Goal: Transaction & Acquisition: Purchase product/service

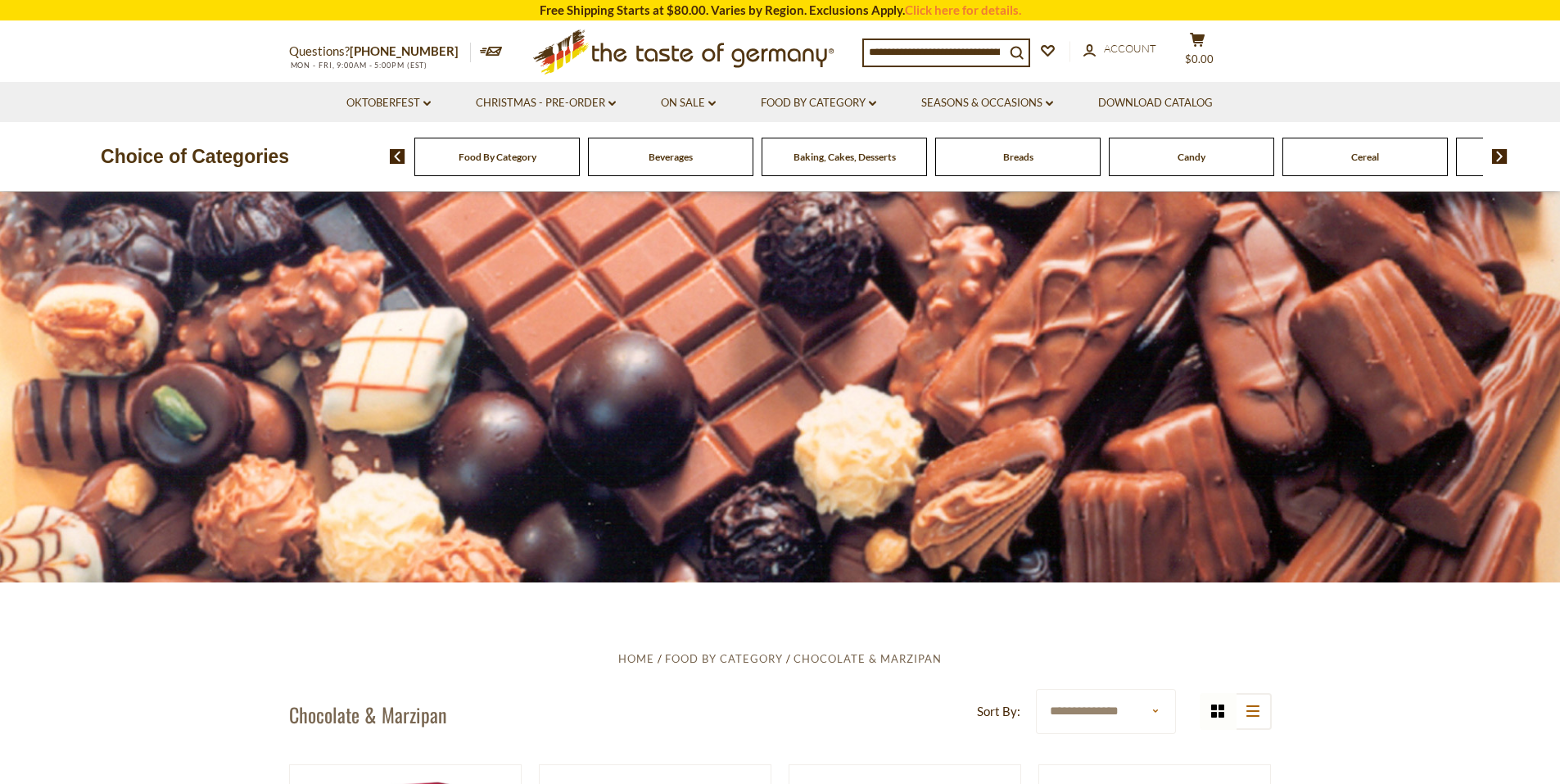
click at [405, 114] on li "Oktoberfest dropdown_arrow All Oktoberfest Oktoberfest Foods Party Supplies" at bounding box center [388, 101] width 127 height 40
click at [406, 106] on link "Oktoberfest dropdown_arrow" at bounding box center [388, 102] width 84 height 18
click at [380, 144] on link "All Oktoberfest" at bounding box center [380, 146] width 84 height 15
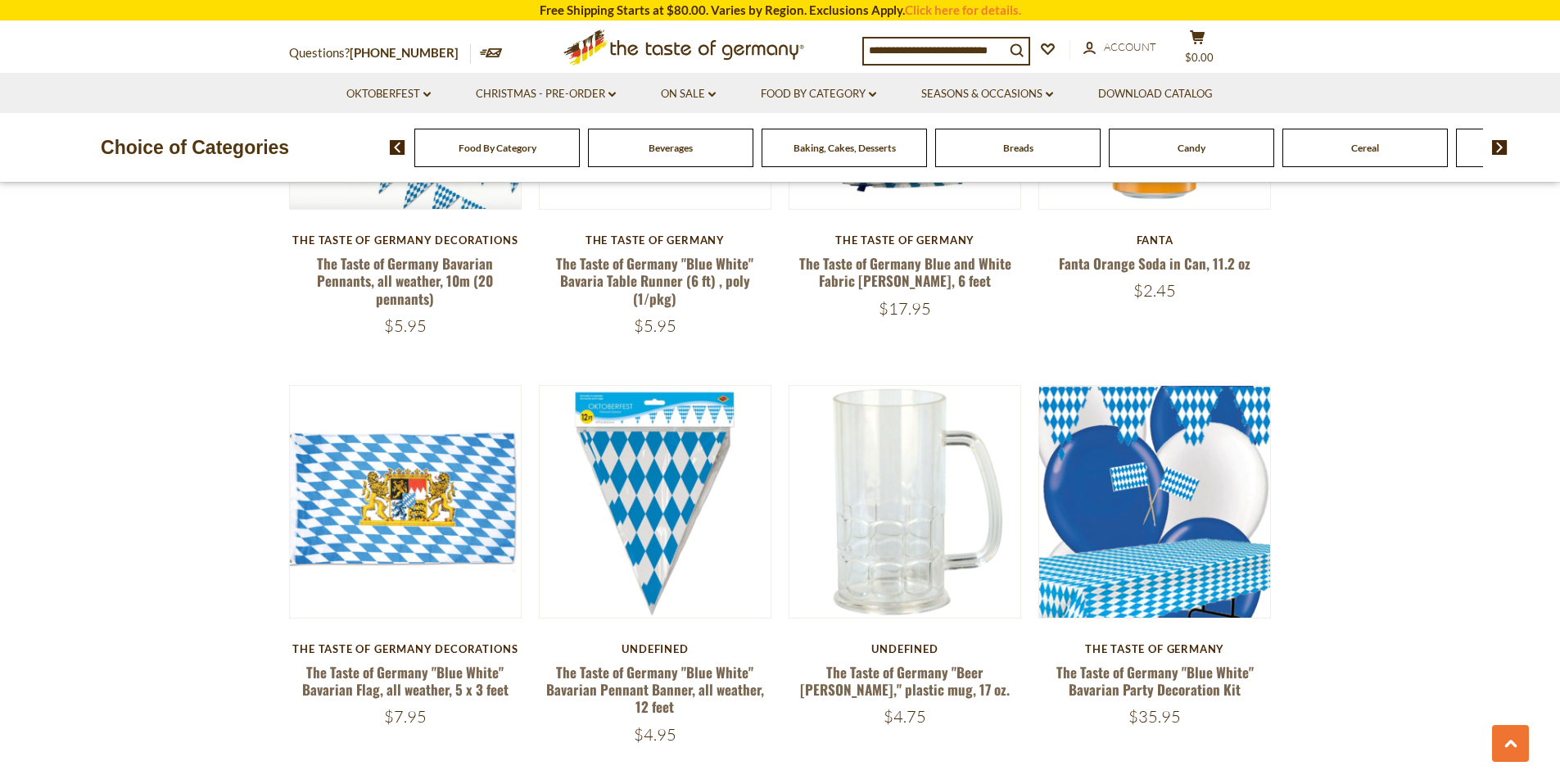
scroll to position [1638, 0]
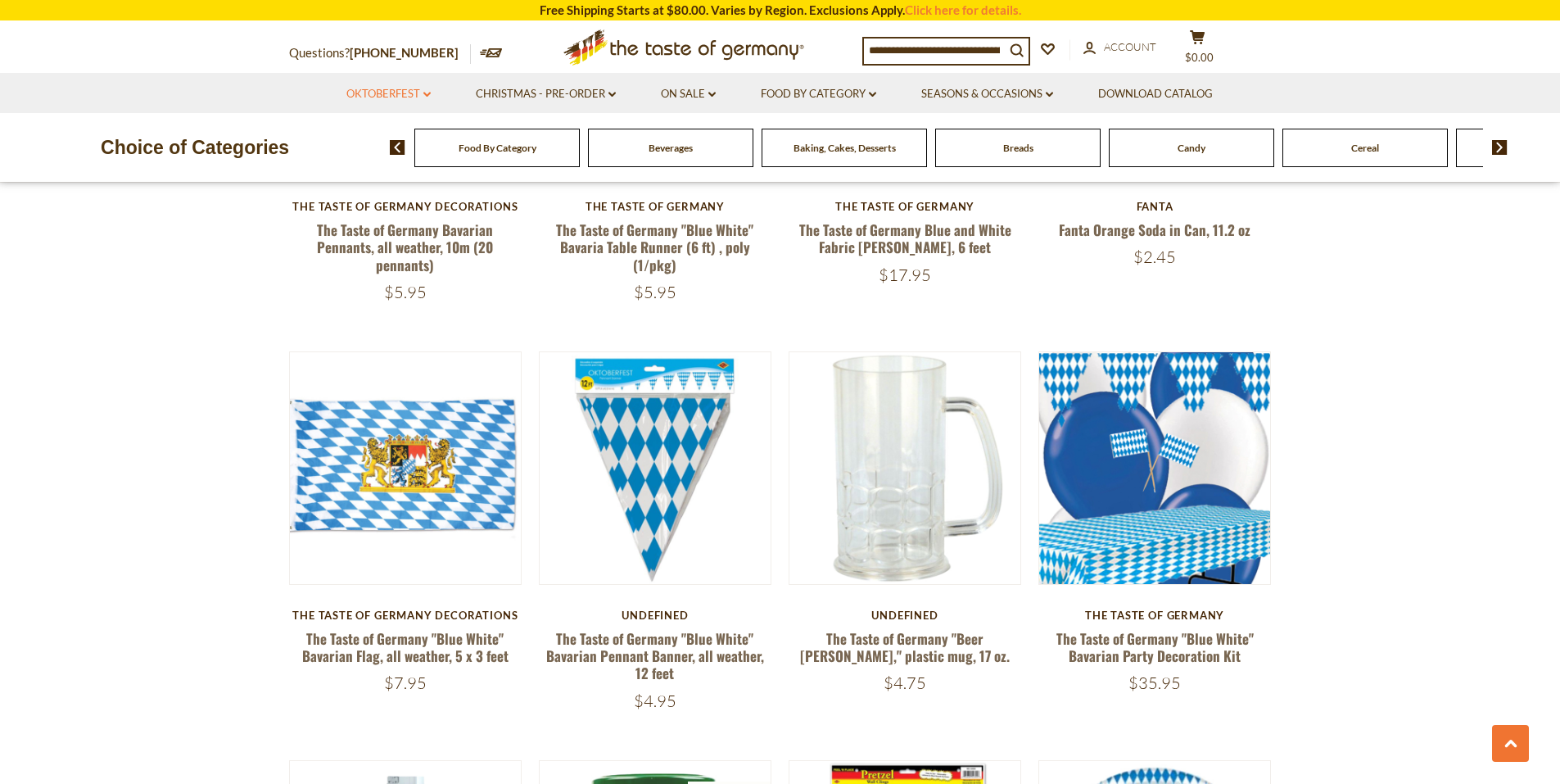
click at [401, 93] on link "Oktoberfest dropdown_arrow" at bounding box center [388, 94] width 84 height 18
click at [387, 162] on link "Oktoberfest Foods" at bounding box center [388, 164] width 101 height 15
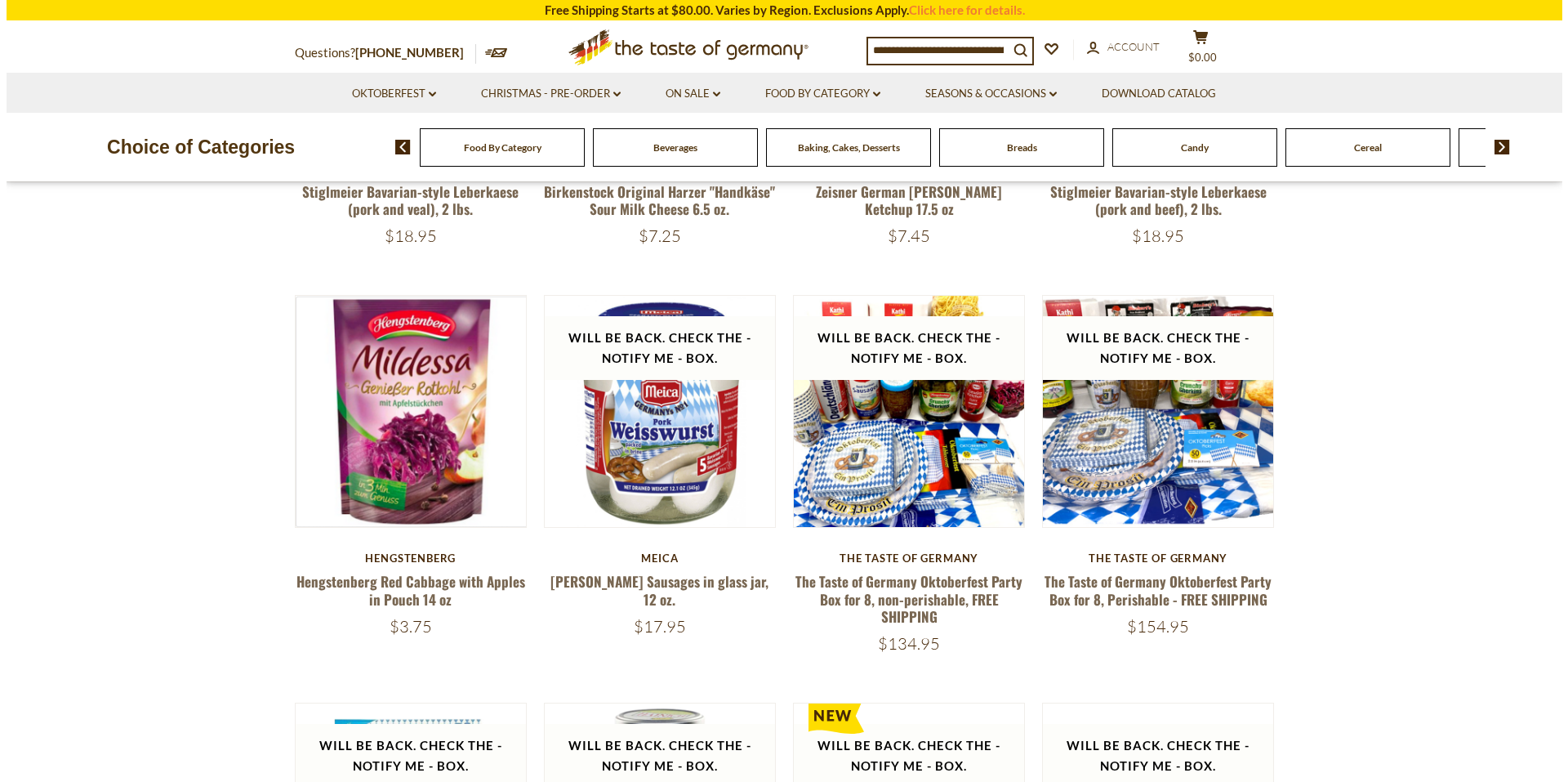
scroll to position [899, 0]
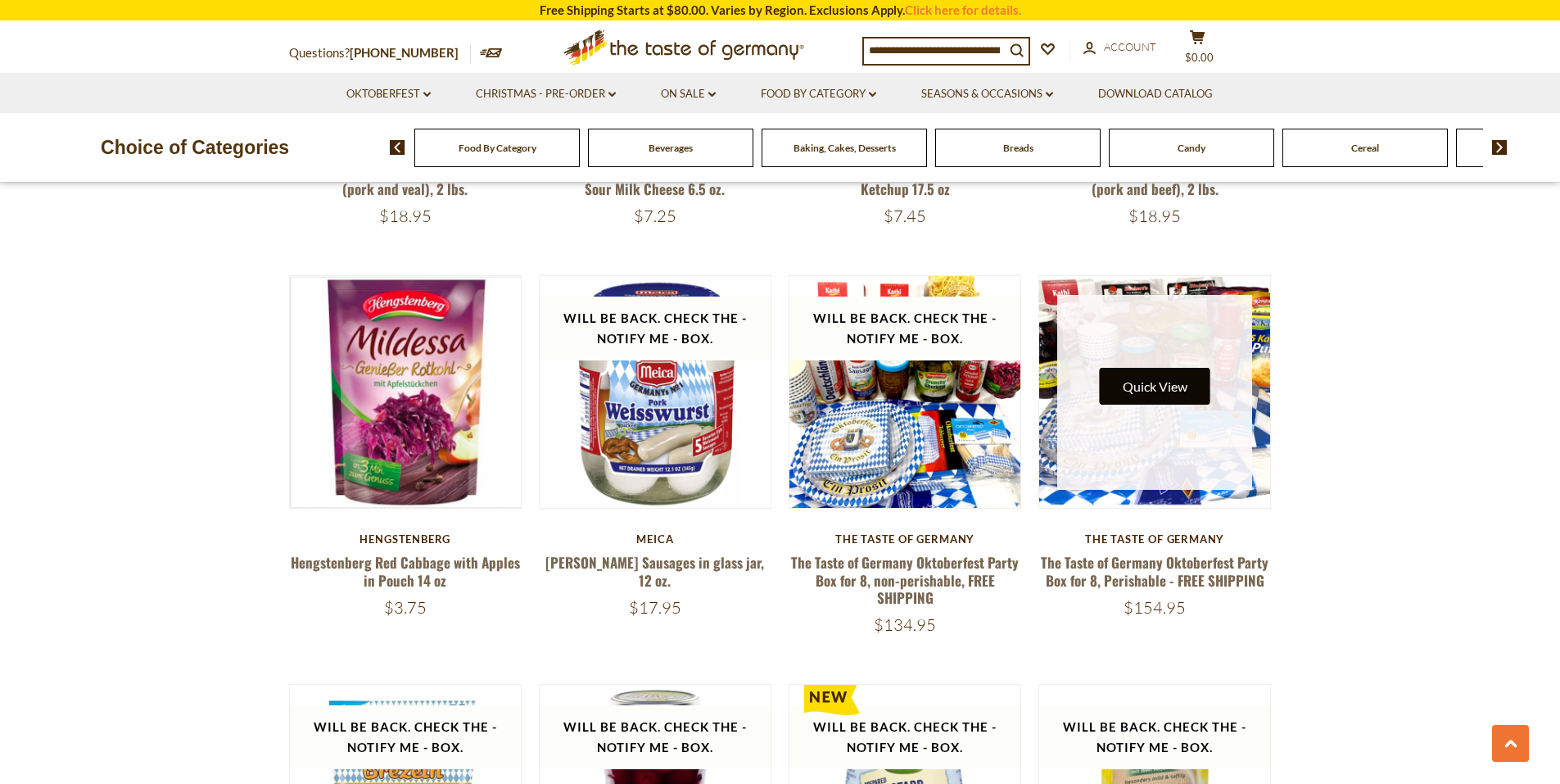
click at [1166, 398] on button "Quick View" at bounding box center [1154, 386] width 110 height 37
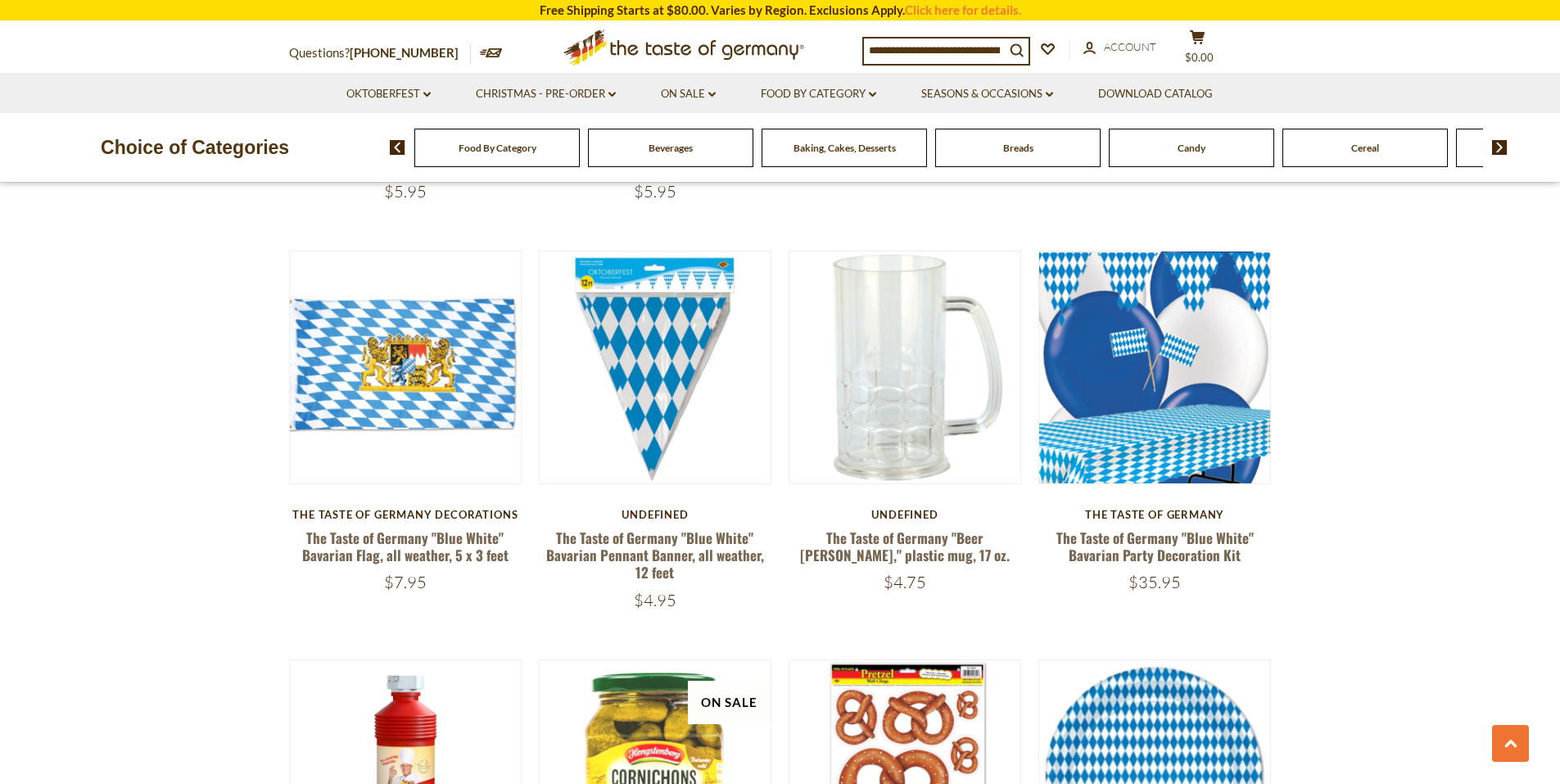
scroll to position [1419, 0]
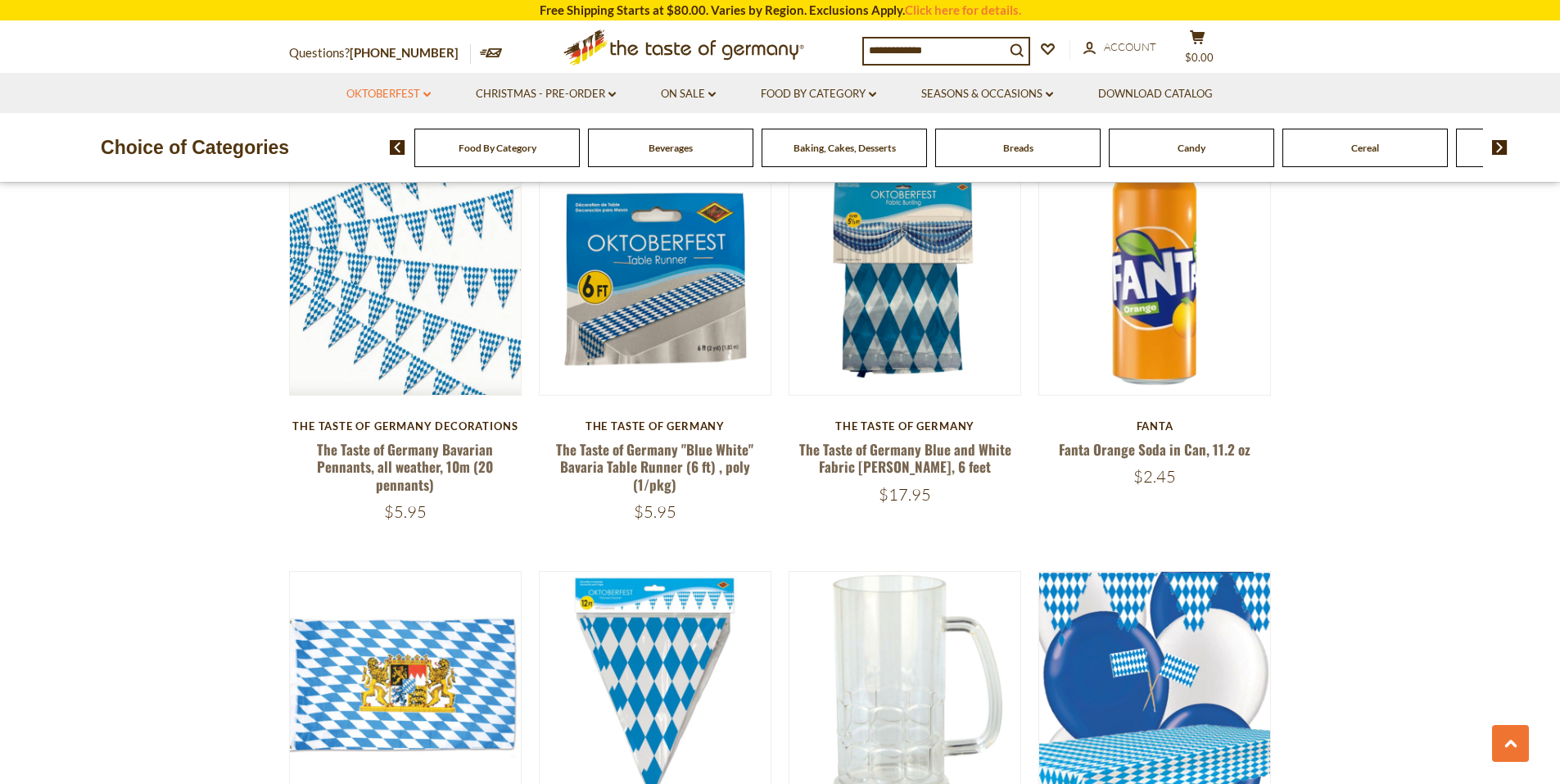
click at [351, 87] on link "Oktoberfest dropdown_arrow" at bounding box center [388, 94] width 84 height 18
click at [367, 157] on link "Oktoberfest Foods" at bounding box center [388, 164] width 101 height 15
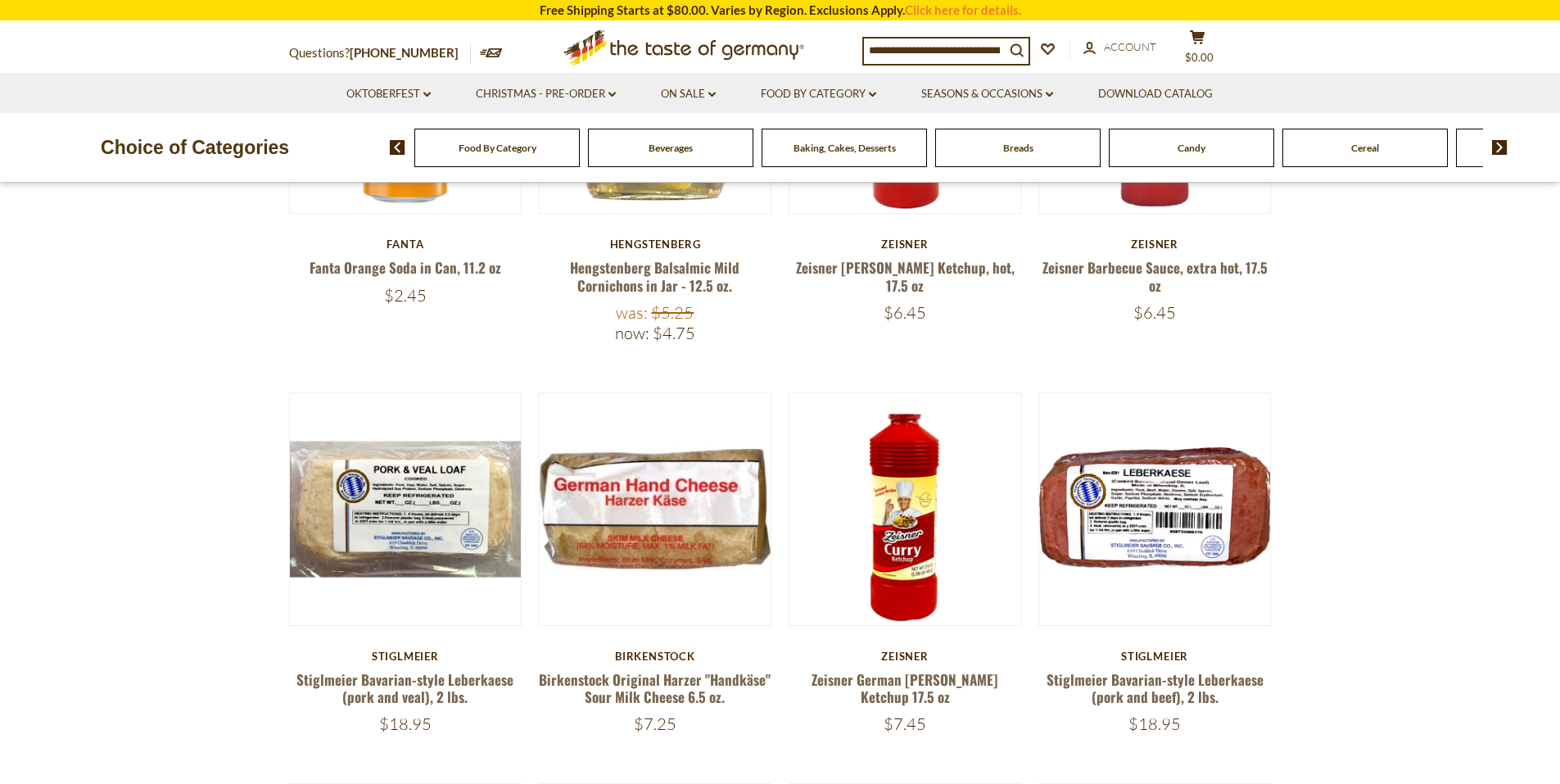
scroll to position [418, 0]
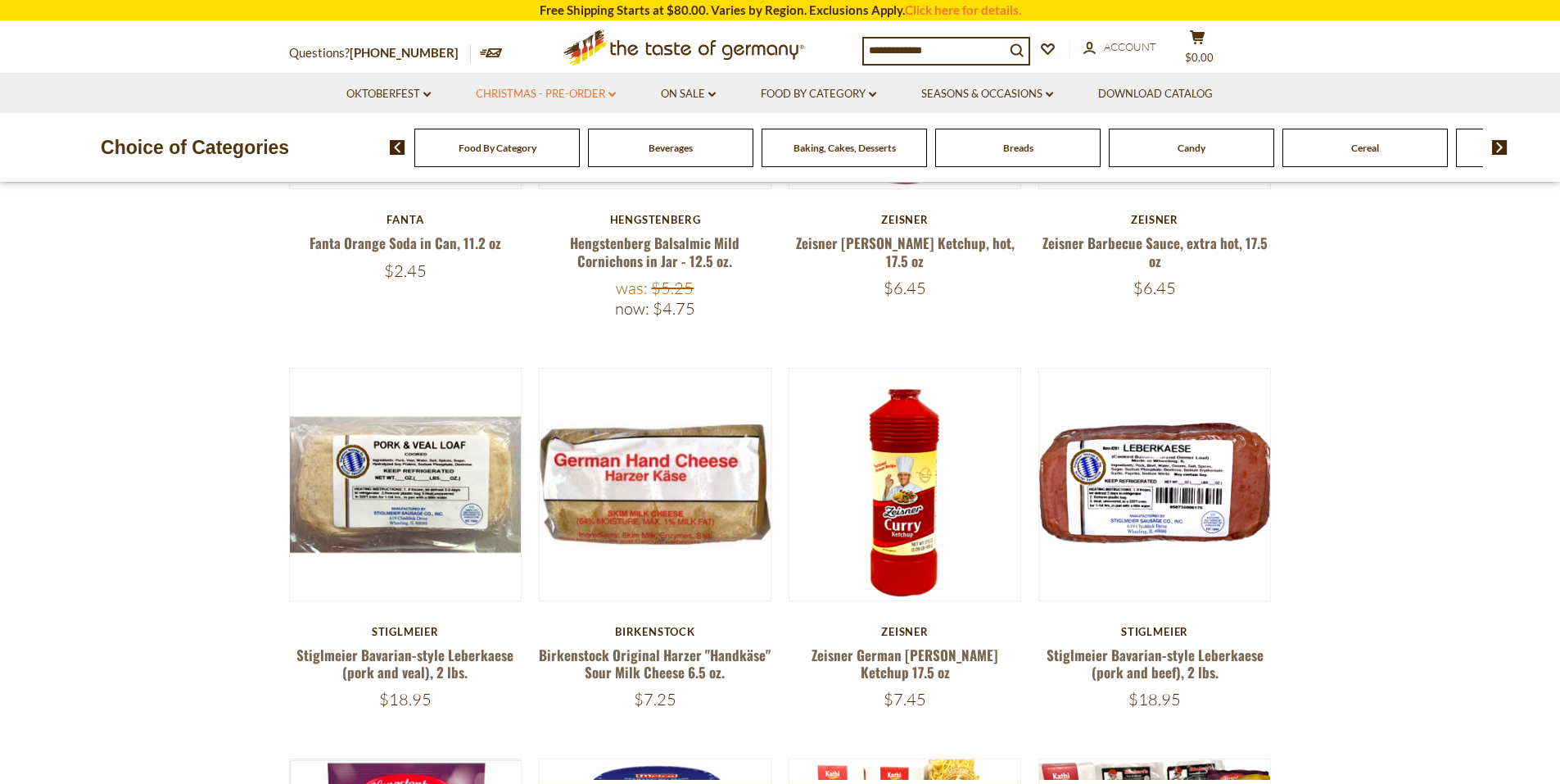
click at [569, 96] on link "Christmas - PRE-ORDER dropdown_arrow" at bounding box center [546, 94] width 140 height 18
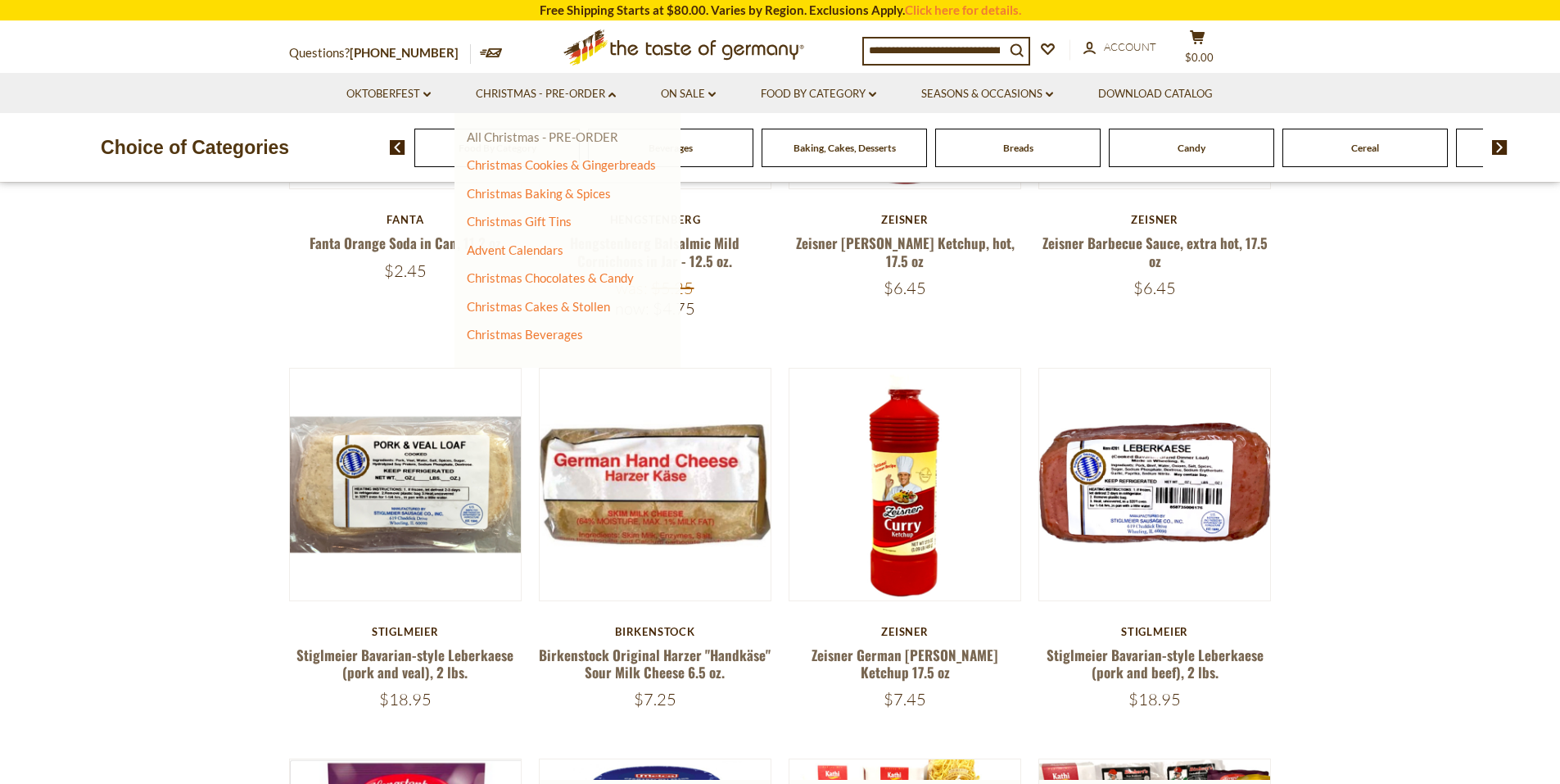
click at [568, 131] on link "All Christmas - PRE-ORDER" at bounding box center [542, 136] width 151 height 15
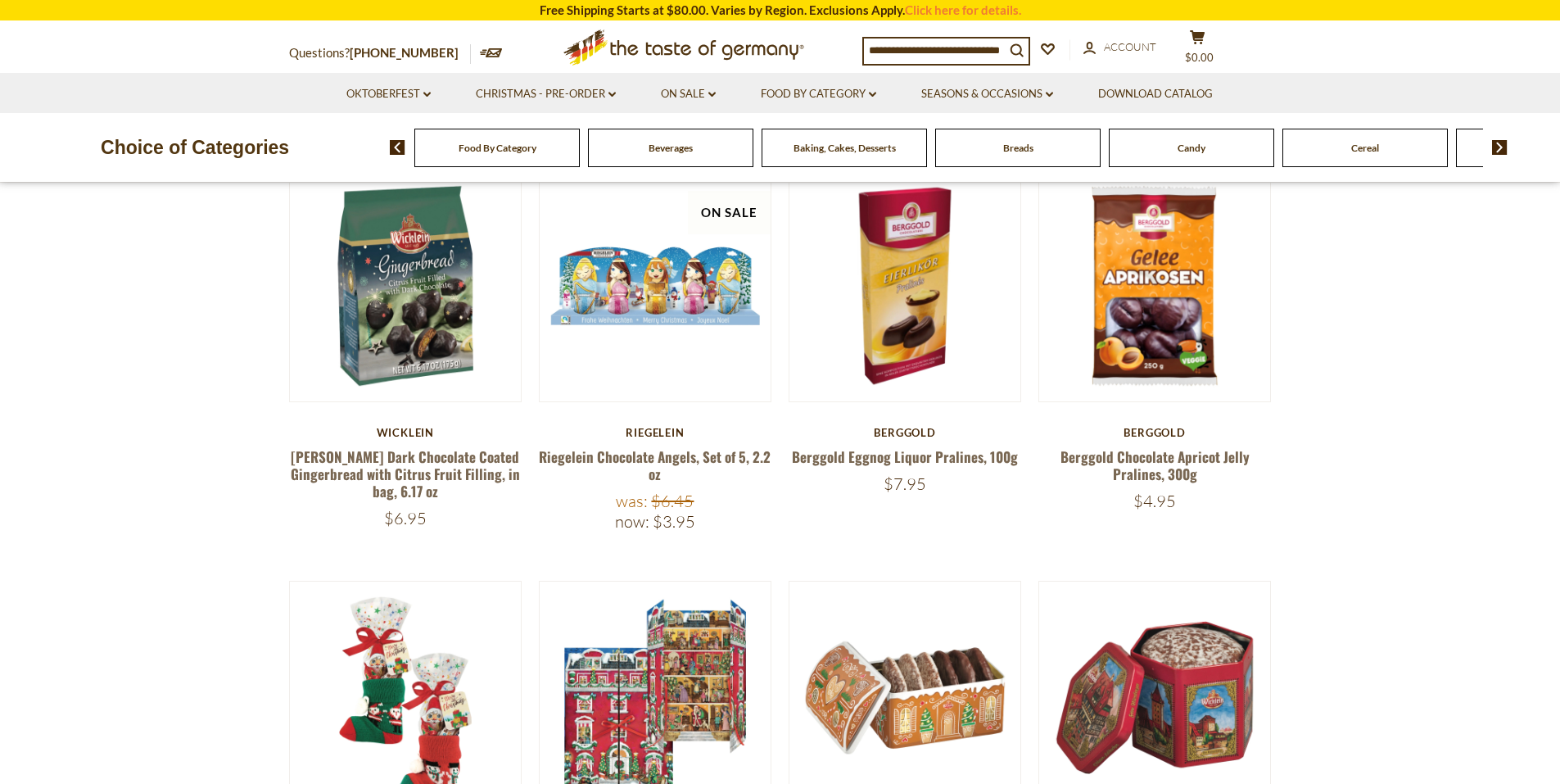
scroll to position [983, 0]
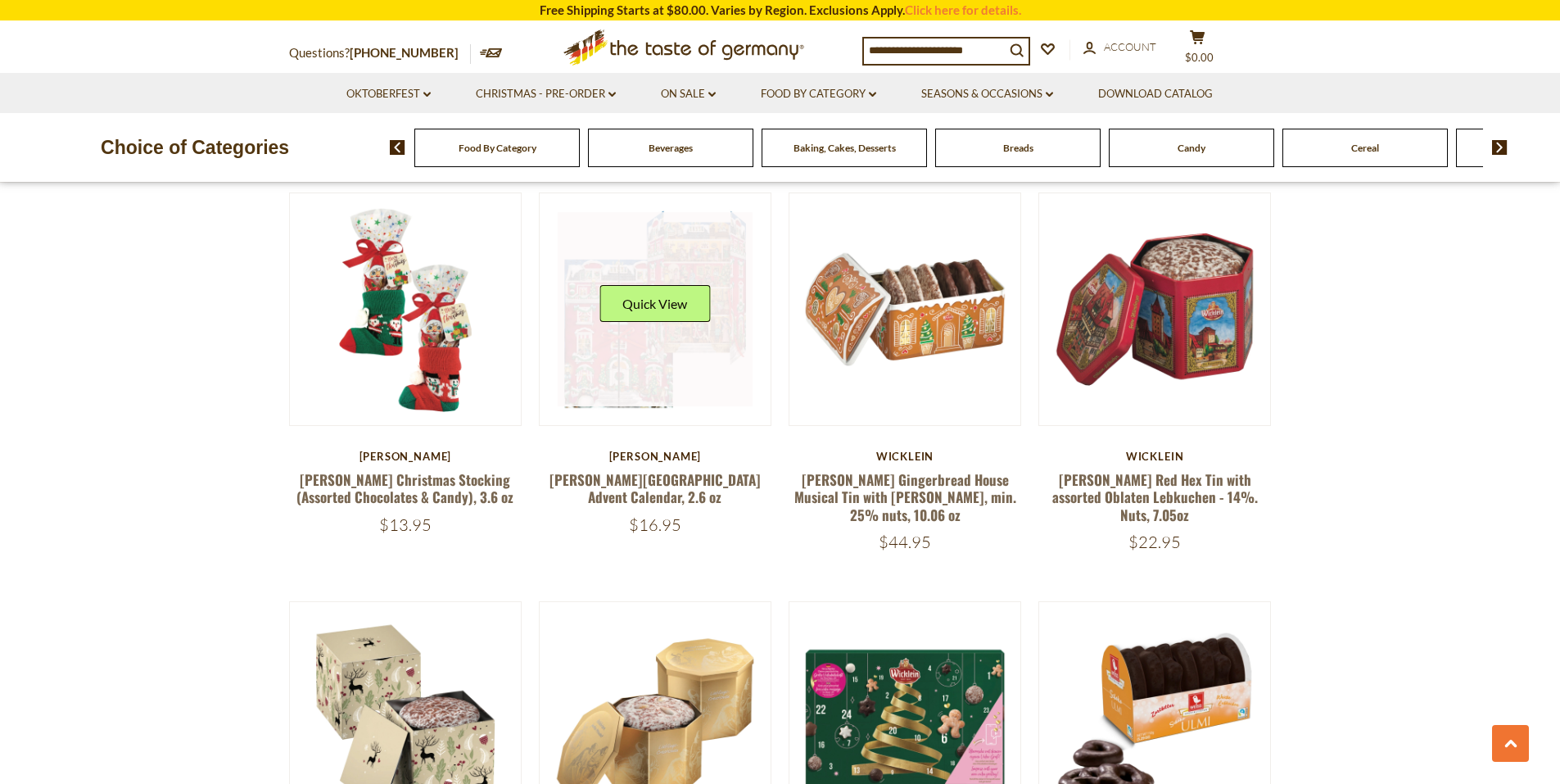
click at [618, 381] on link at bounding box center [655, 310] width 195 height 195
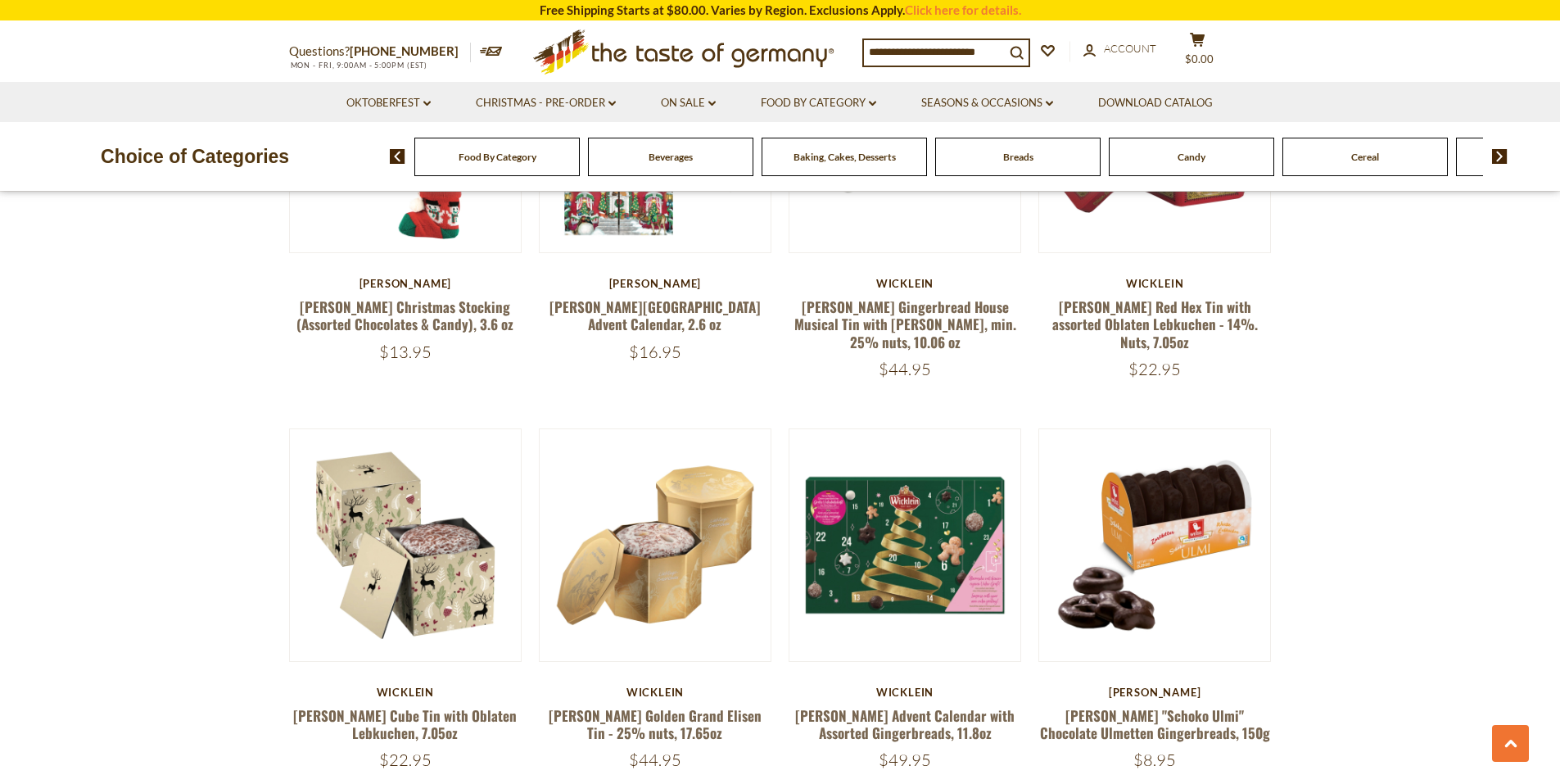
scroll to position [1228, 0]
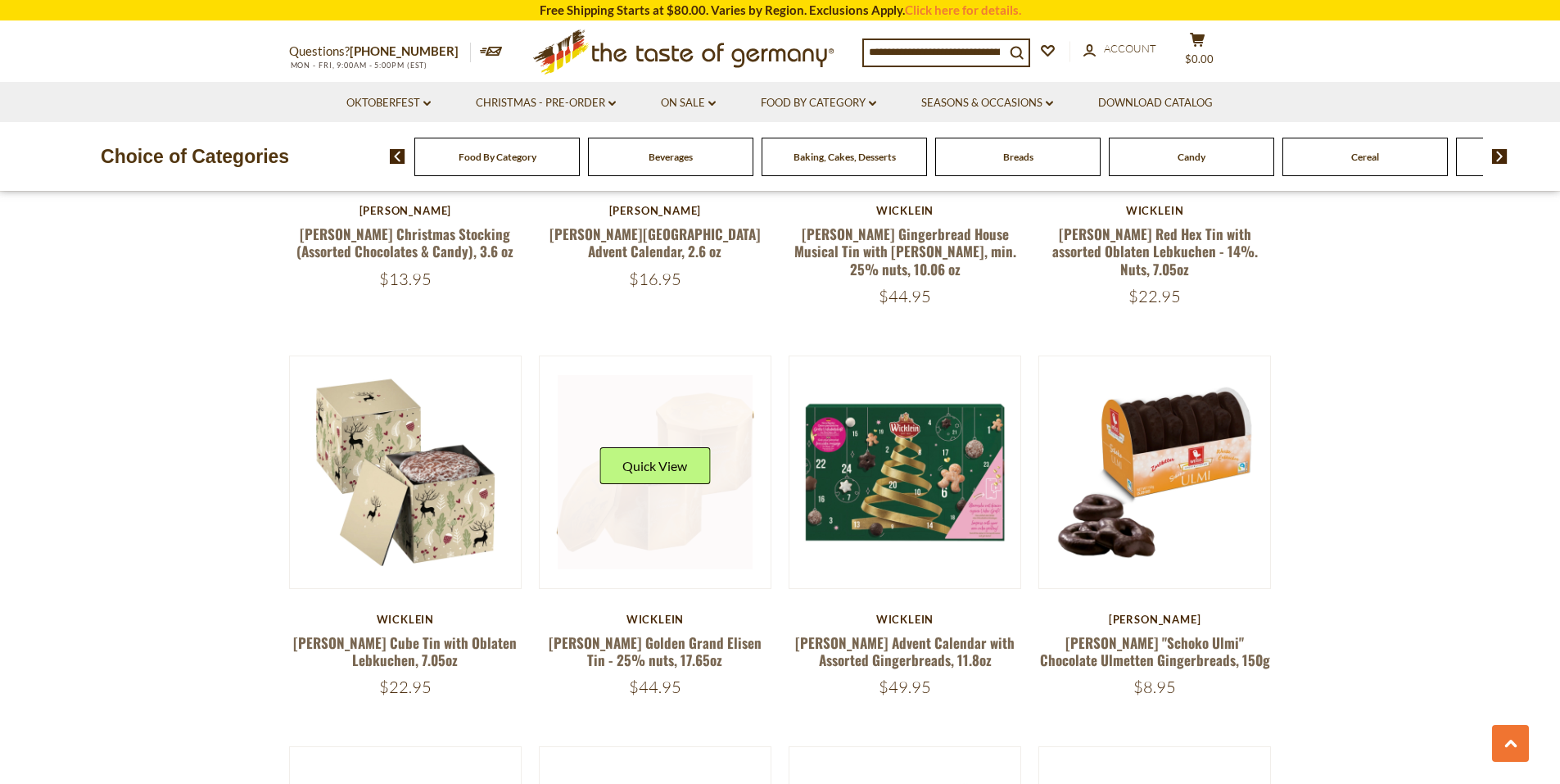
click at [668, 542] on link at bounding box center [655, 472] width 195 height 195
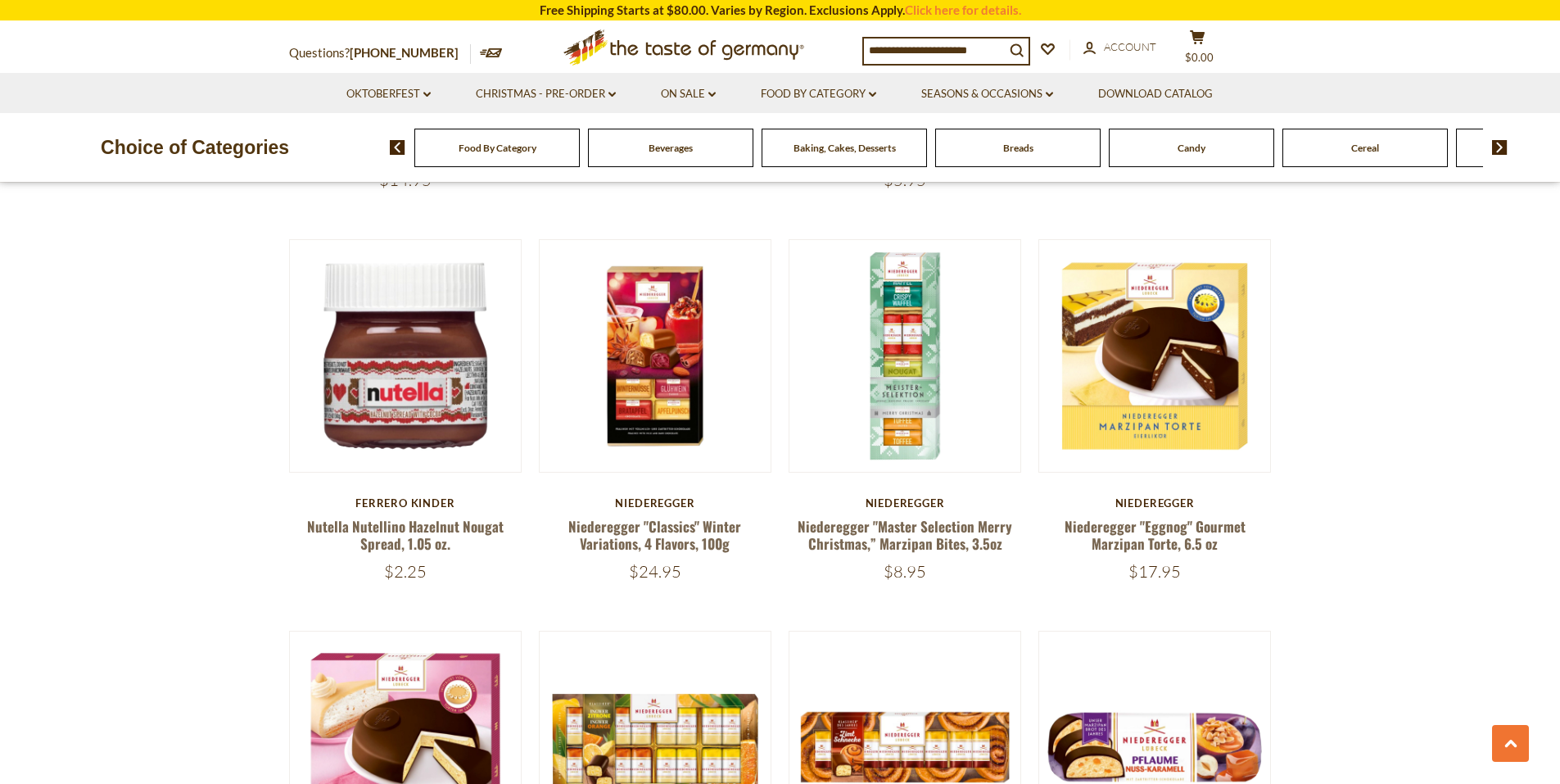
scroll to position [3357, 0]
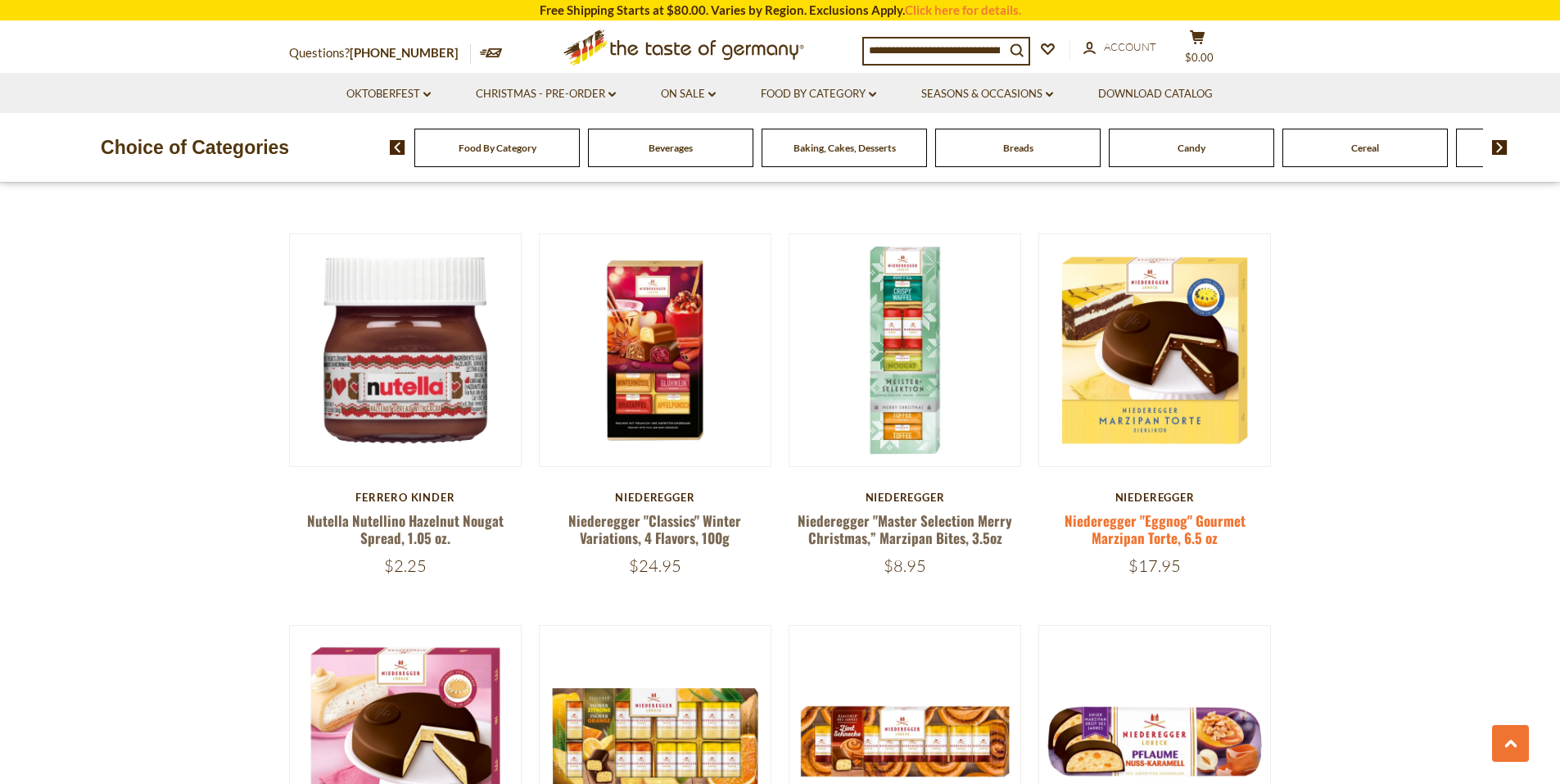
click at [1166, 510] on link "Niederegger "Eggnog" Gourmet Marzipan Torte, 6.5 oz" at bounding box center [1154, 529] width 181 height 38
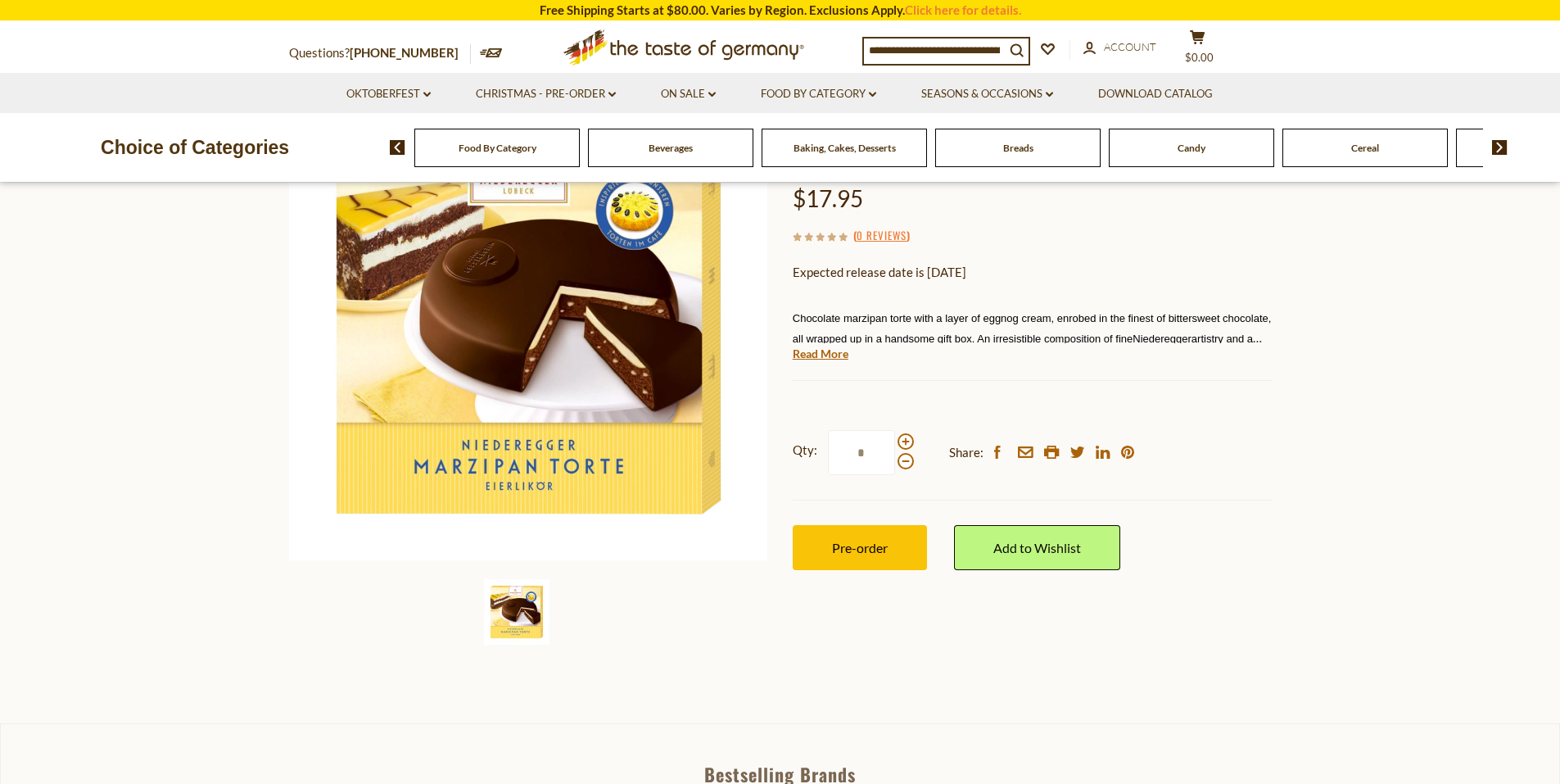
scroll to position [246, 0]
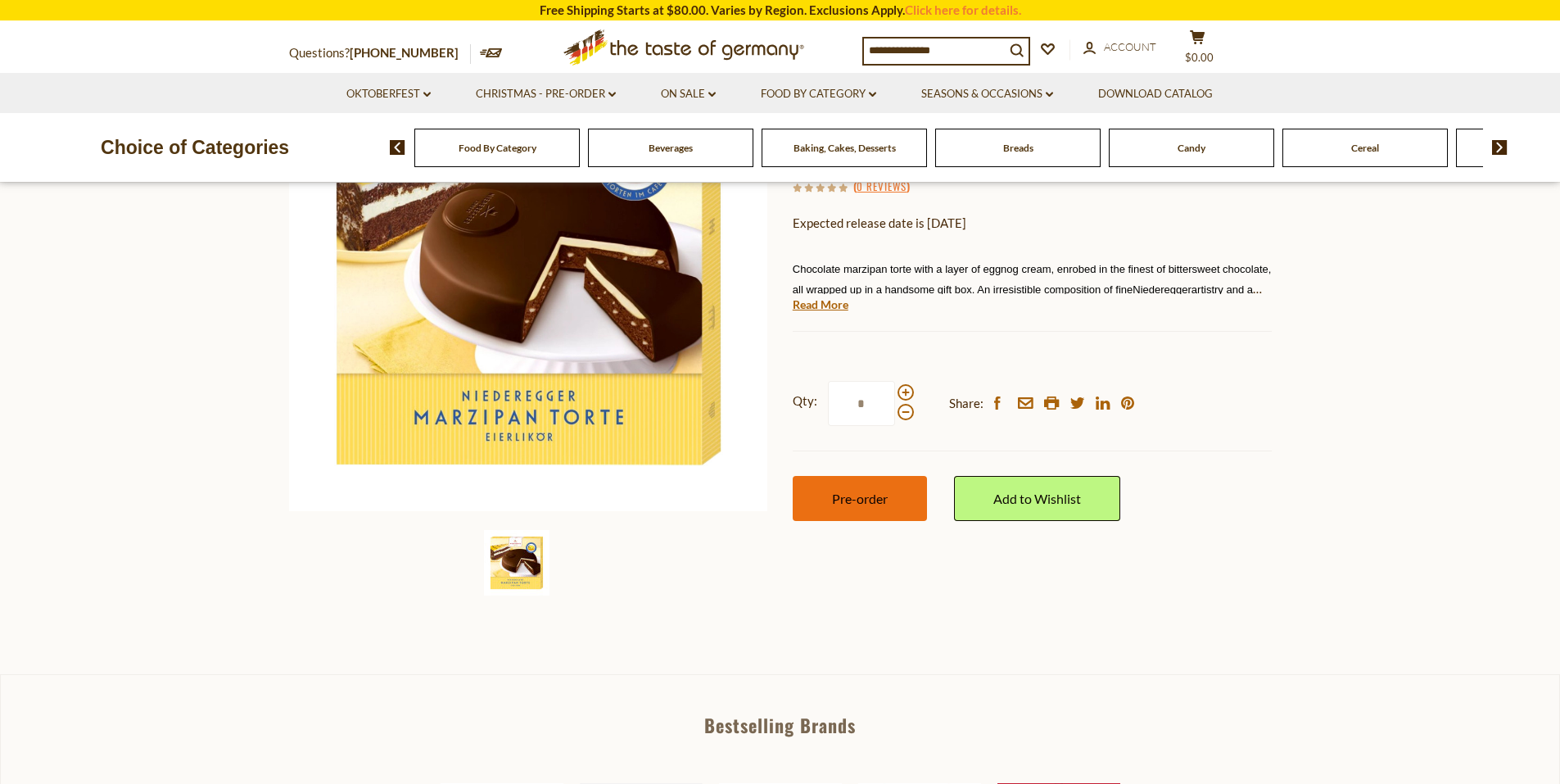
click at [882, 510] on button "Pre-order" at bounding box center [859, 498] width 135 height 45
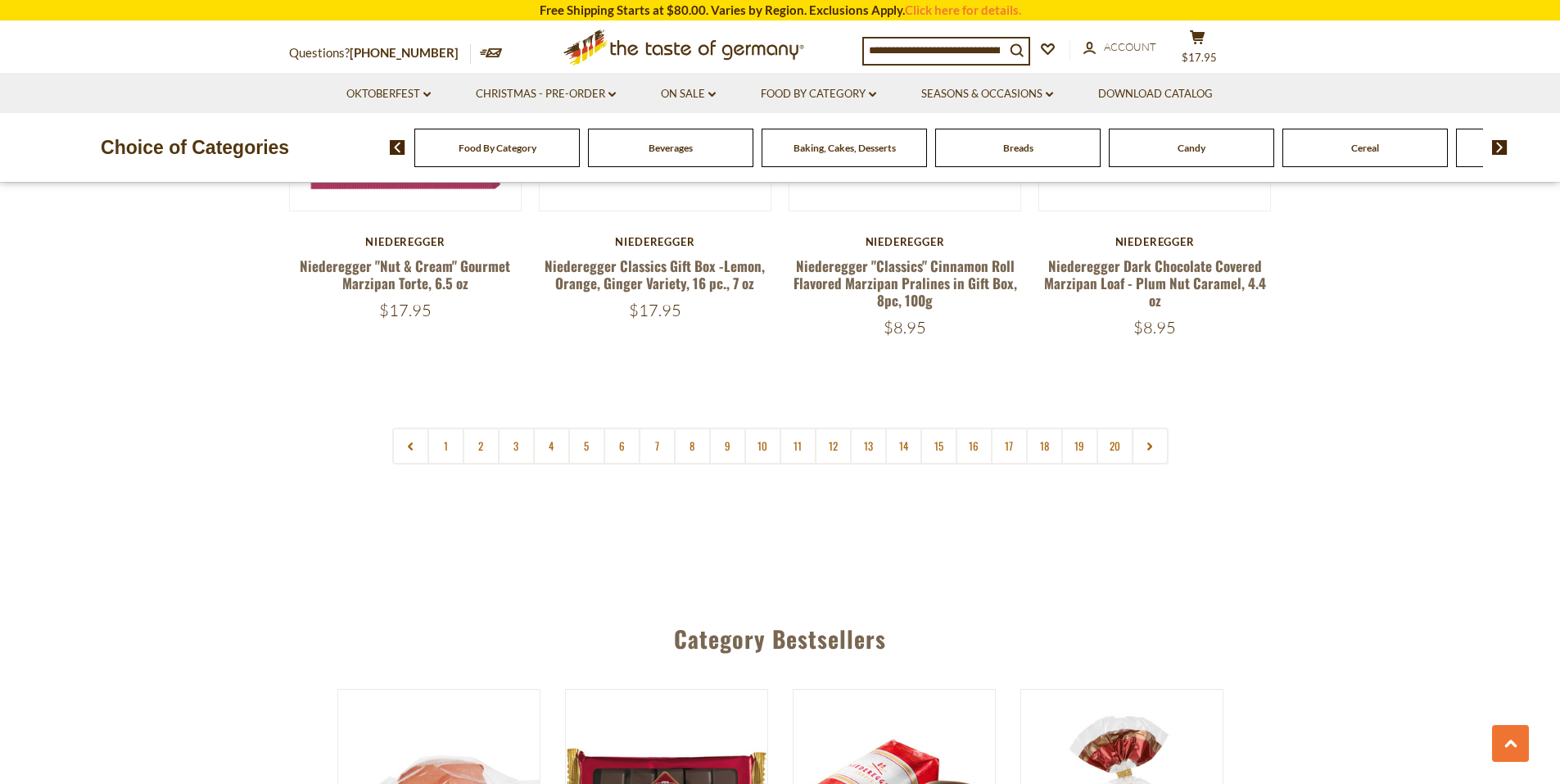
scroll to position [4012, 0]
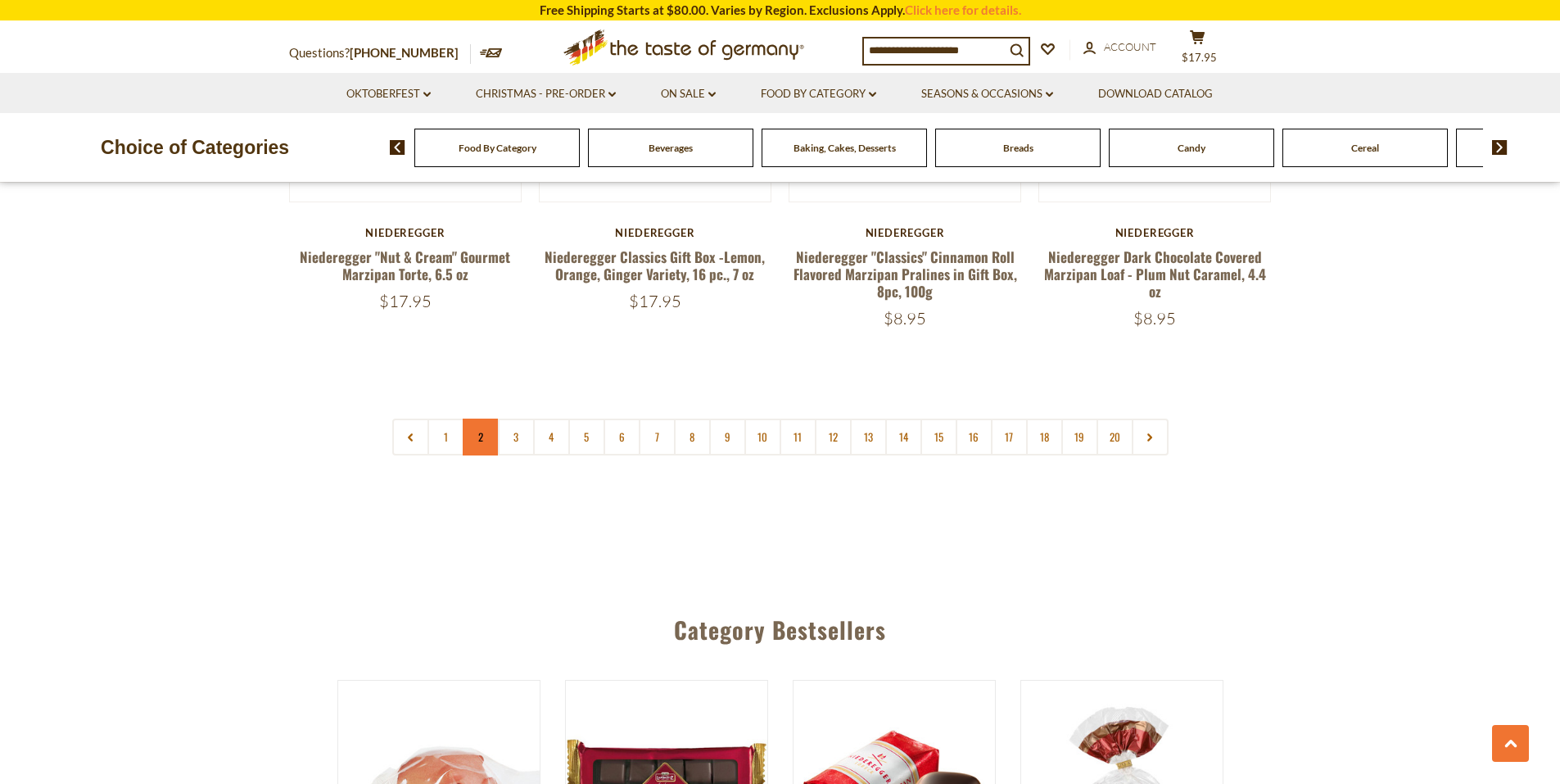
click at [473, 423] on link "2" at bounding box center [482, 437] width 37 height 37
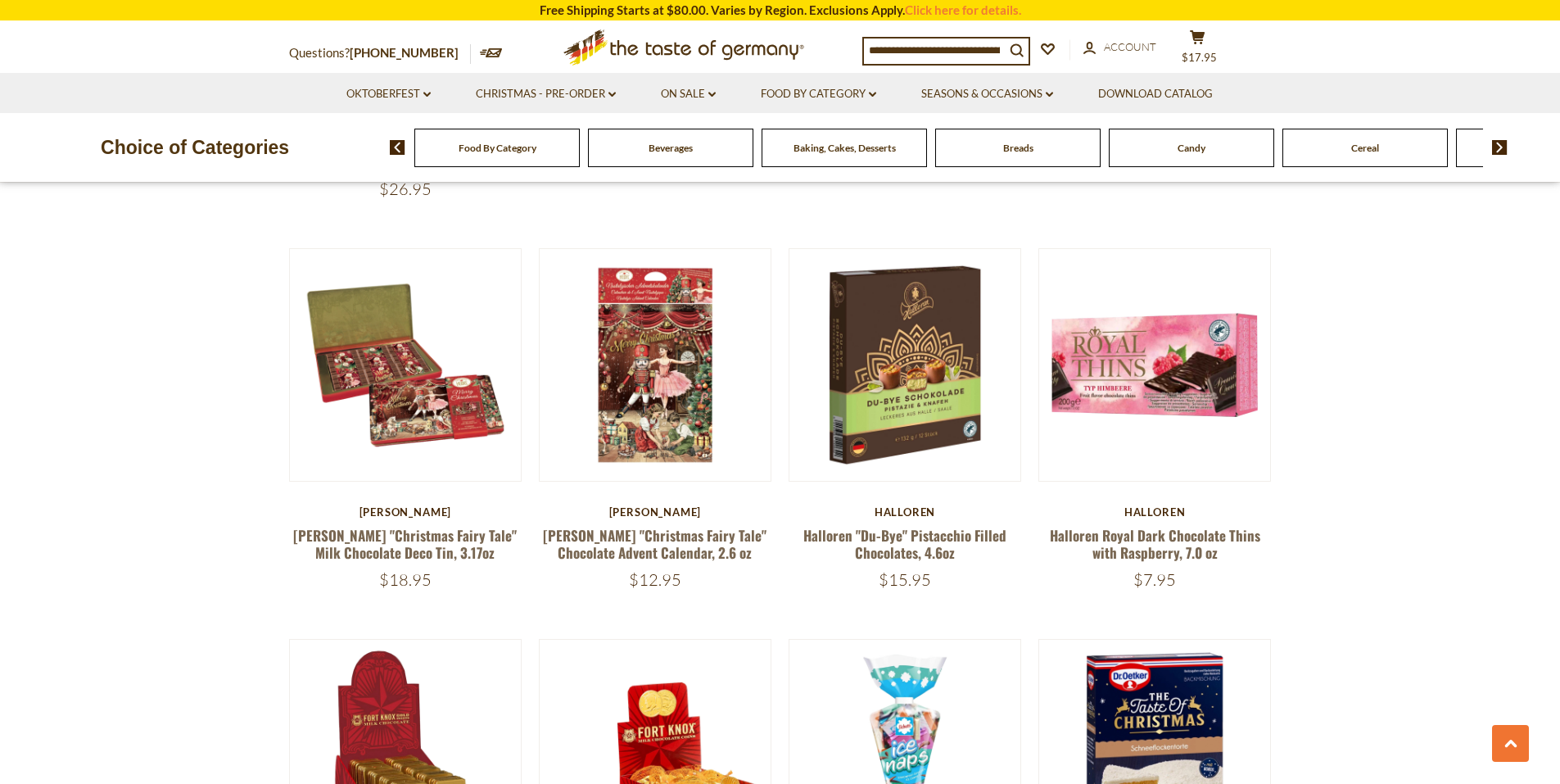
scroll to position [1343, 0]
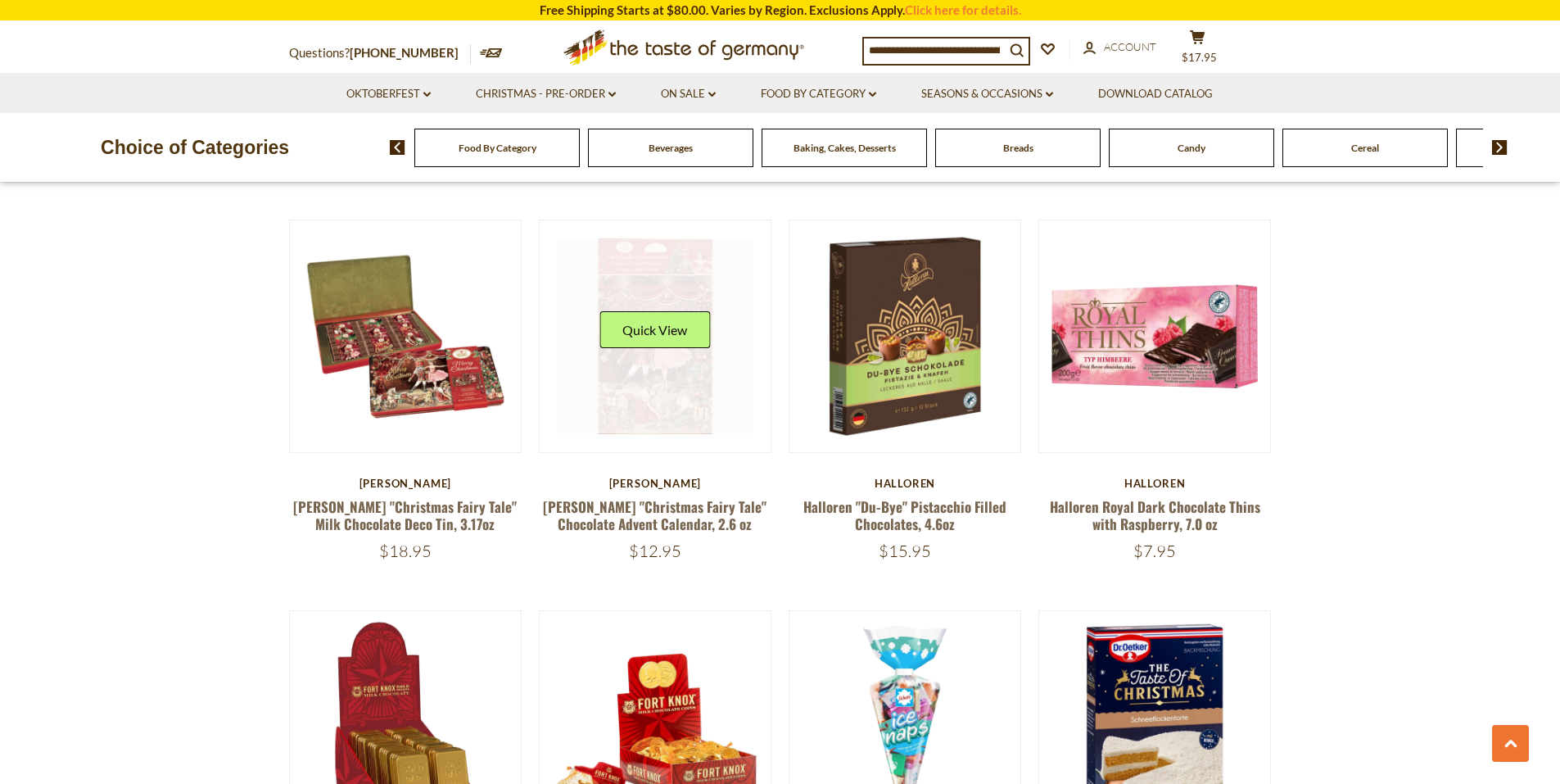
click at [699, 385] on link at bounding box center [655, 337] width 195 height 195
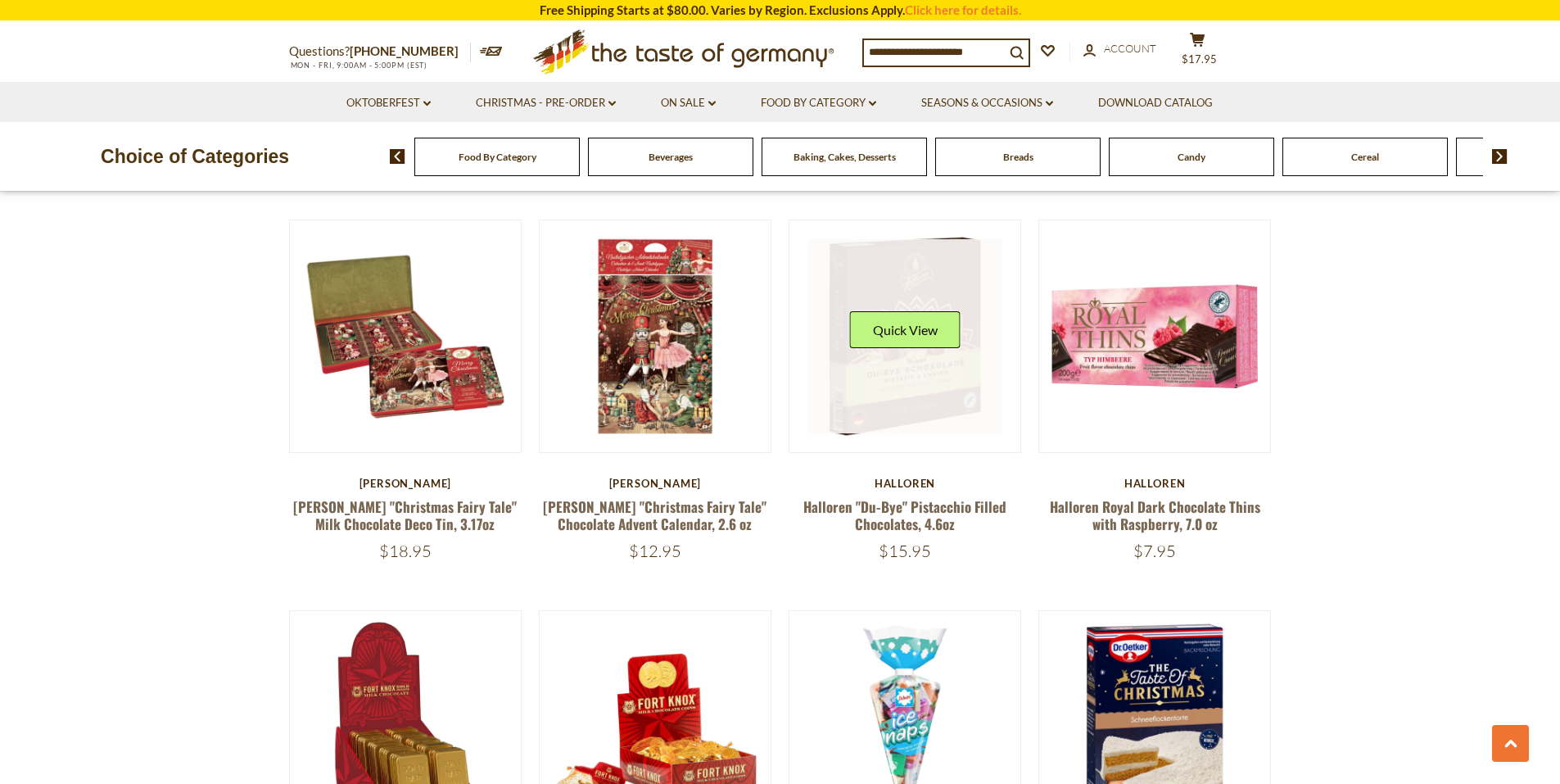
click at [928, 397] on link at bounding box center [905, 337] width 195 height 195
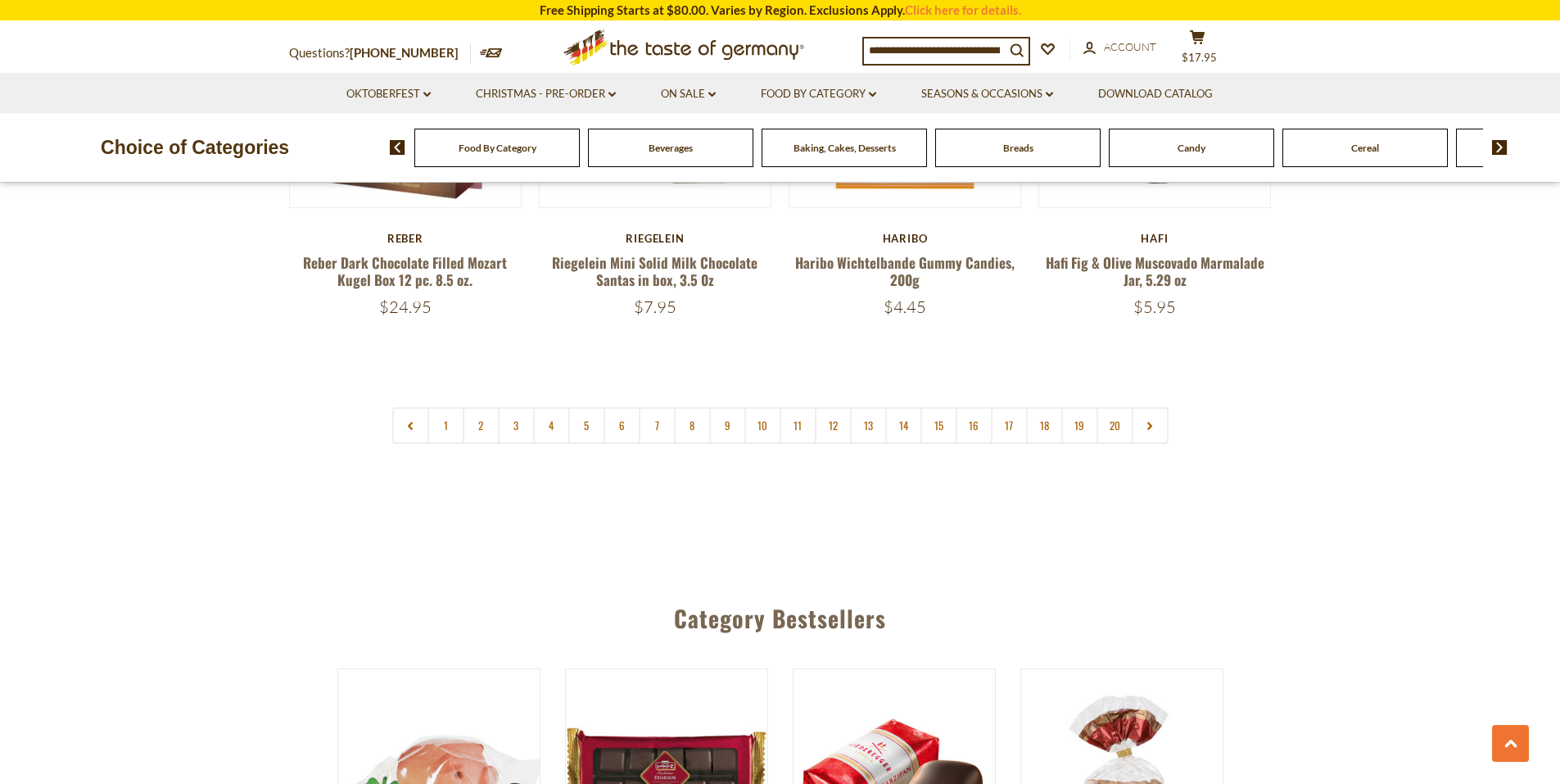
scroll to position [3964, 0]
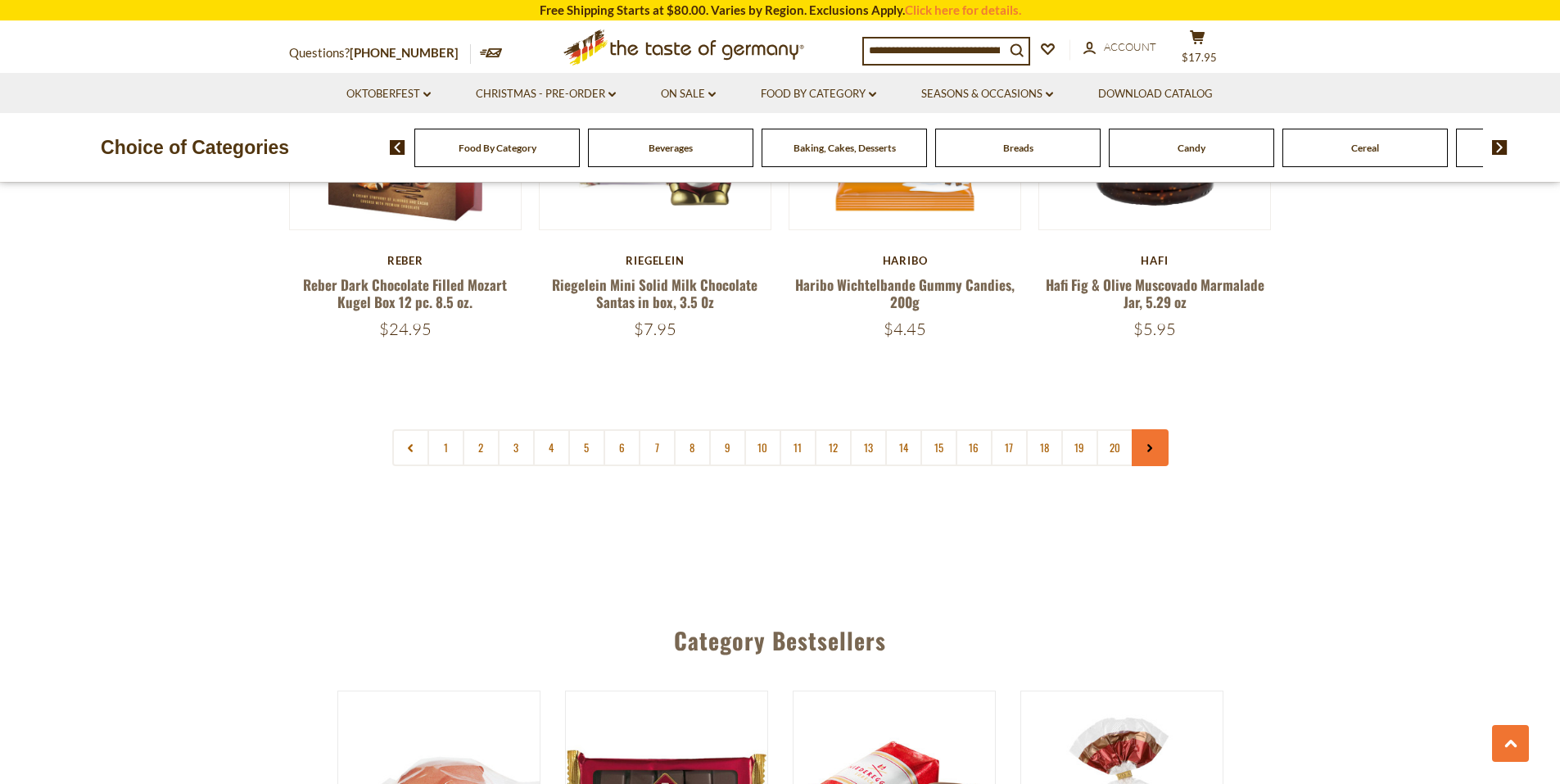
click at [1143, 429] on link at bounding box center [1151, 447] width 37 height 37
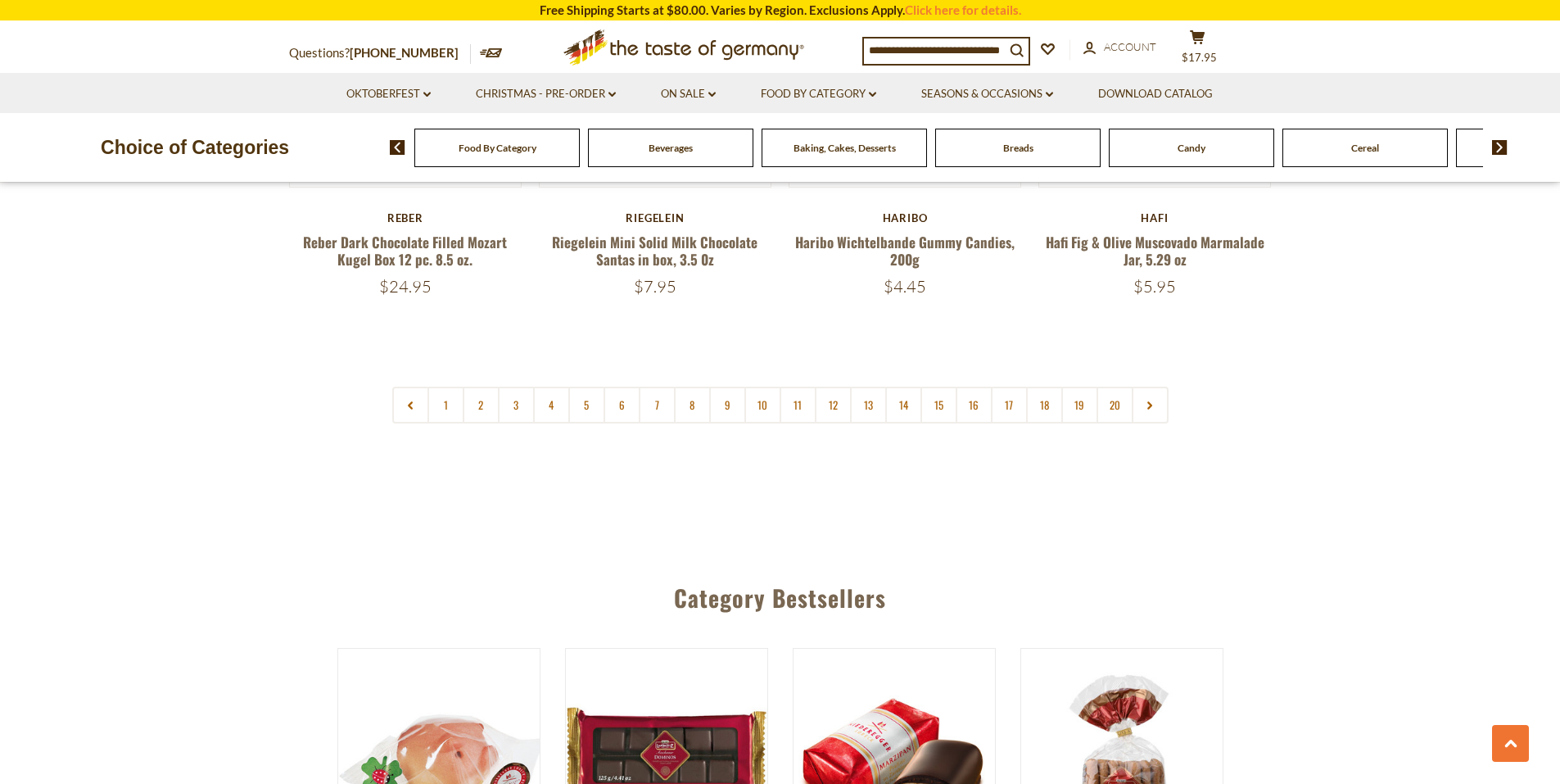
scroll to position [4012, 0]
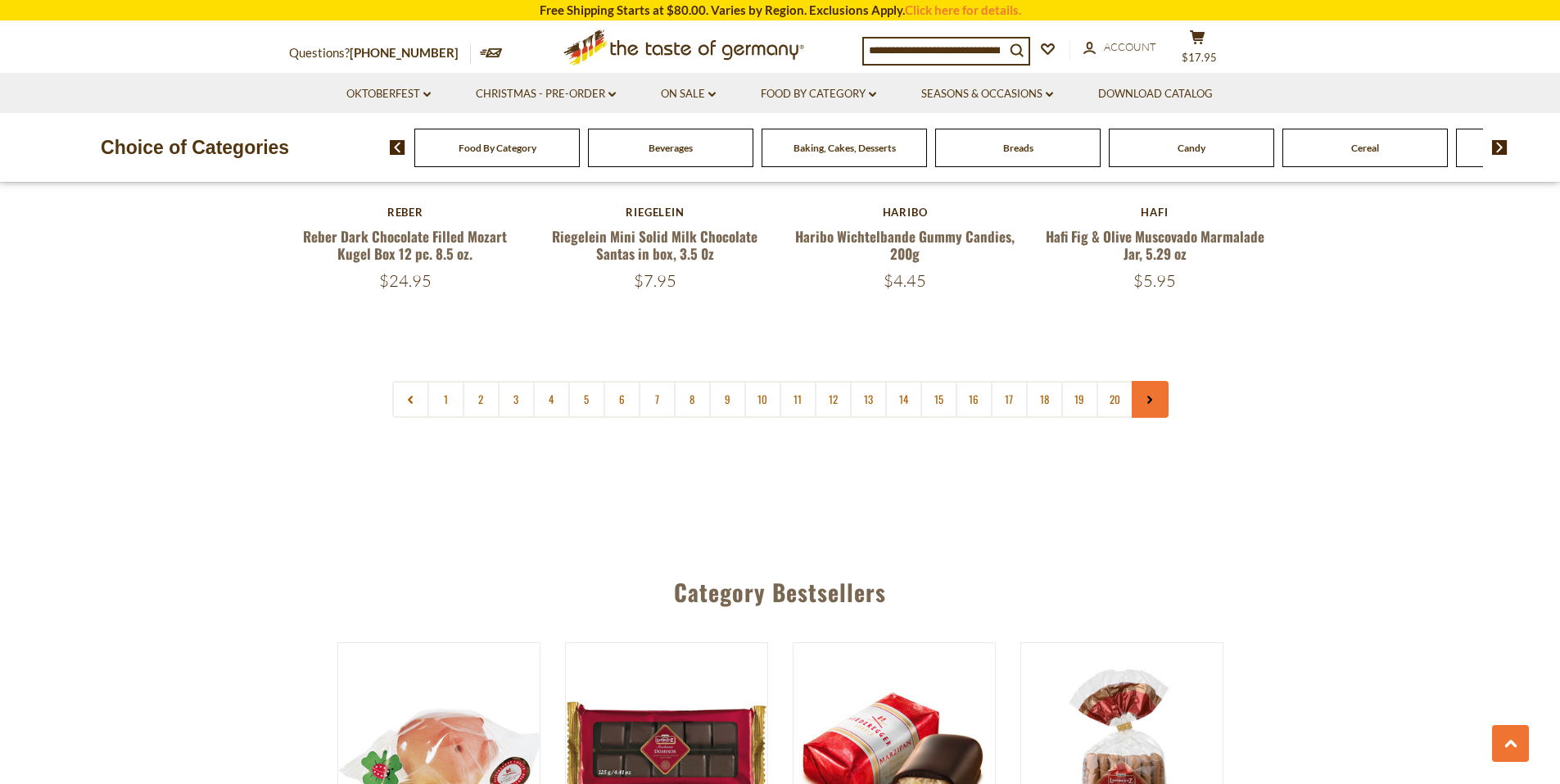
click at [1154, 395] on icon at bounding box center [1150, 399] width 10 height 8
click at [522, 380] on link "3" at bounding box center [517, 399] width 37 height 37
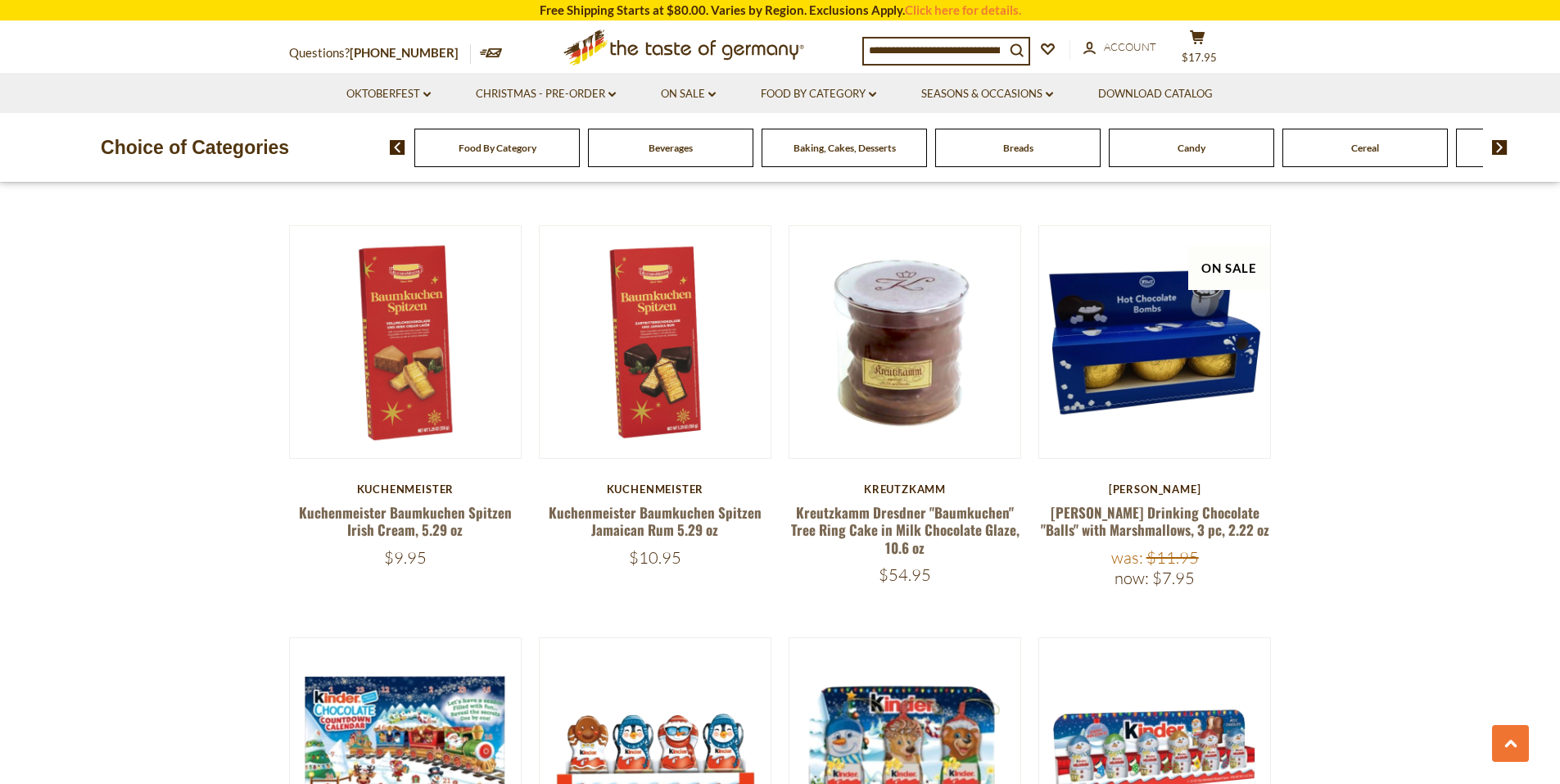
scroll to position [934, 0]
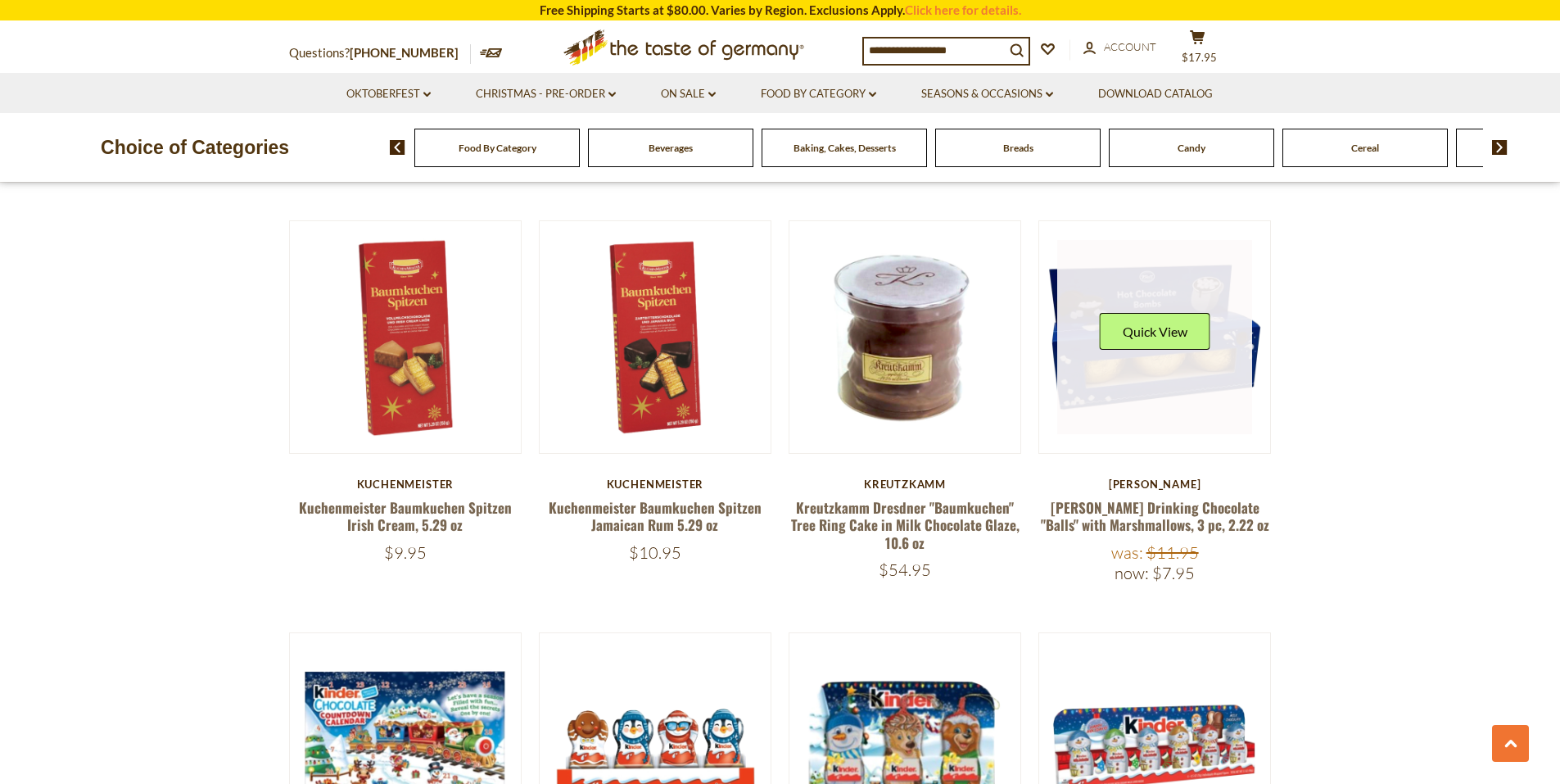
click at [1235, 384] on link at bounding box center [1154, 338] width 195 height 195
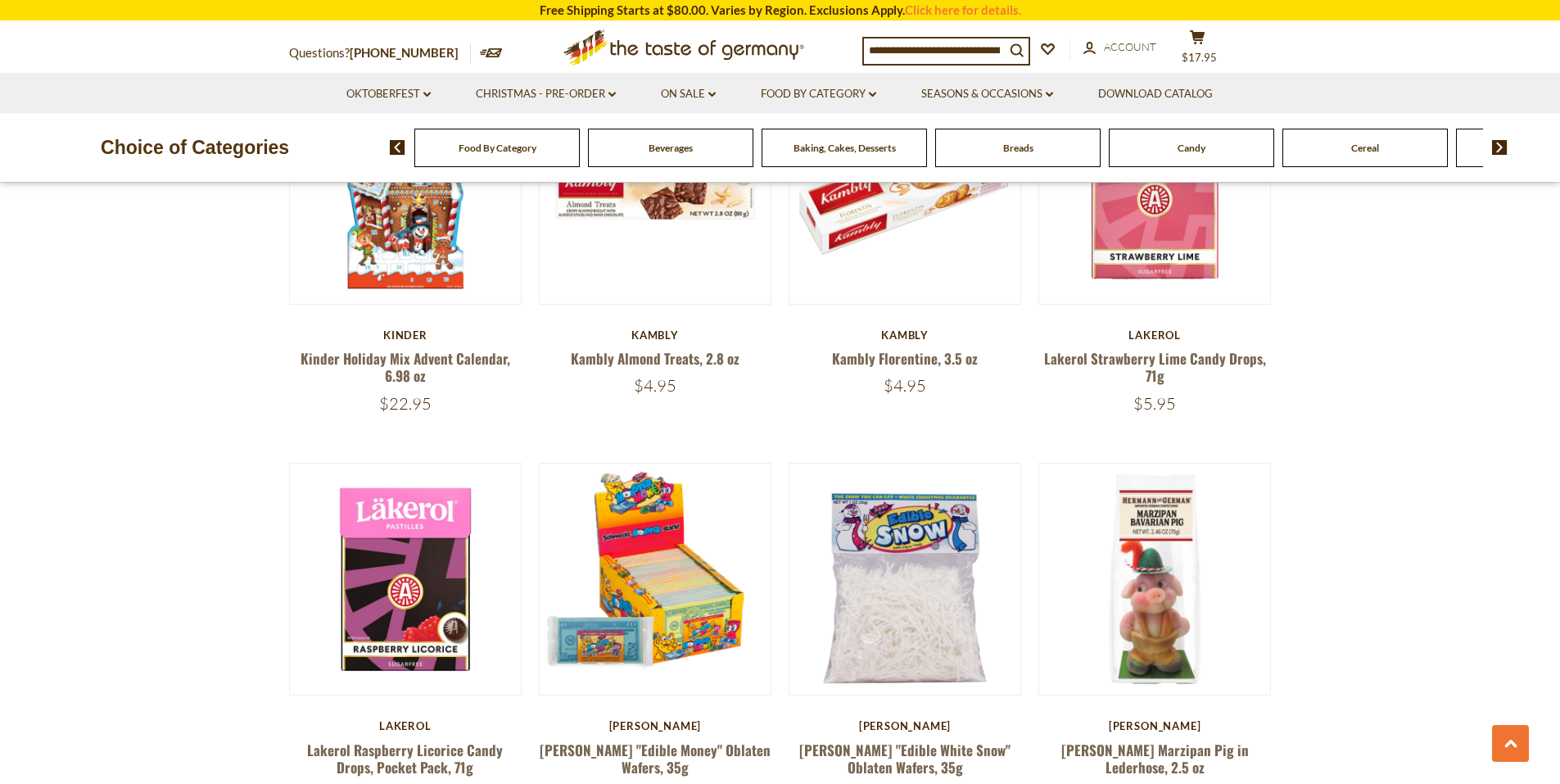
scroll to position [2163, 0]
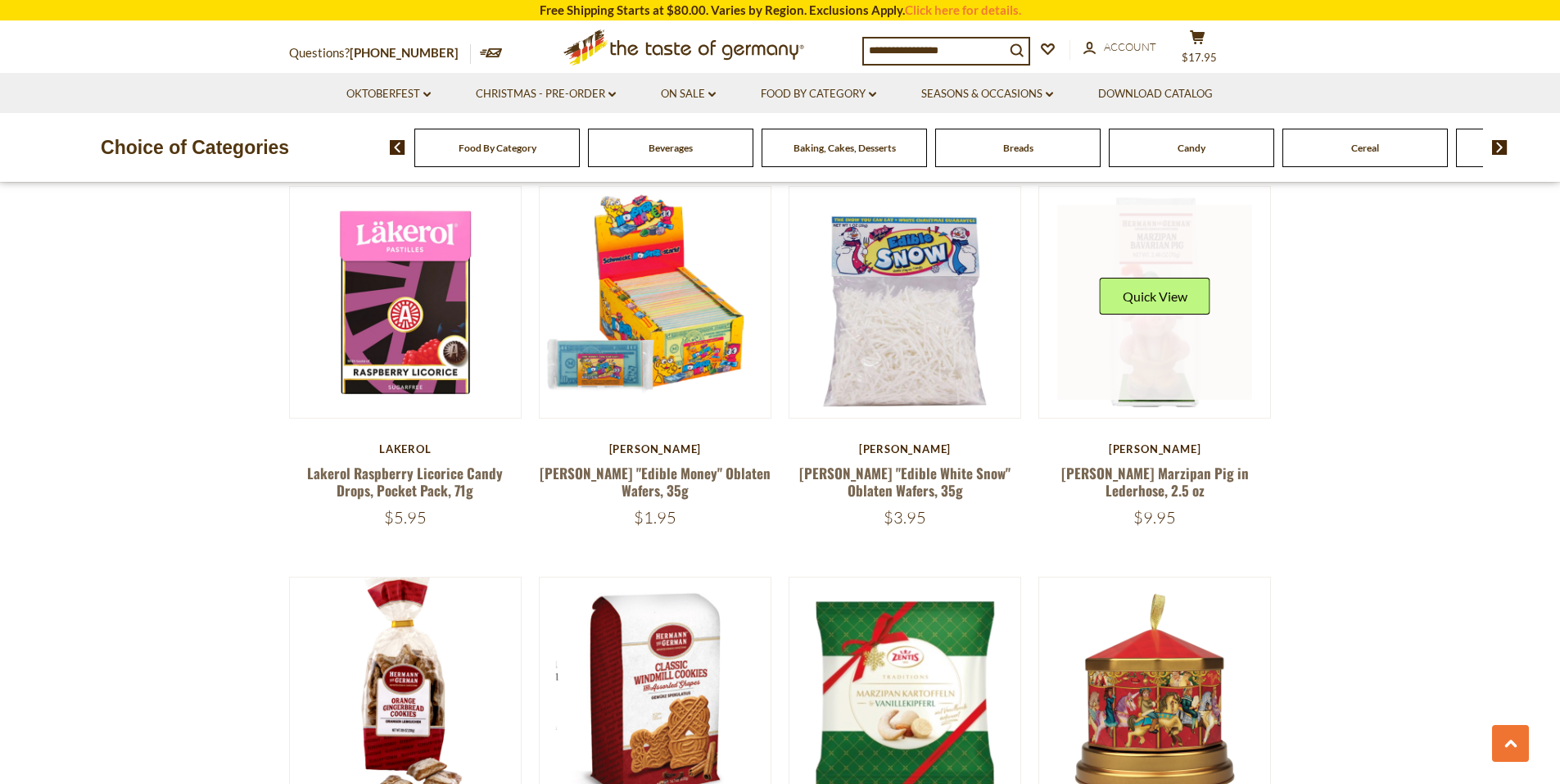
click at [1187, 366] on link at bounding box center [1154, 302] width 195 height 195
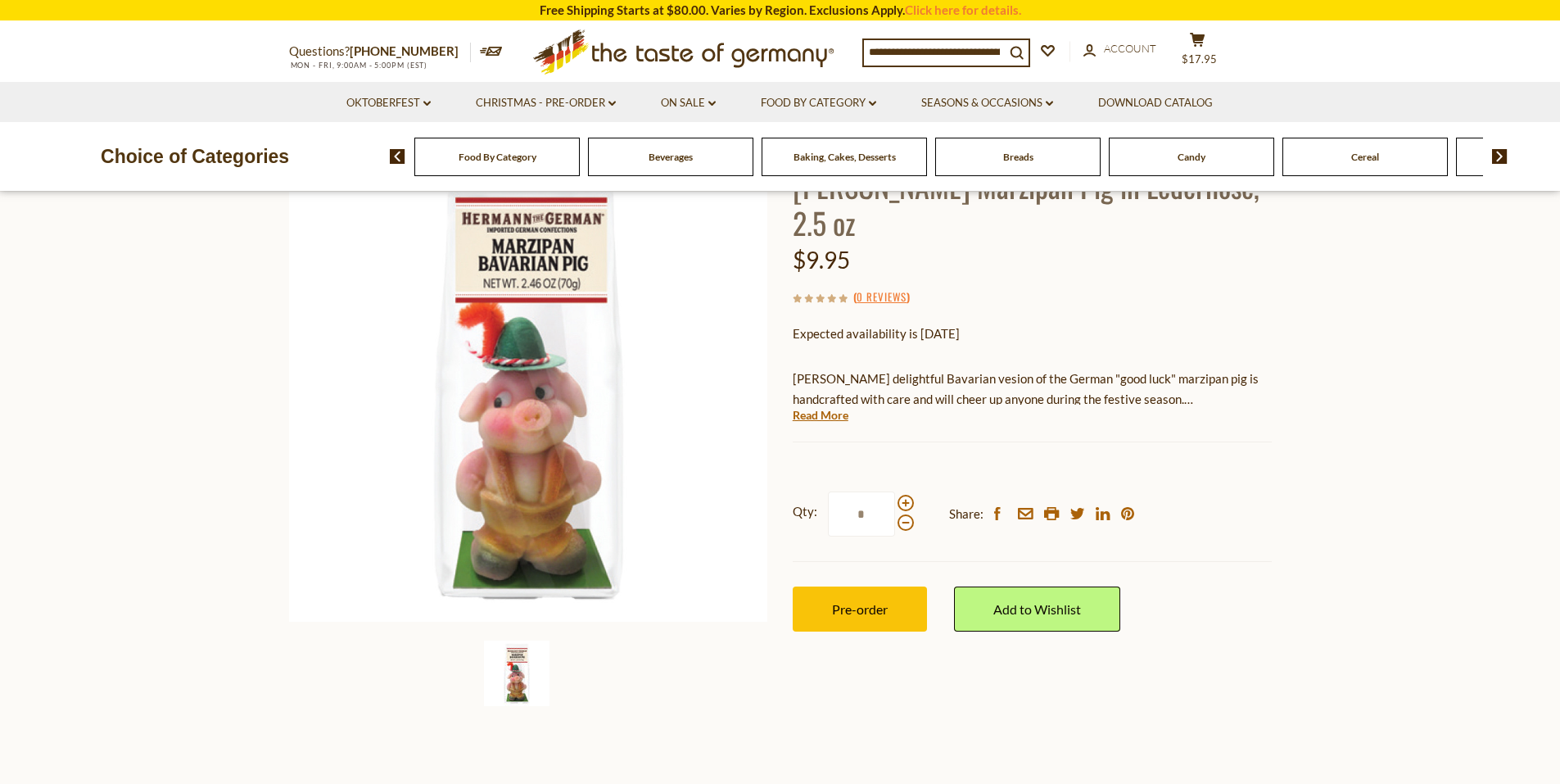
scroll to position [164, 0]
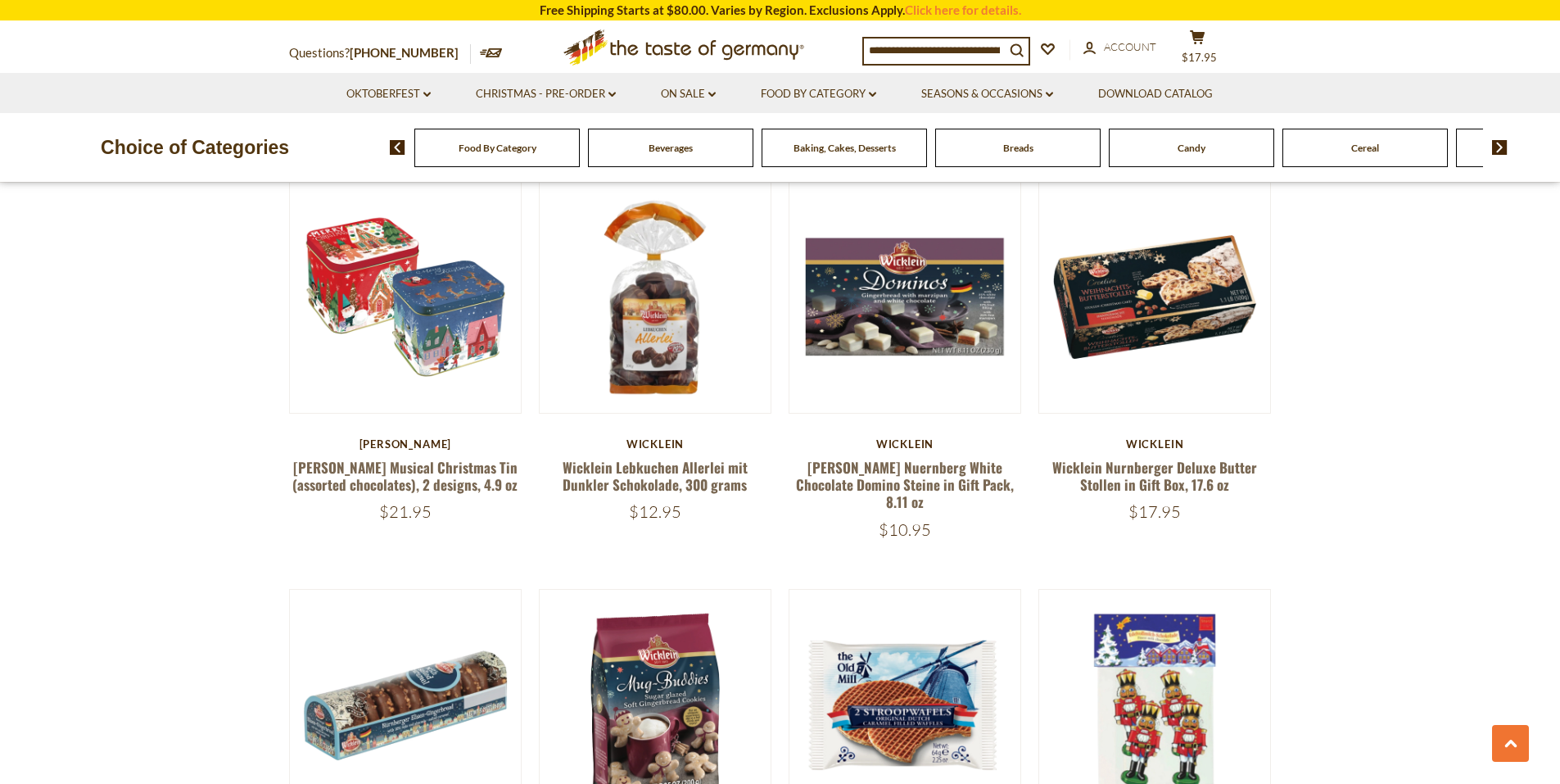
scroll to position [2899, 0]
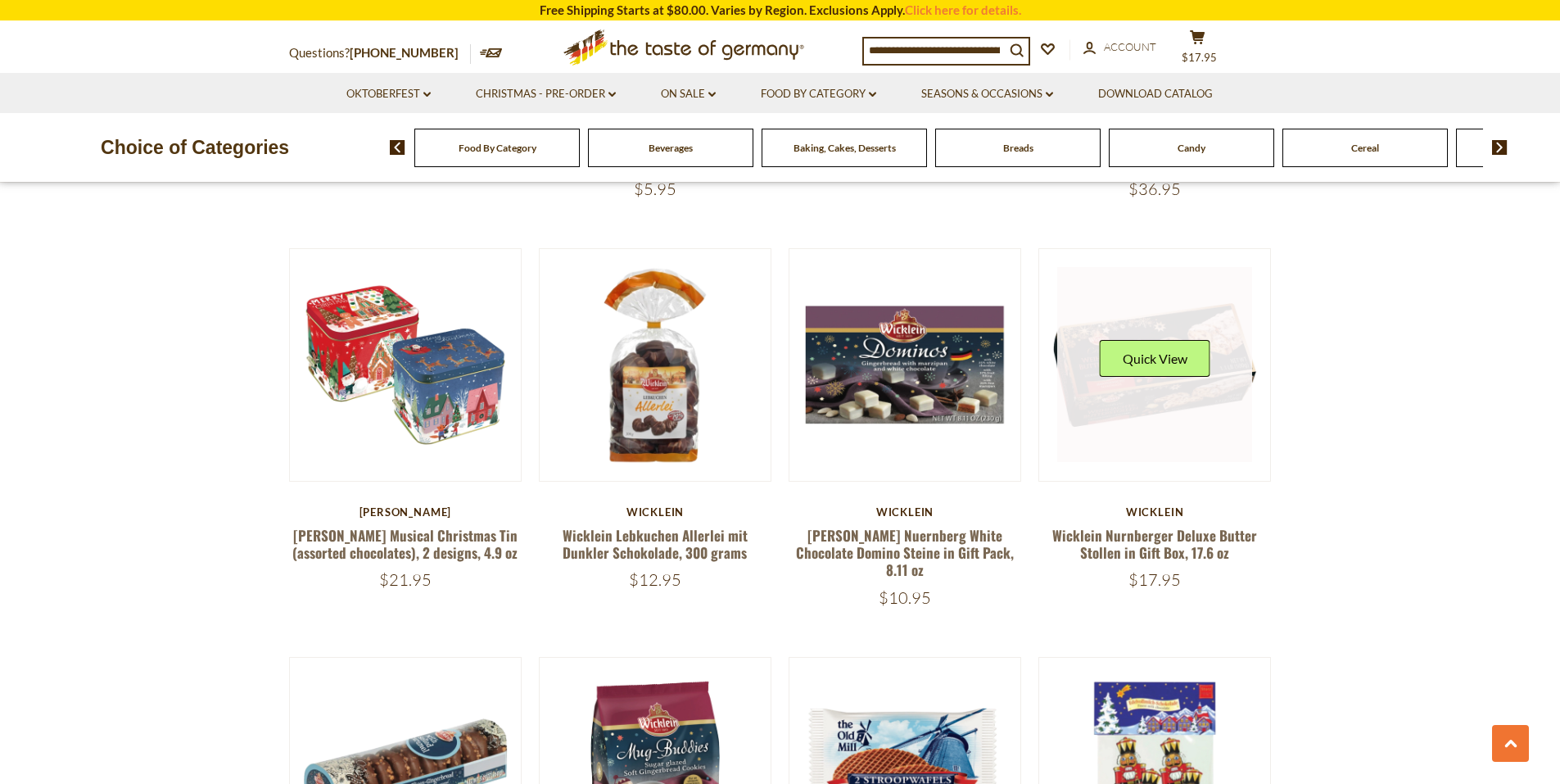
click at [1192, 444] on link at bounding box center [1154, 365] width 195 height 195
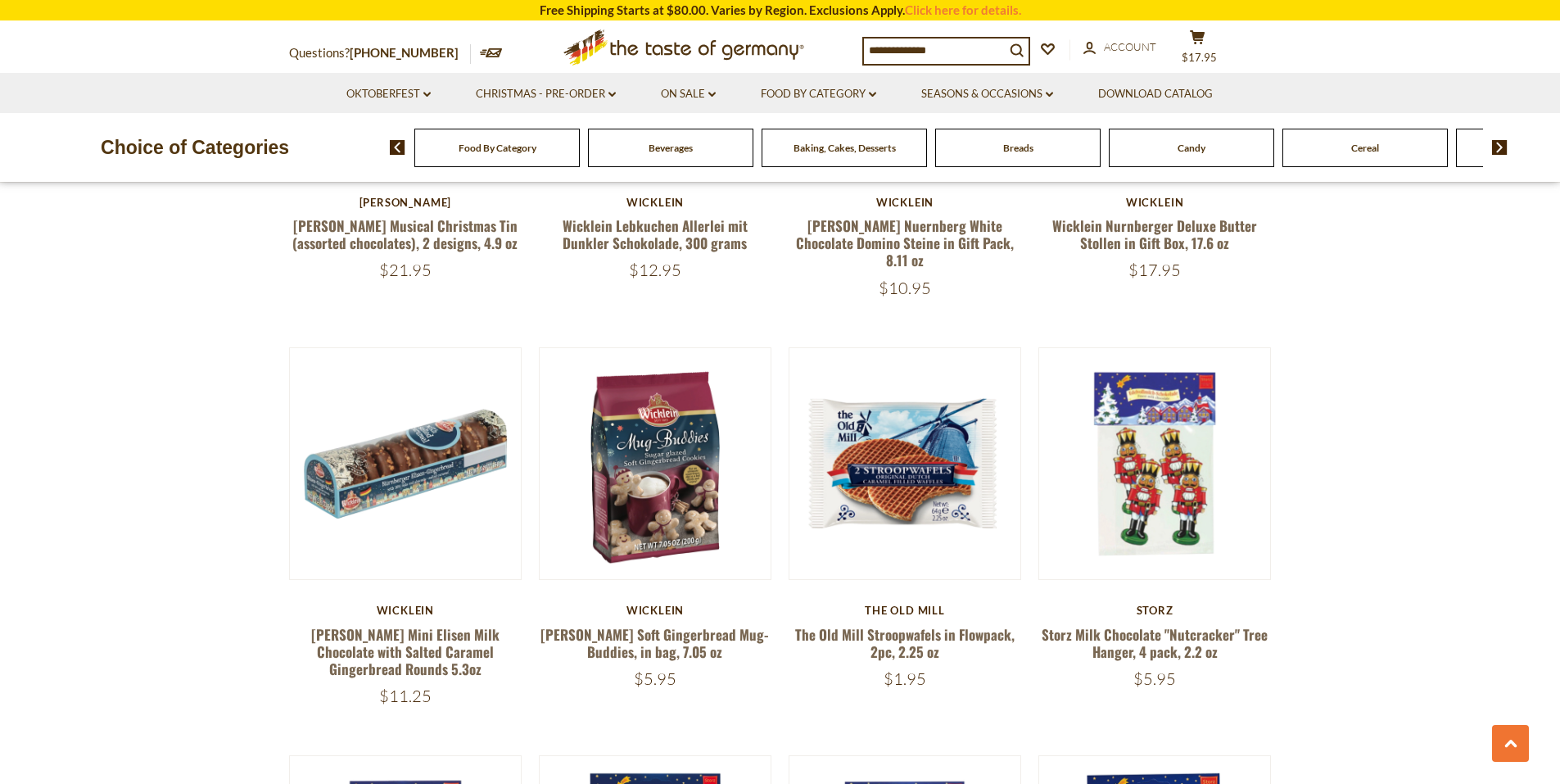
scroll to position [3227, 0]
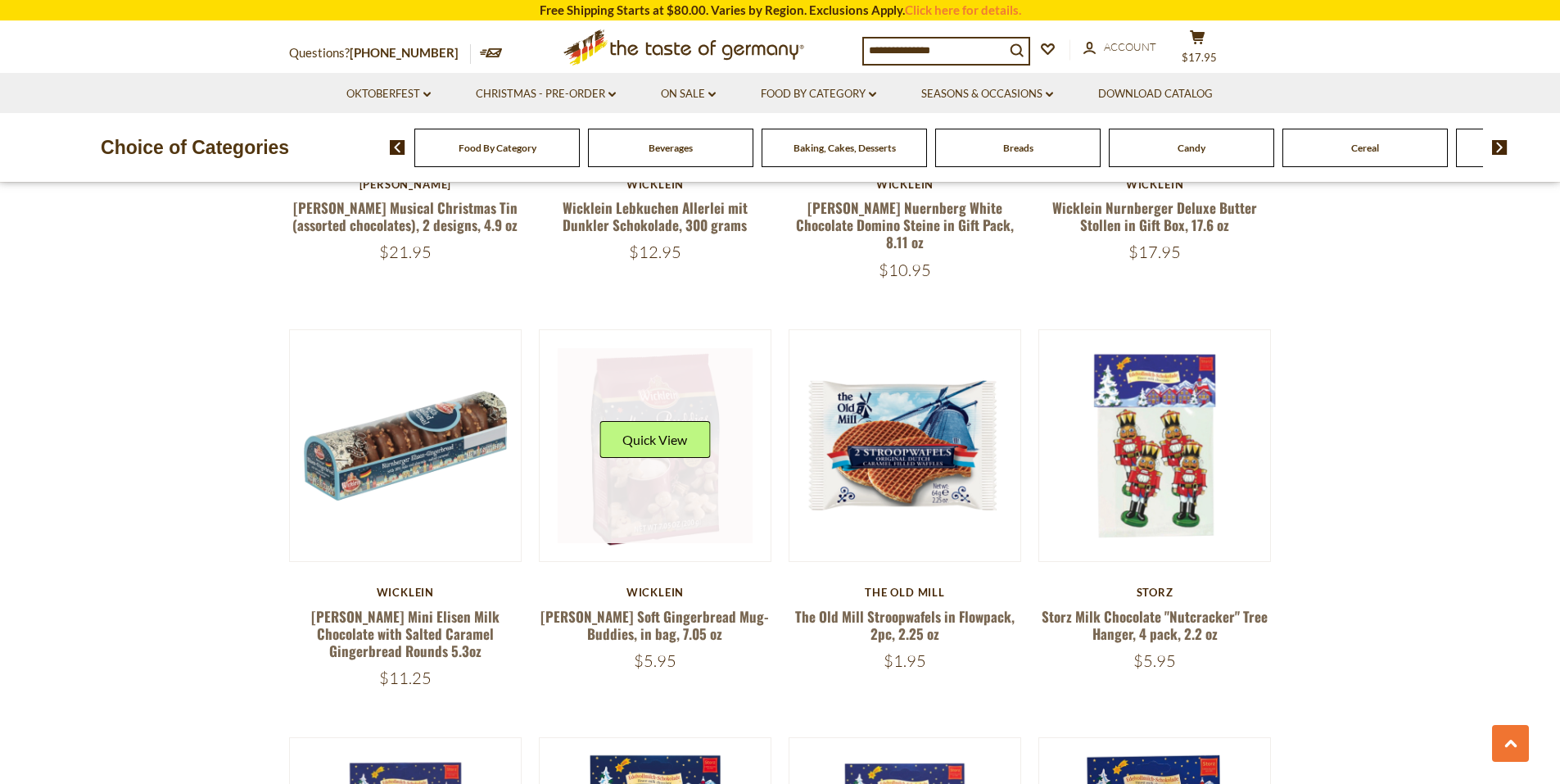
click at [670, 424] on div "Quick View" at bounding box center [655, 445] width 195 height 195
click at [760, 430] on img at bounding box center [656, 446] width 232 height 232
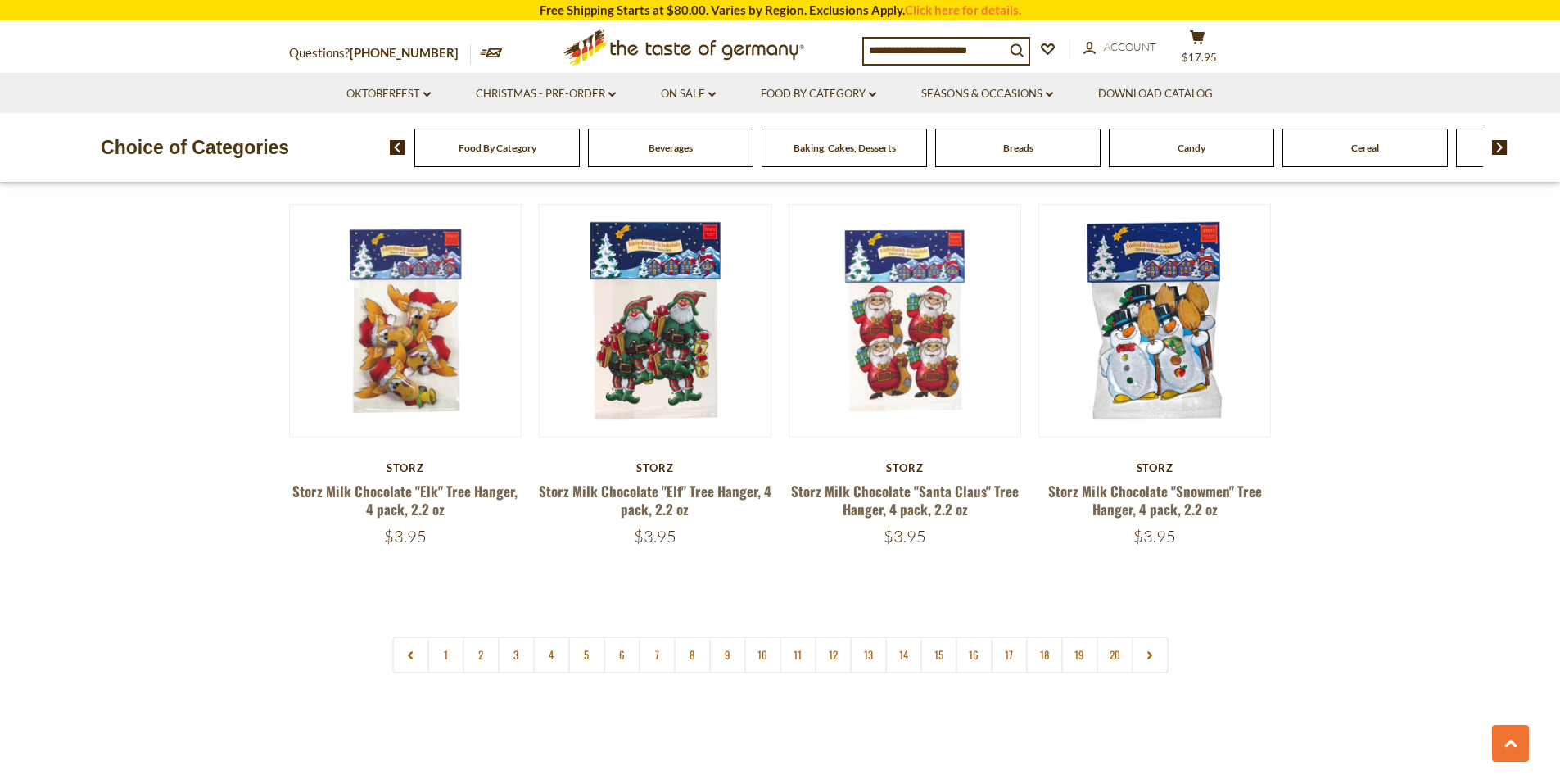
scroll to position [3800, 0]
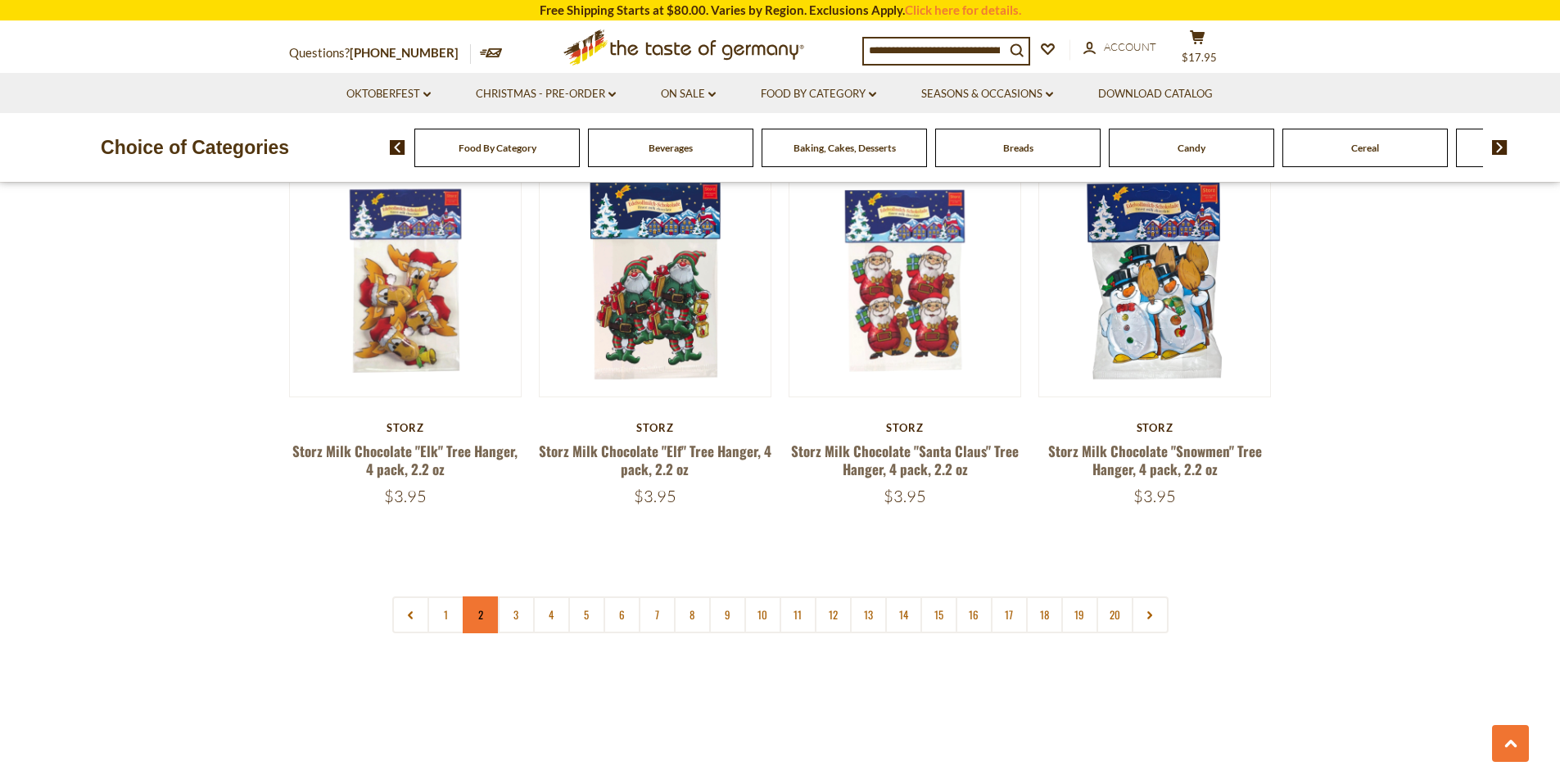
click at [478, 596] on link "2" at bounding box center [482, 614] width 37 height 37
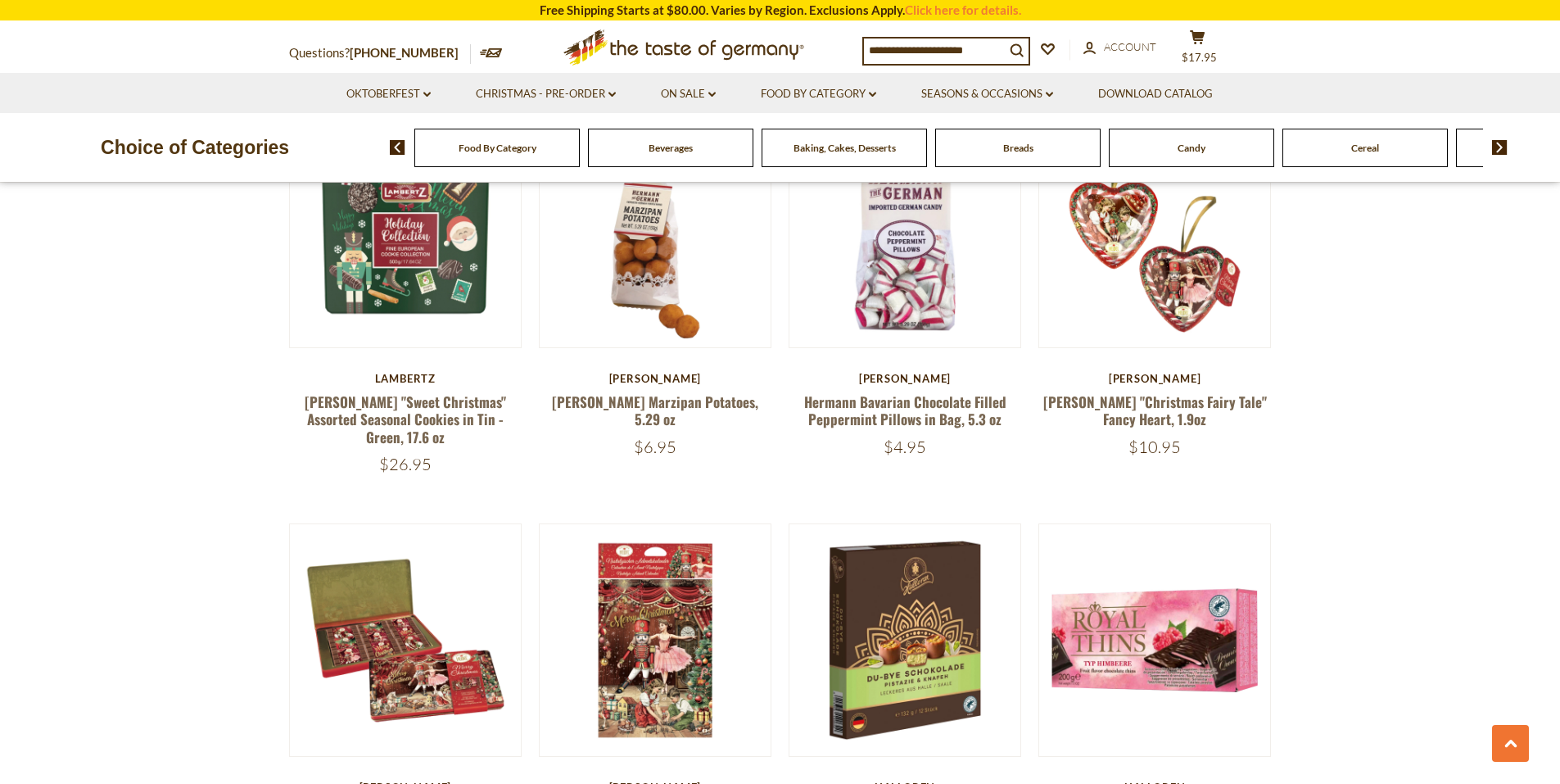
scroll to position [1098, 0]
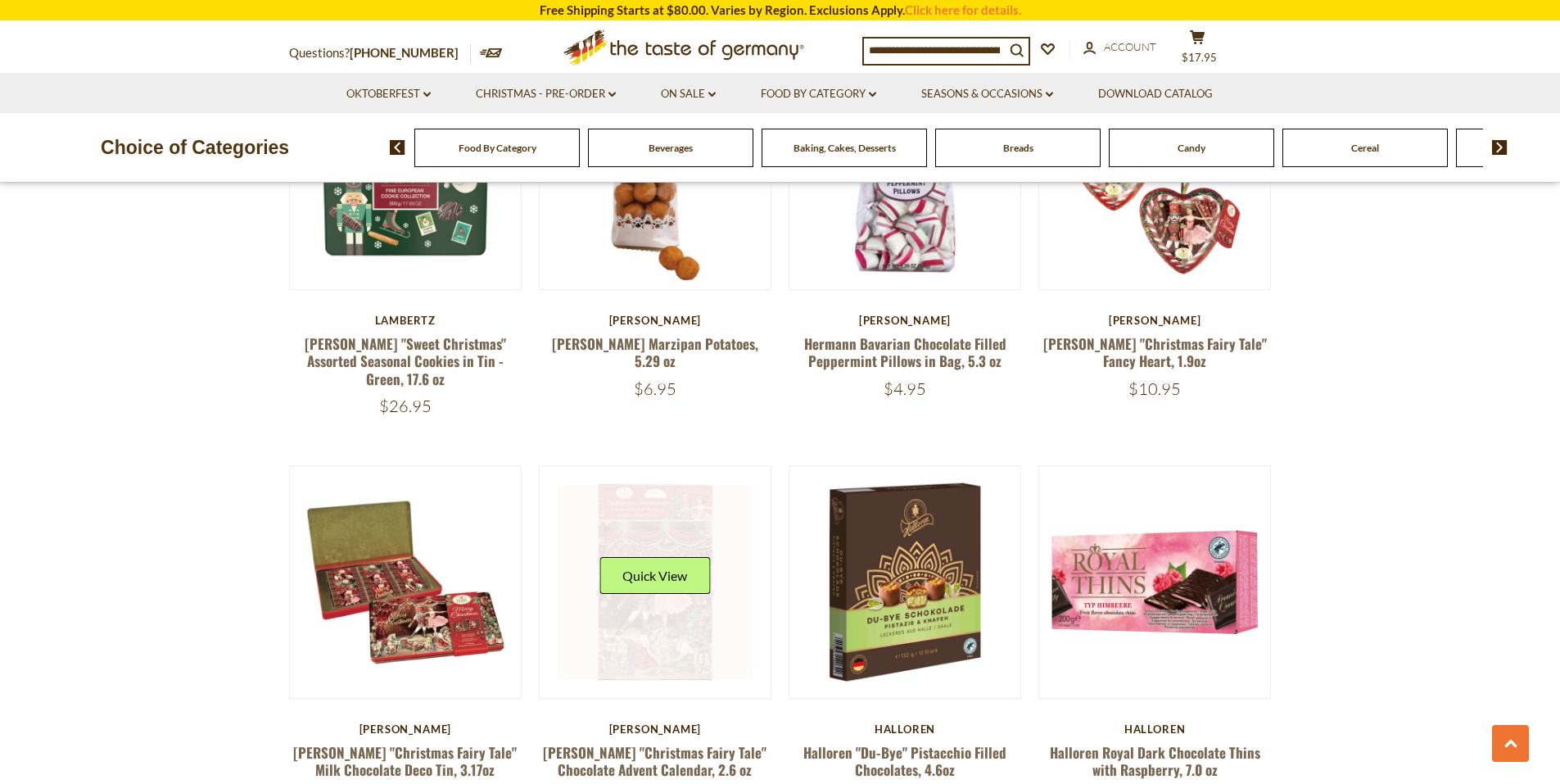
click at [641, 558] on button "Quick View" at bounding box center [654, 575] width 110 height 37
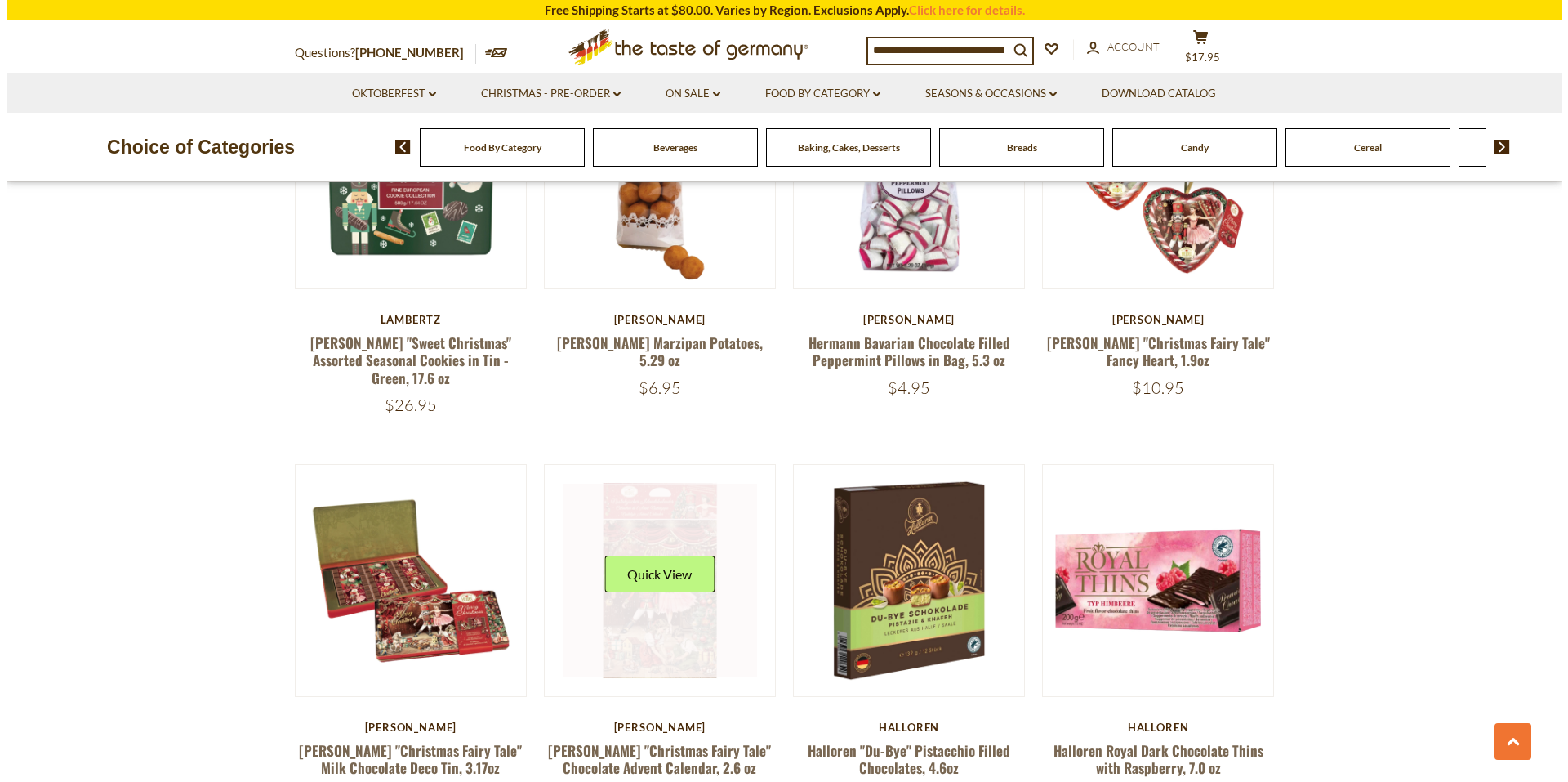
scroll to position [1099, 0]
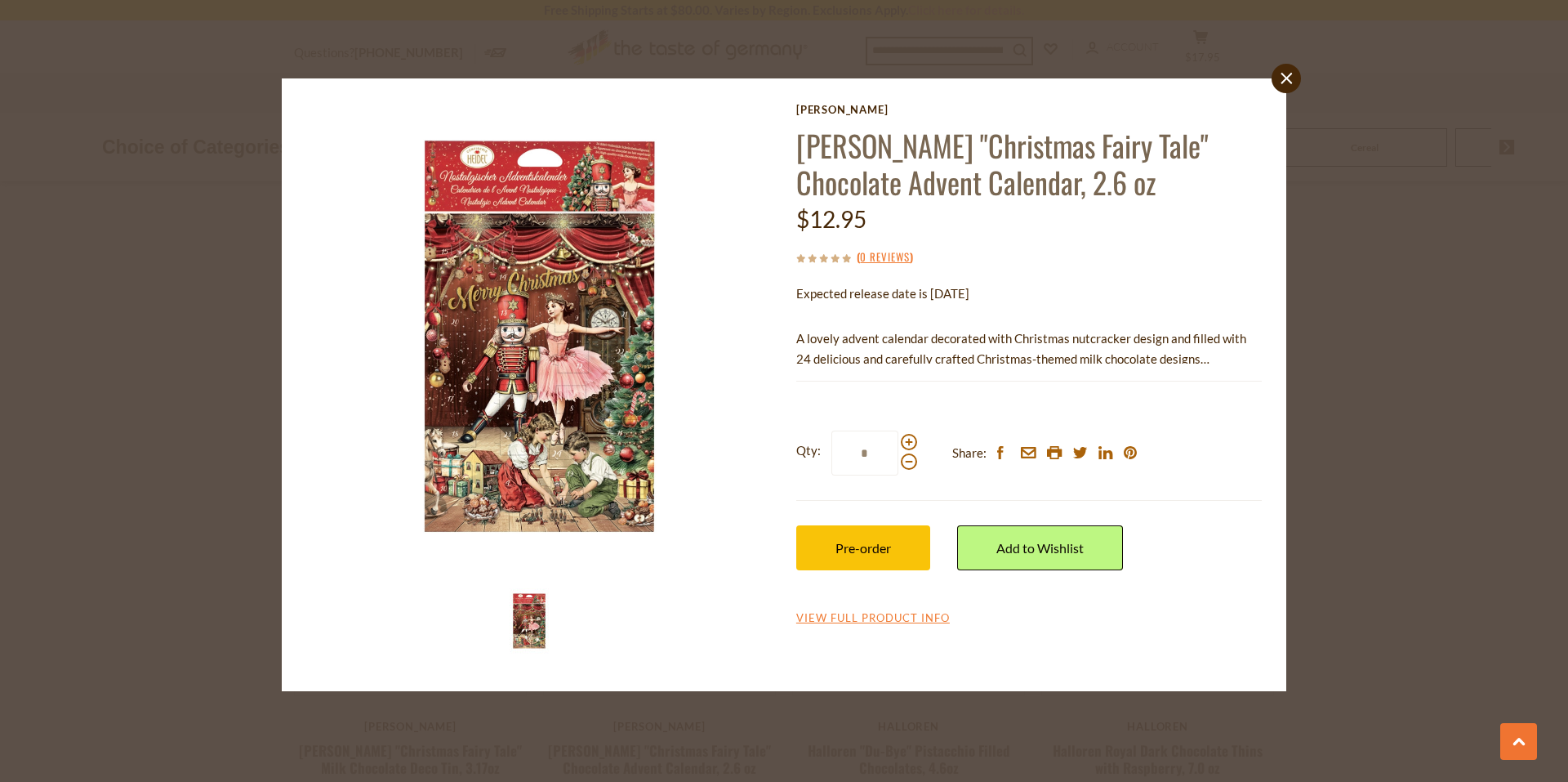
drag, startPoint x: 851, startPoint y: 555, endPoint x: 852, endPoint y: 571, distance: 16.0
click at [850, 555] on button "Pre-order" at bounding box center [863, 547] width 134 height 45
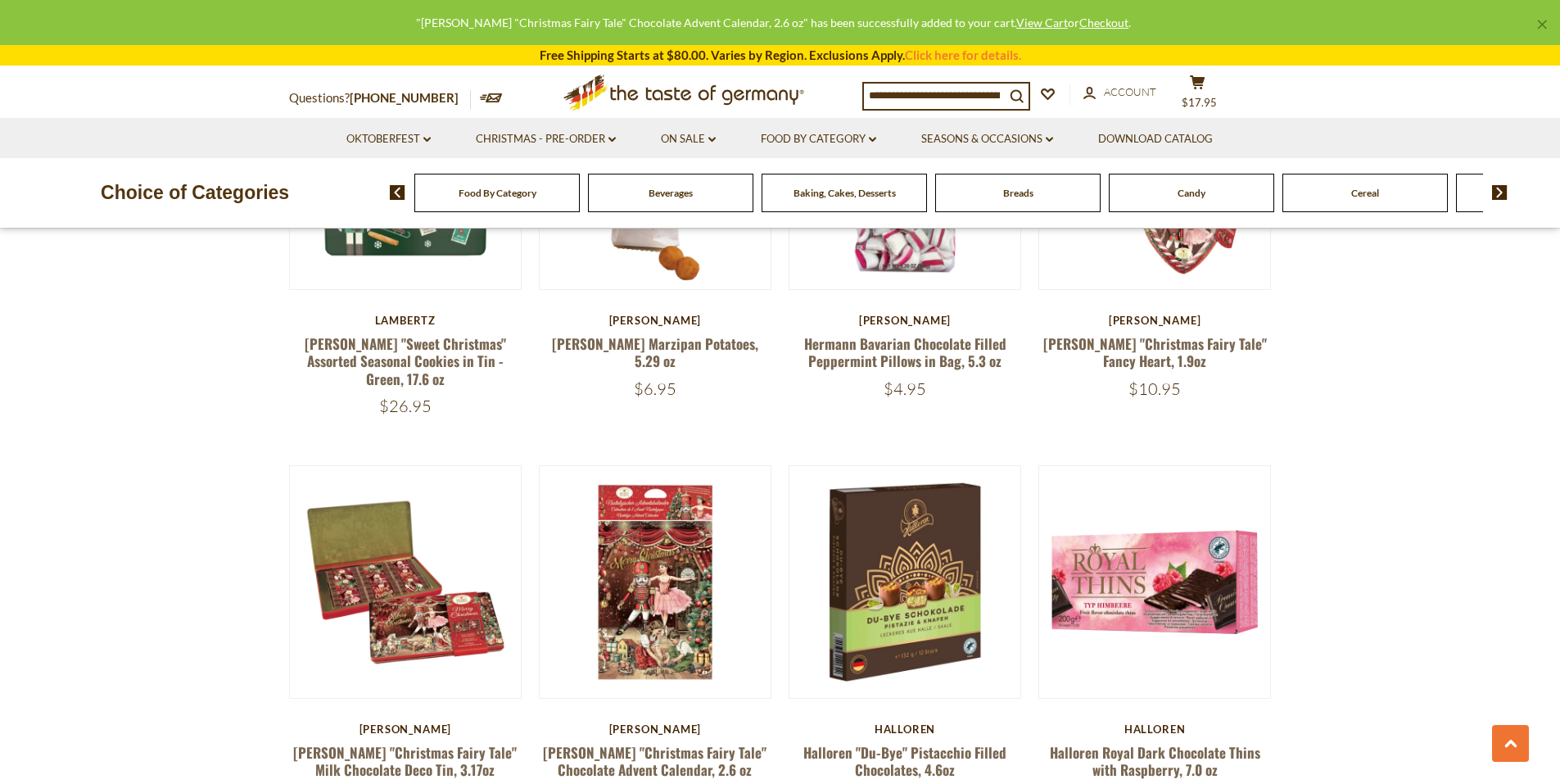
scroll to position [3964, 0]
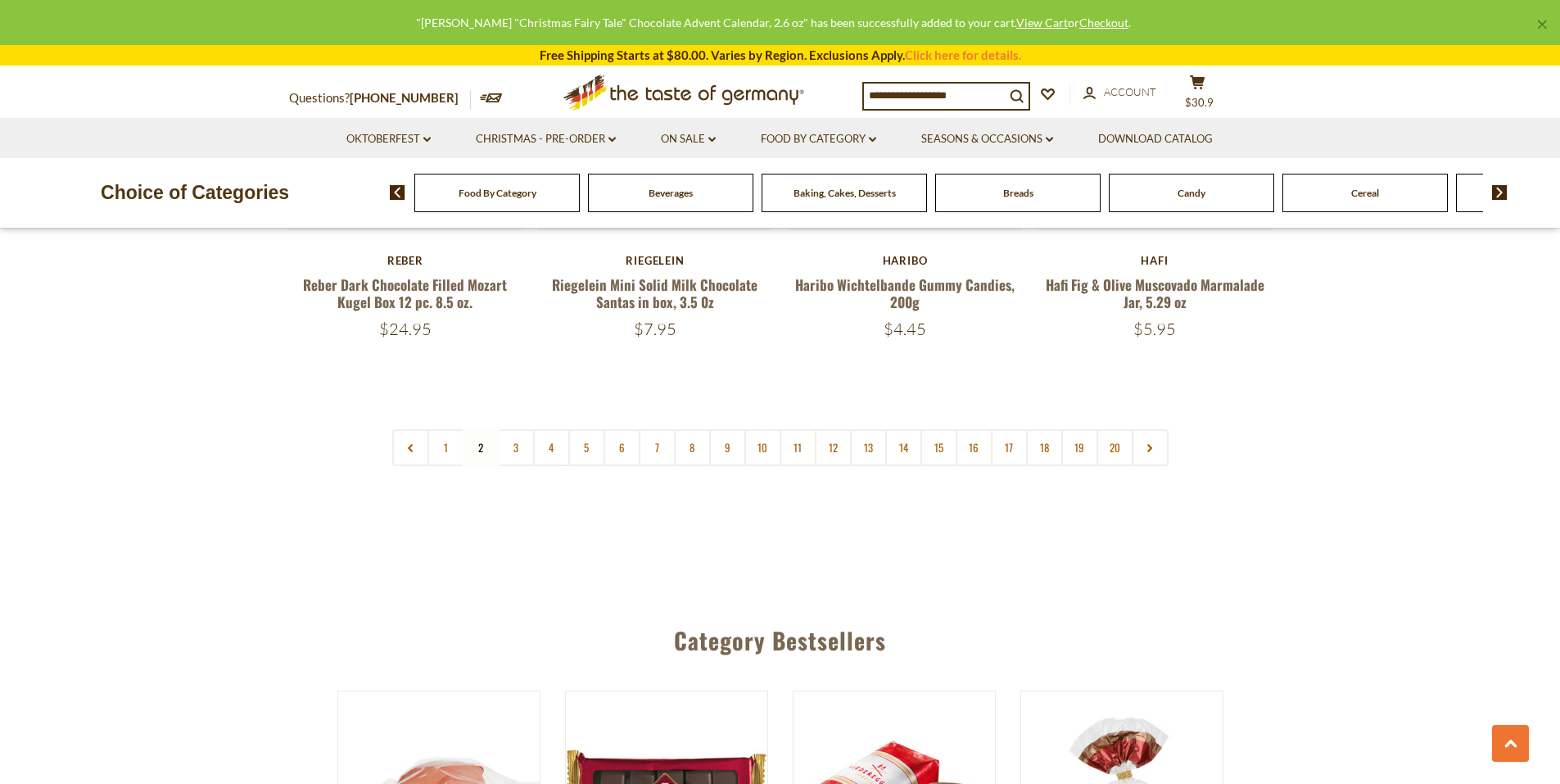
click at [561, 429] on link "4" at bounding box center [552, 447] width 37 height 37
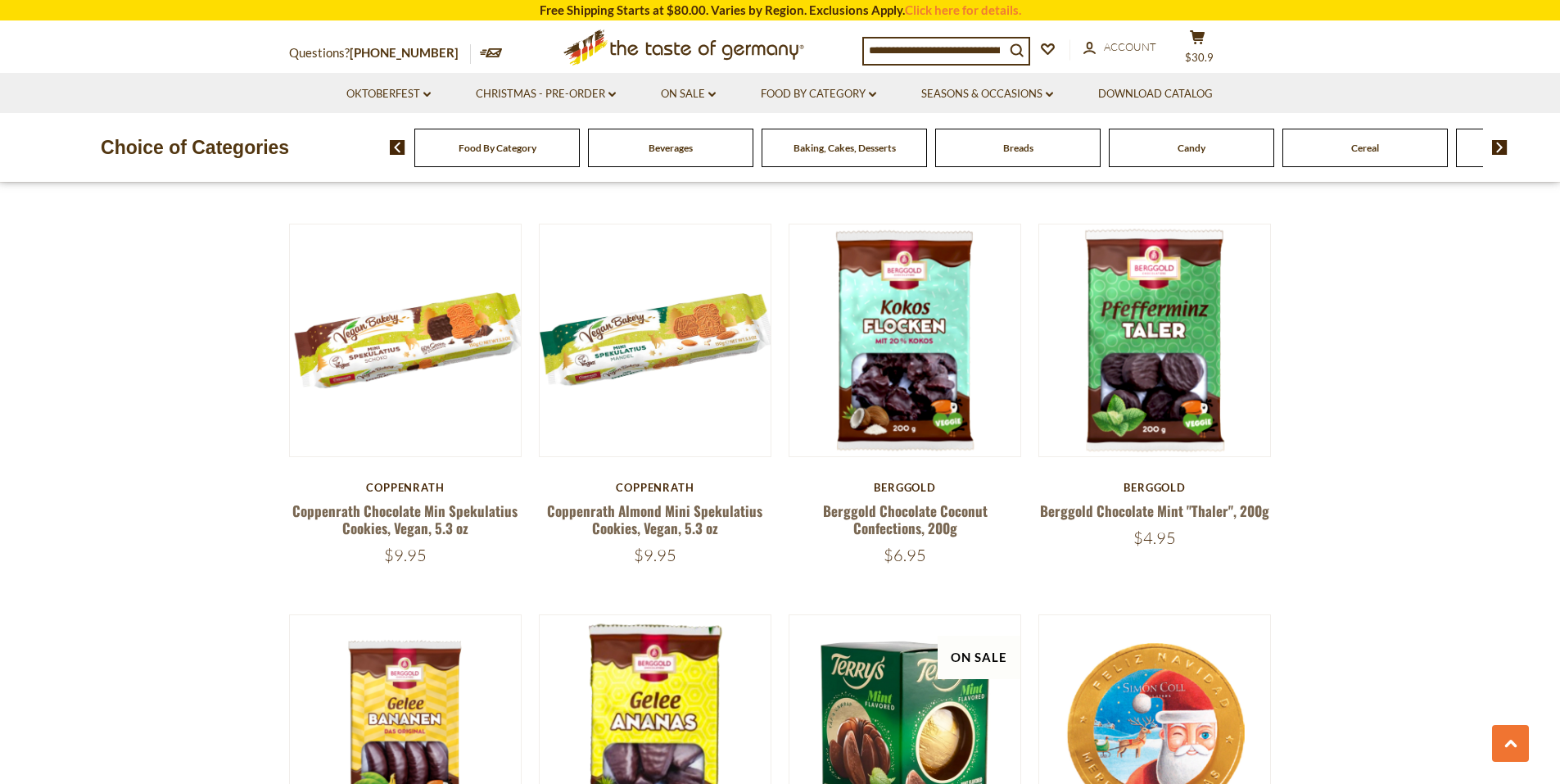
scroll to position [2899, 0]
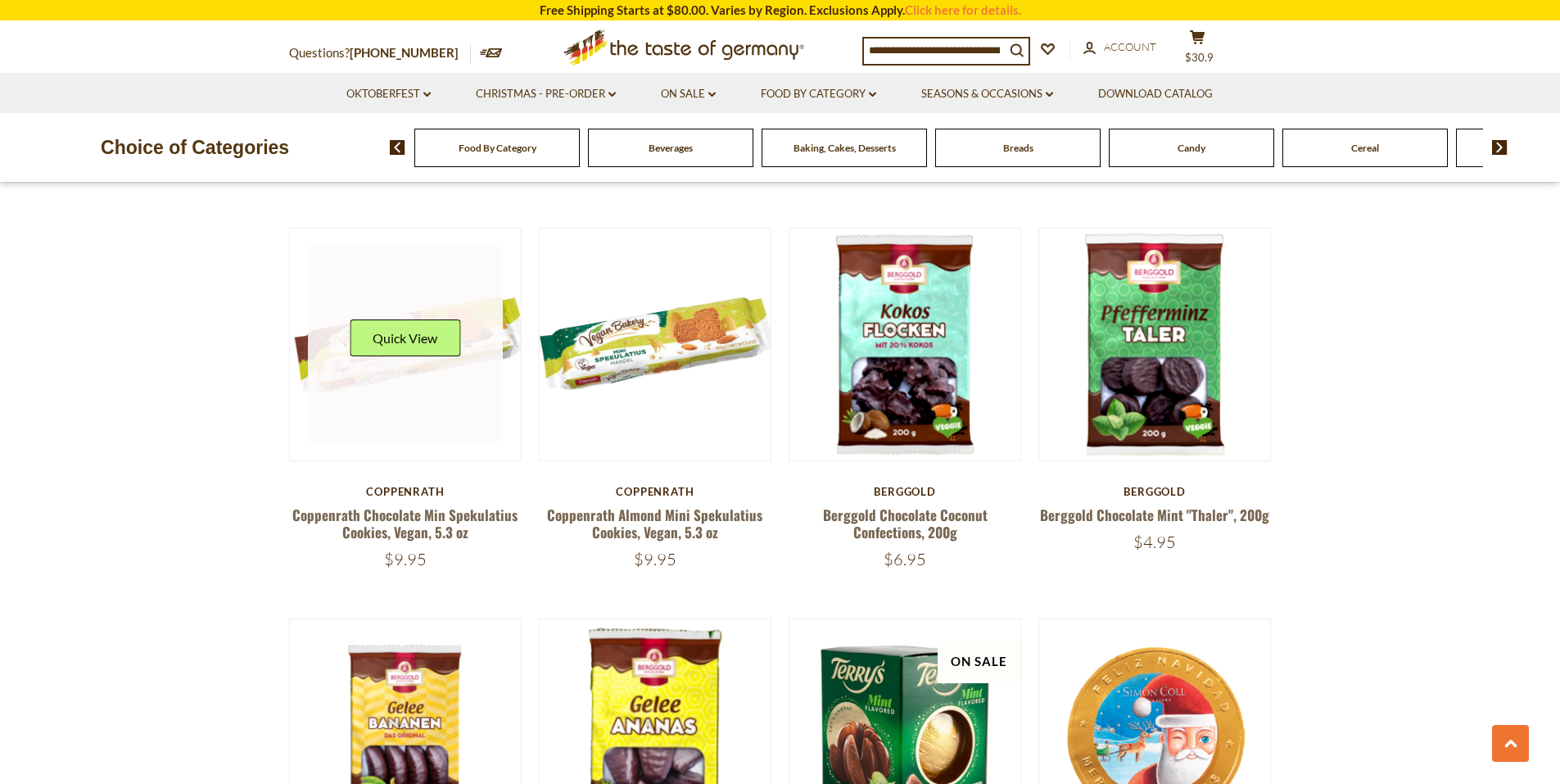
click at [466, 385] on link at bounding box center [406, 344] width 195 height 195
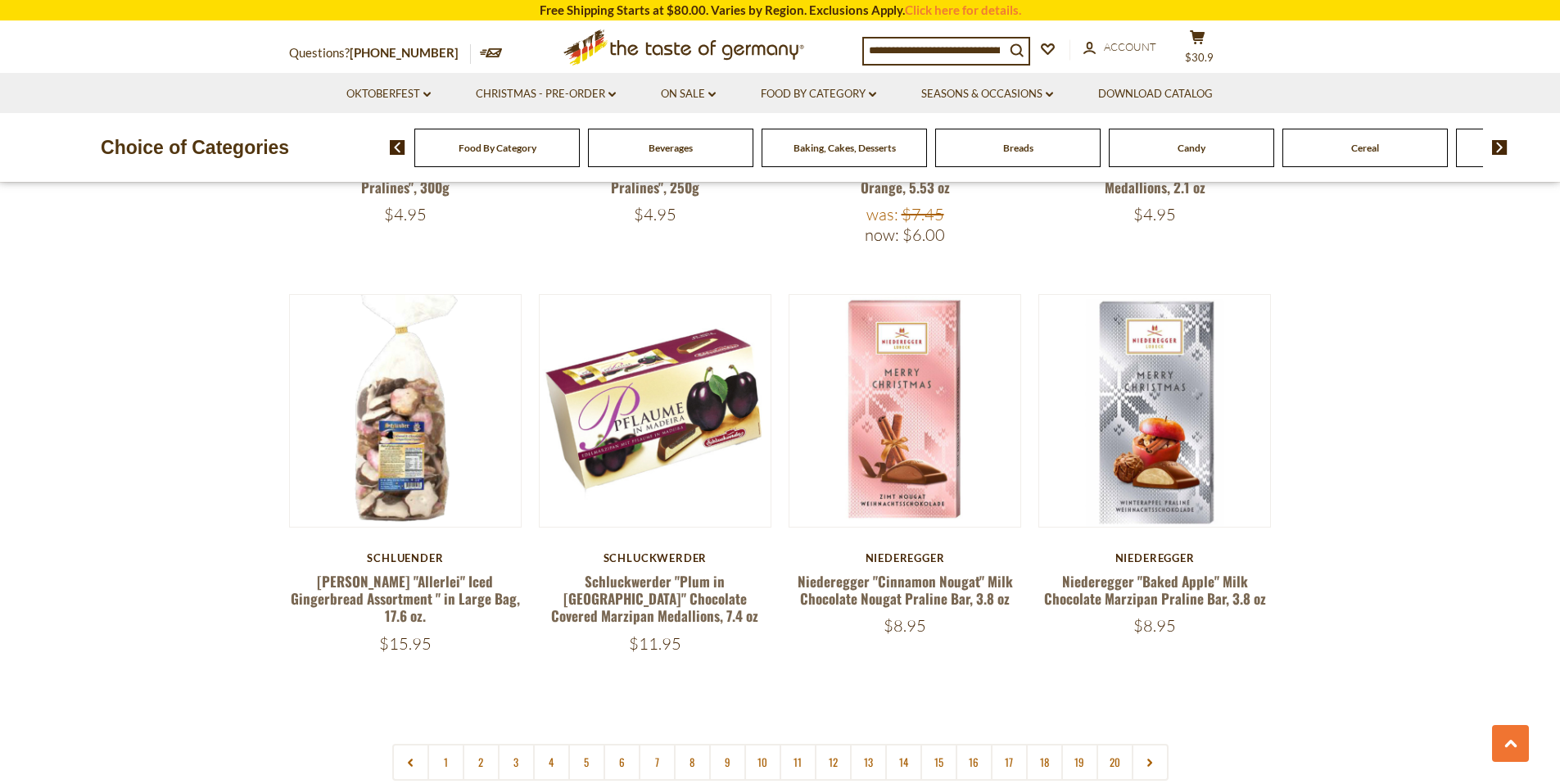
scroll to position [3636, 0]
click at [685, 587] on link "Schluckwerder "Plum in [GEOGRAPHIC_DATA]" Chocolate Covered Marzipan Medallions…" at bounding box center [654, 598] width 207 height 56
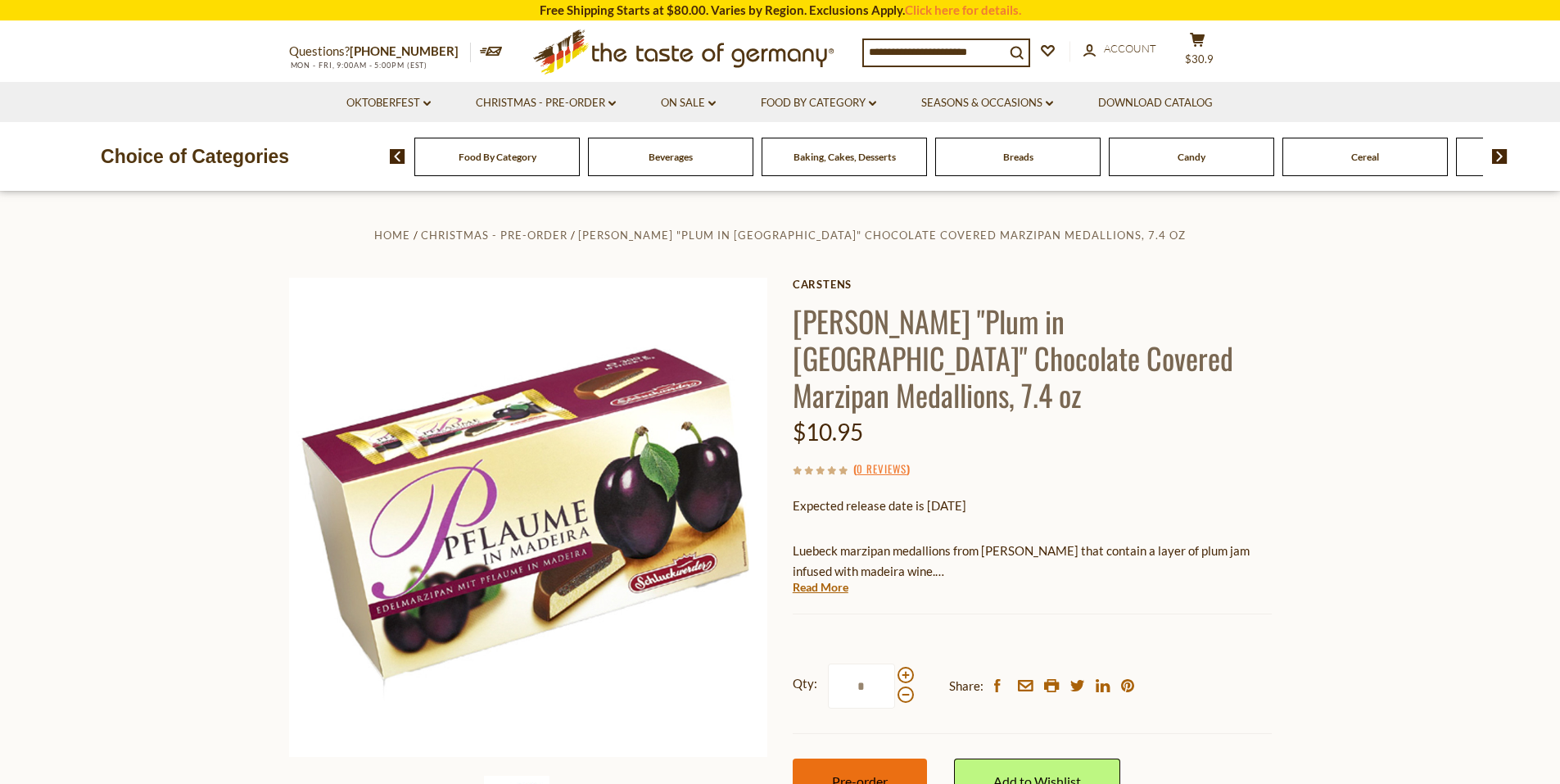
click at [879, 758] on button "Pre-order" at bounding box center [859, 780] width 135 height 45
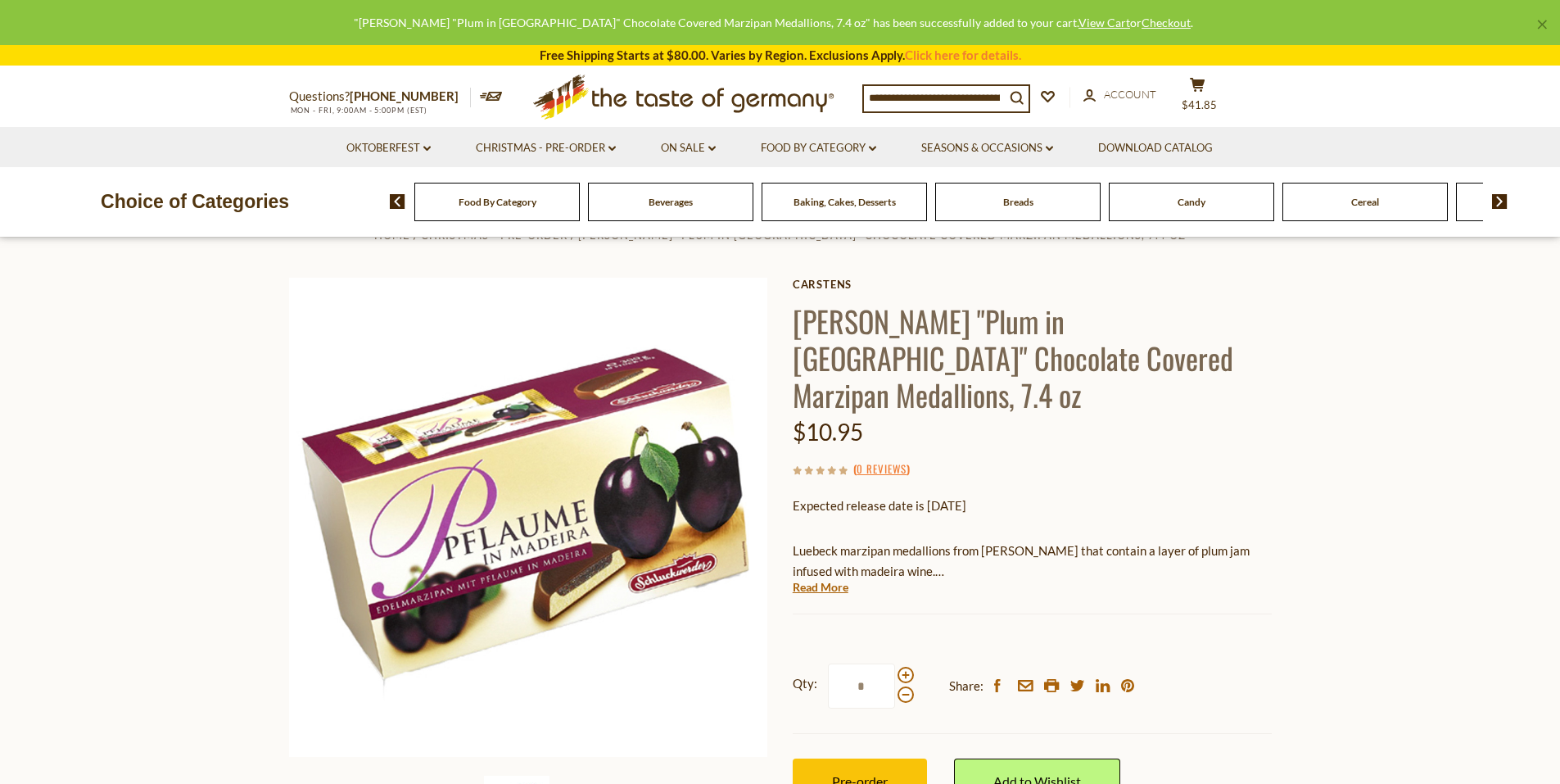
click at [11, 465] on section "Home Christmas - PRE-ORDER Carstens "Plum in Madeira" Chocolate Covered Marzipa…" at bounding box center [780, 556] width 1560 height 728
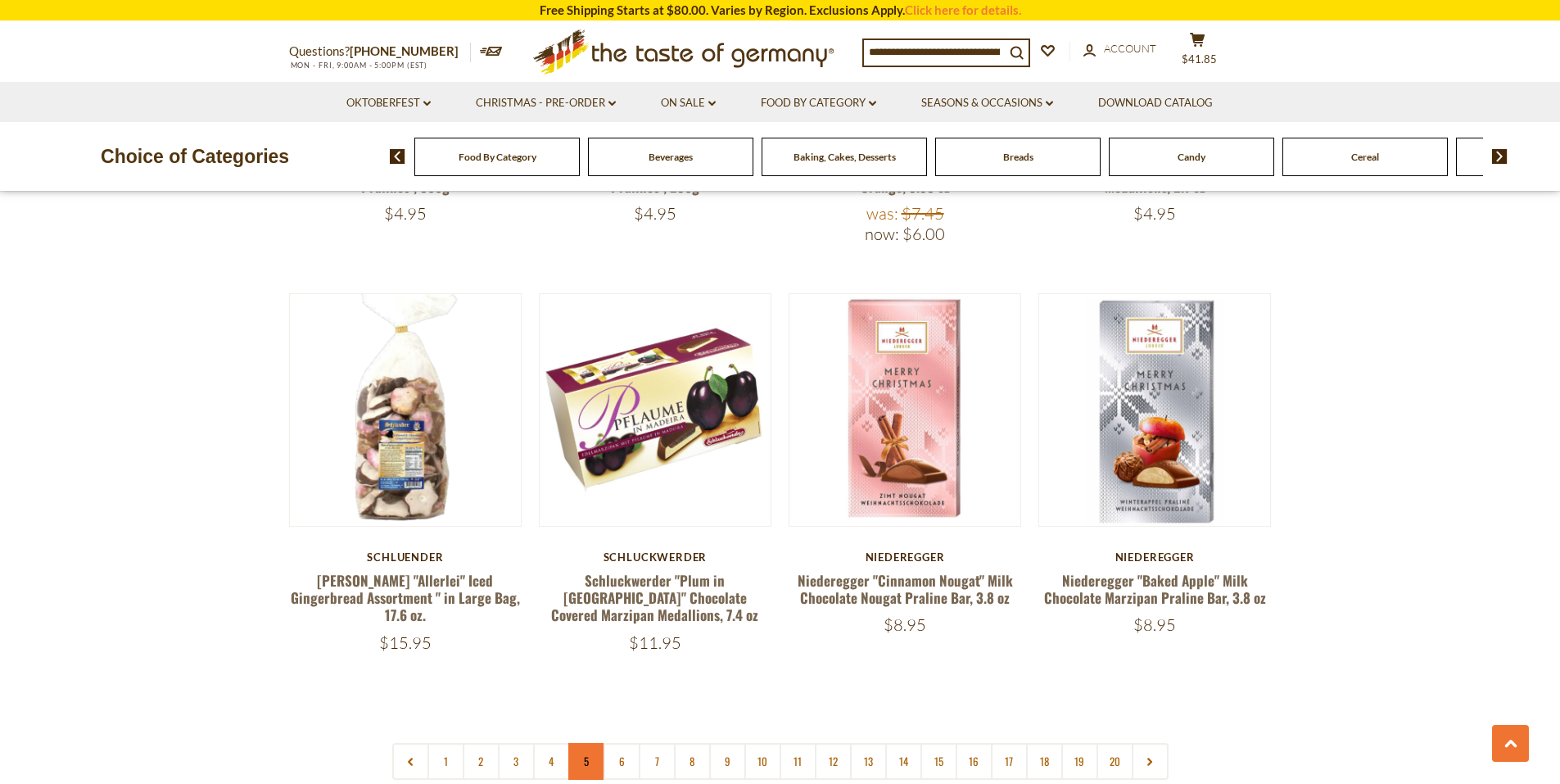
click at [589, 749] on link "5" at bounding box center [587, 761] width 37 height 37
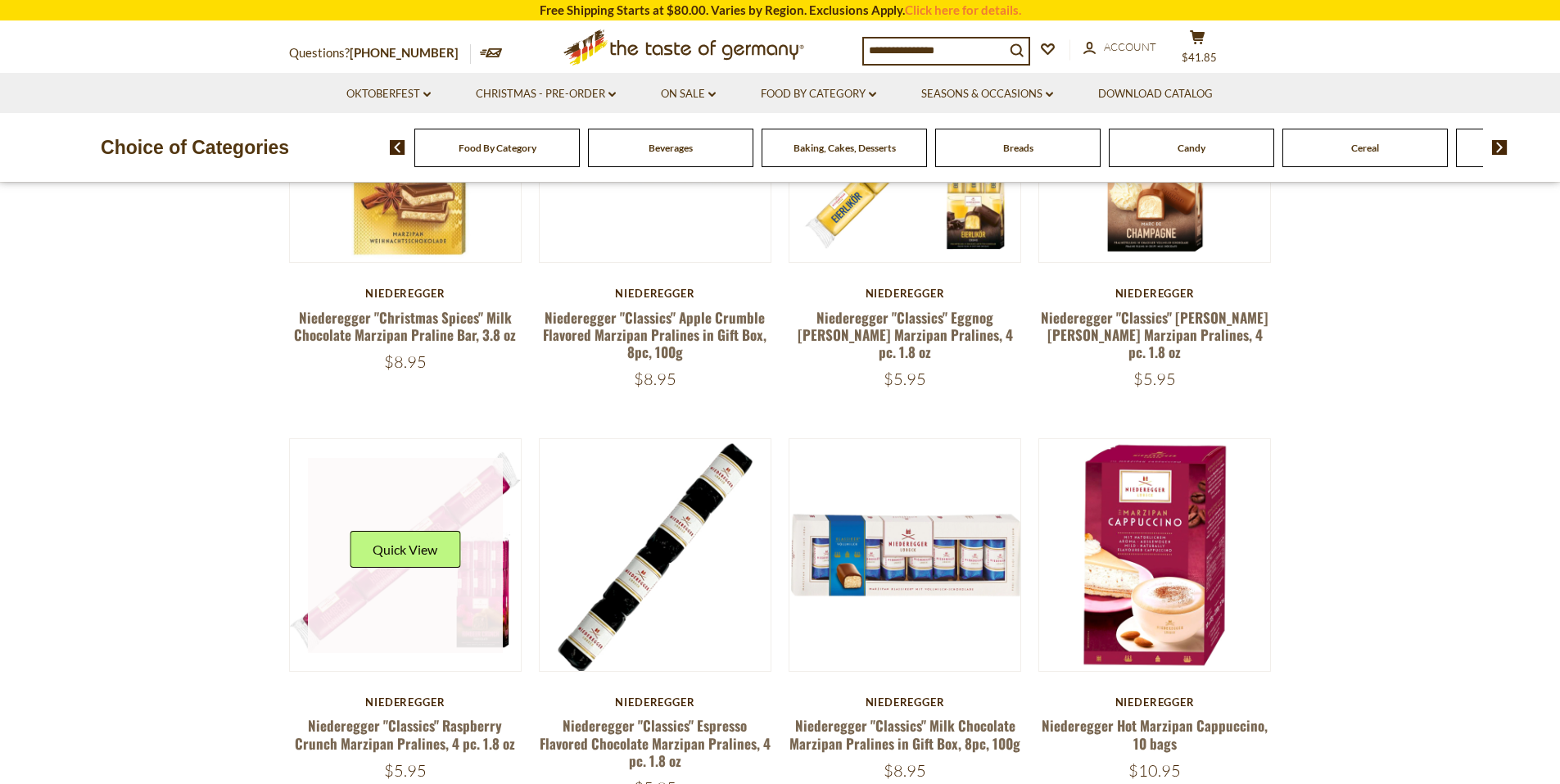
scroll to position [770, 0]
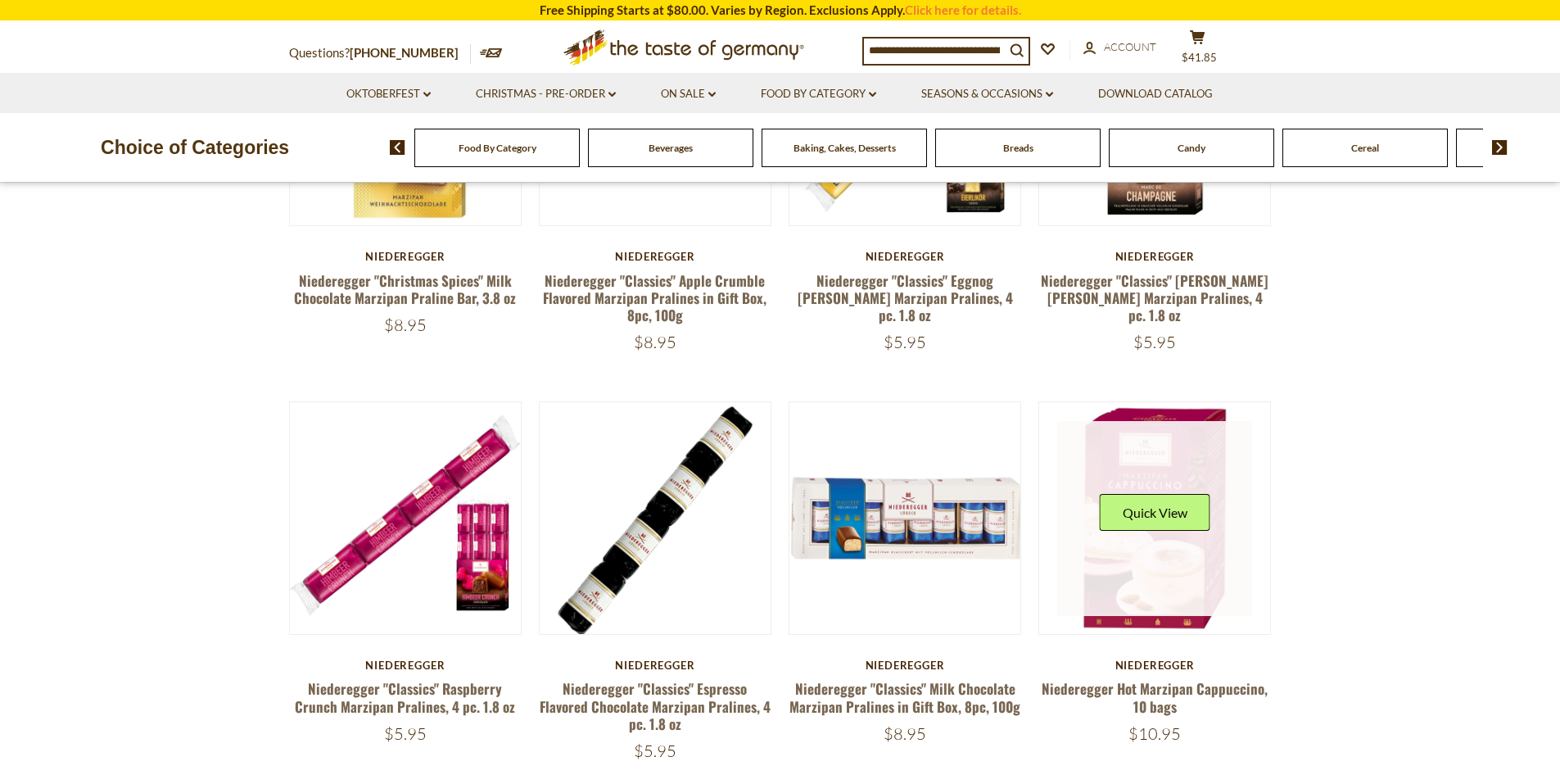
click at [1189, 620] on img at bounding box center [1155, 518] width 232 height 232
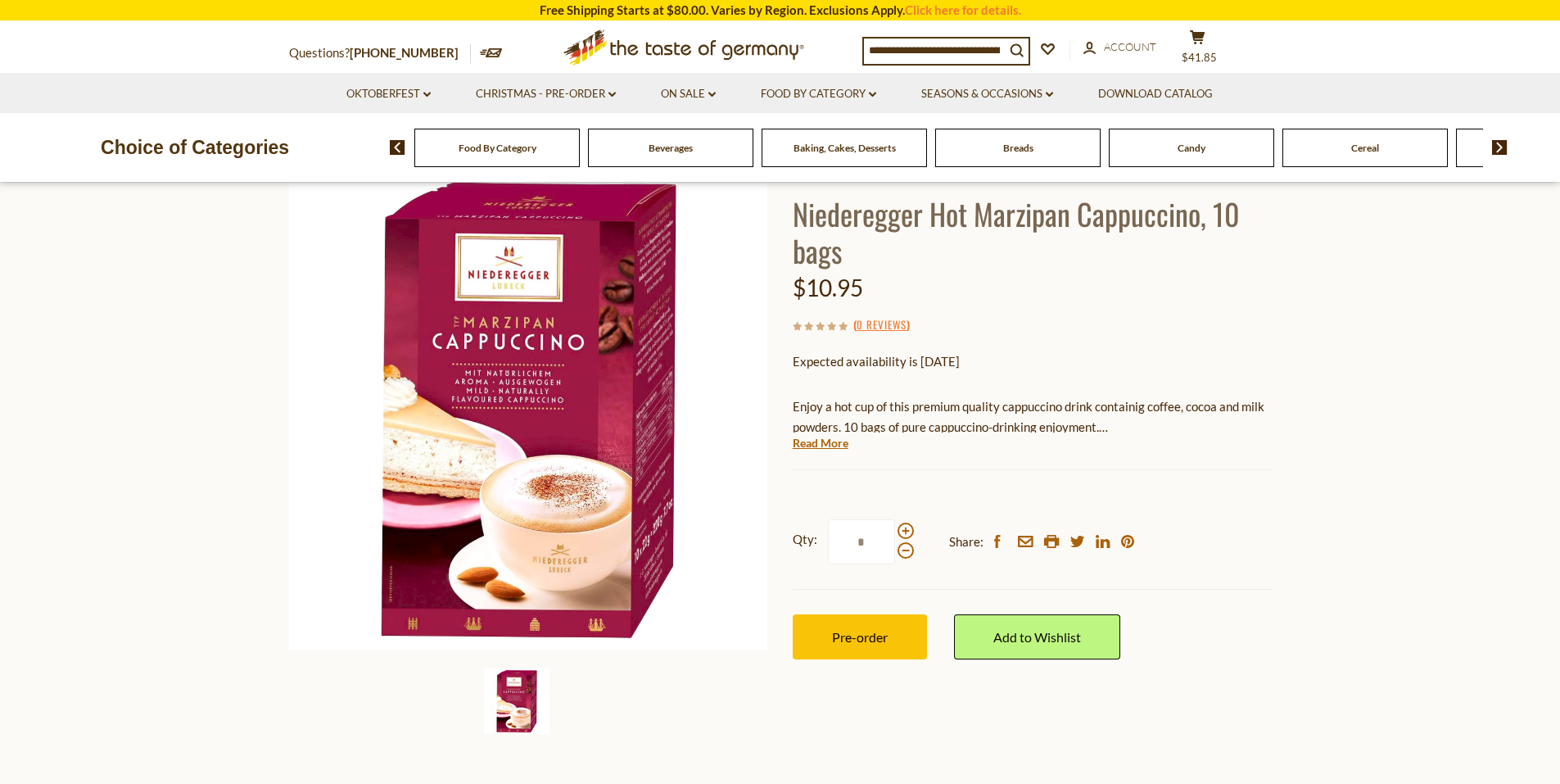
scroll to position [164, 0]
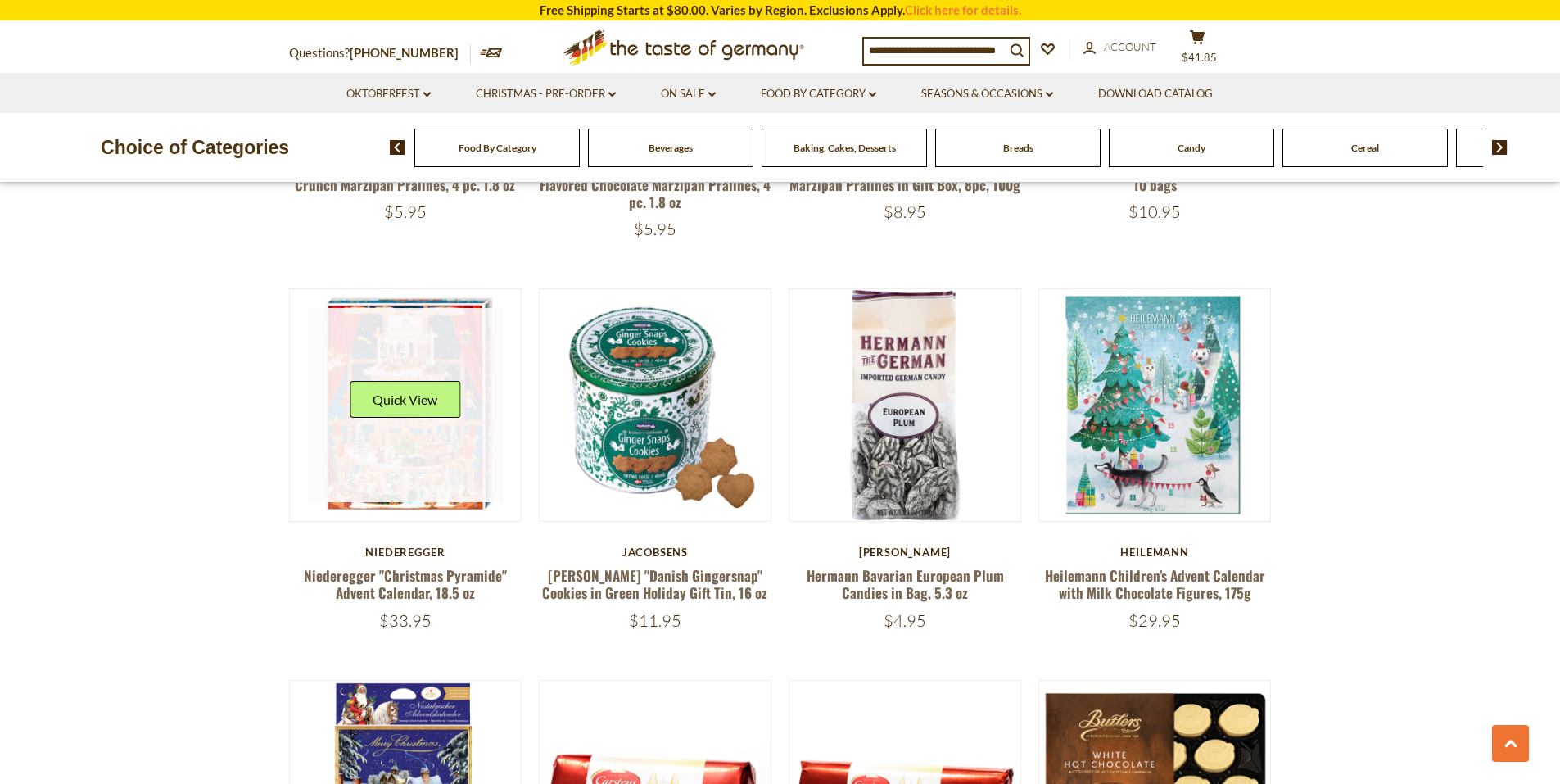
scroll to position [1343, 0]
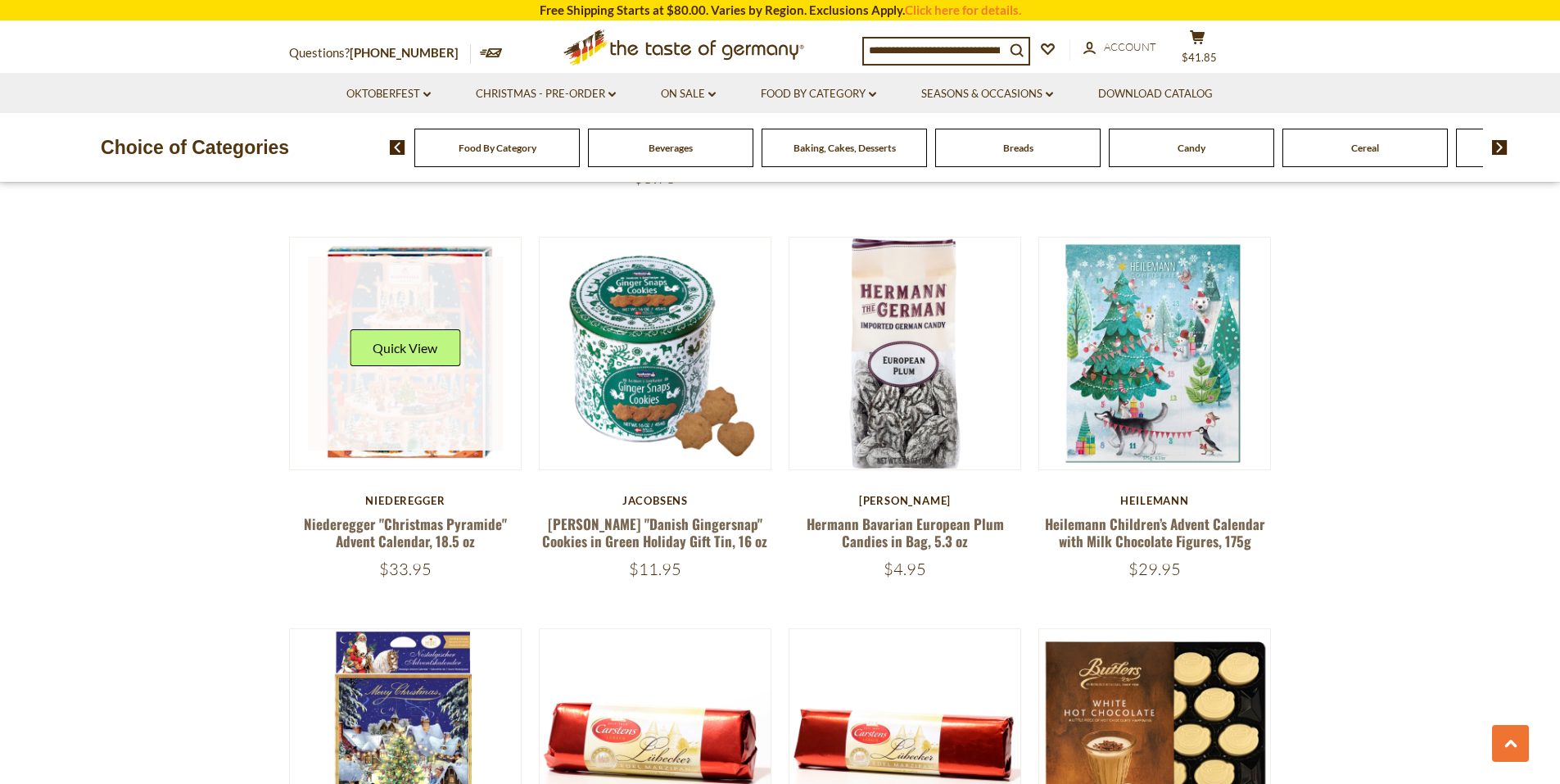
click at [431, 387] on link at bounding box center [406, 353] width 195 height 195
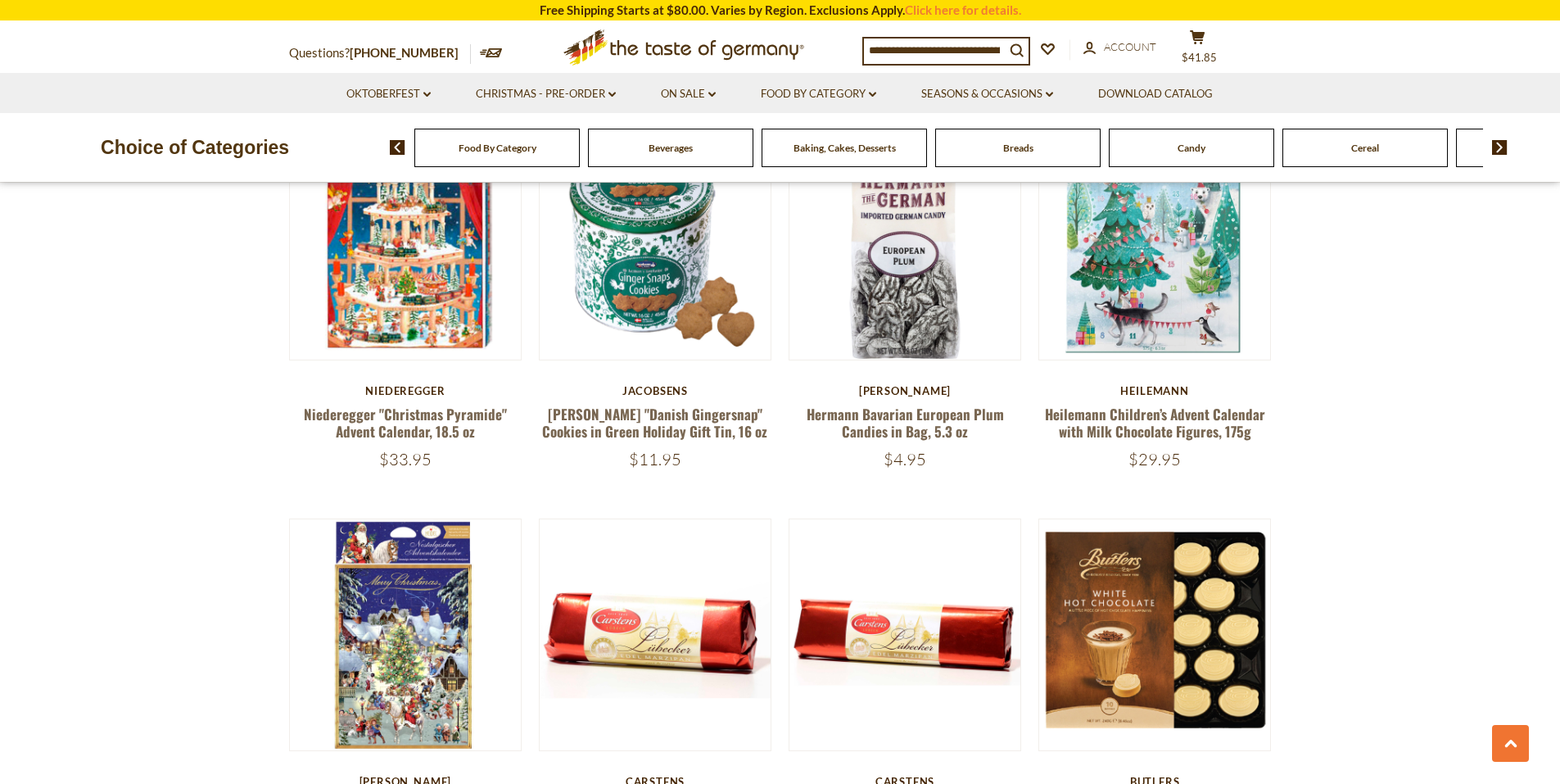
scroll to position [1368, 0]
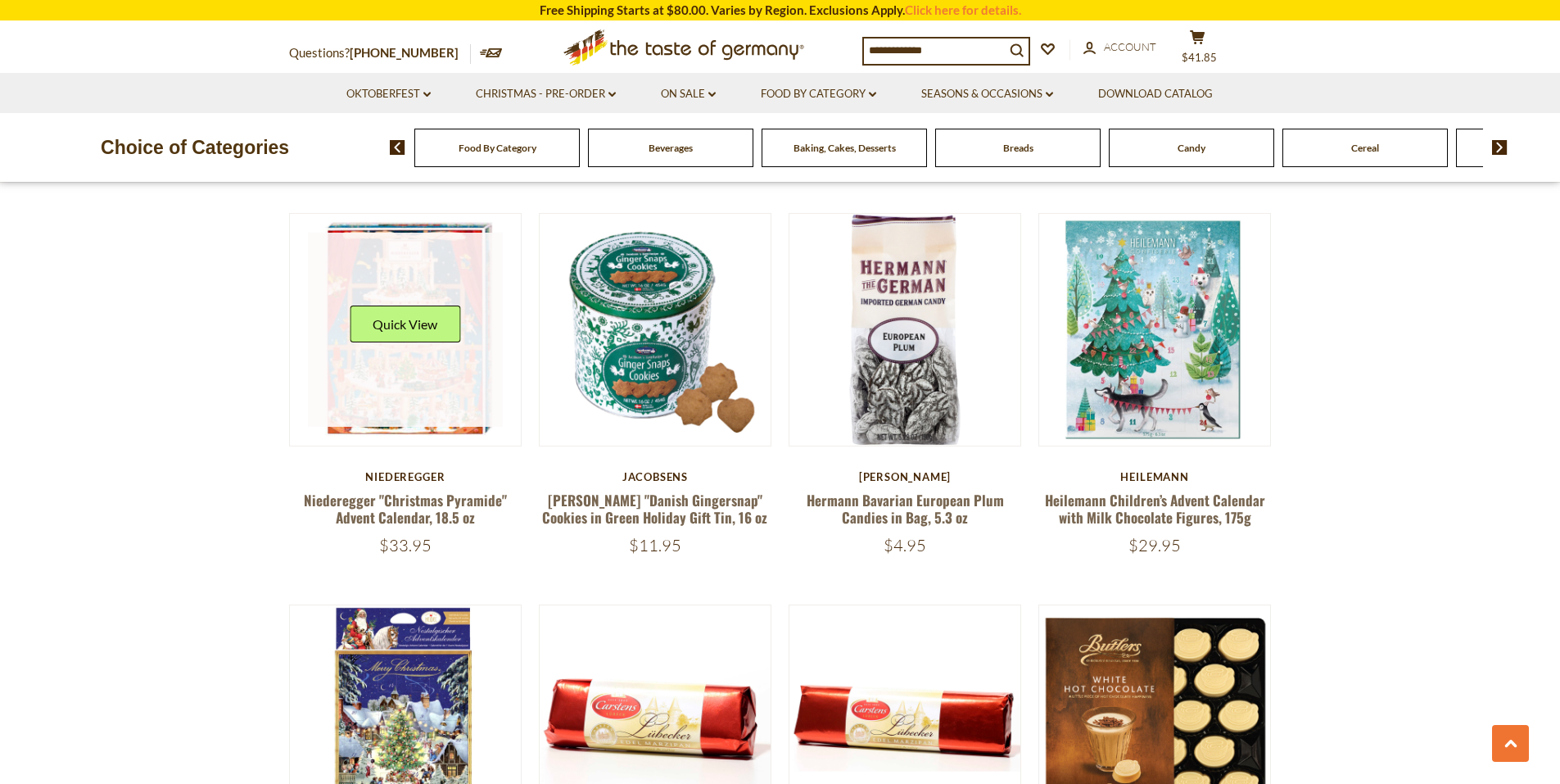
click at [400, 367] on link at bounding box center [406, 330] width 195 height 195
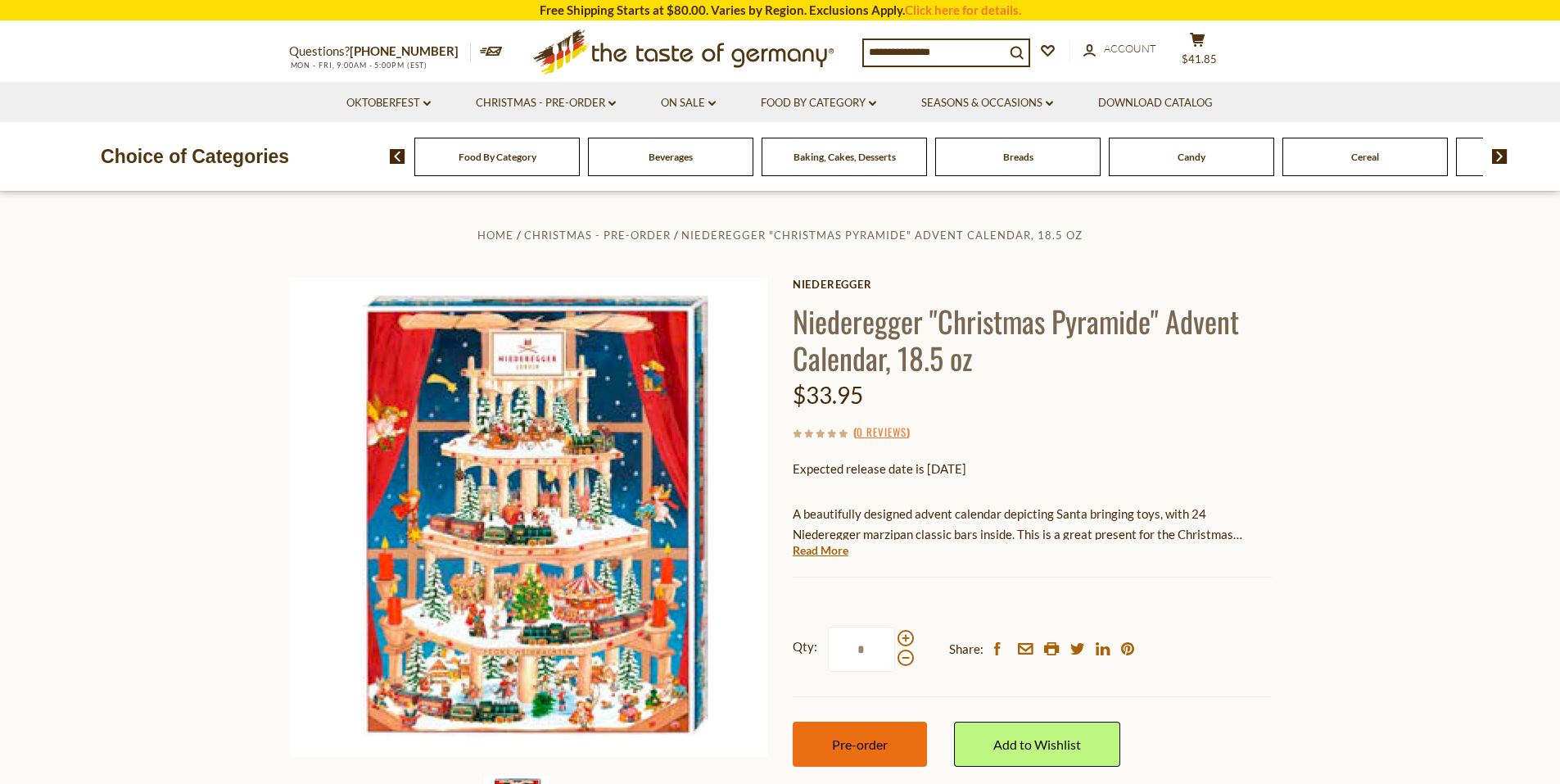
click at [826, 729] on button "Pre-order" at bounding box center [859, 743] width 135 height 45
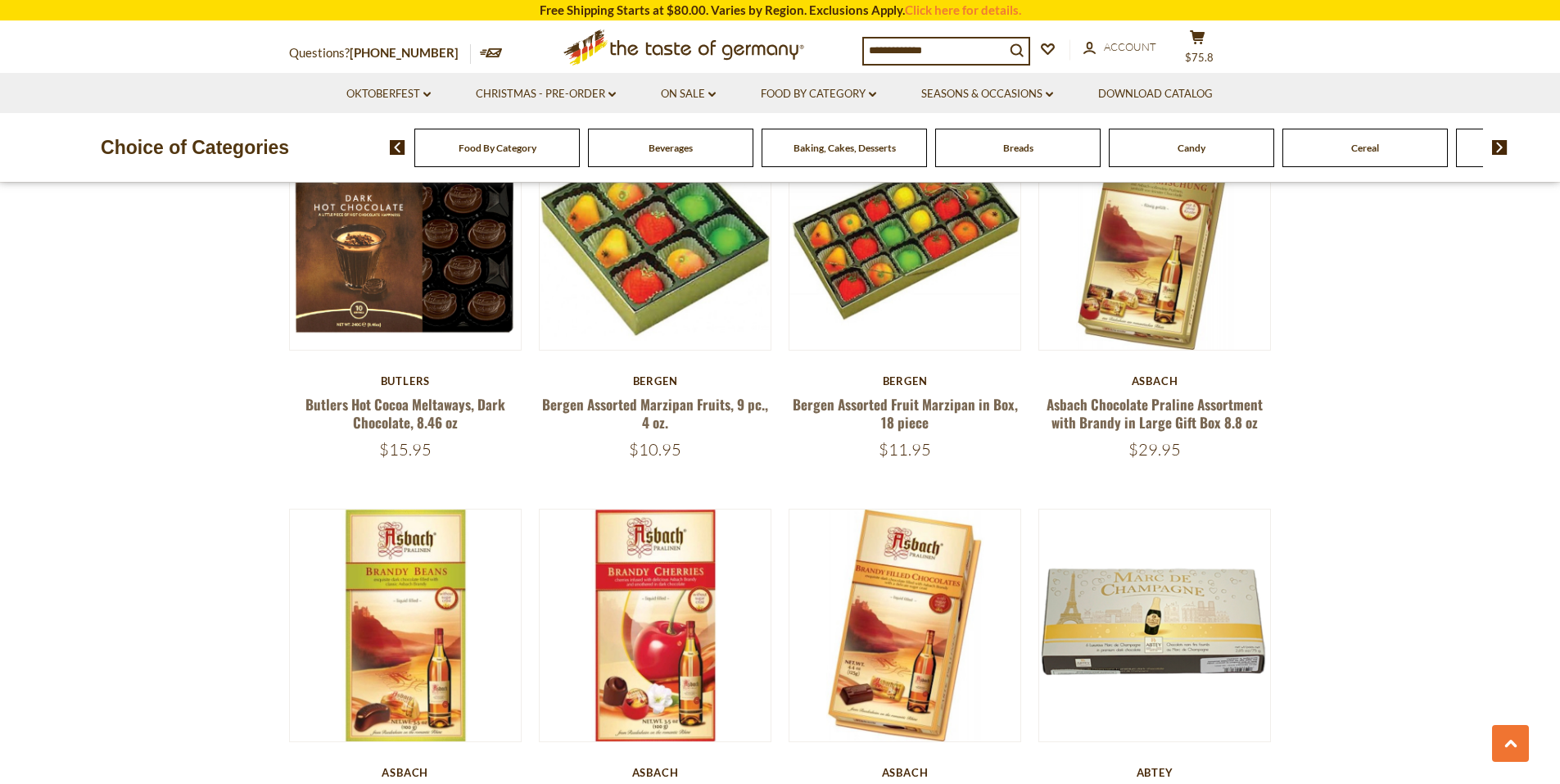
scroll to position [2268, 0]
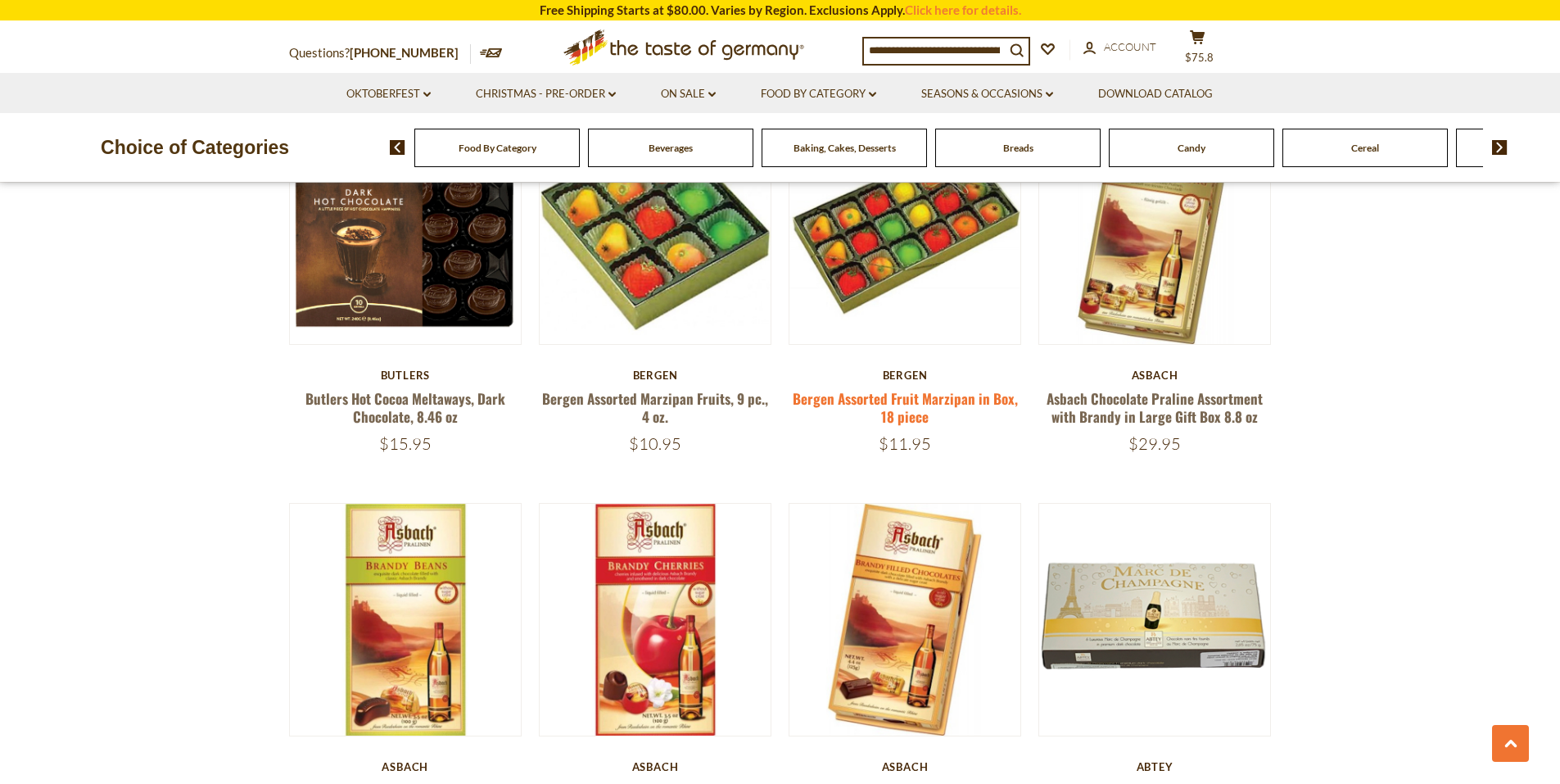
click at [806, 388] on link "Bergen Assorted Fruit Marzipan in Box, 18 piece" at bounding box center [905, 406] width 226 height 38
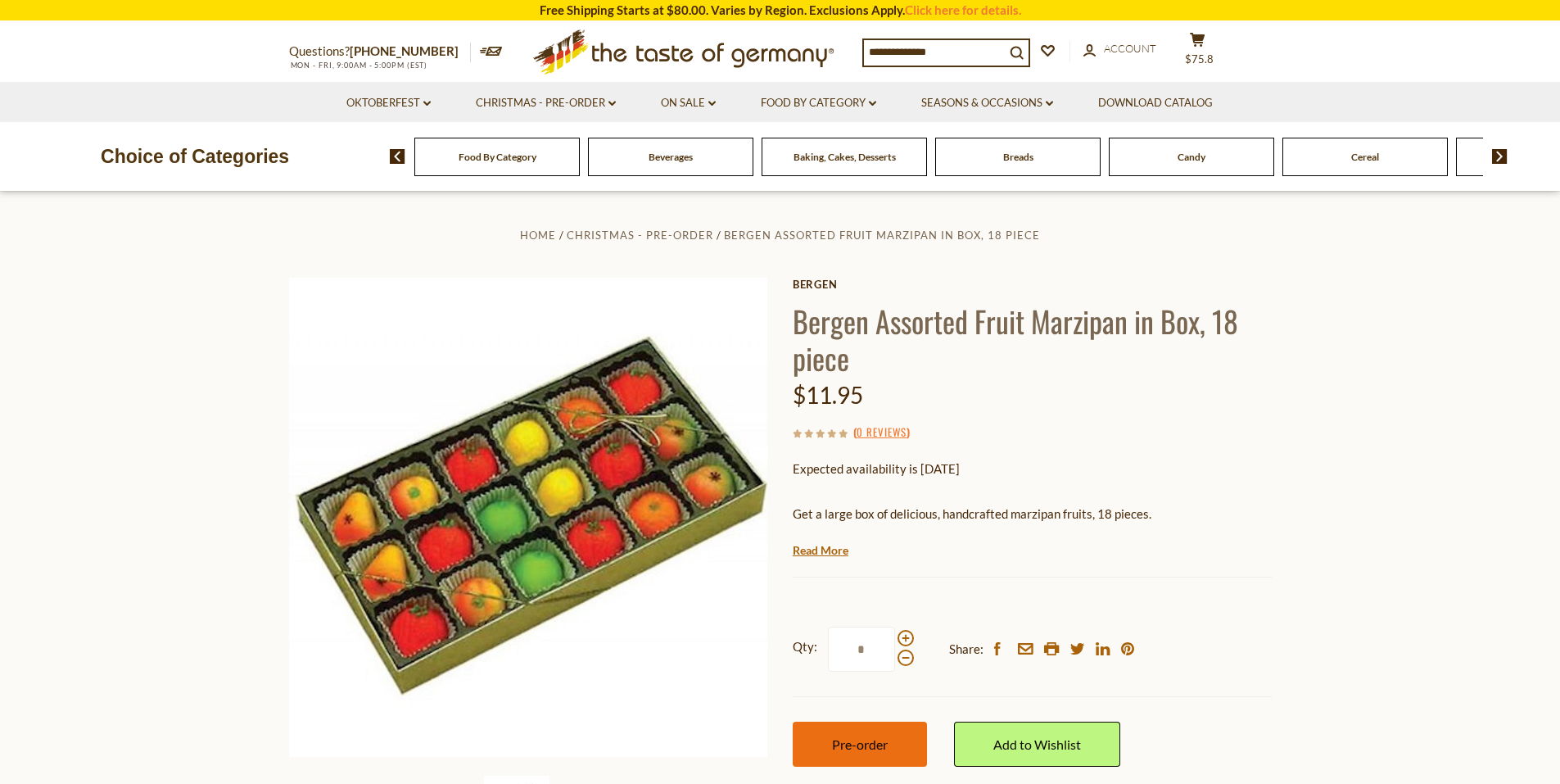
click at [844, 724] on button "Pre-order" at bounding box center [859, 743] width 135 height 45
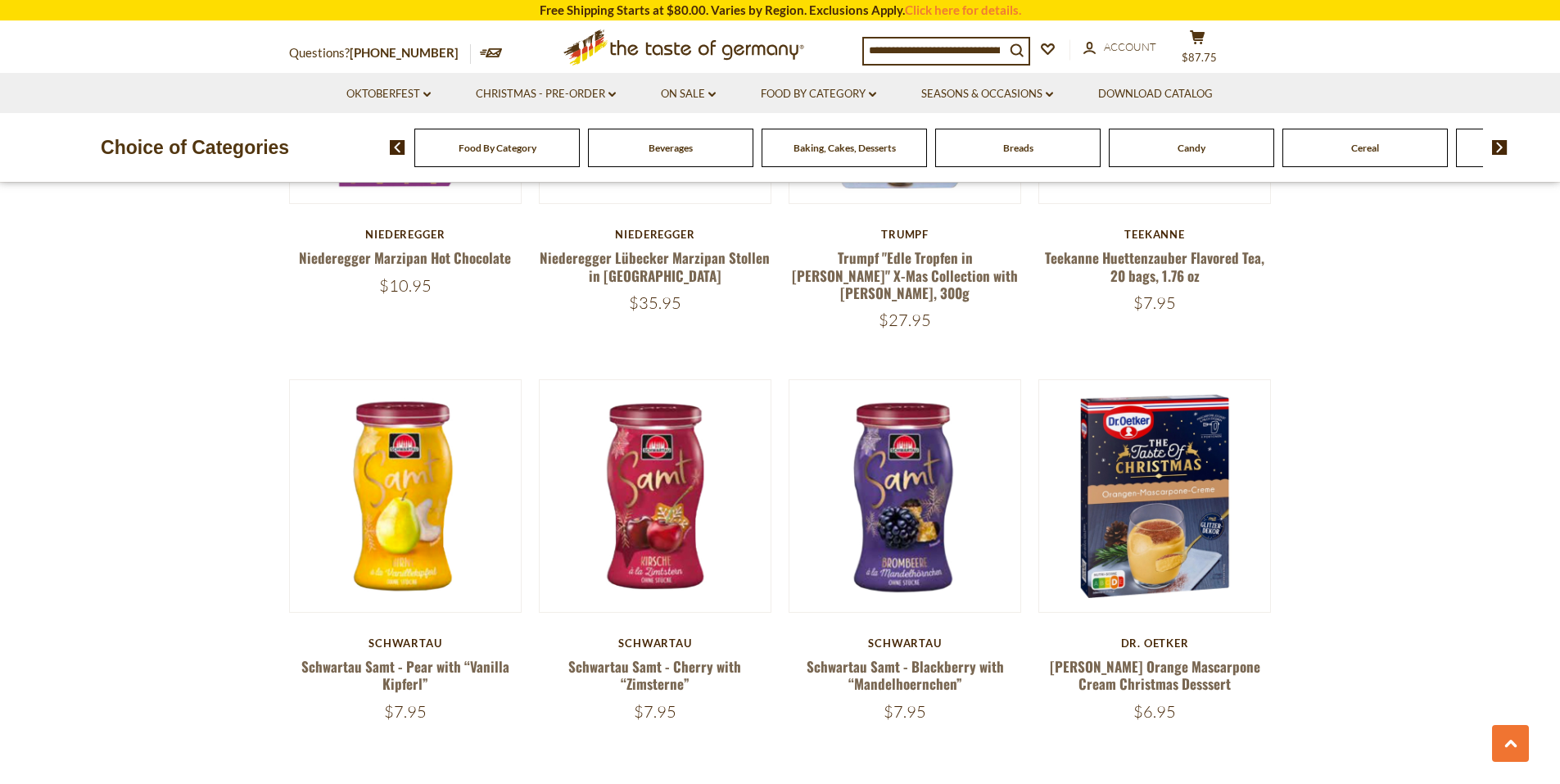
scroll to position [3660, 0]
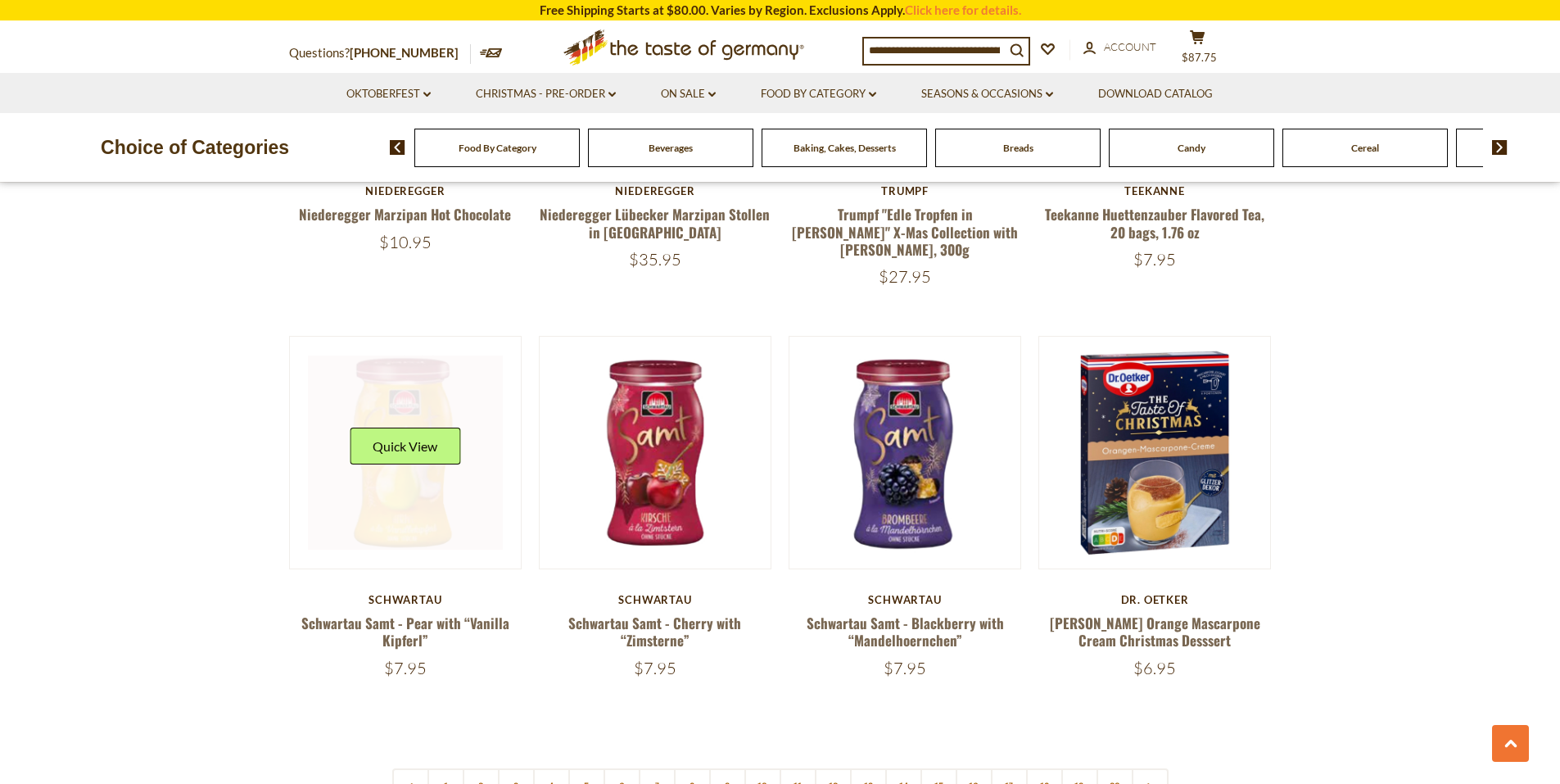
click at [459, 472] on link at bounding box center [406, 453] width 195 height 195
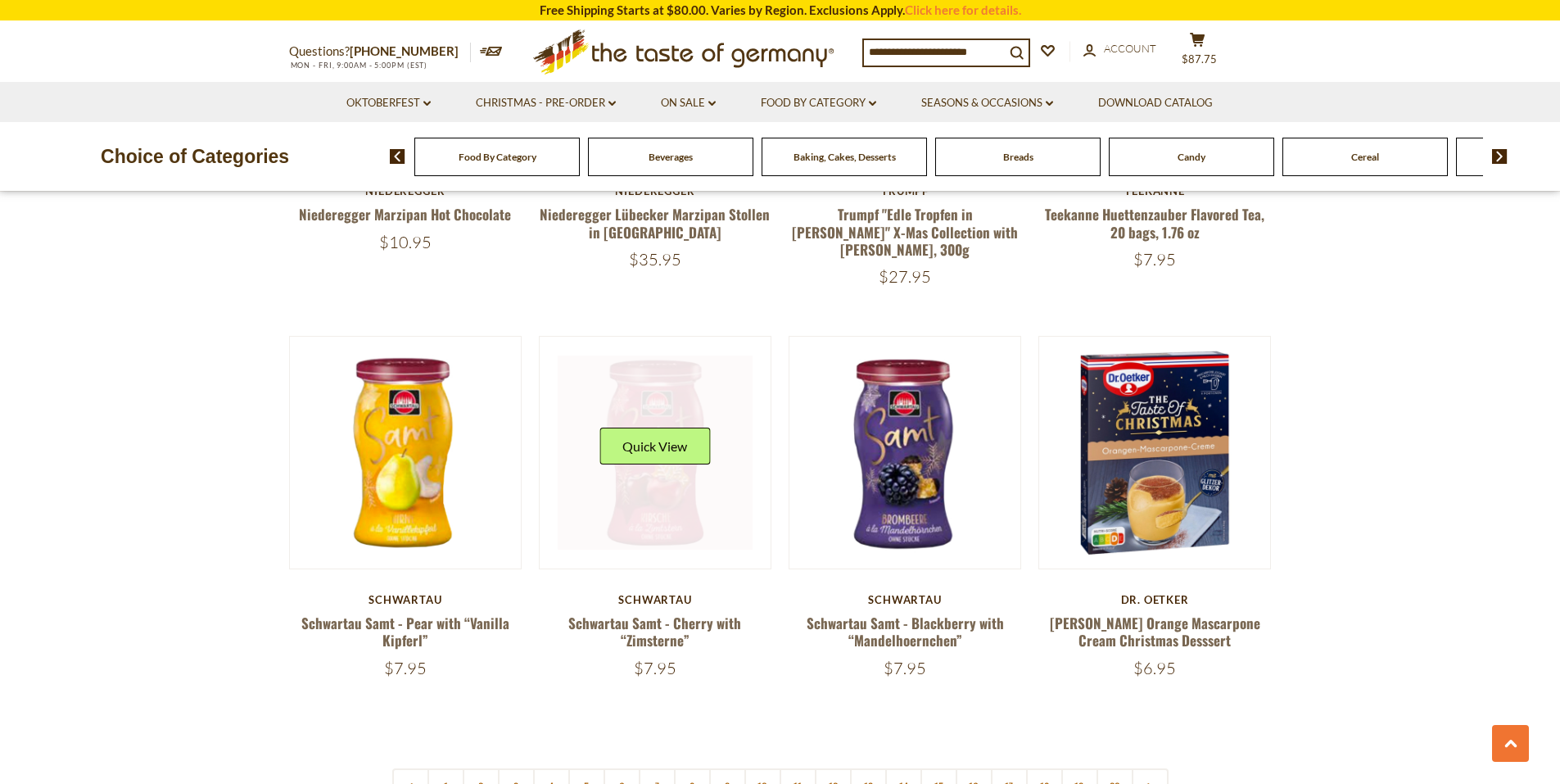
click at [644, 461] on link at bounding box center [655, 453] width 195 height 195
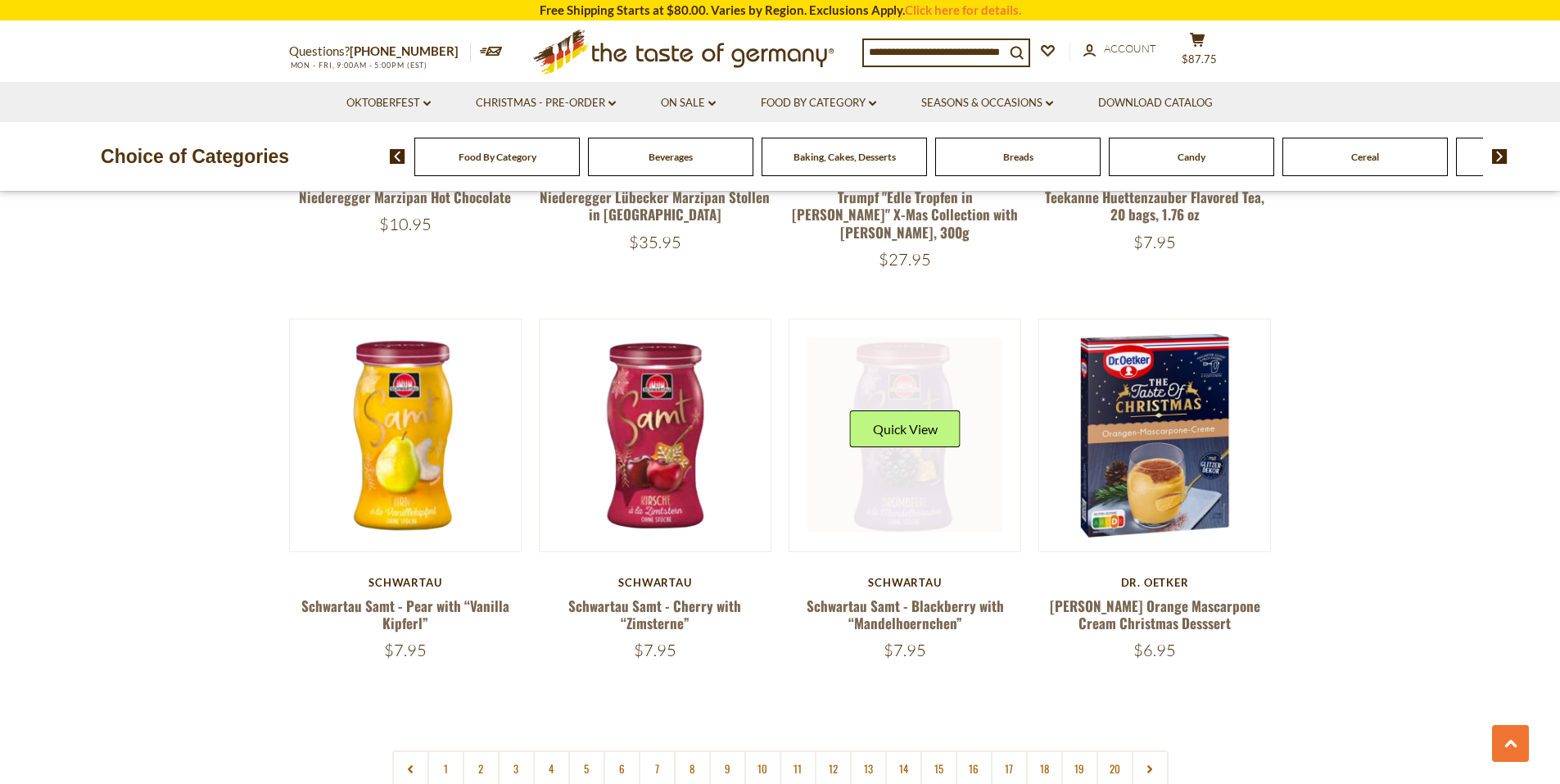
click at [935, 466] on link at bounding box center [905, 435] width 195 height 195
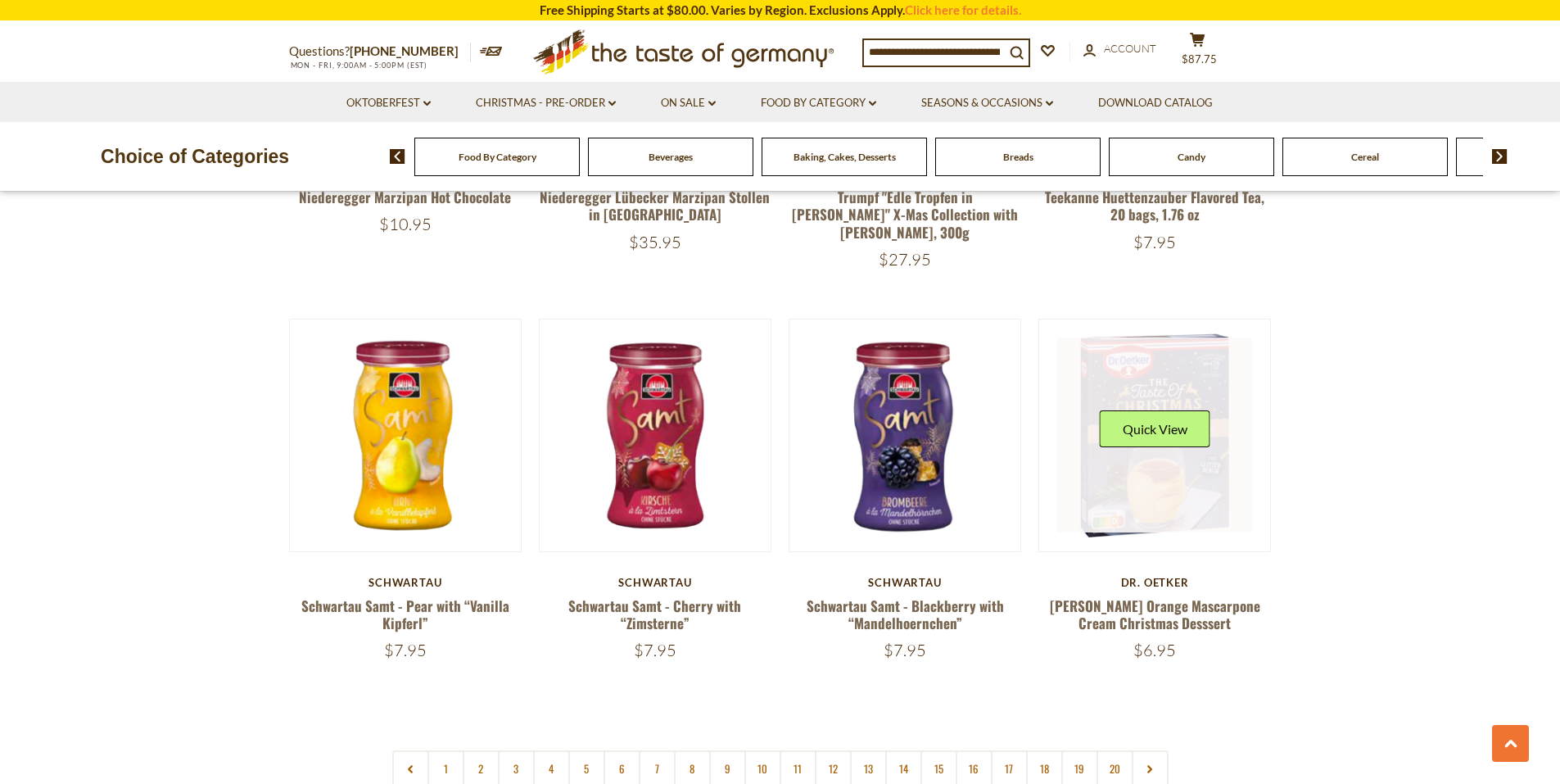
click at [1115, 447] on link at bounding box center [1154, 435] width 195 height 195
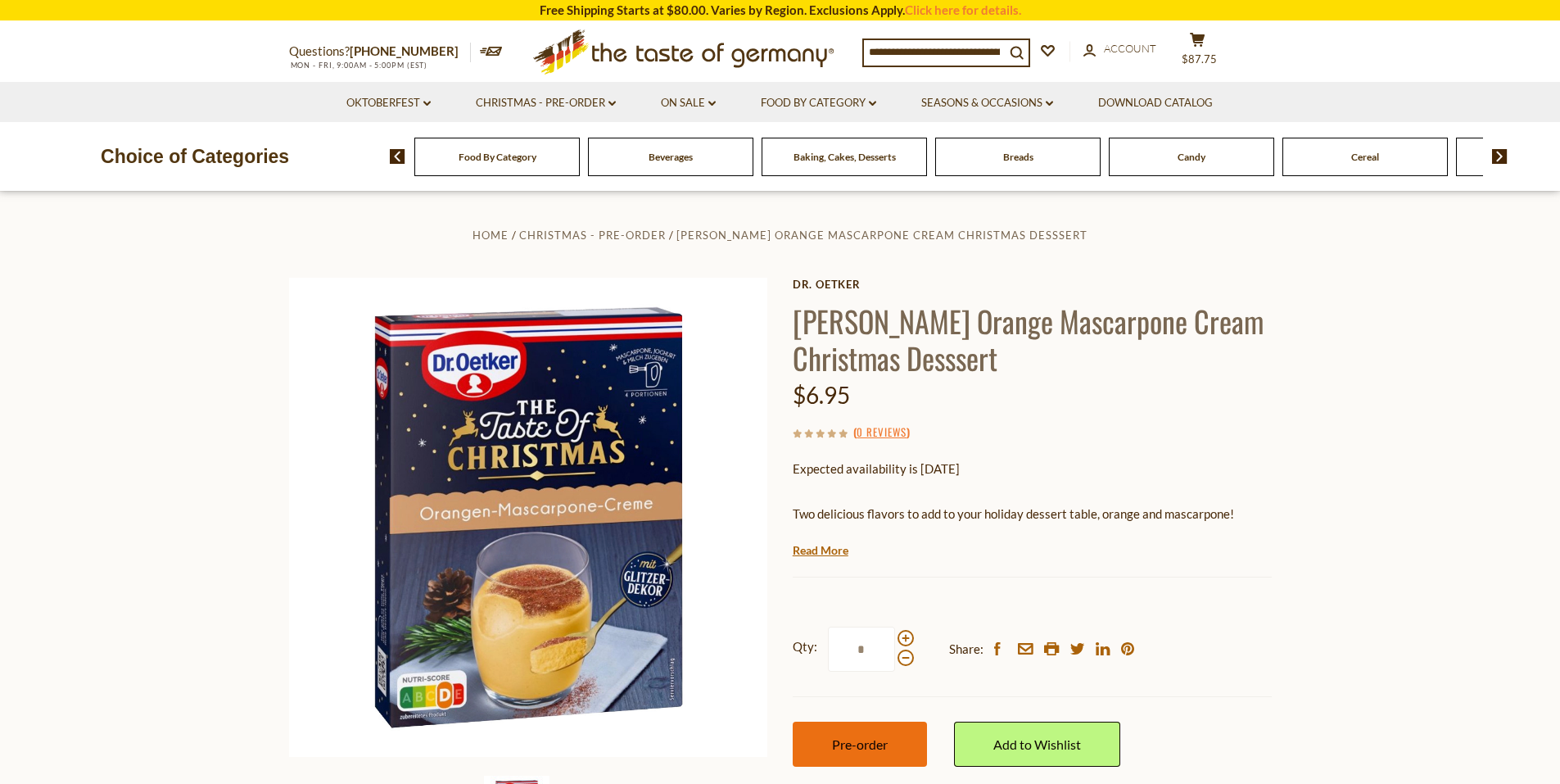
click at [861, 739] on span "Pre-order" at bounding box center [860, 743] width 56 height 16
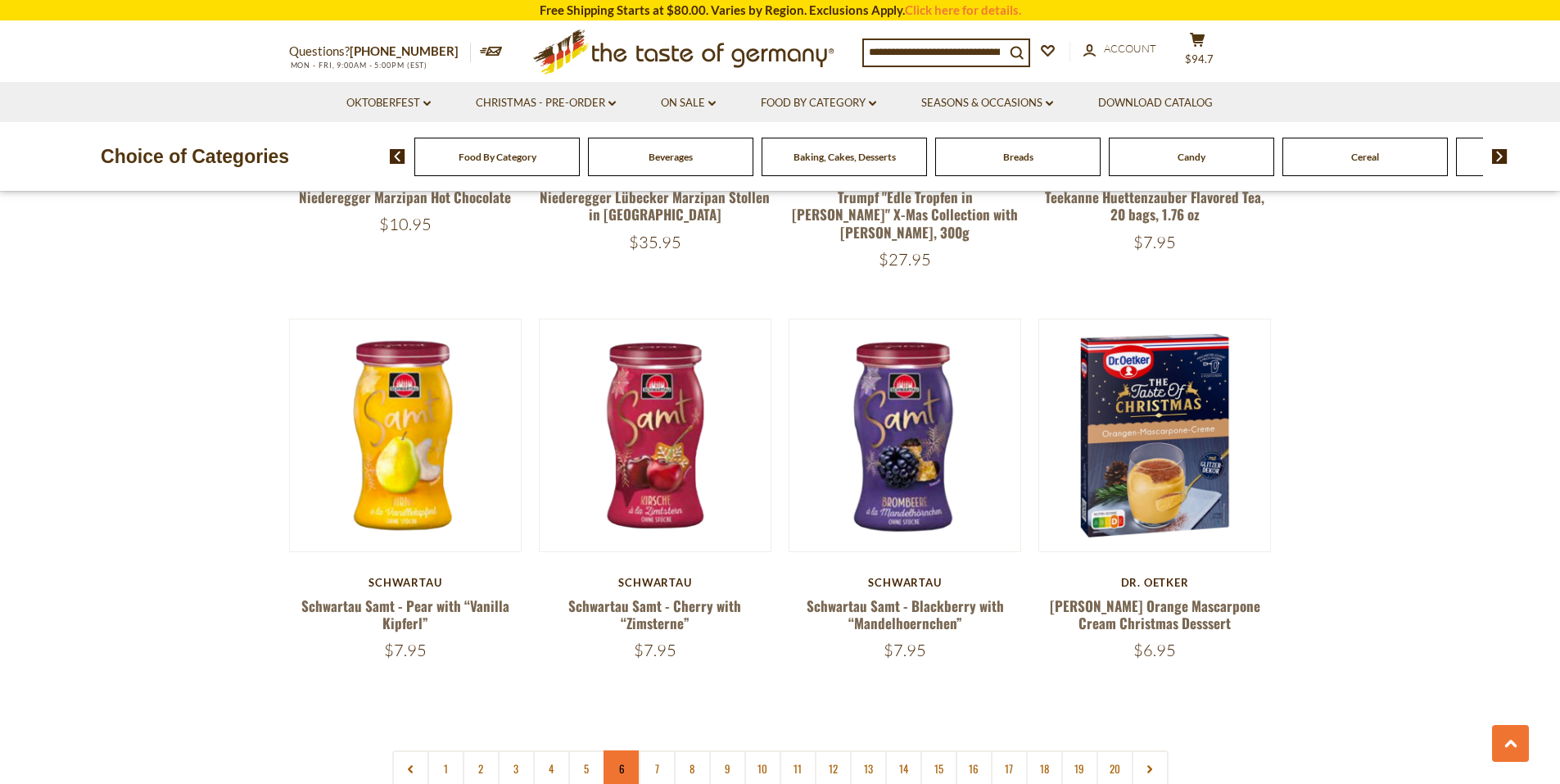
click at [627, 750] on link "6" at bounding box center [622, 768] width 37 height 37
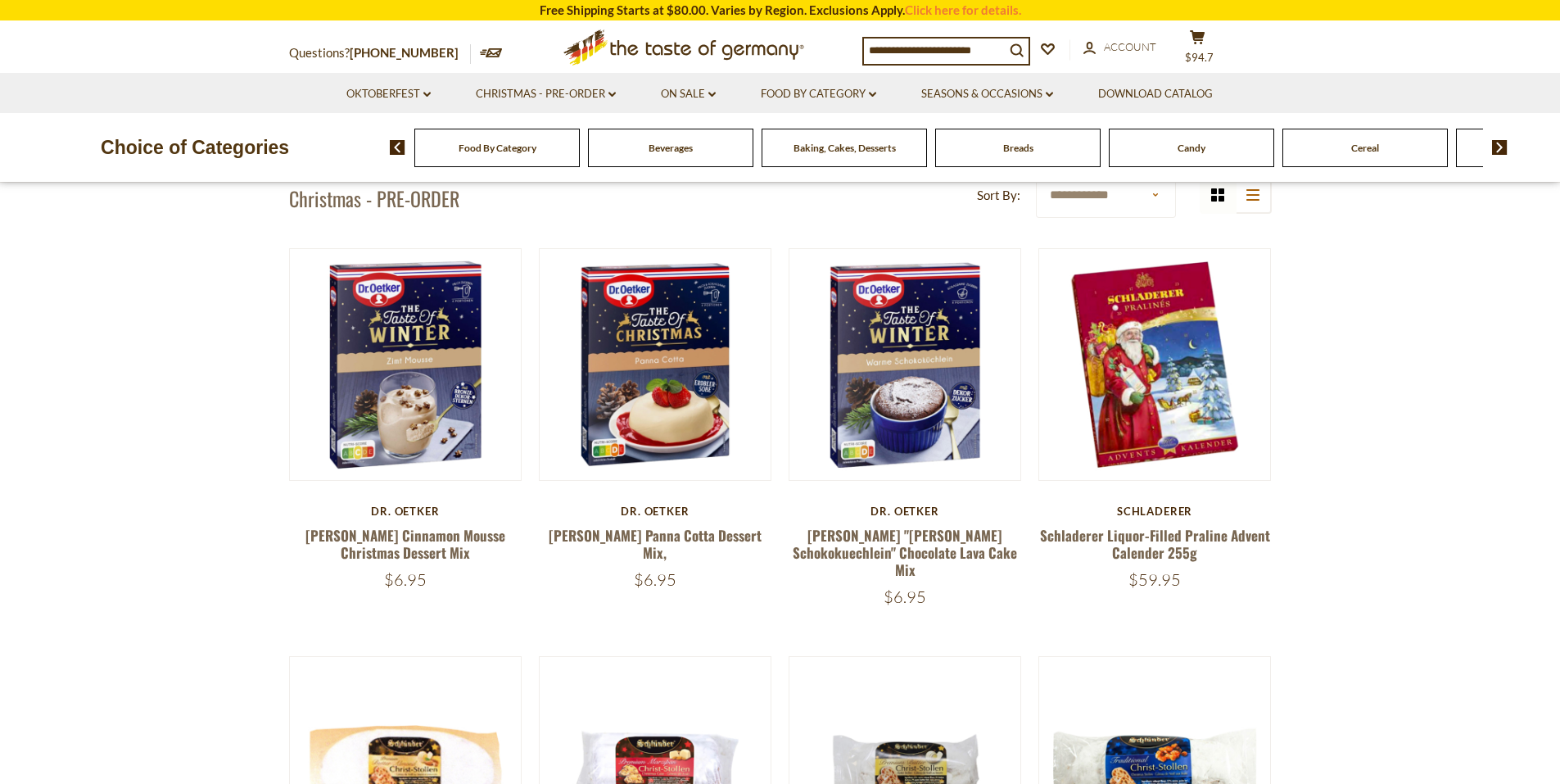
scroll to position [525, 0]
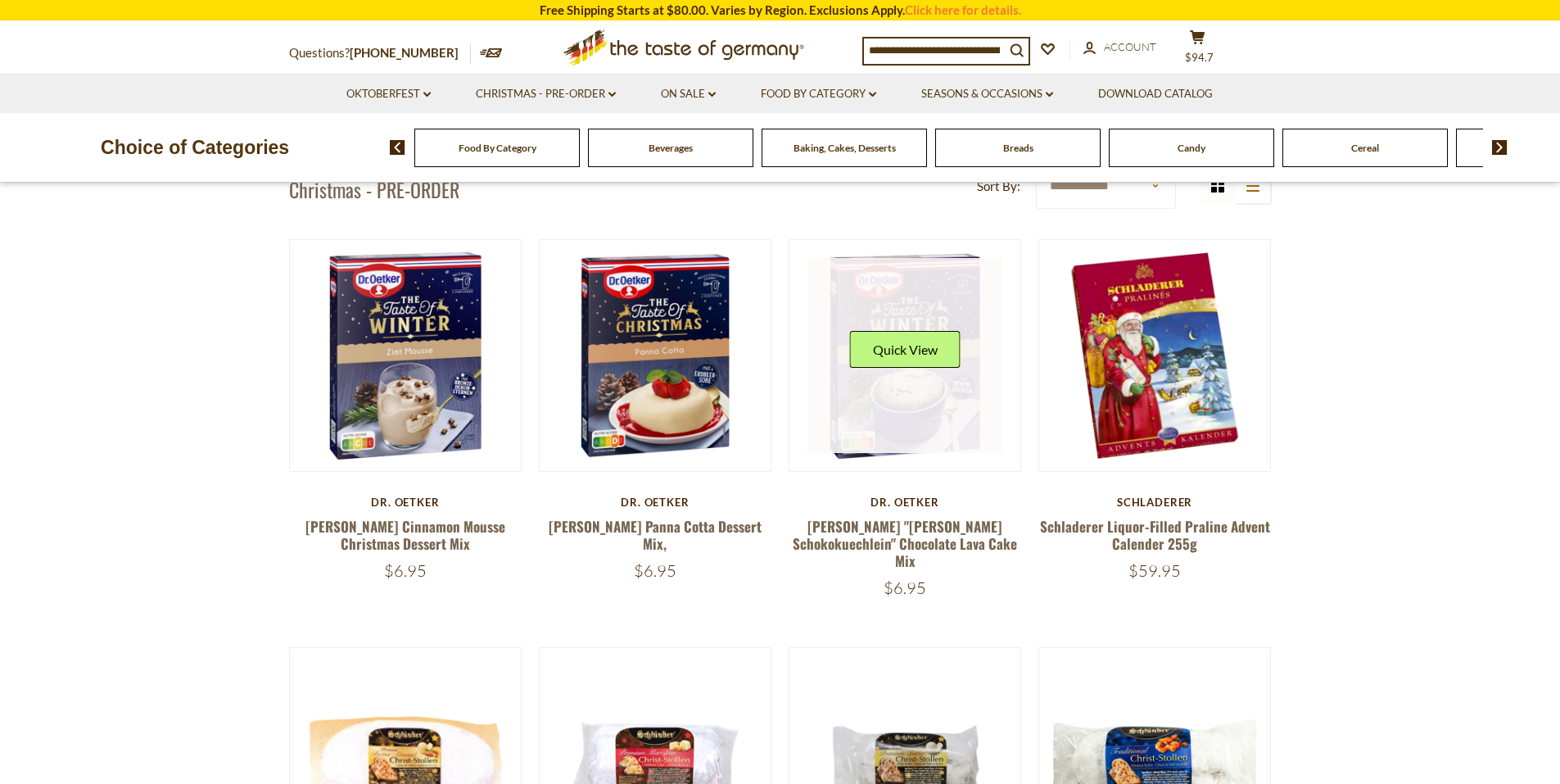
click at [955, 425] on link at bounding box center [905, 355] width 195 height 195
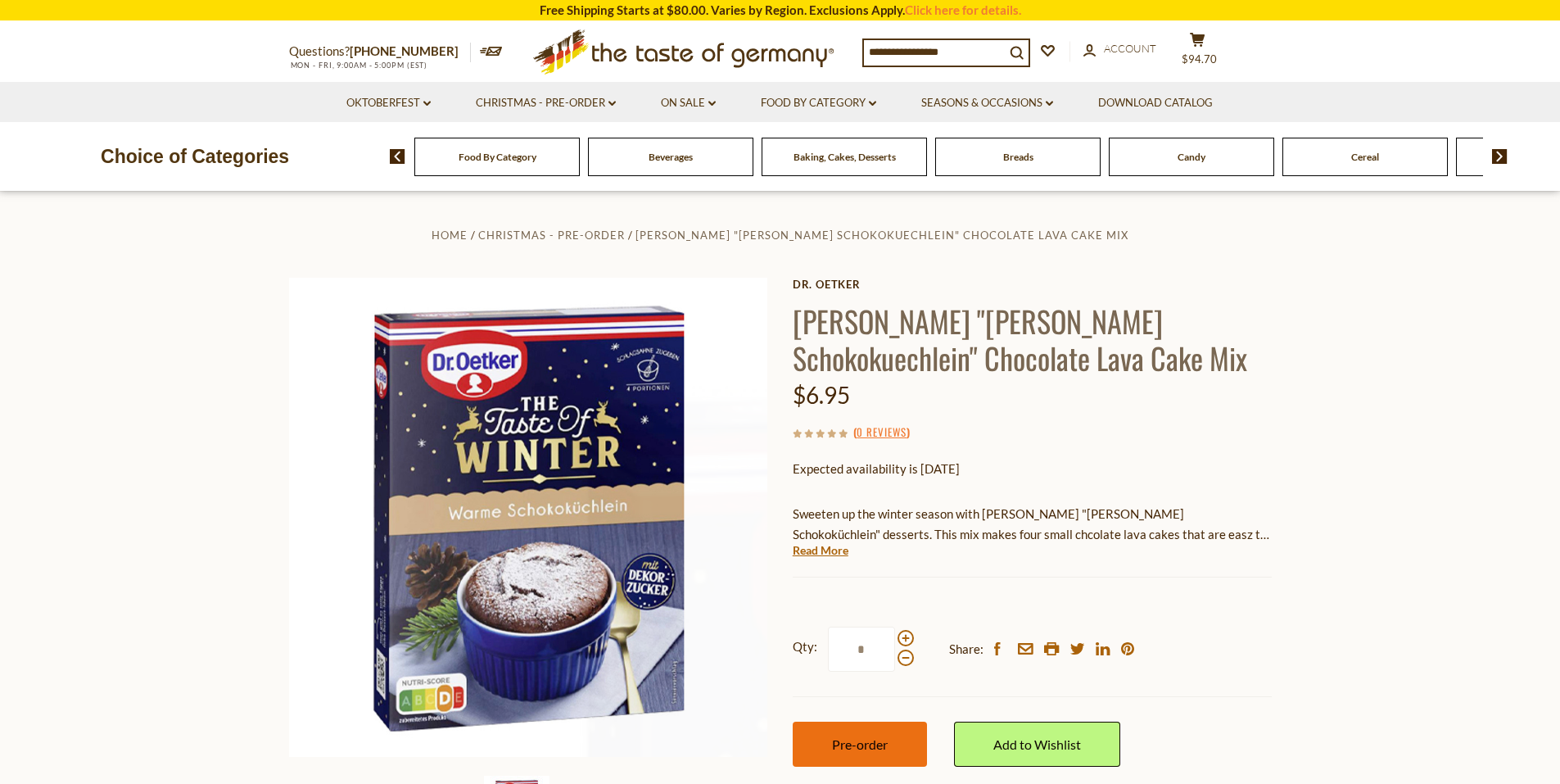
click at [863, 742] on span "Pre-order" at bounding box center [860, 743] width 56 height 16
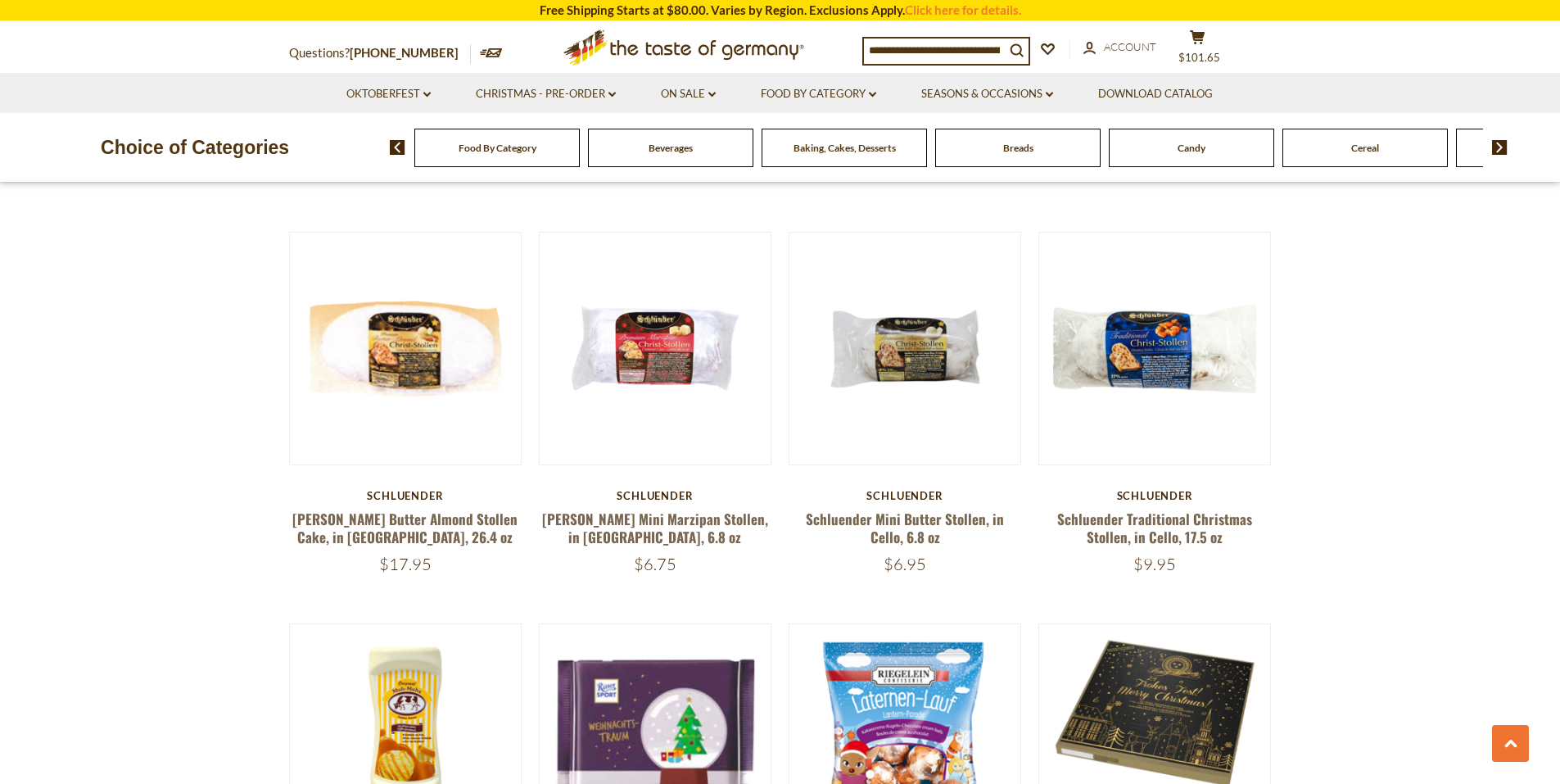
scroll to position [934, 0]
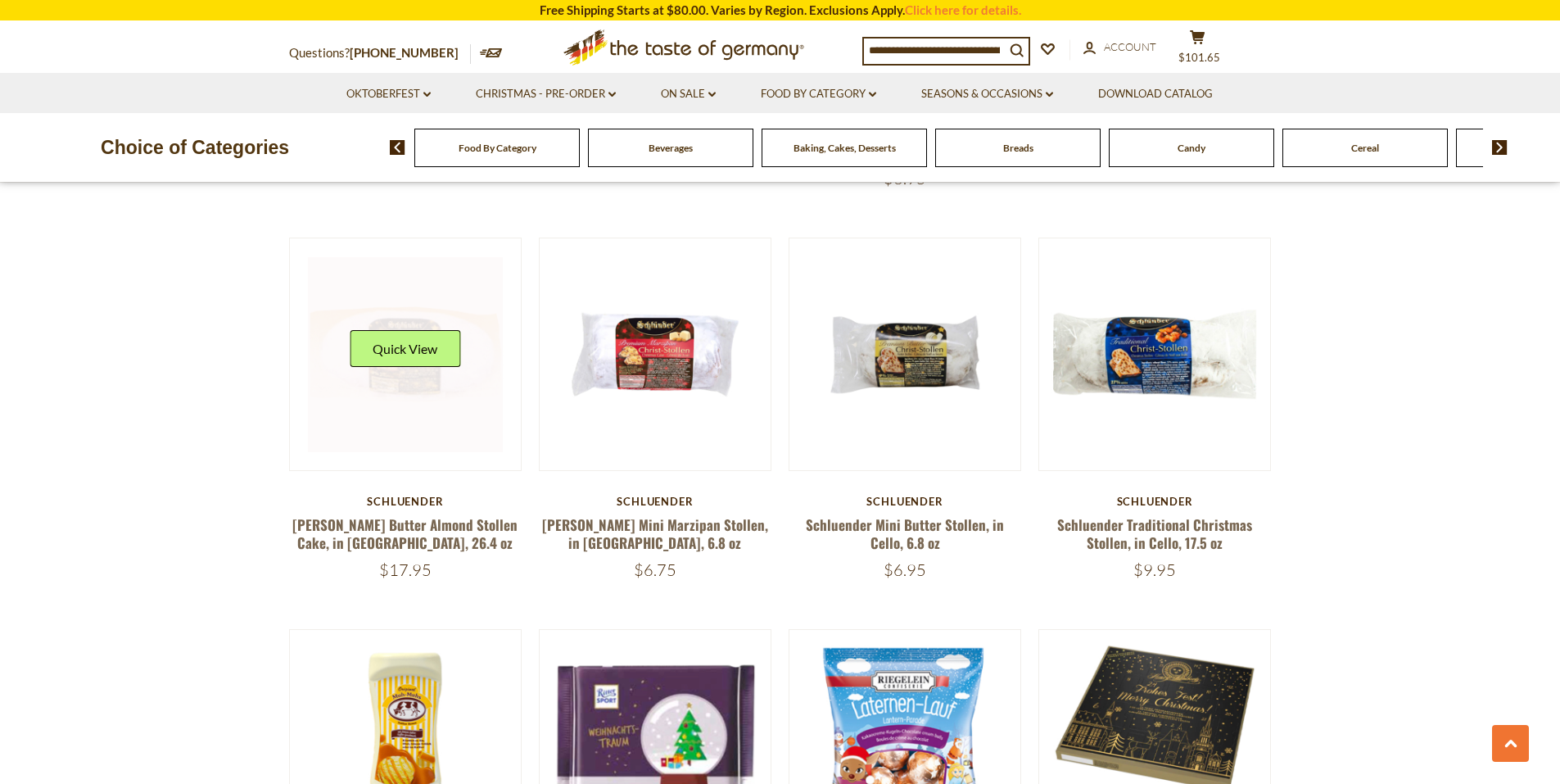
click at [418, 397] on link at bounding box center [406, 354] width 195 height 195
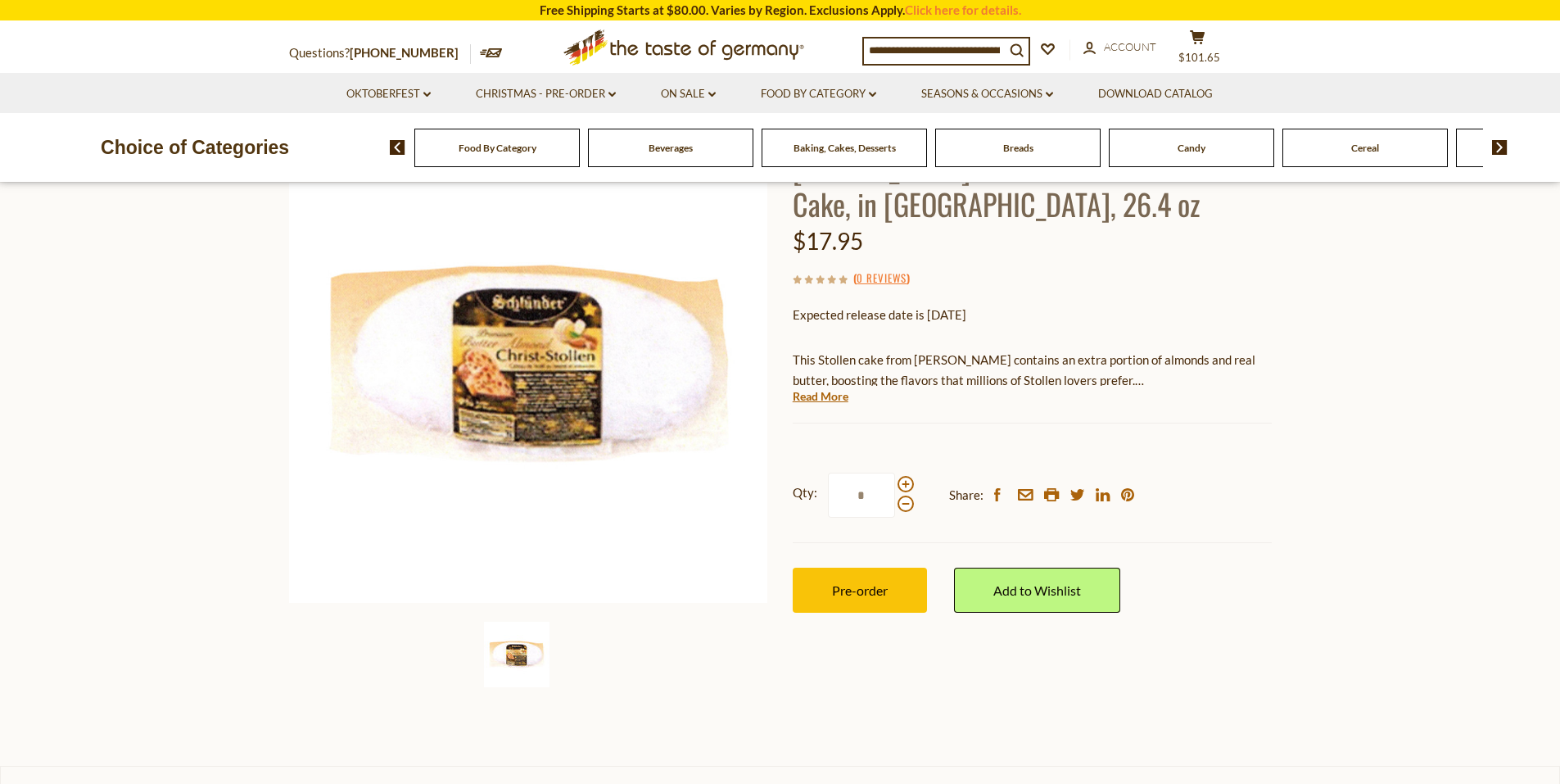
scroll to position [164, 0]
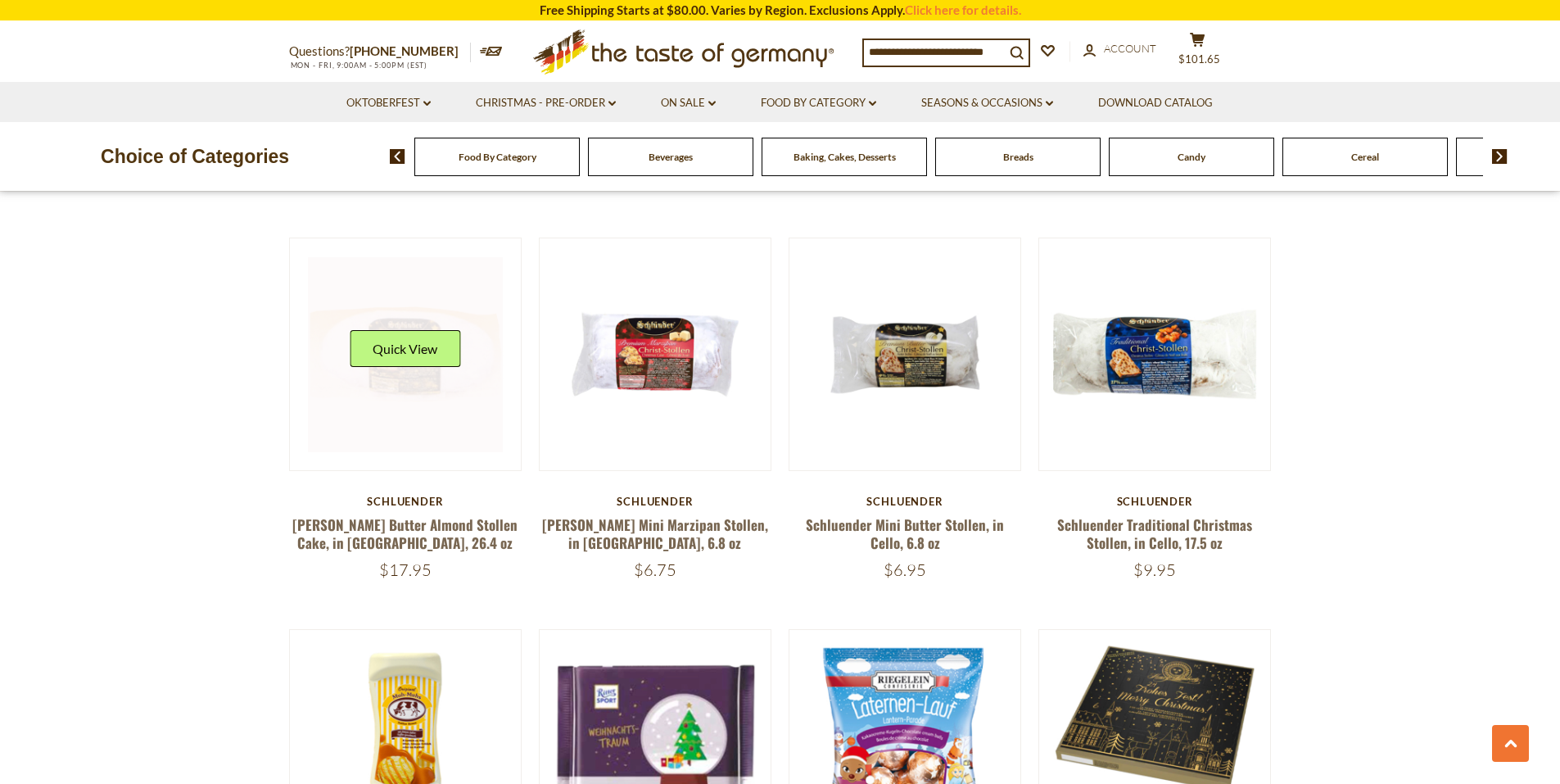
click at [467, 417] on link at bounding box center [406, 354] width 195 height 195
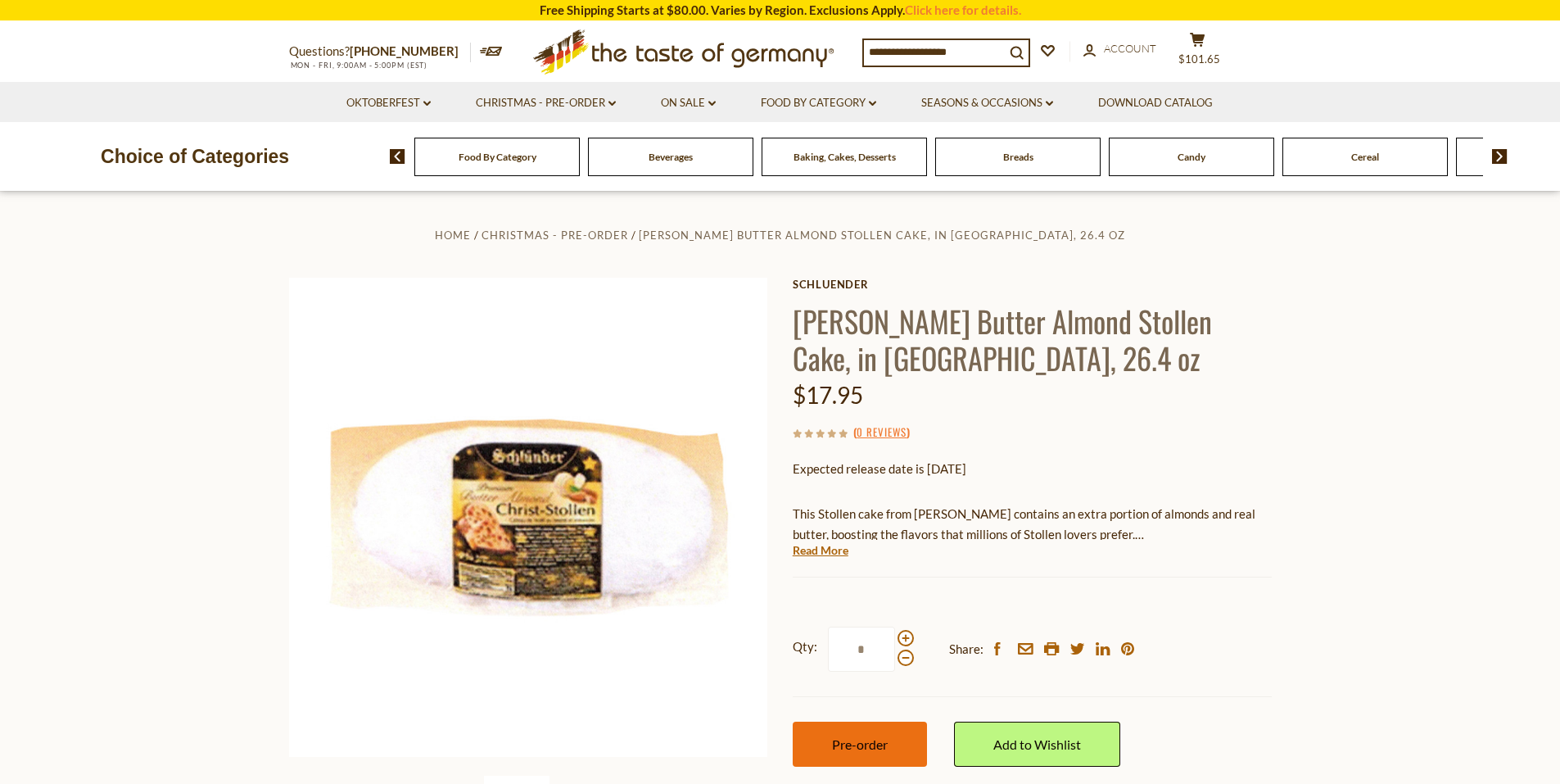
click at [906, 731] on button "Pre-order" at bounding box center [859, 743] width 135 height 45
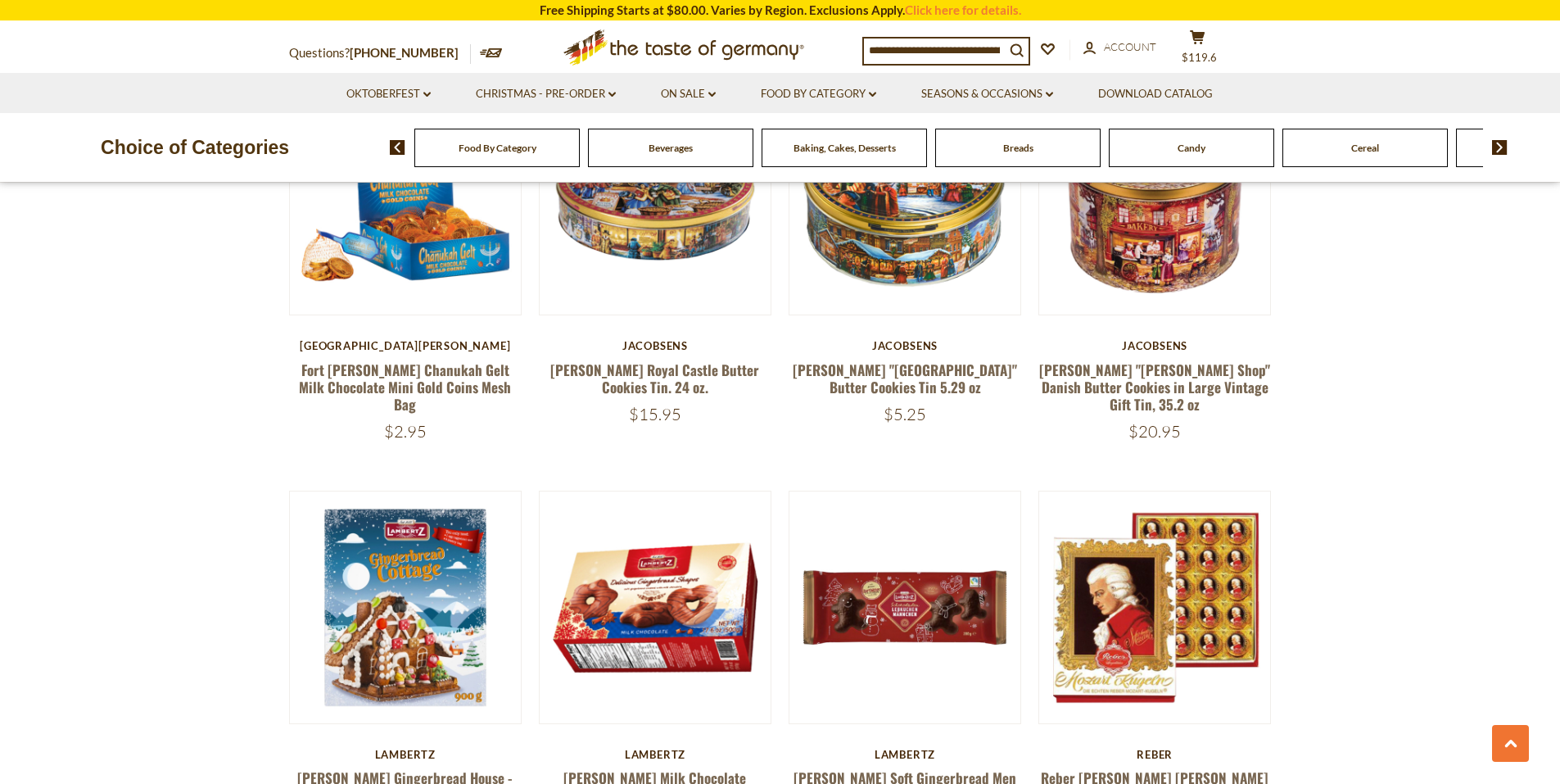
scroll to position [3473, 0]
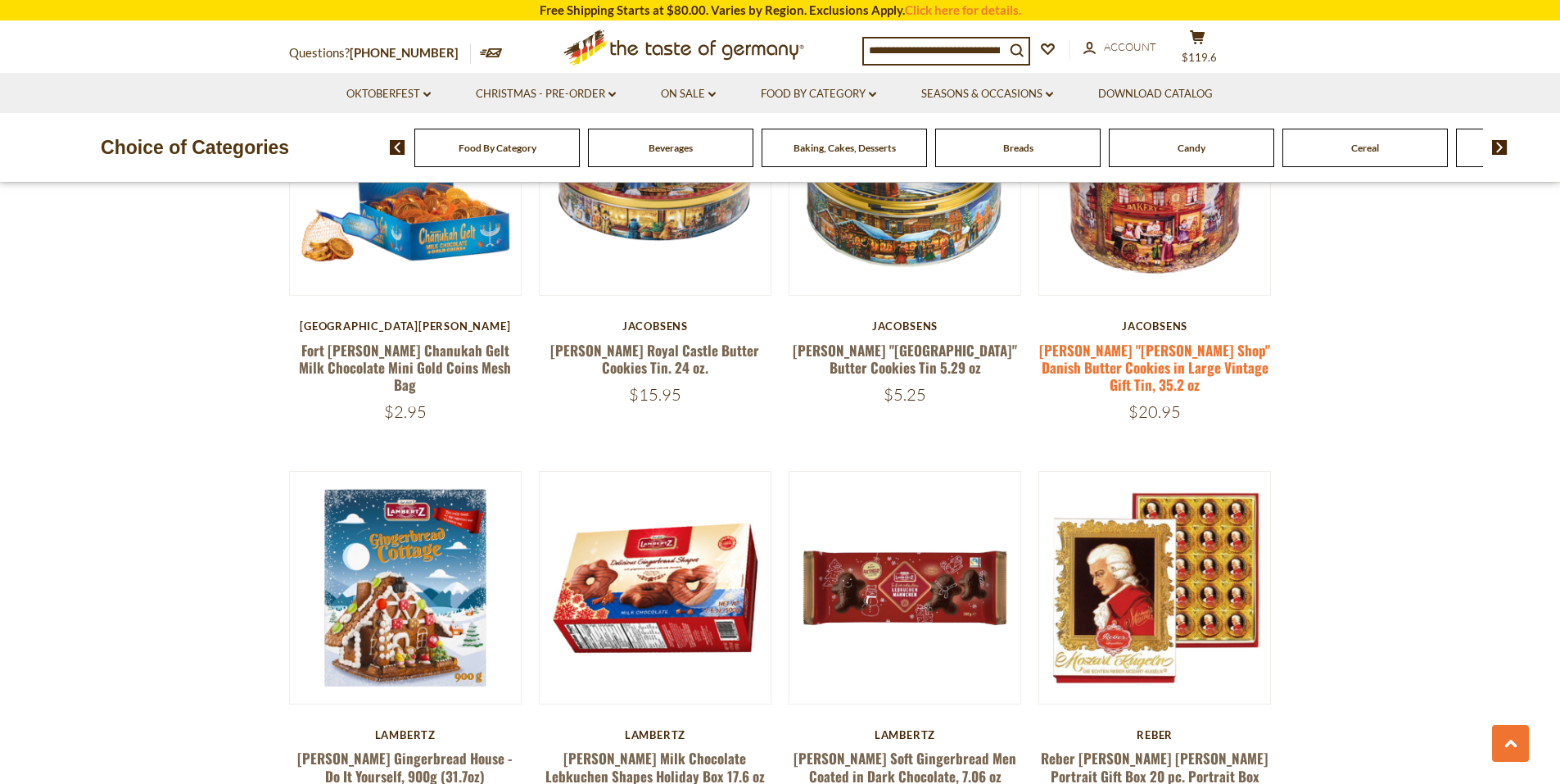
click at [1185, 340] on link "[PERSON_NAME] "[PERSON_NAME] Shop" Danish Butter Cookies in Large Vintage Gift …" at bounding box center [1154, 367] width 231 height 56
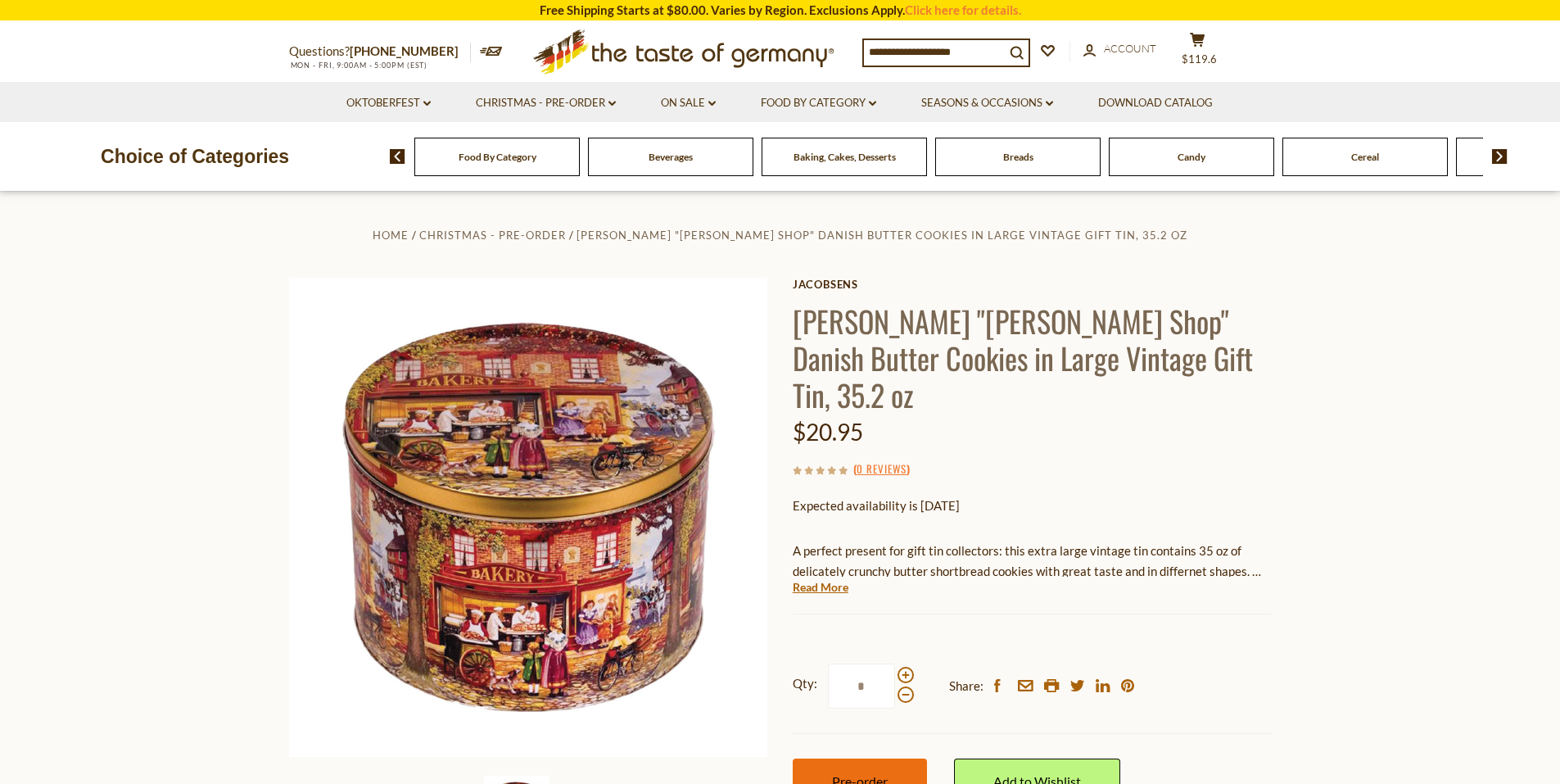
click at [882, 773] on span "Pre-order" at bounding box center [860, 780] width 56 height 16
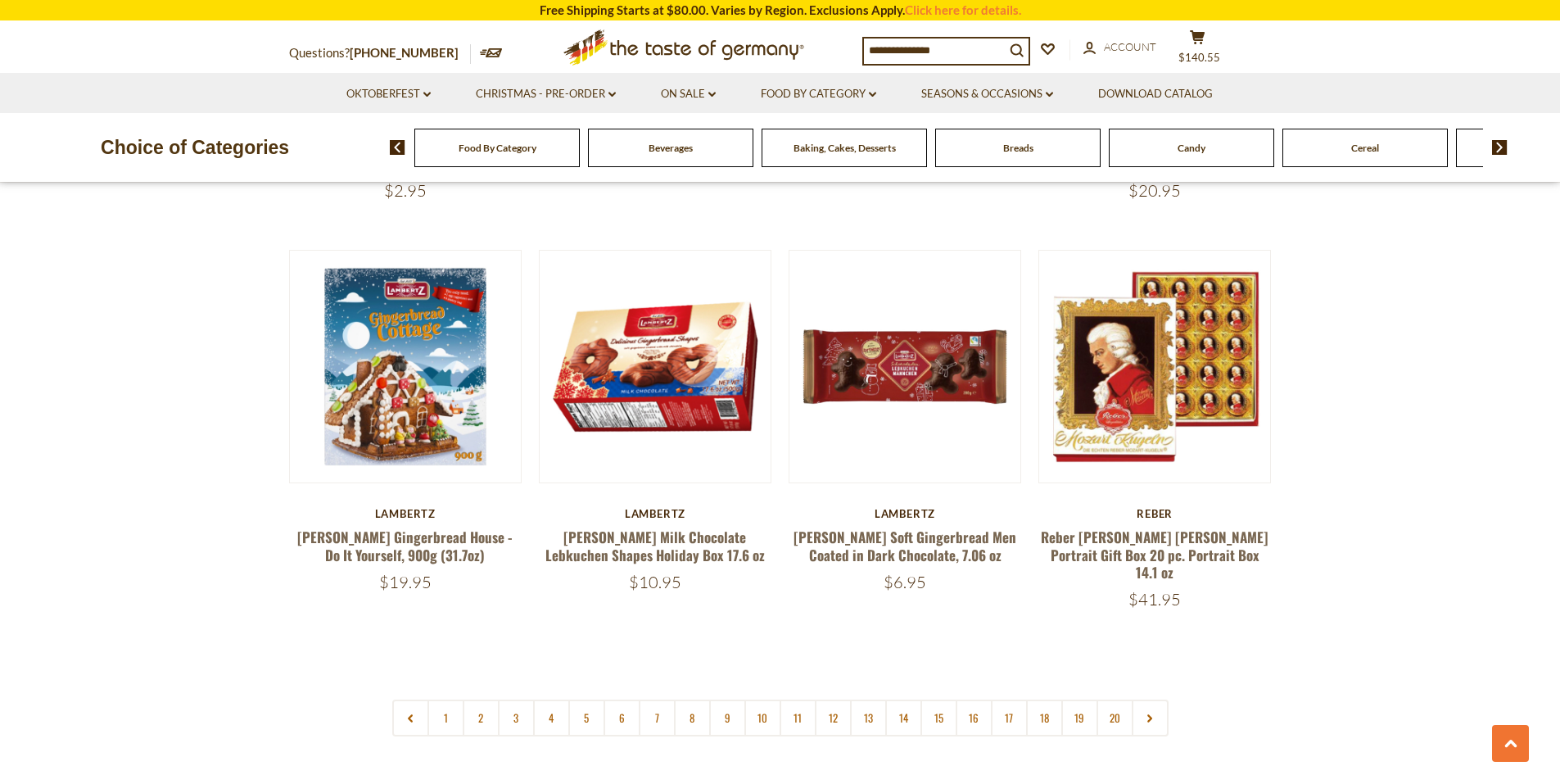
scroll to position [3800, 0]
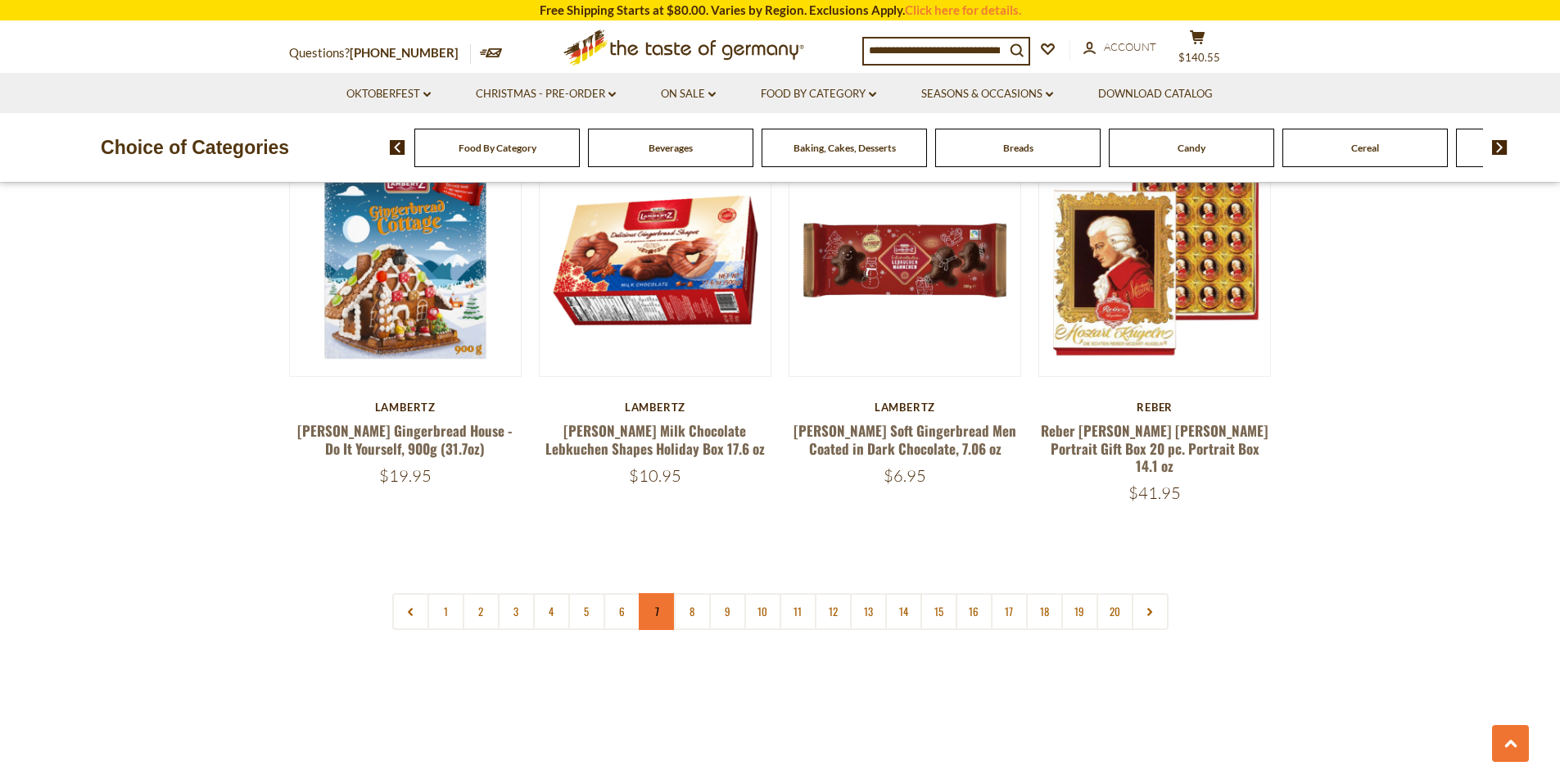
click at [665, 593] on link "7" at bounding box center [657, 611] width 37 height 37
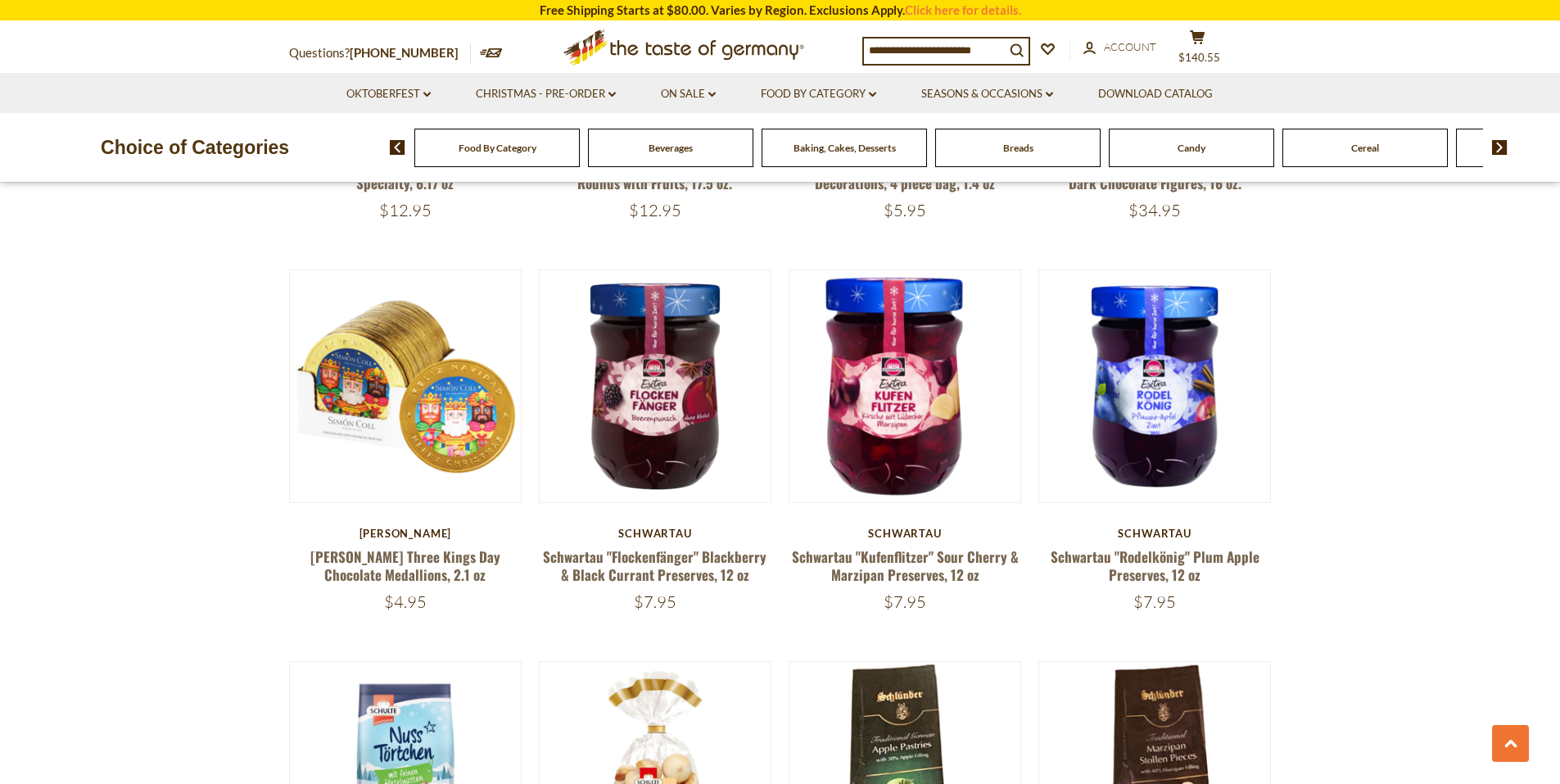
scroll to position [2899, 0]
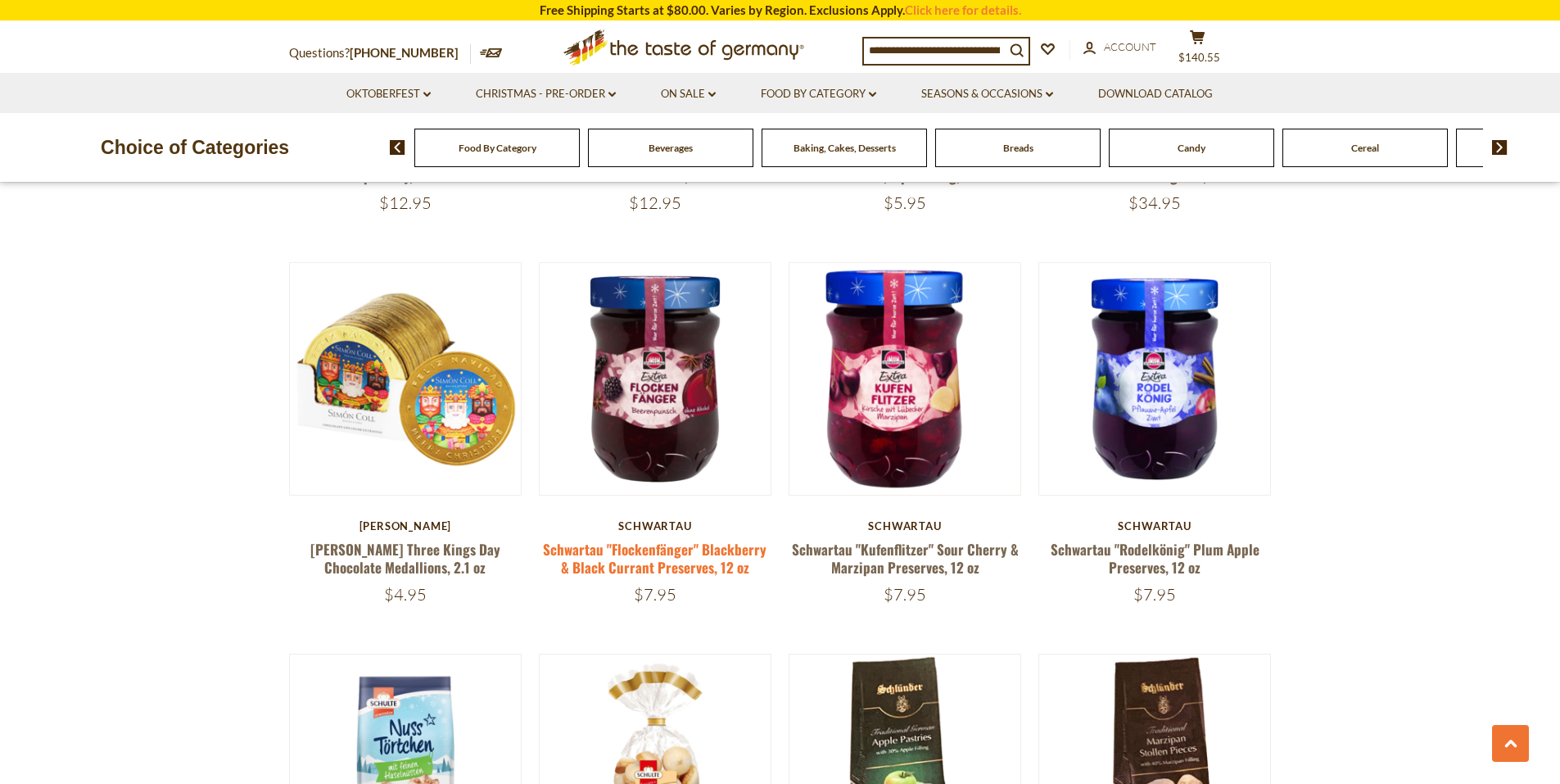
click at [608, 539] on link "Schwartau "Flockenfänger" Blackberry & Black Currant Preserves, 12 oz" at bounding box center [654, 558] width 224 height 38
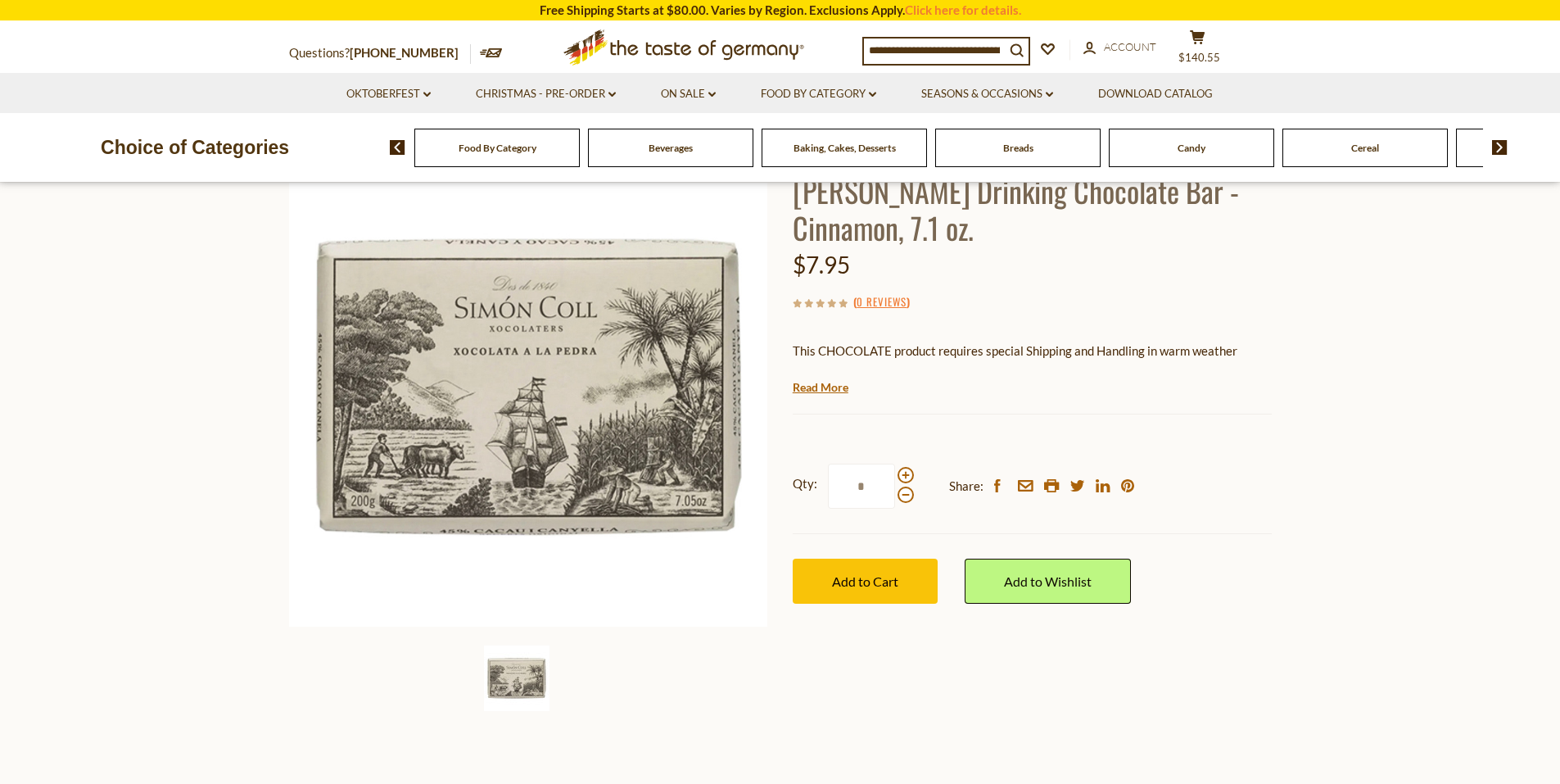
scroll to position [164, 0]
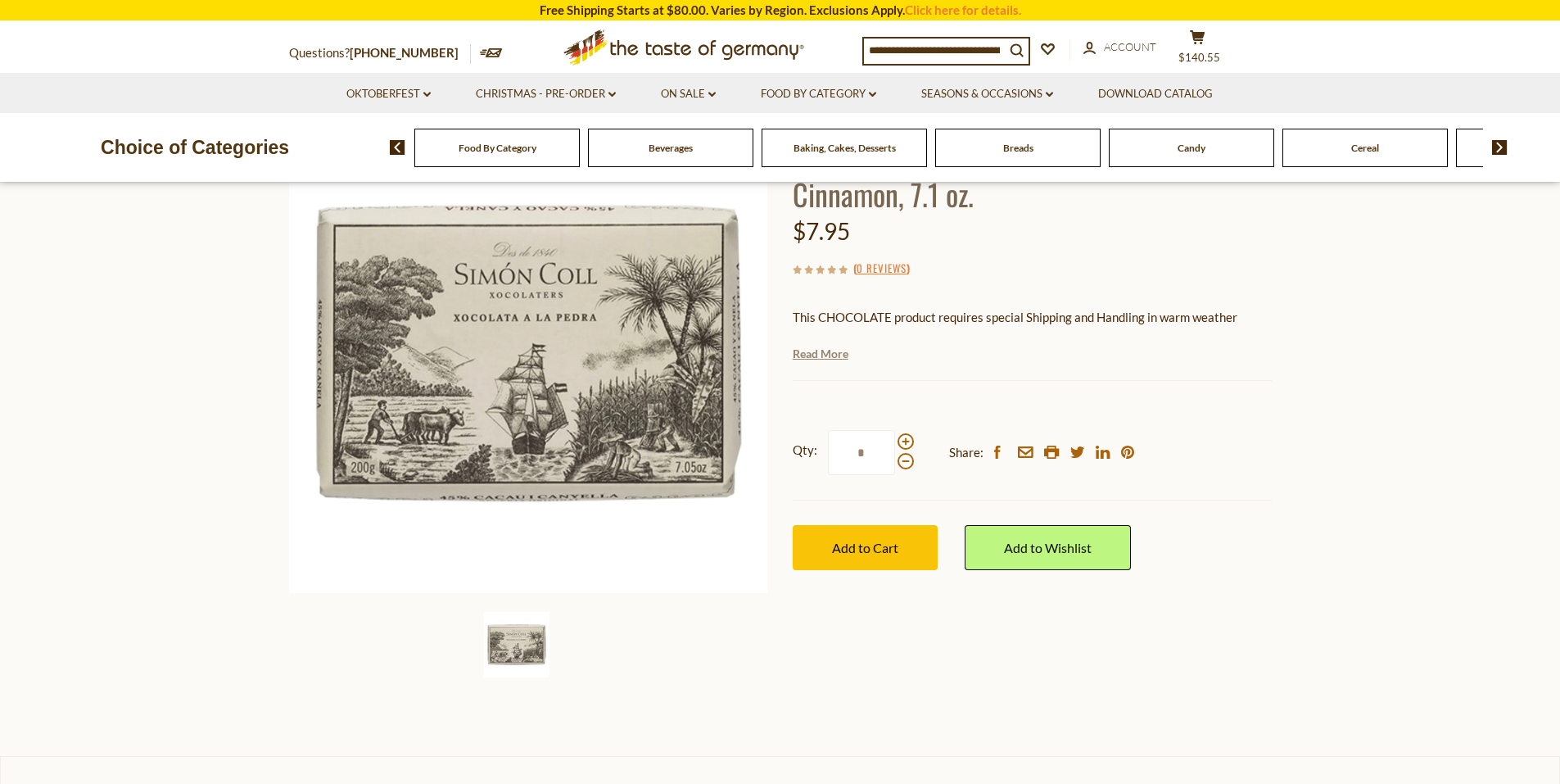
click at [815, 358] on link "Read More" at bounding box center [820, 353] width 56 height 17
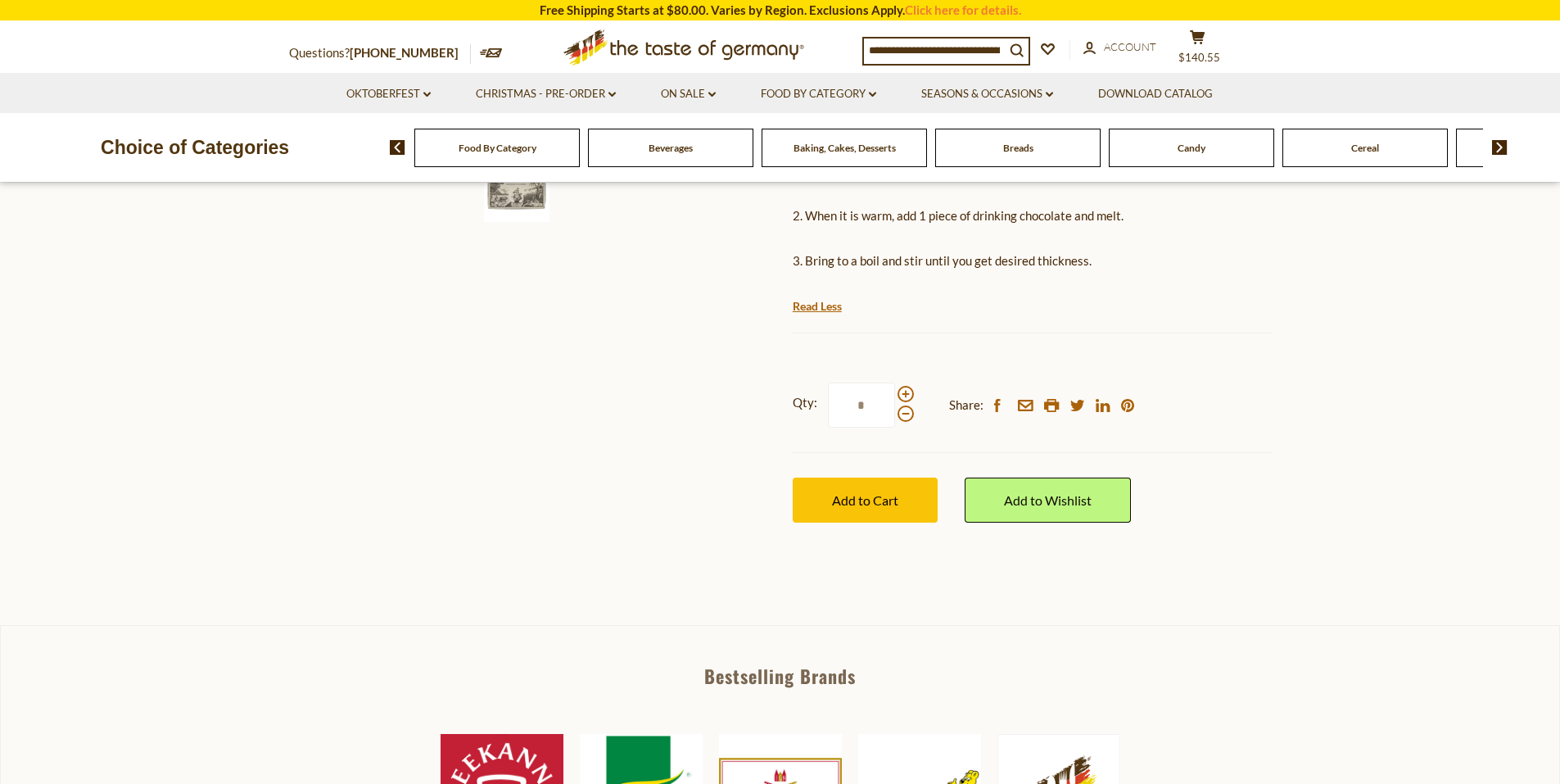
scroll to position [655, 0]
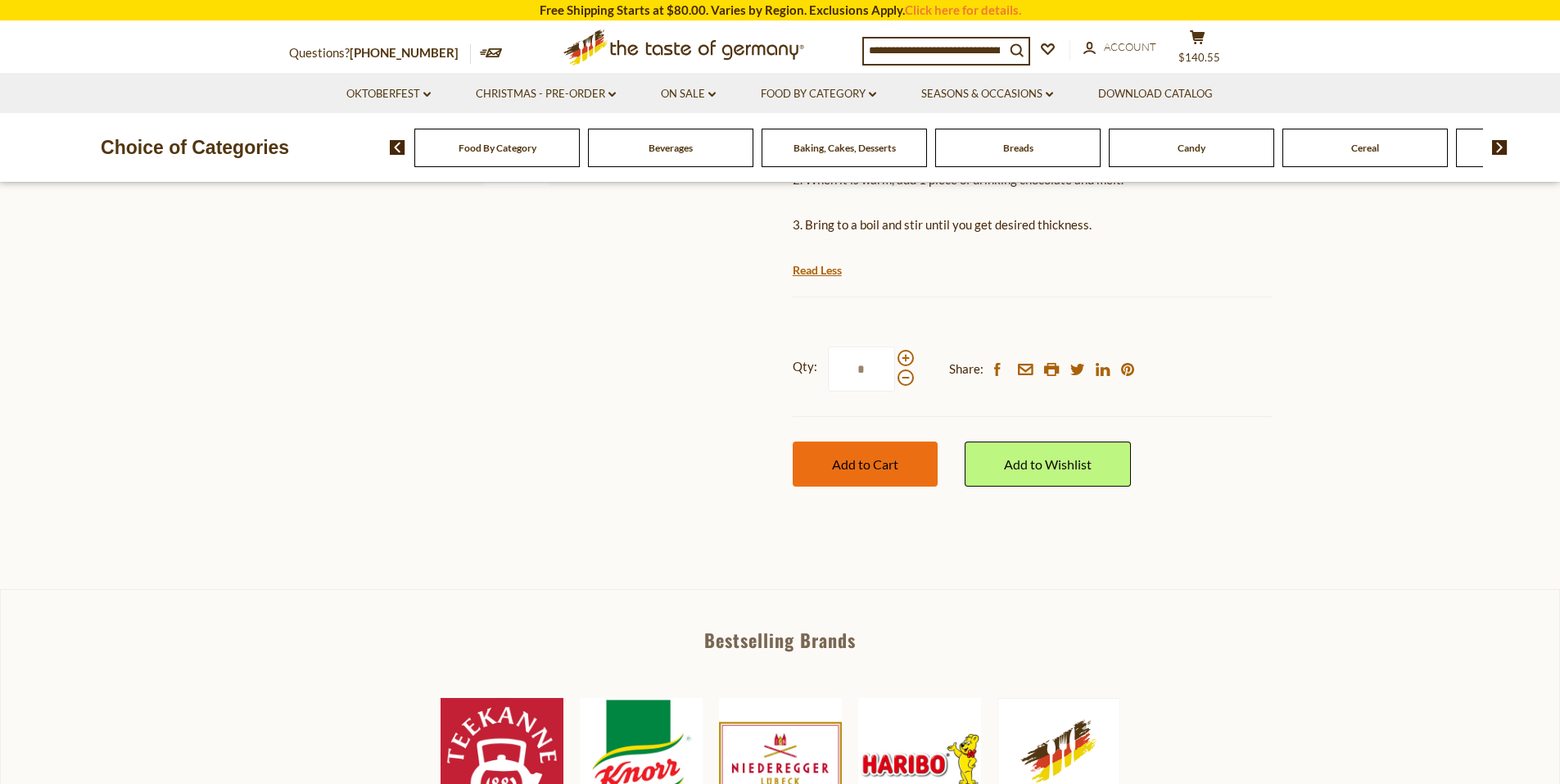
click at [882, 453] on button "Add to Cart" at bounding box center [865, 464] width 145 height 45
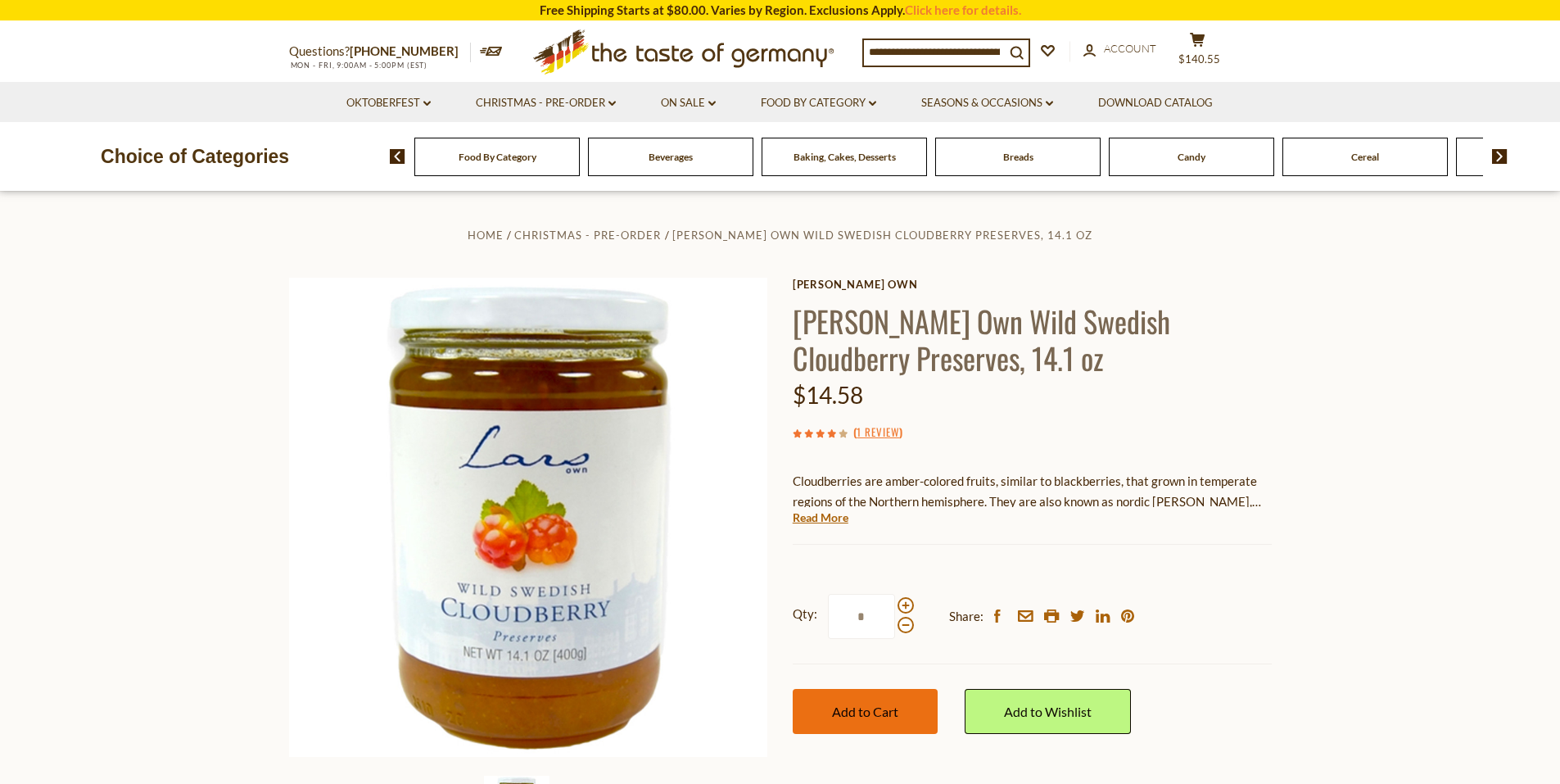
click at [854, 707] on span "Add to Cart" at bounding box center [865, 711] width 66 height 16
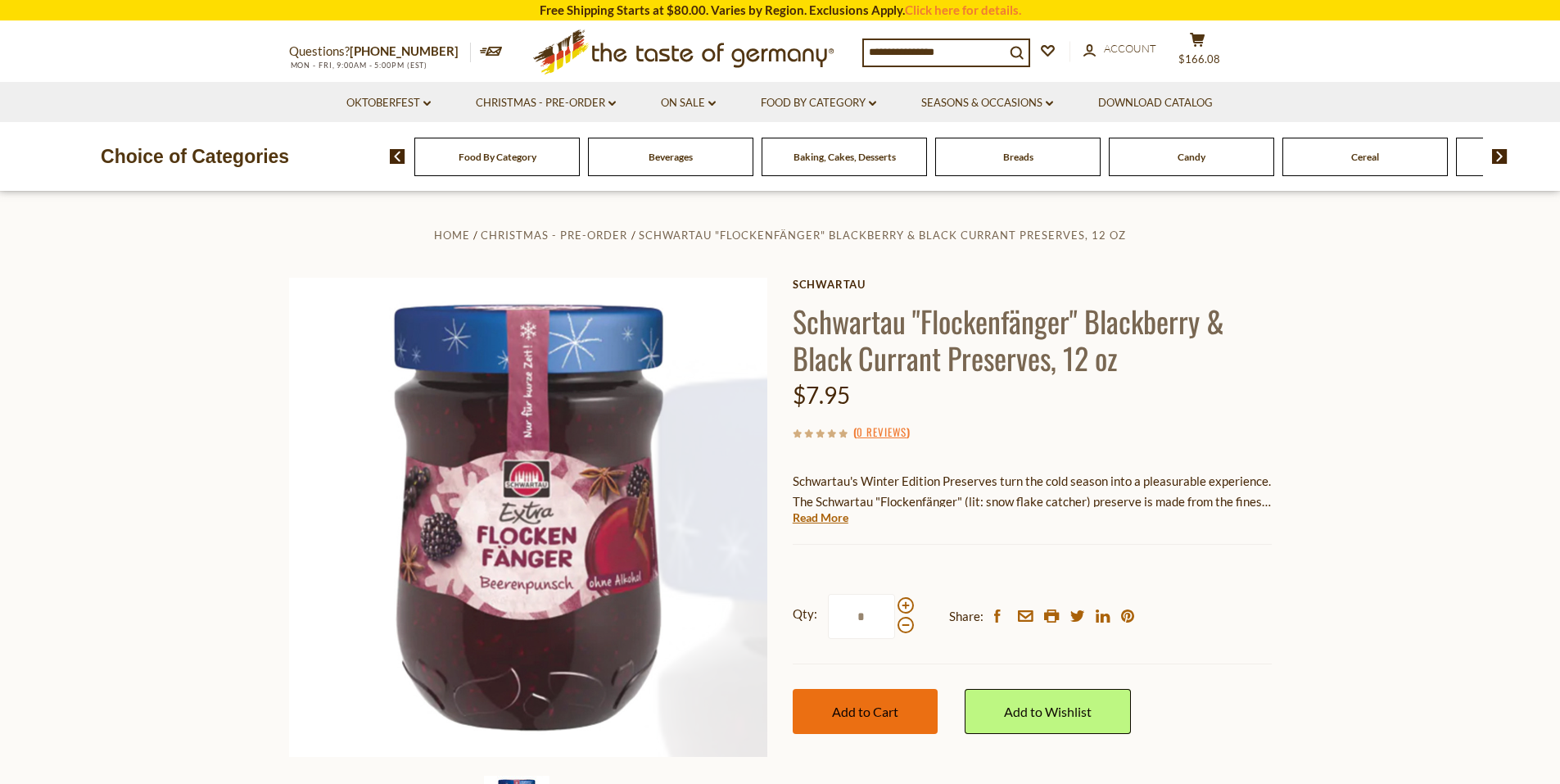
click at [883, 704] on span "Add to Cart" at bounding box center [865, 711] width 66 height 16
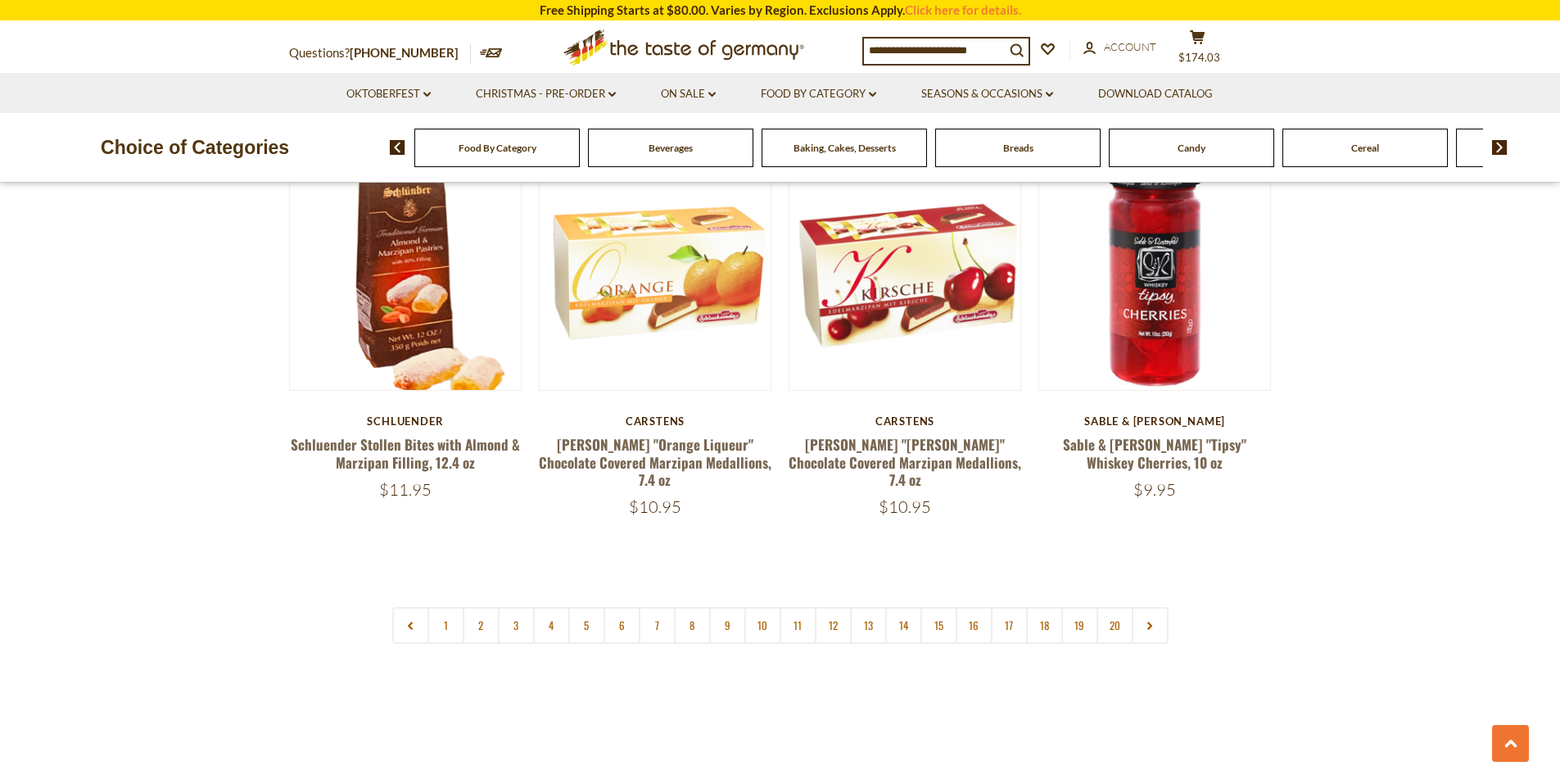
scroll to position [3800, 0]
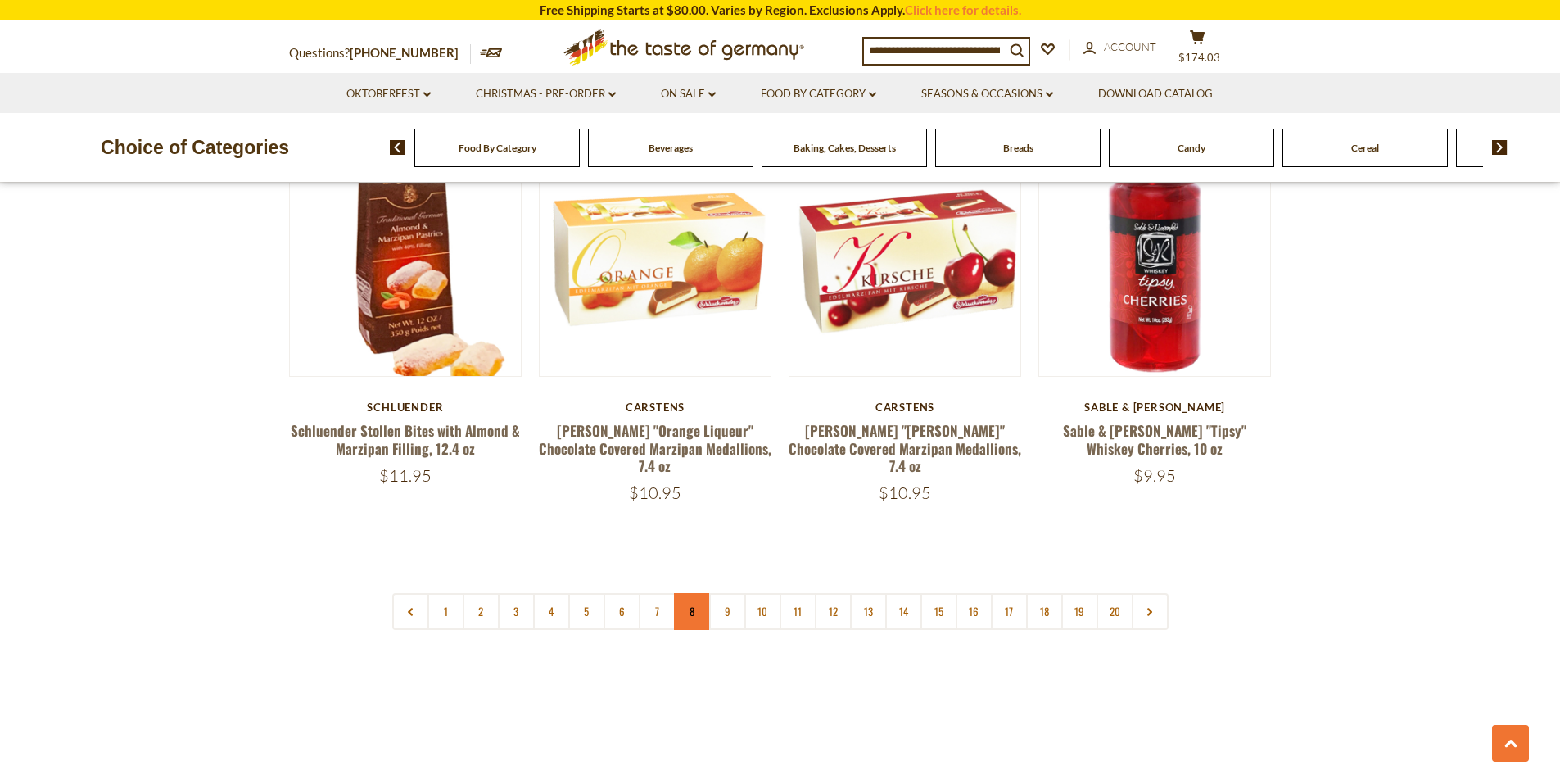
click at [693, 593] on link "8" at bounding box center [692, 611] width 37 height 37
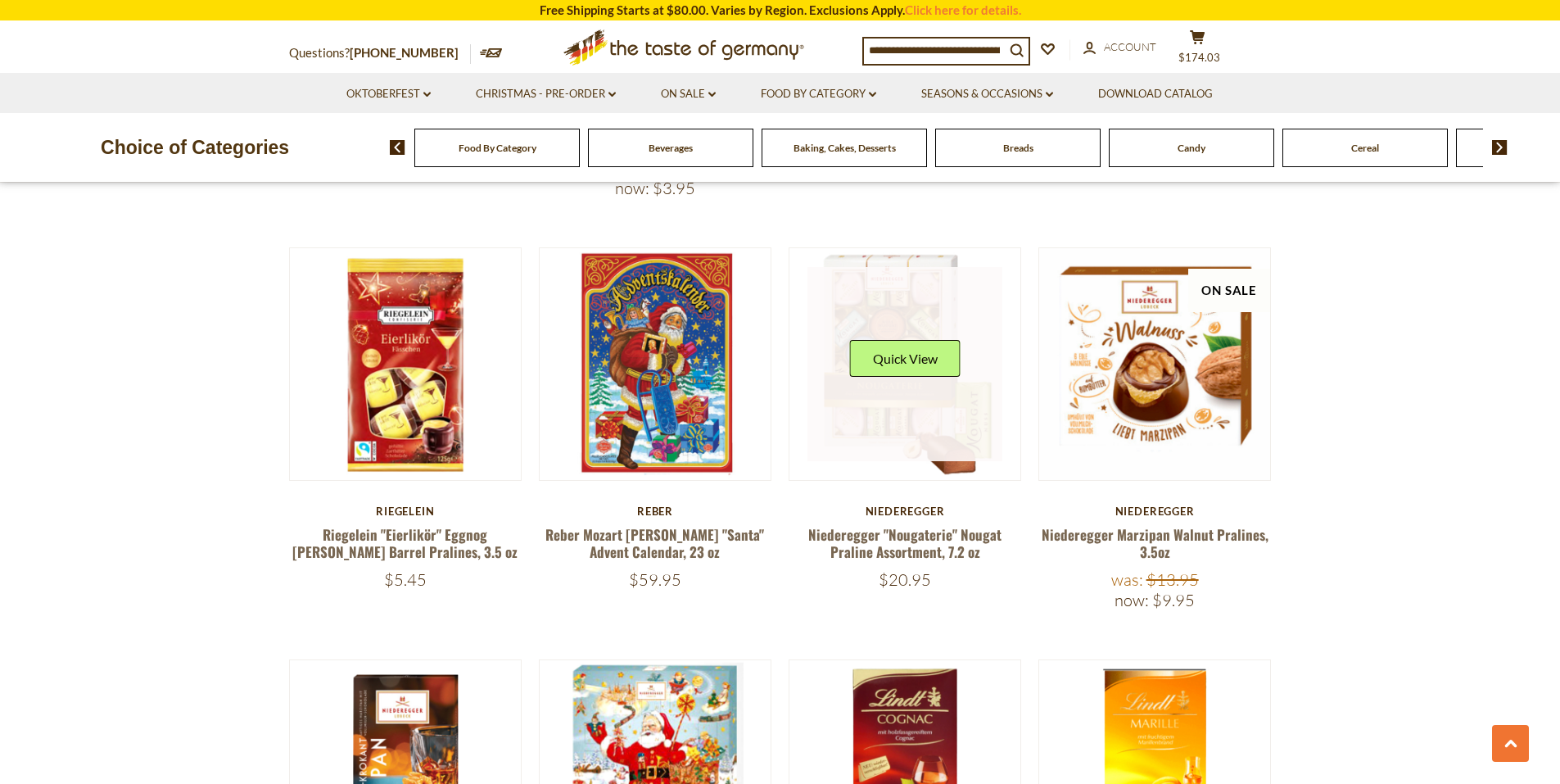
scroll to position [934, 0]
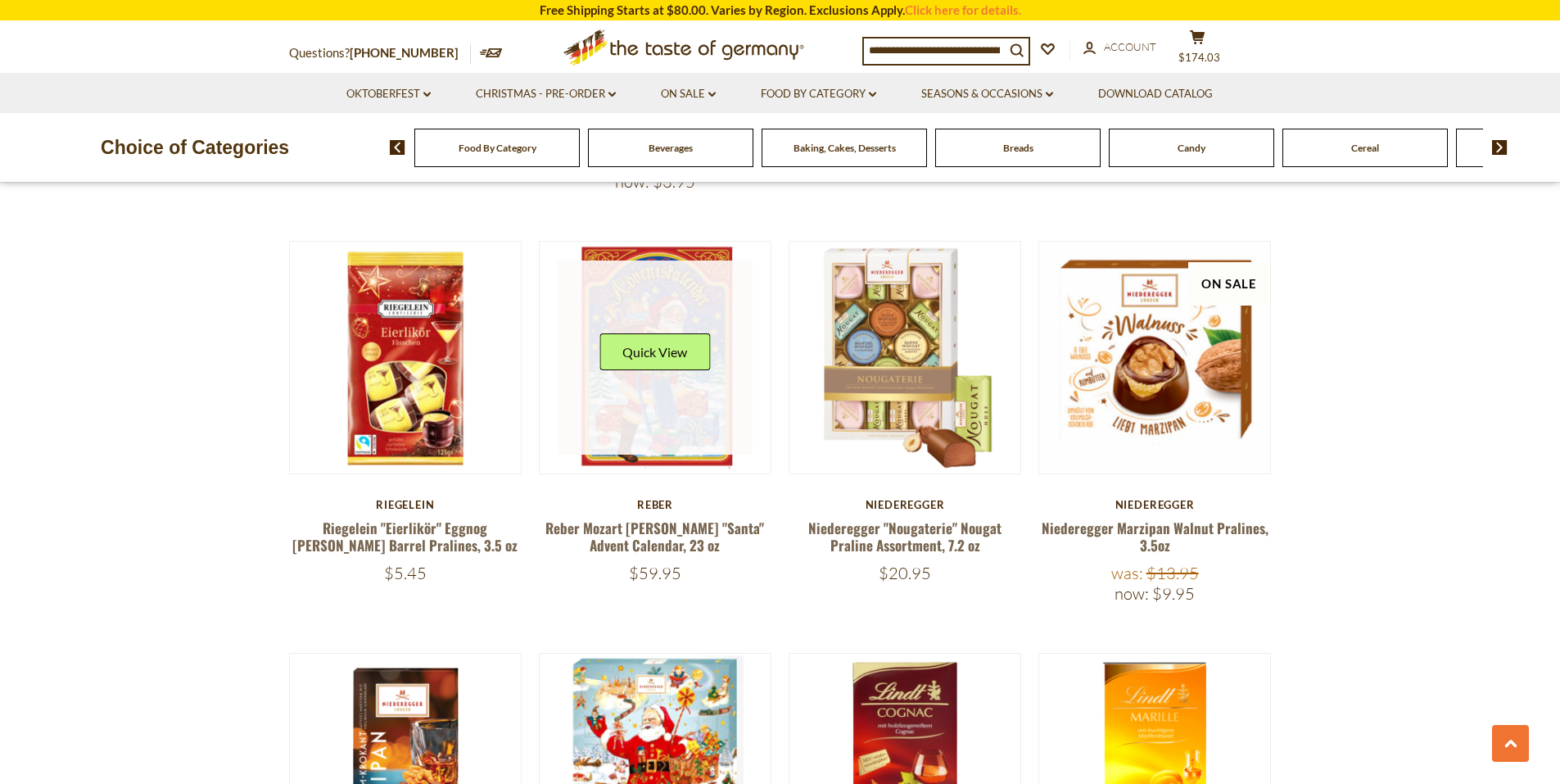
click at [663, 414] on link at bounding box center [655, 358] width 195 height 195
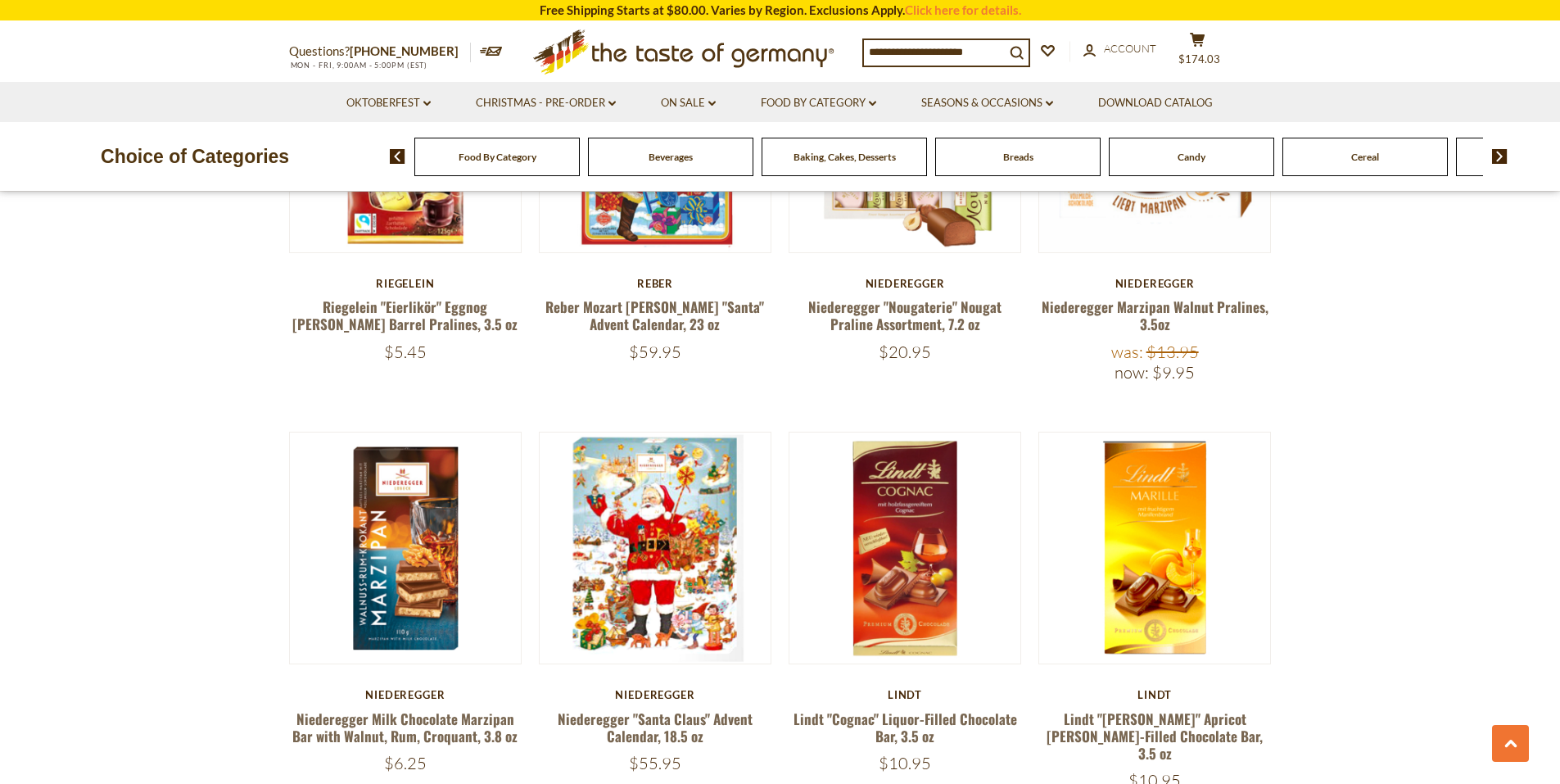
scroll to position [1180, 0]
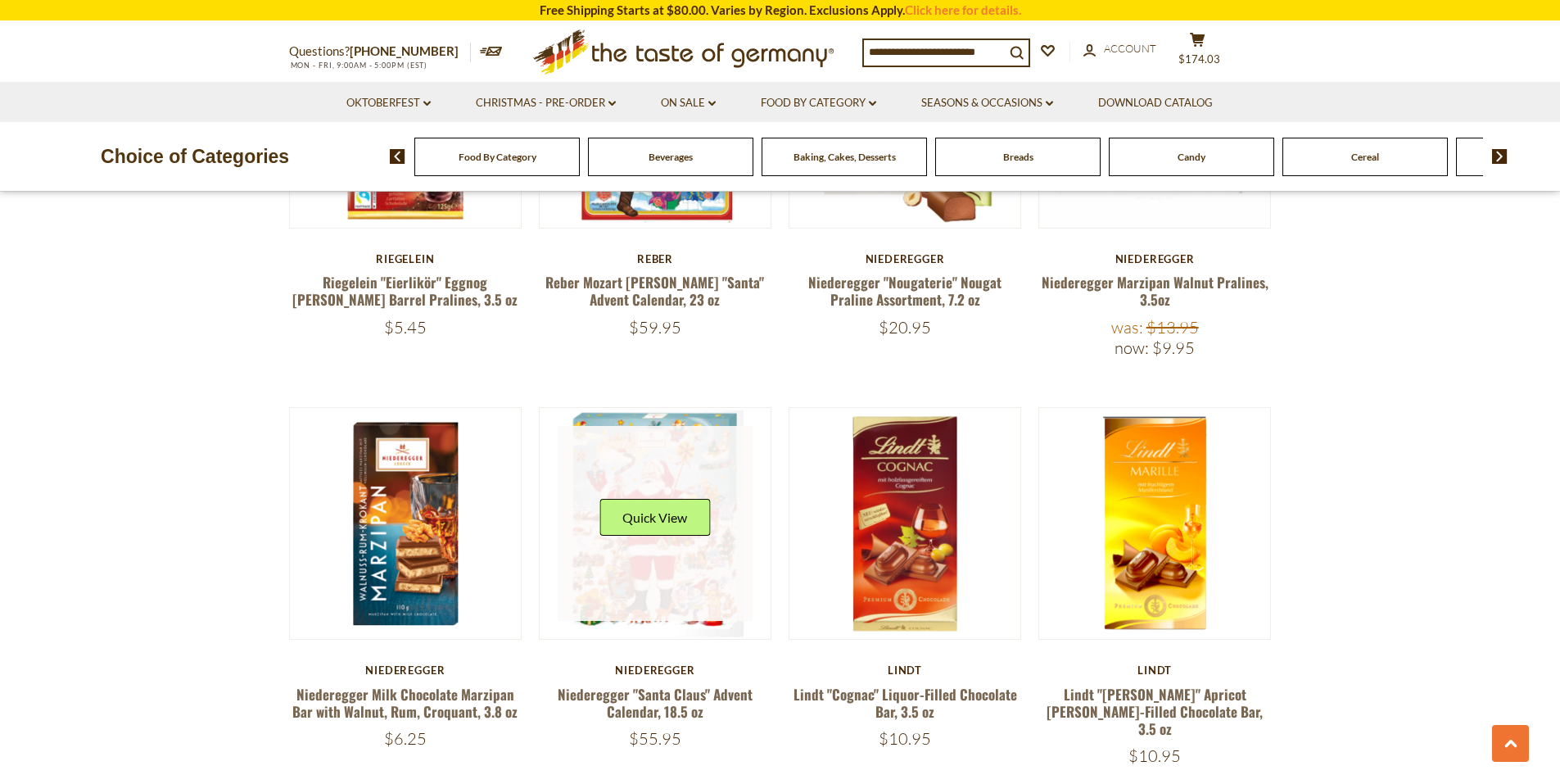
click at [597, 531] on link at bounding box center [655, 523] width 195 height 195
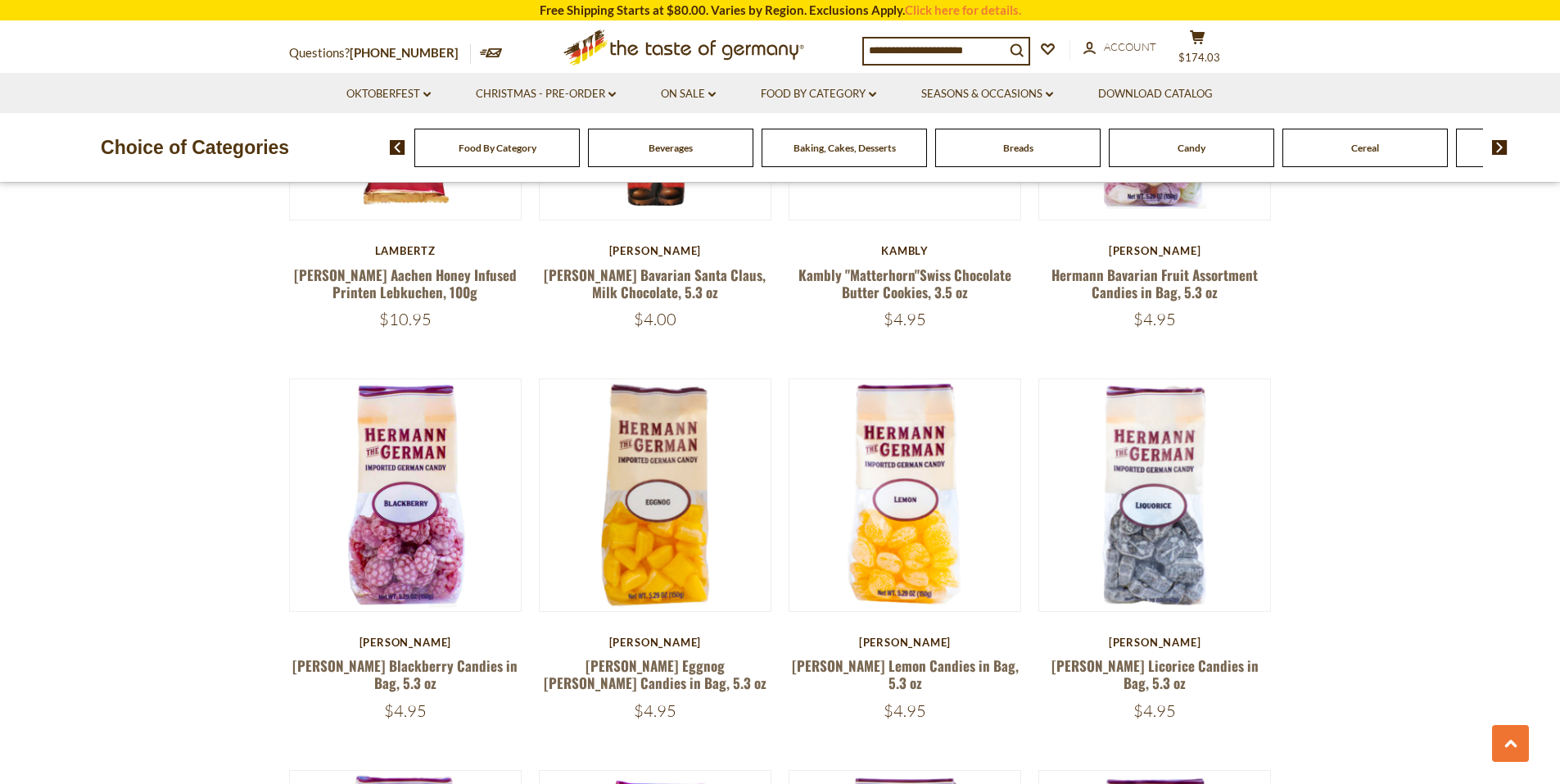
scroll to position [2818, 0]
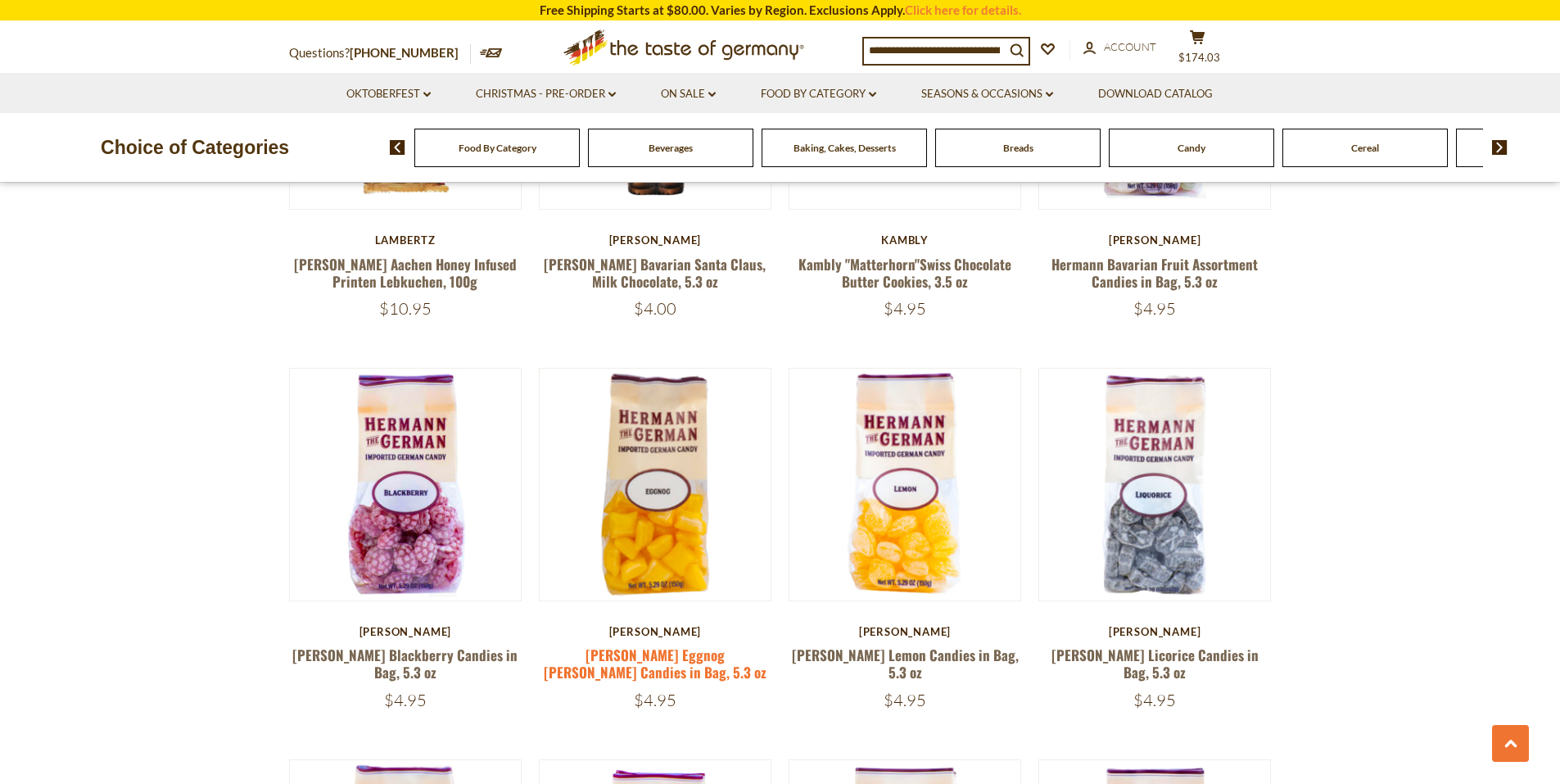
click at [634, 645] on link "[PERSON_NAME] Eggnog [PERSON_NAME] Candies in Bag, 5.3 oz" at bounding box center [655, 663] width 223 height 38
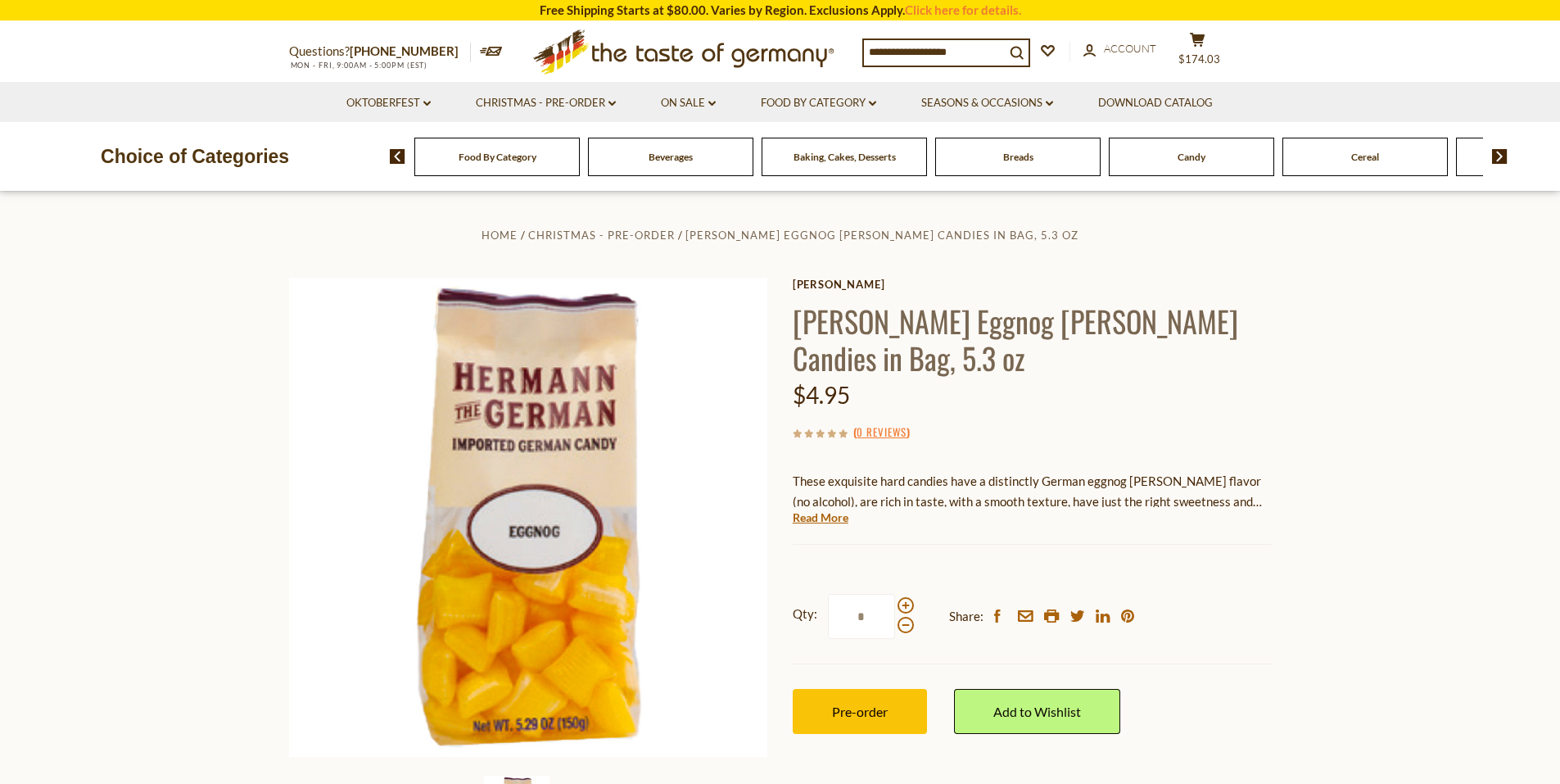
drag, startPoint x: 909, startPoint y: 607, endPoint x: 899, endPoint y: 662, distance: 55.9
click at [909, 606] on span at bounding box center [906, 605] width 17 height 17
click at [896, 606] on input "*" at bounding box center [861, 616] width 67 height 45
type input "*"
click at [883, 712] on span "Pre-order" at bounding box center [860, 711] width 56 height 16
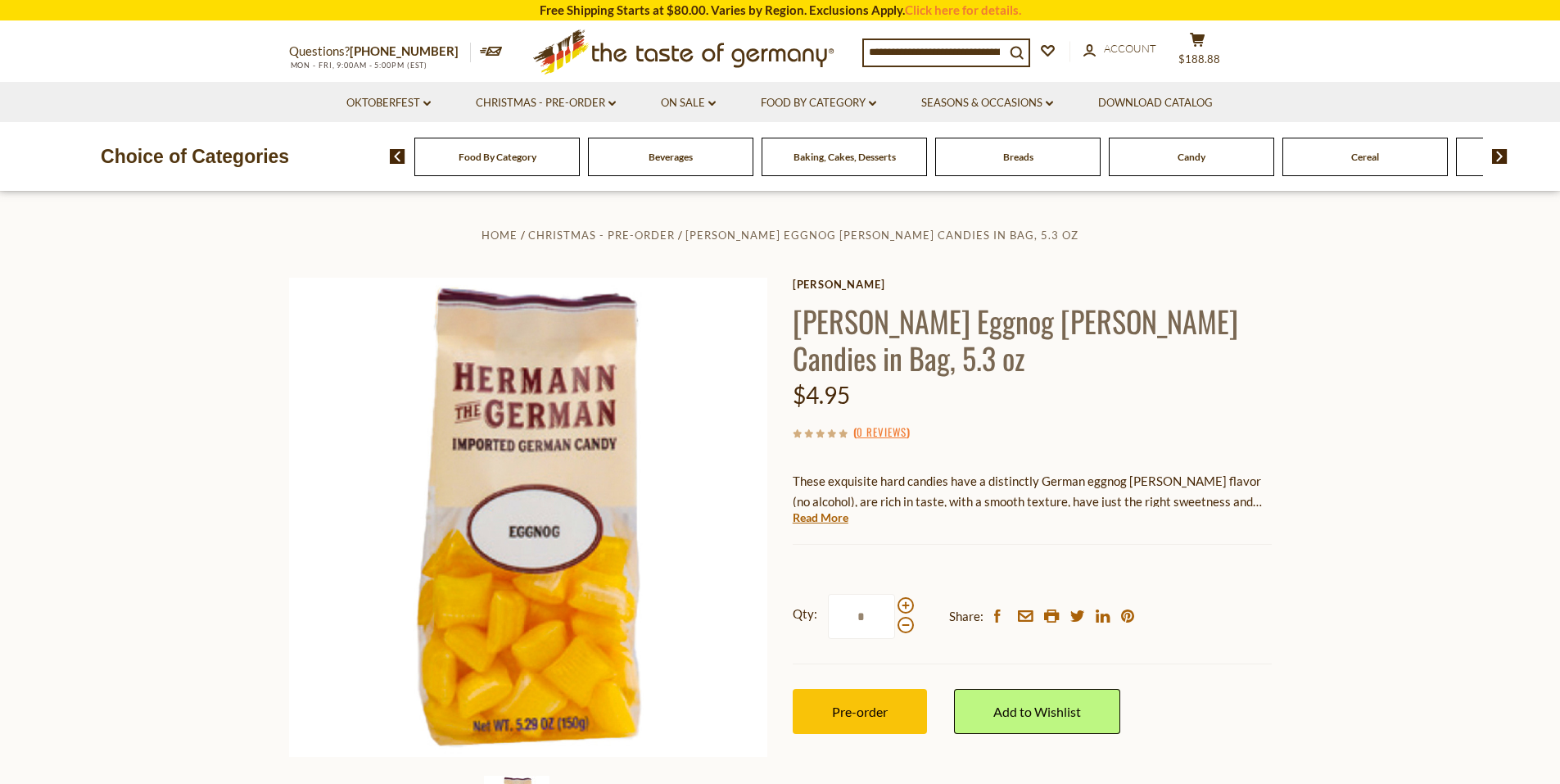
click at [229, 506] on section "Home Christmas - PRE-ORDER Hermann Bavarian Eggnog Brandy Candies in Bag, 5.3 o…" at bounding box center [780, 556] width 1560 height 728
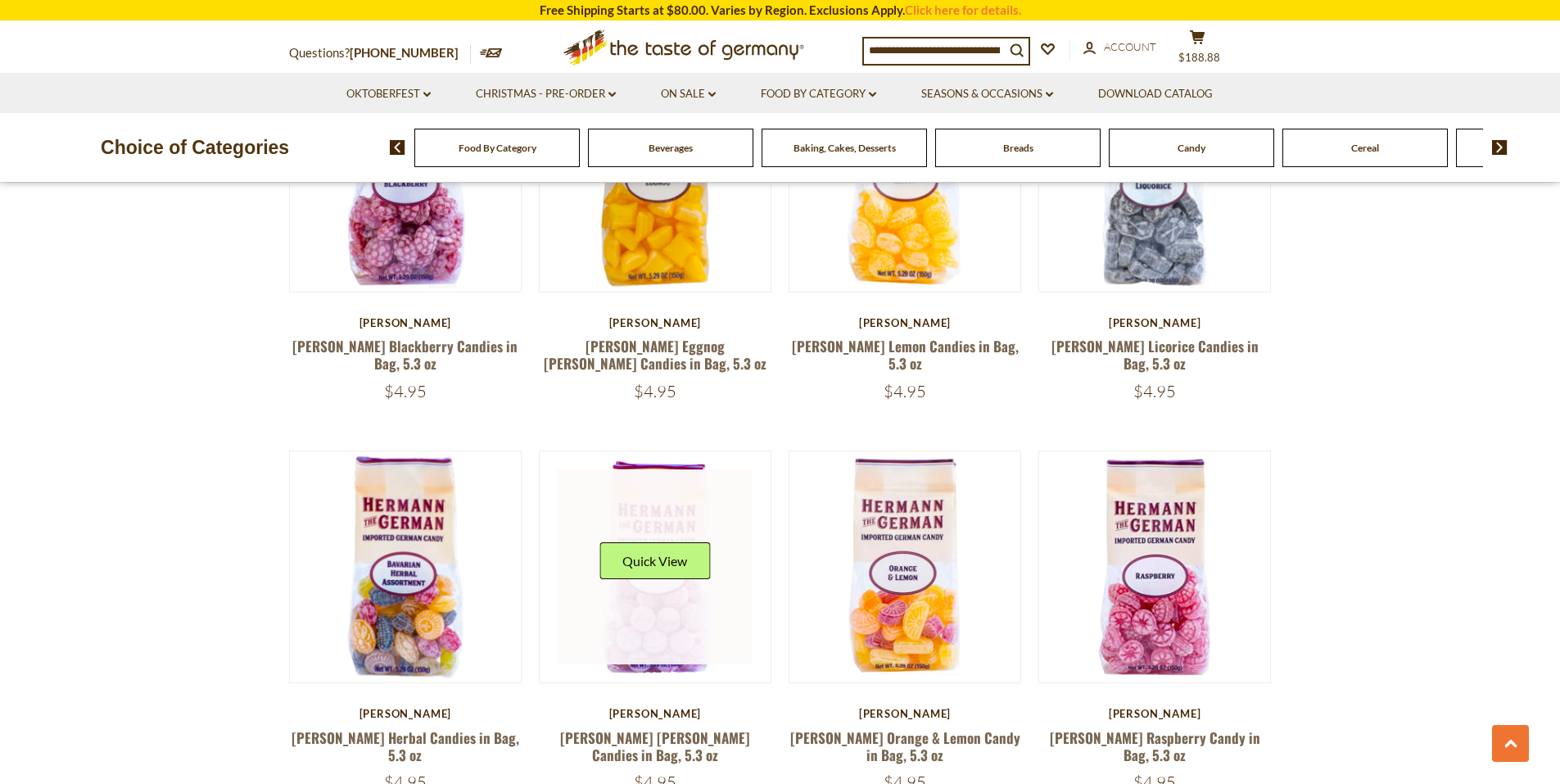
scroll to position [3145, 0]
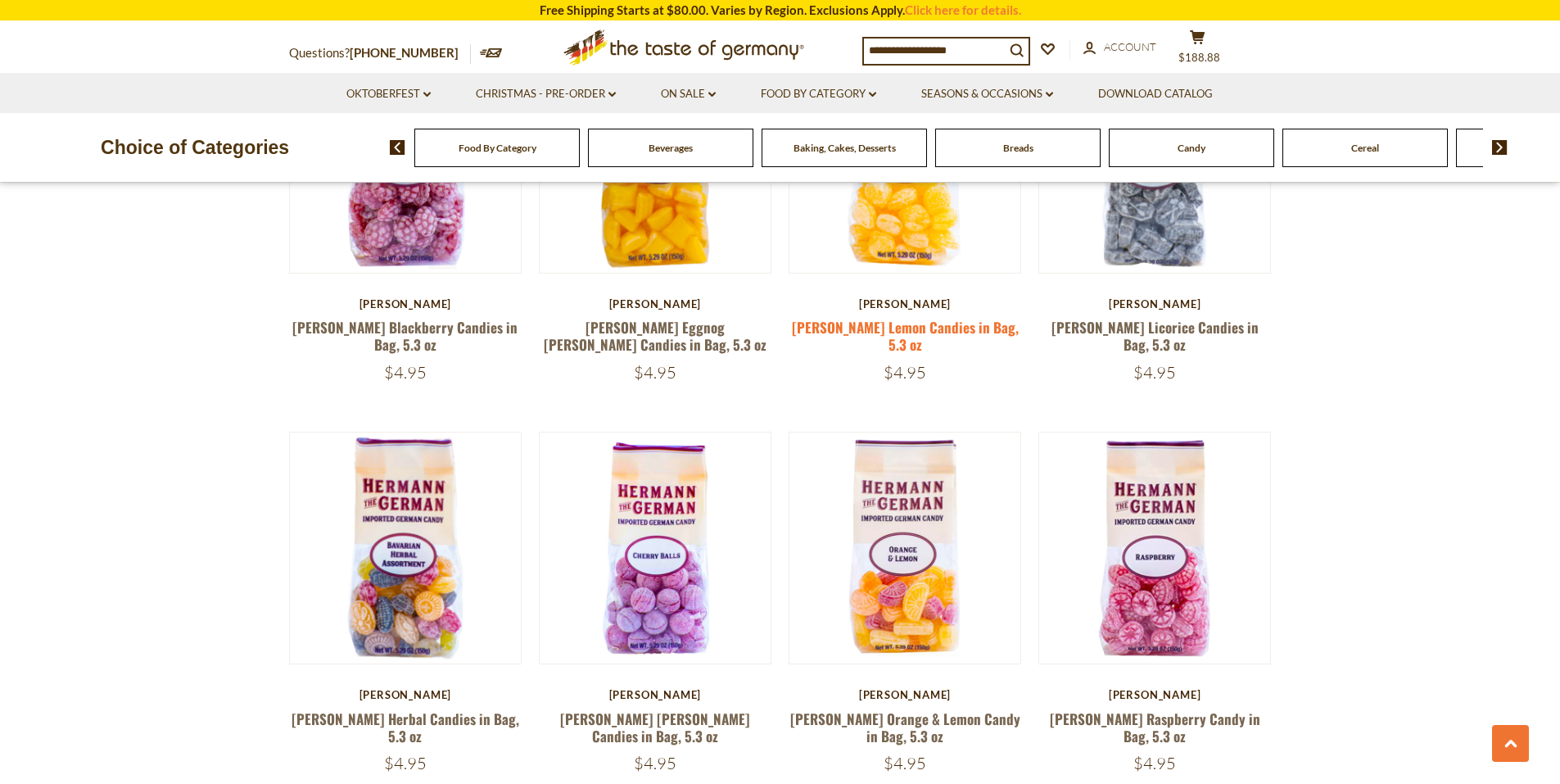
click at [906, 317] on link "[PERSON_NAME] Lemon Candies in Bag, 5.3 oz" at bounding box center [905, 336] width 226 height 38
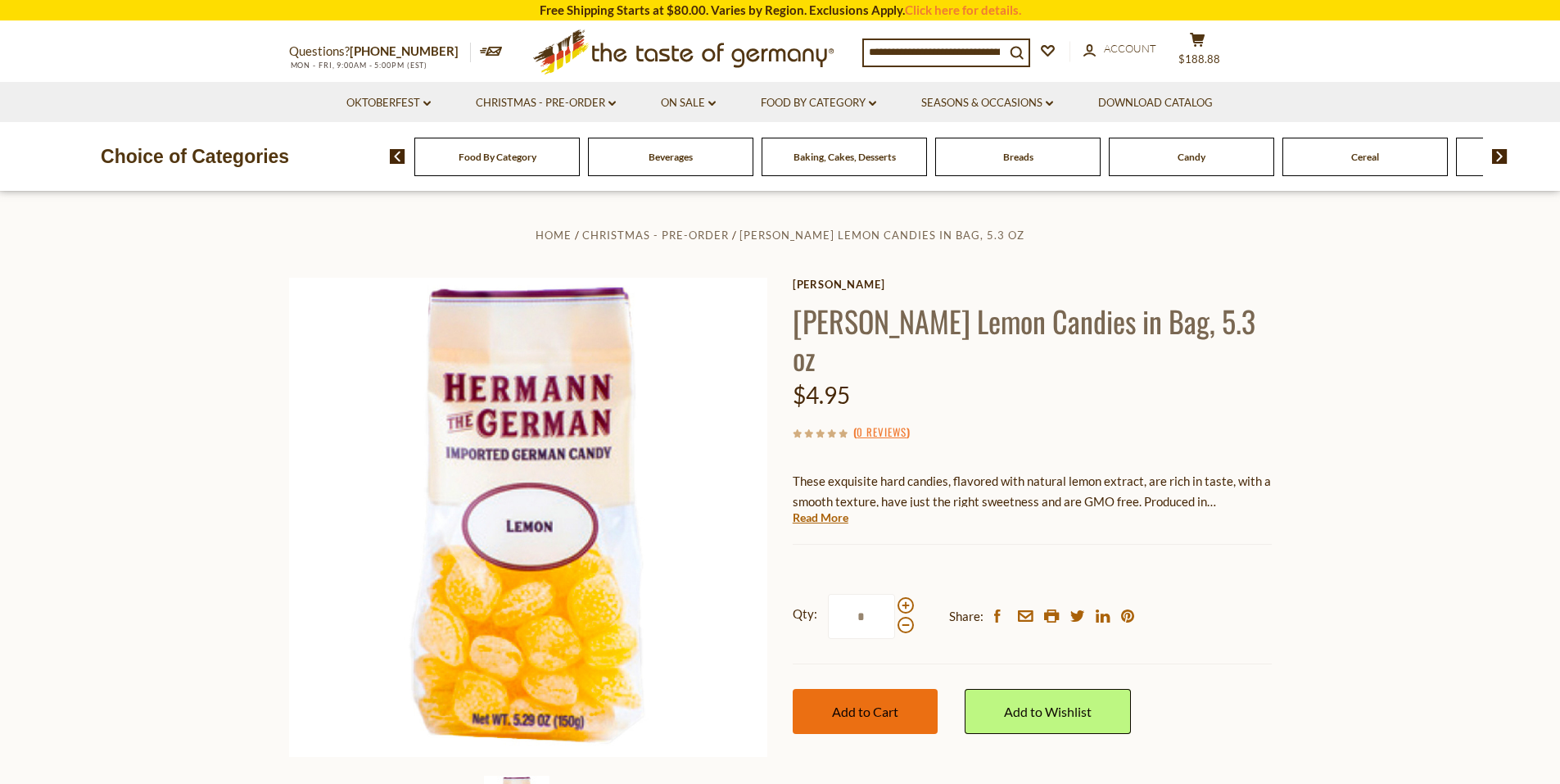
click at [832, 699] on button "Add to Cart" at bounding box center [865, 711] width 145 height 45
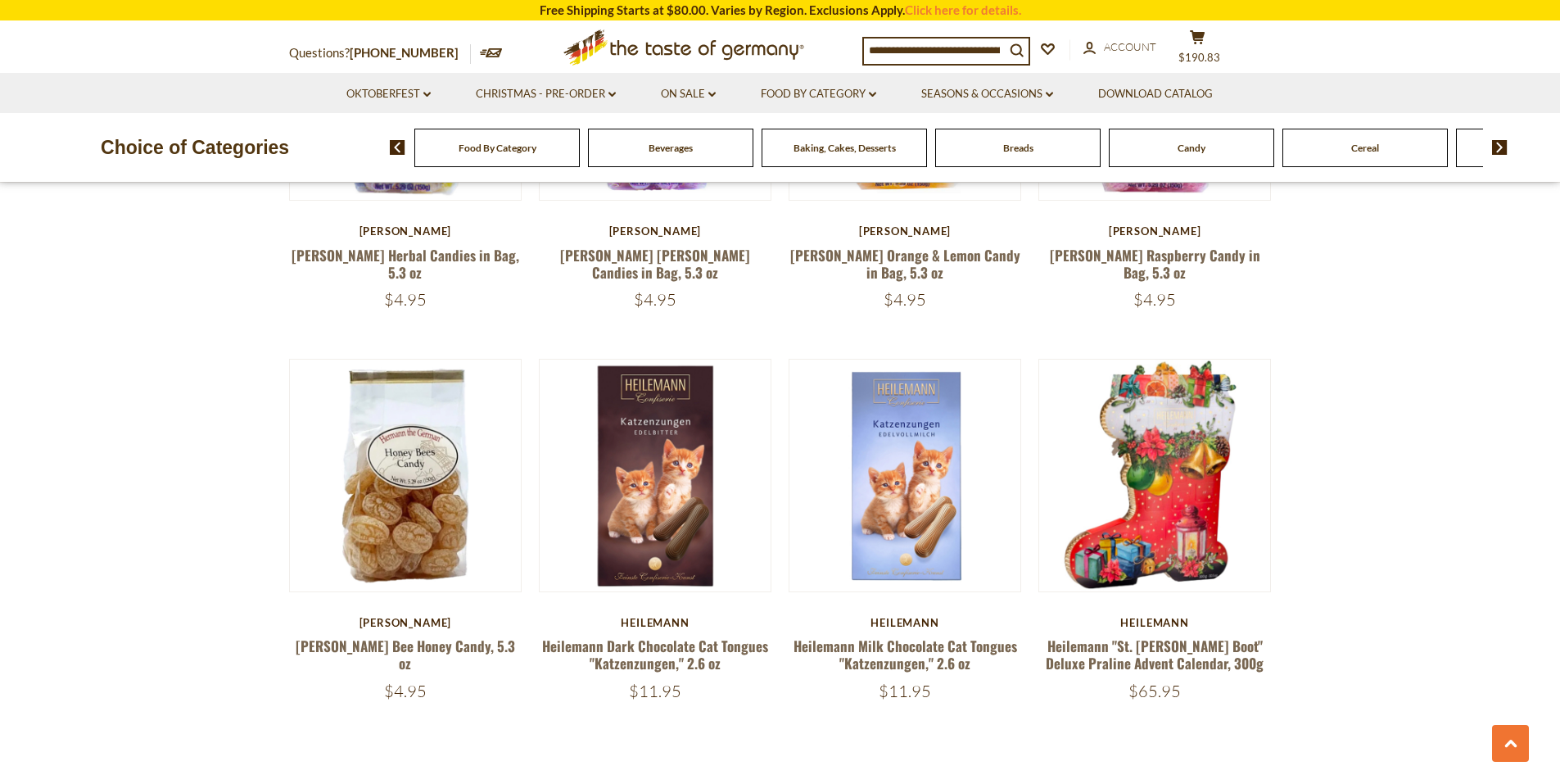
scroll to position [3636, 0]
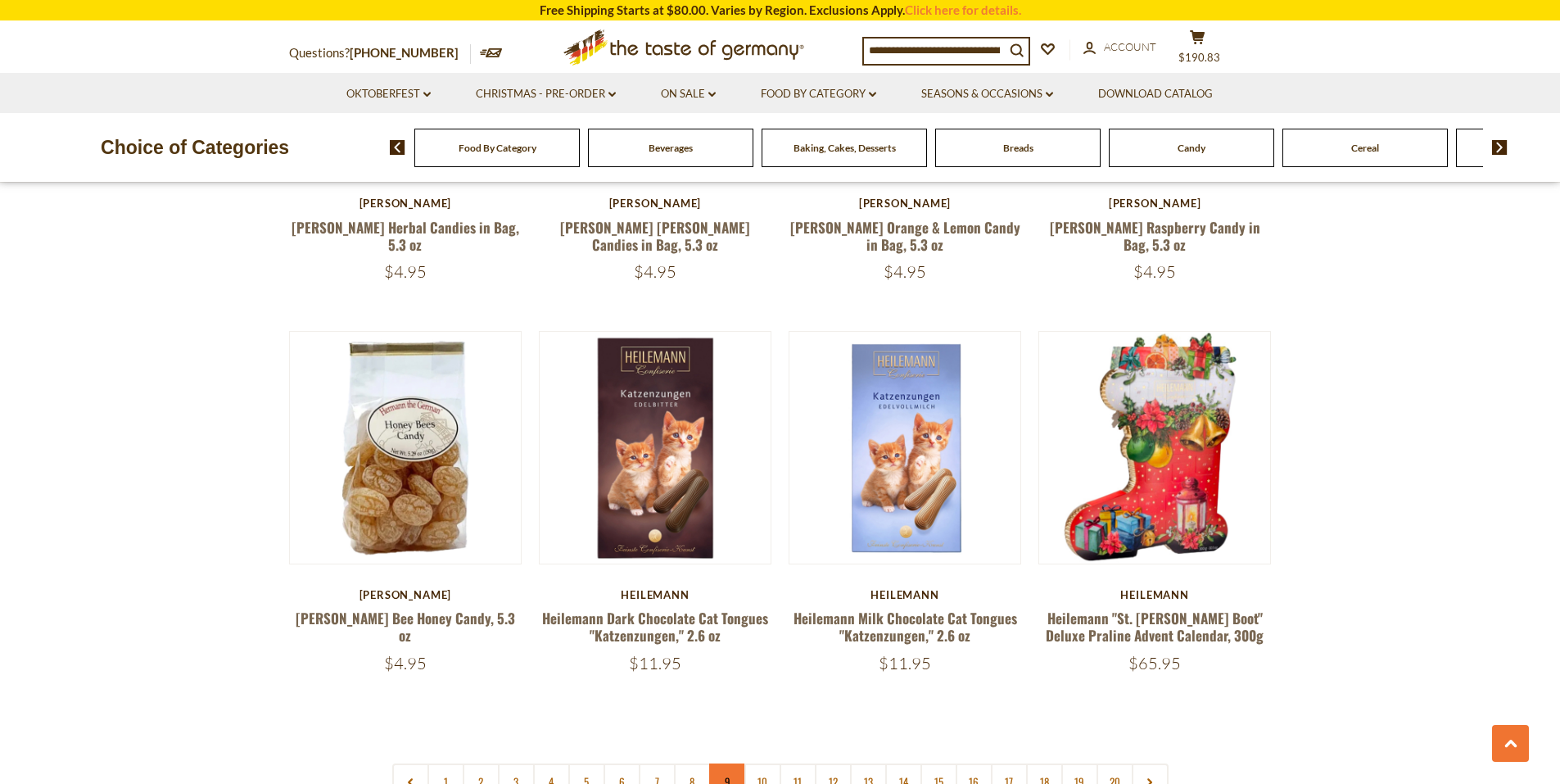
click at [729, 764] on link "9" at bounding box center [728, 782] width 37 height 37
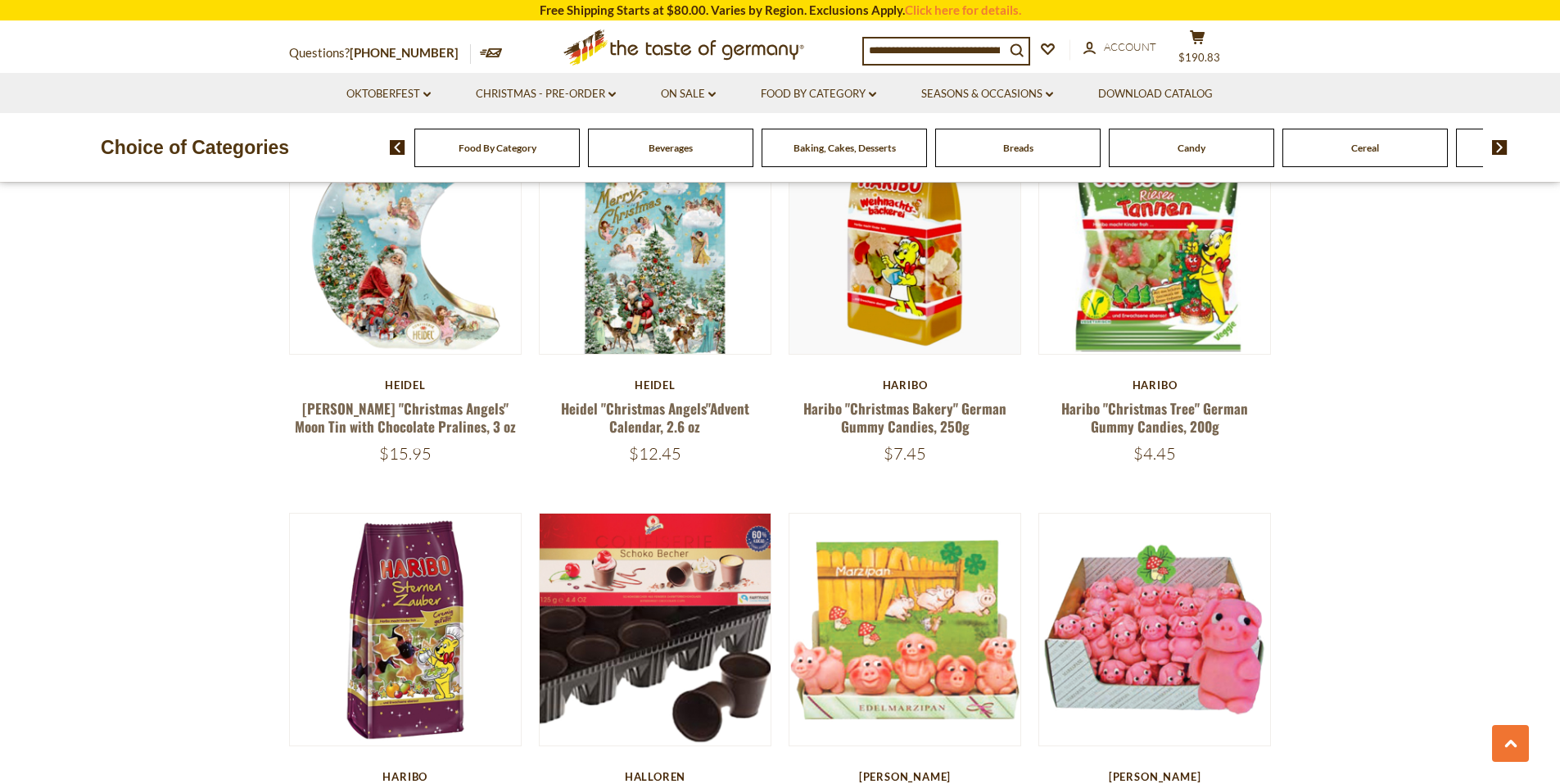
scroll to position [1180, 0]
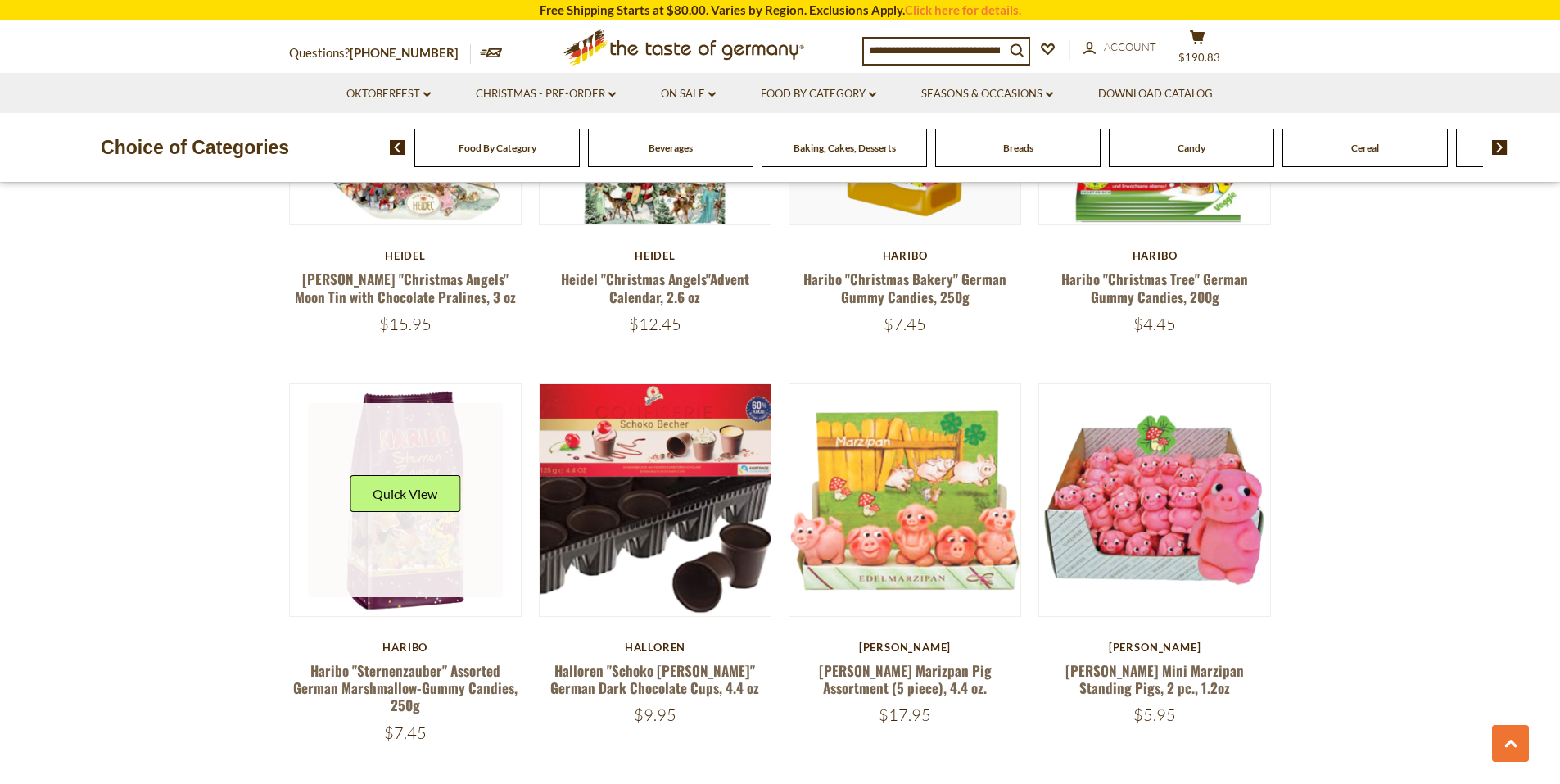
click at [382, 578] on link at bounding box center [406, 500] width 195 height 195
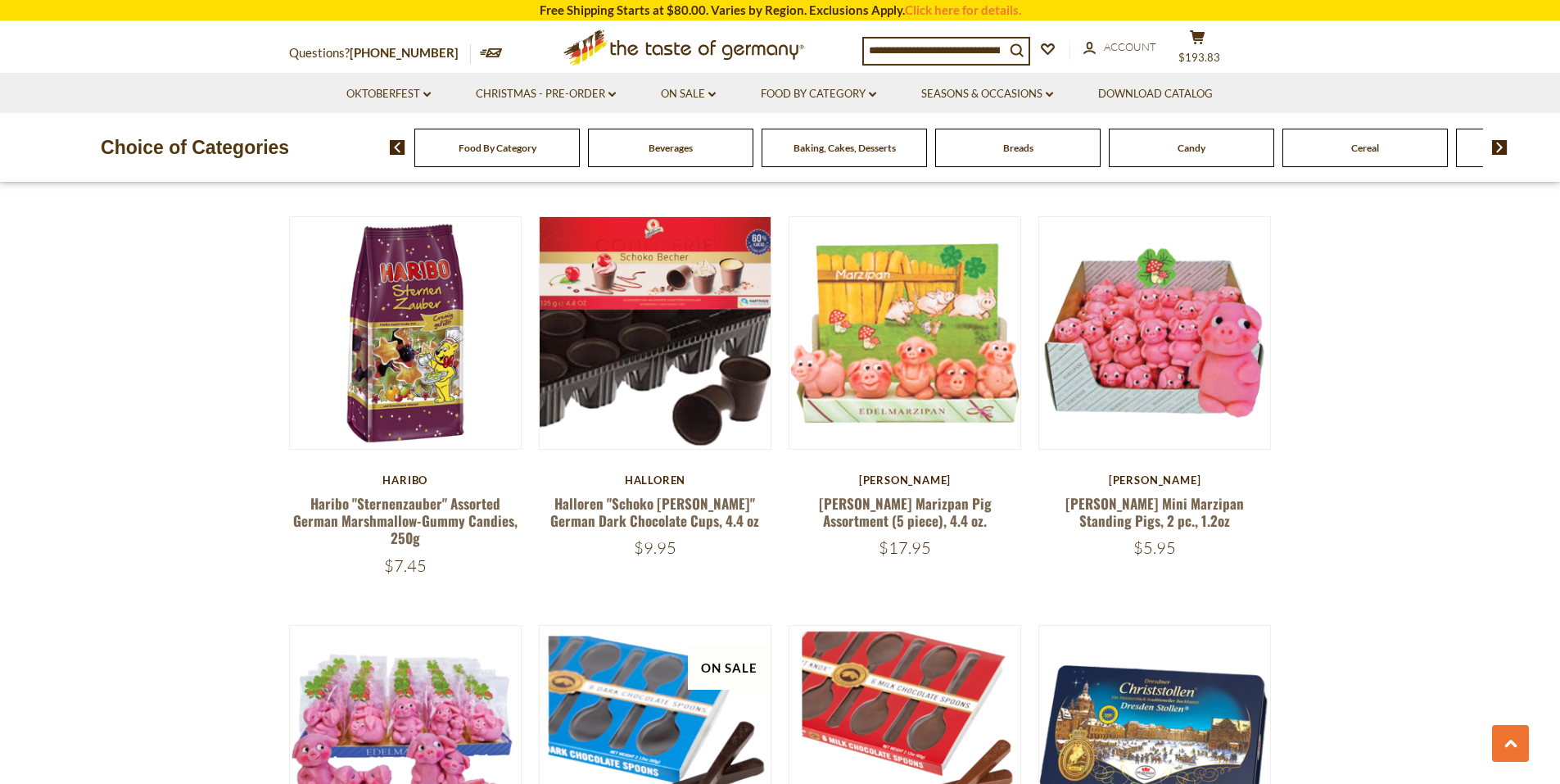
scroll to position [1343, 0]
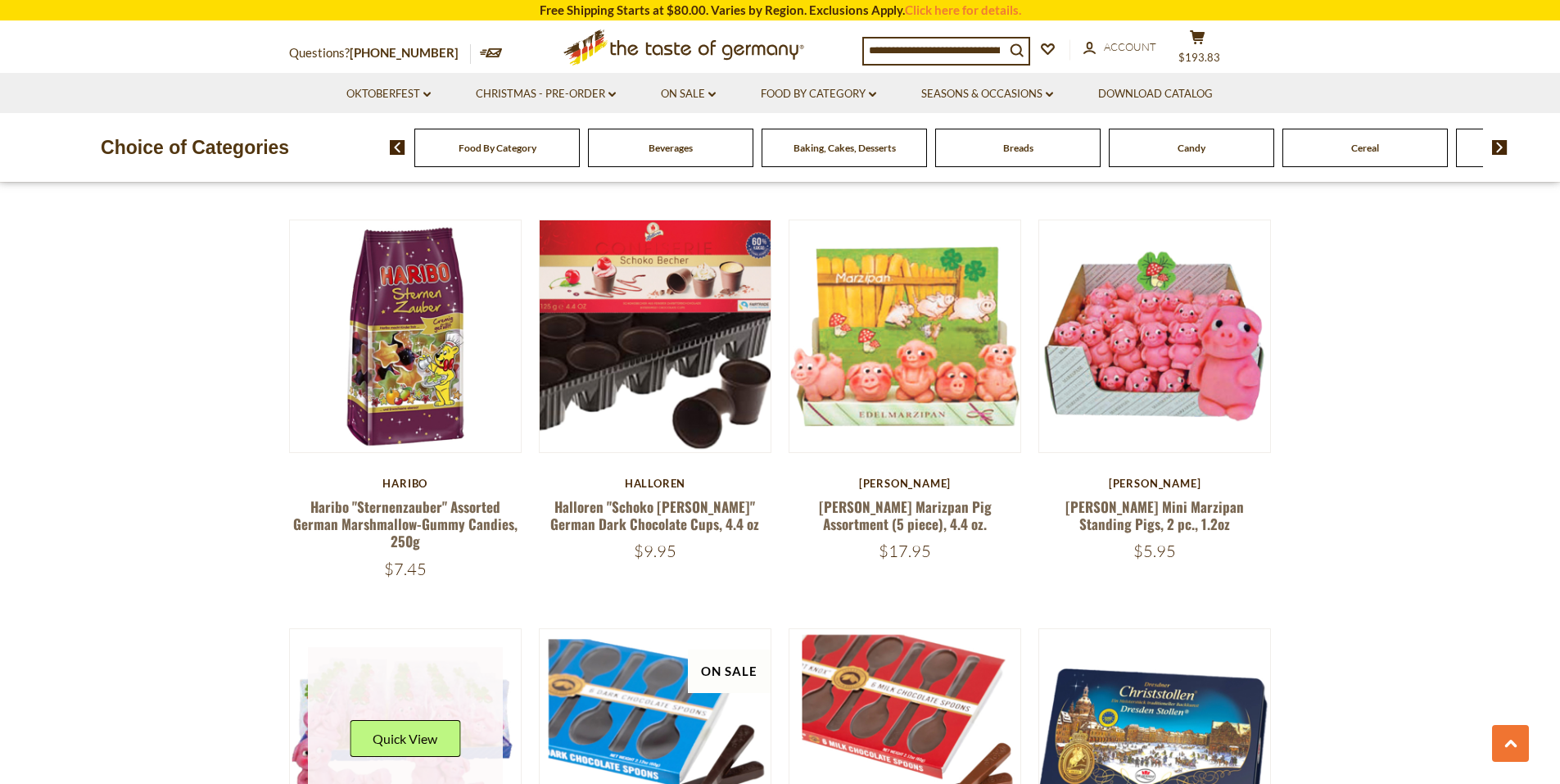
click at [336, 678] on link at bounding box center [406, 744] width 195 height 195
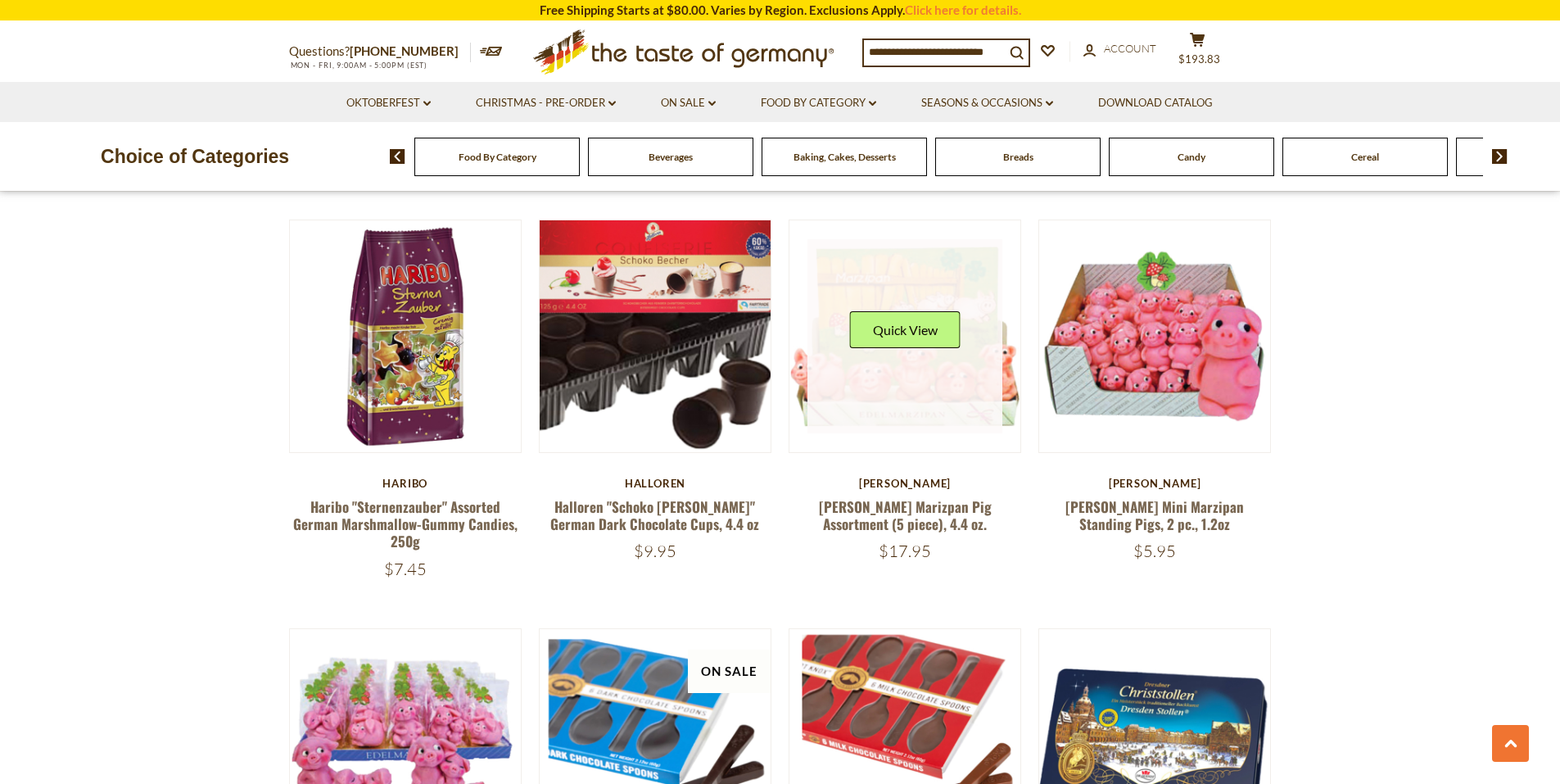
click at [913, 388] on link at bounding box center [905, 337] width 195 height 195
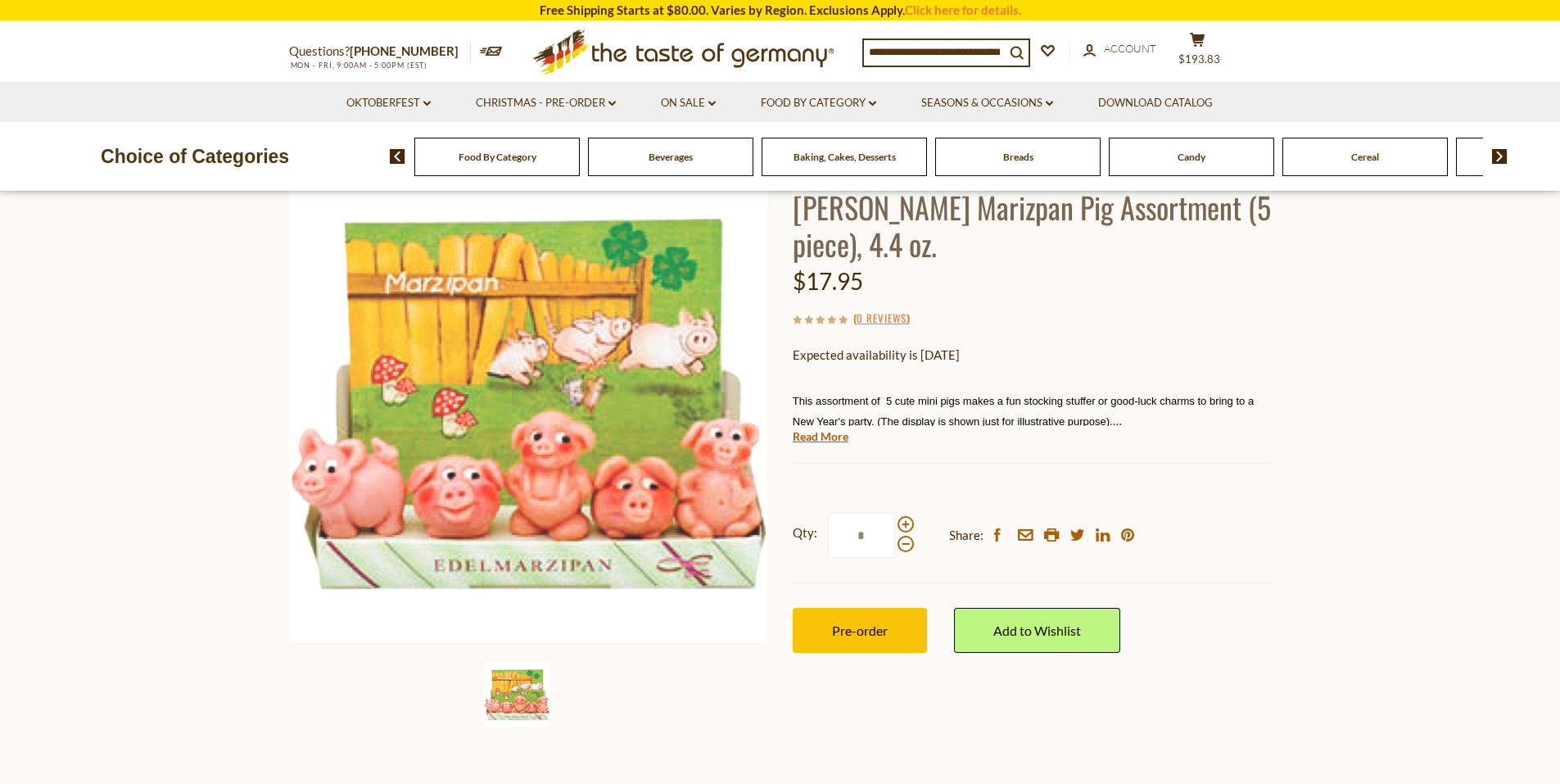
scroll to position [164, 0]
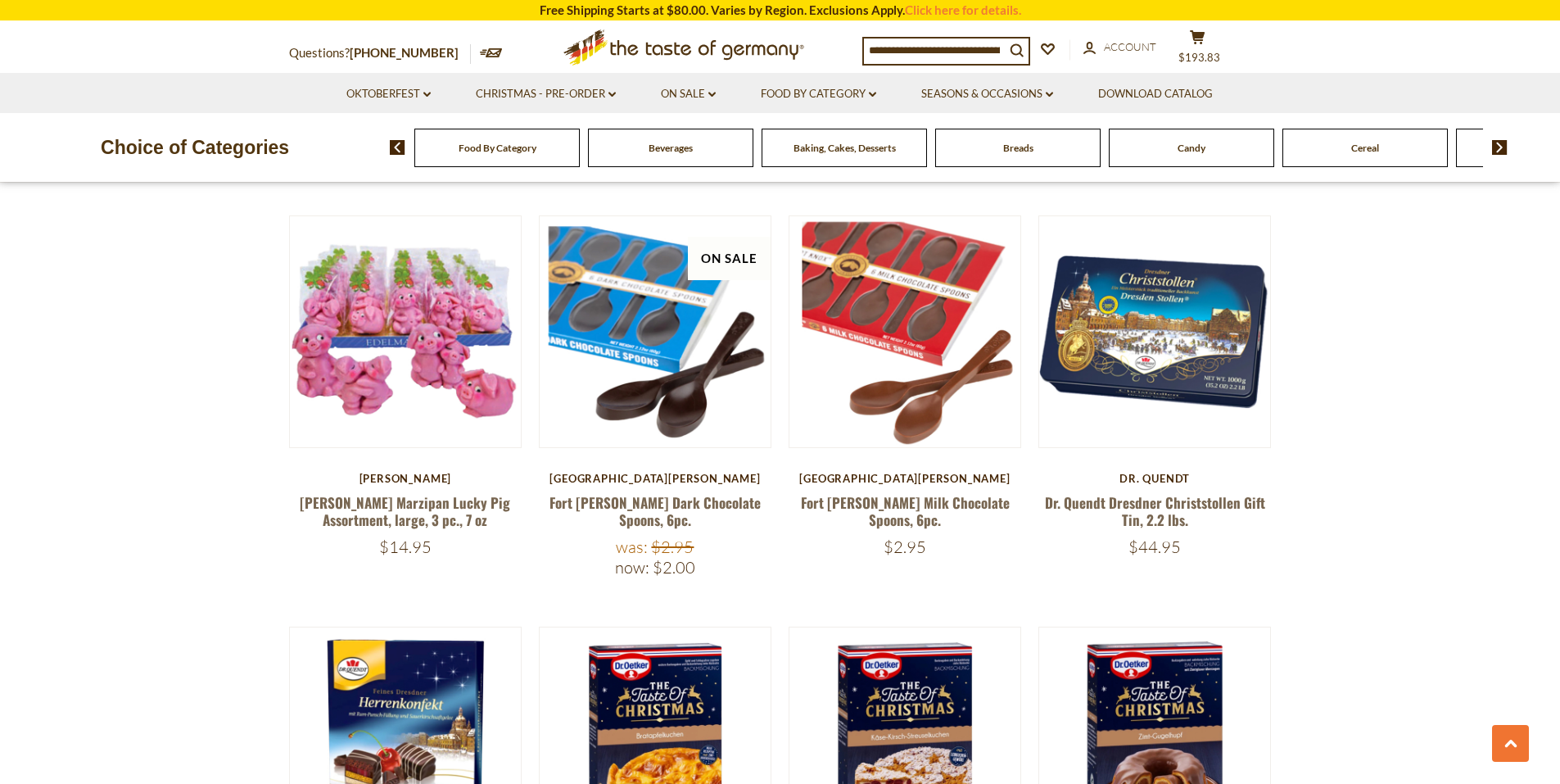
scroll to position [1753, 0]
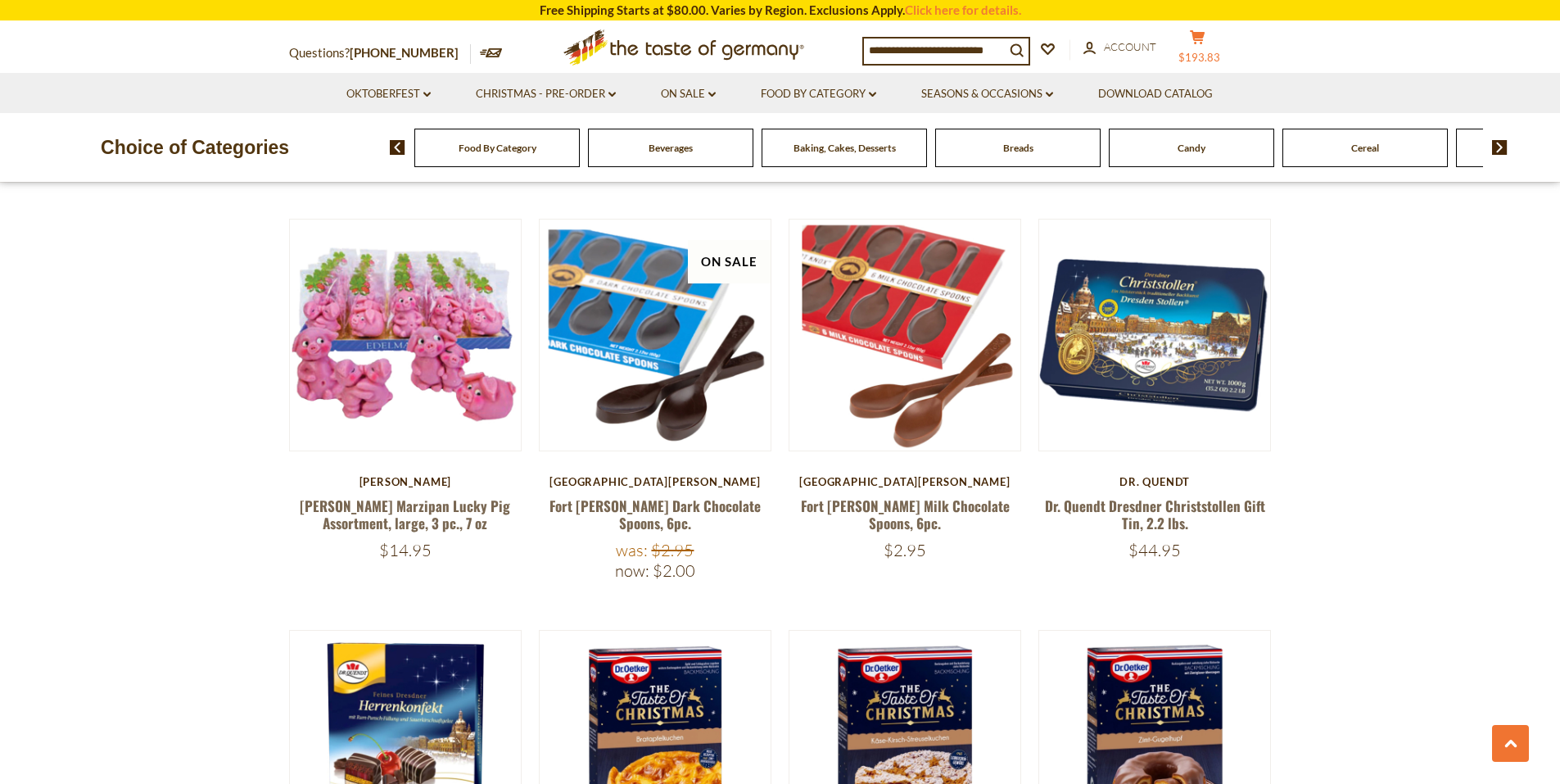
click at [1210, 45] on button "cart $193.83" at bounding box center [1198, 50] width 49 height 41
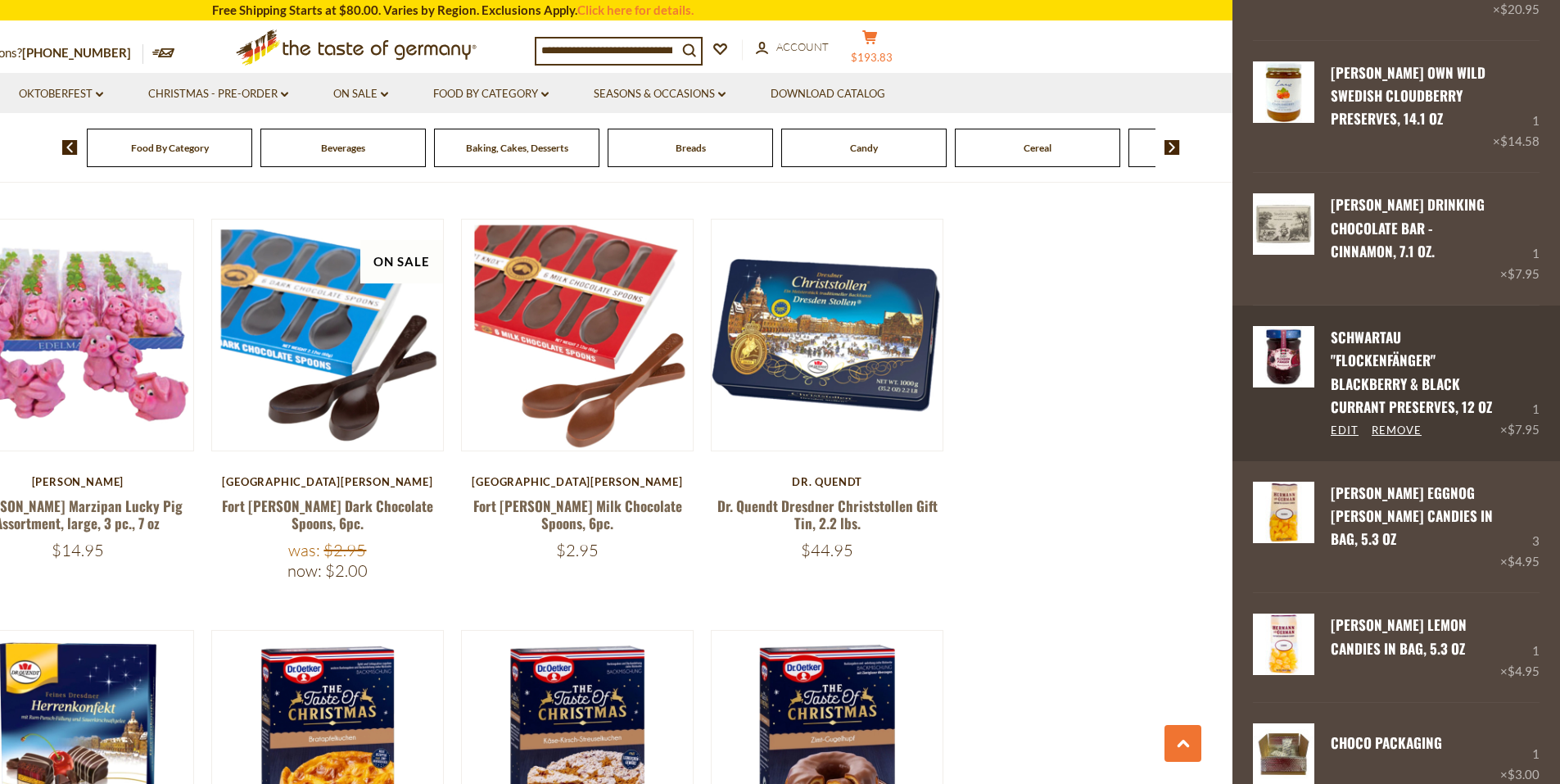
scroll to position [1392, 0]
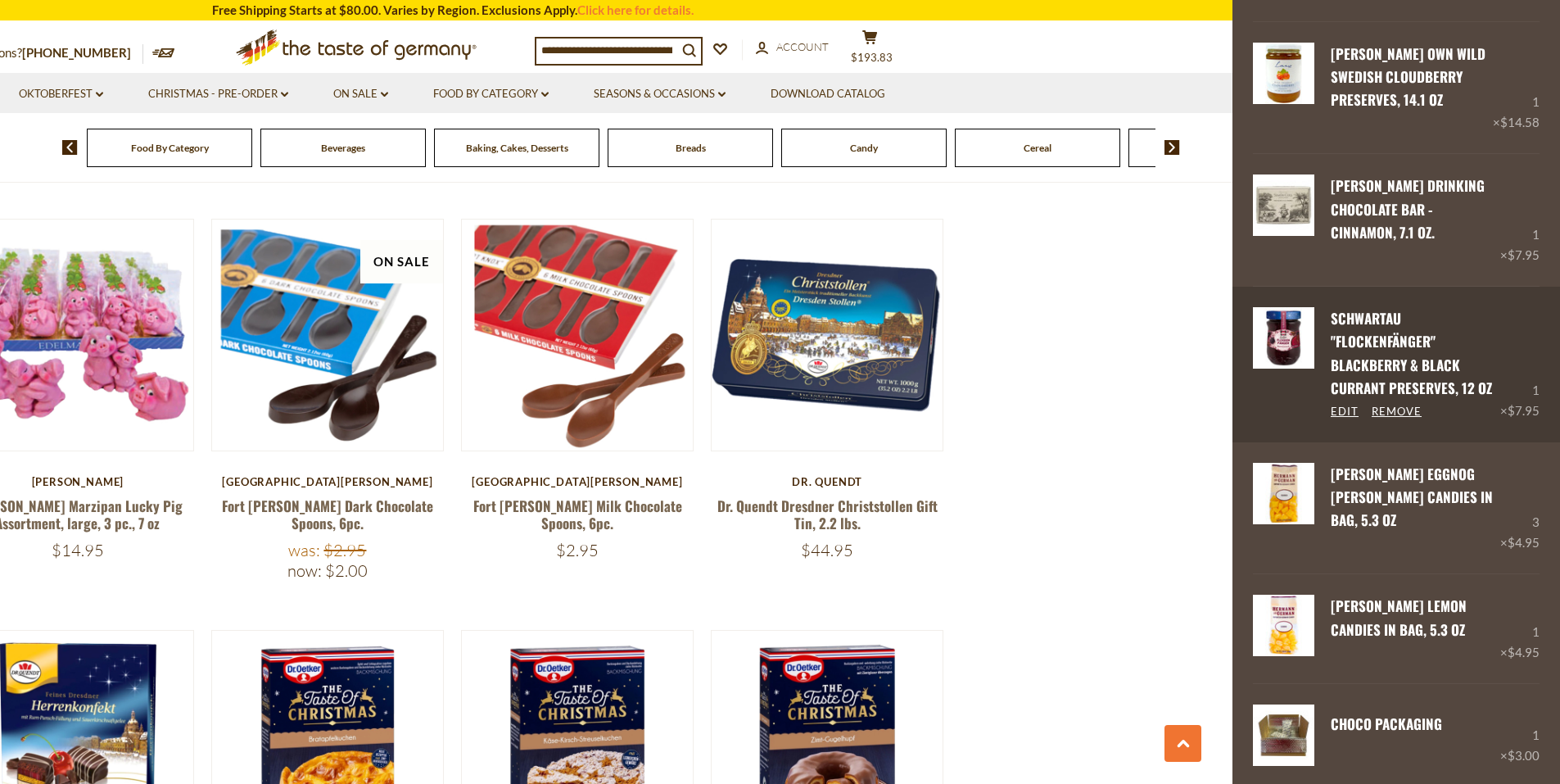
click at [1391, 308] on link "Schwartau "Flockenfänger" Blackberry & Black Currant Preserves, 12 oz" at bounding box center [1412, 353] width 161 height 90
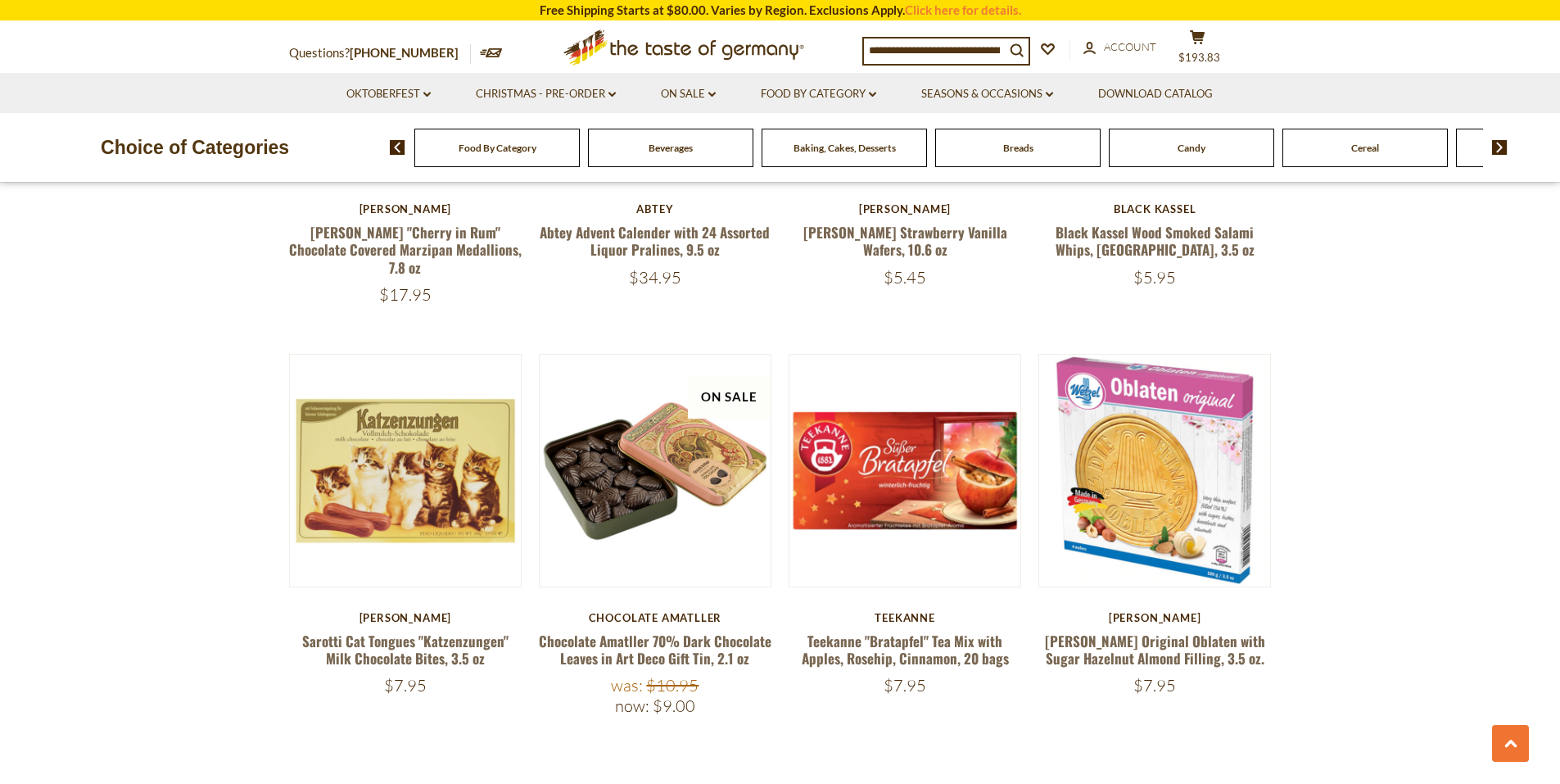
scroll to position [3718, 0]
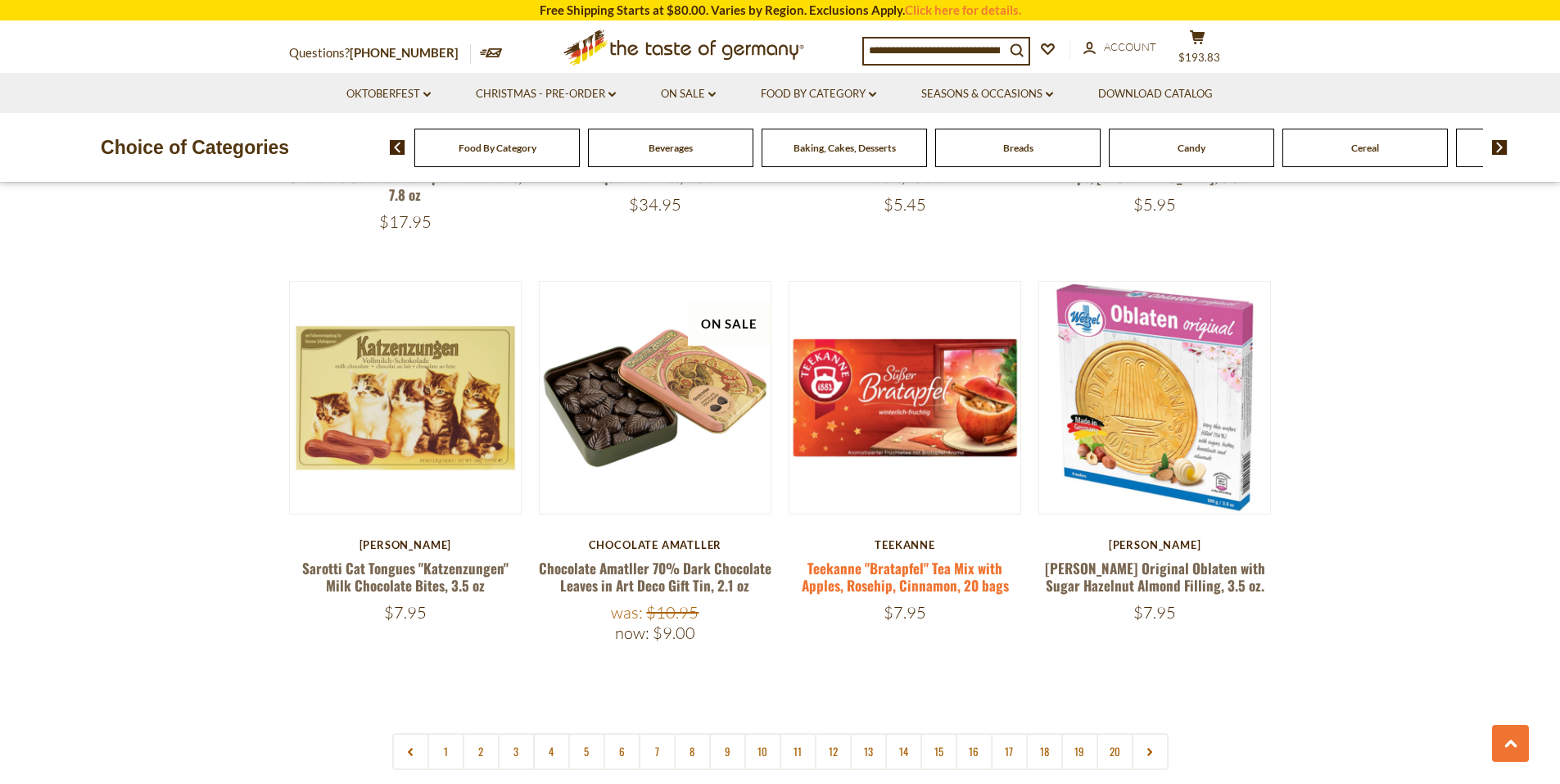
click at [896, 558] on link "Teekanne "Bratapfel" Tea Mix with Apples, Rosehip, Cinnamon, 20 bags" at bounding box center [905, 576] width 207 height 38
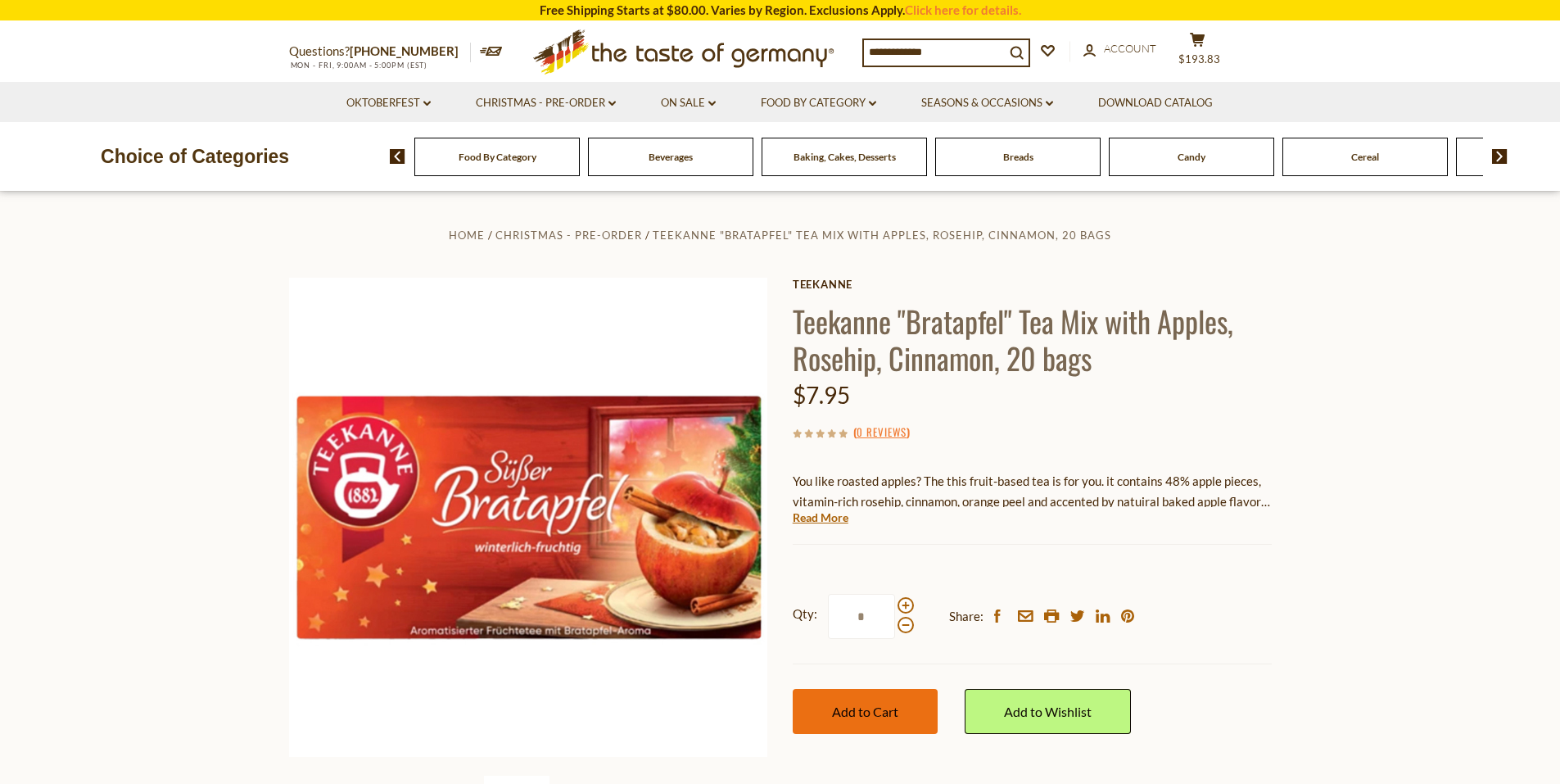
click at [875, 714] on span "Add to Cart" at bounding box center [865, 711] width 66 height 16
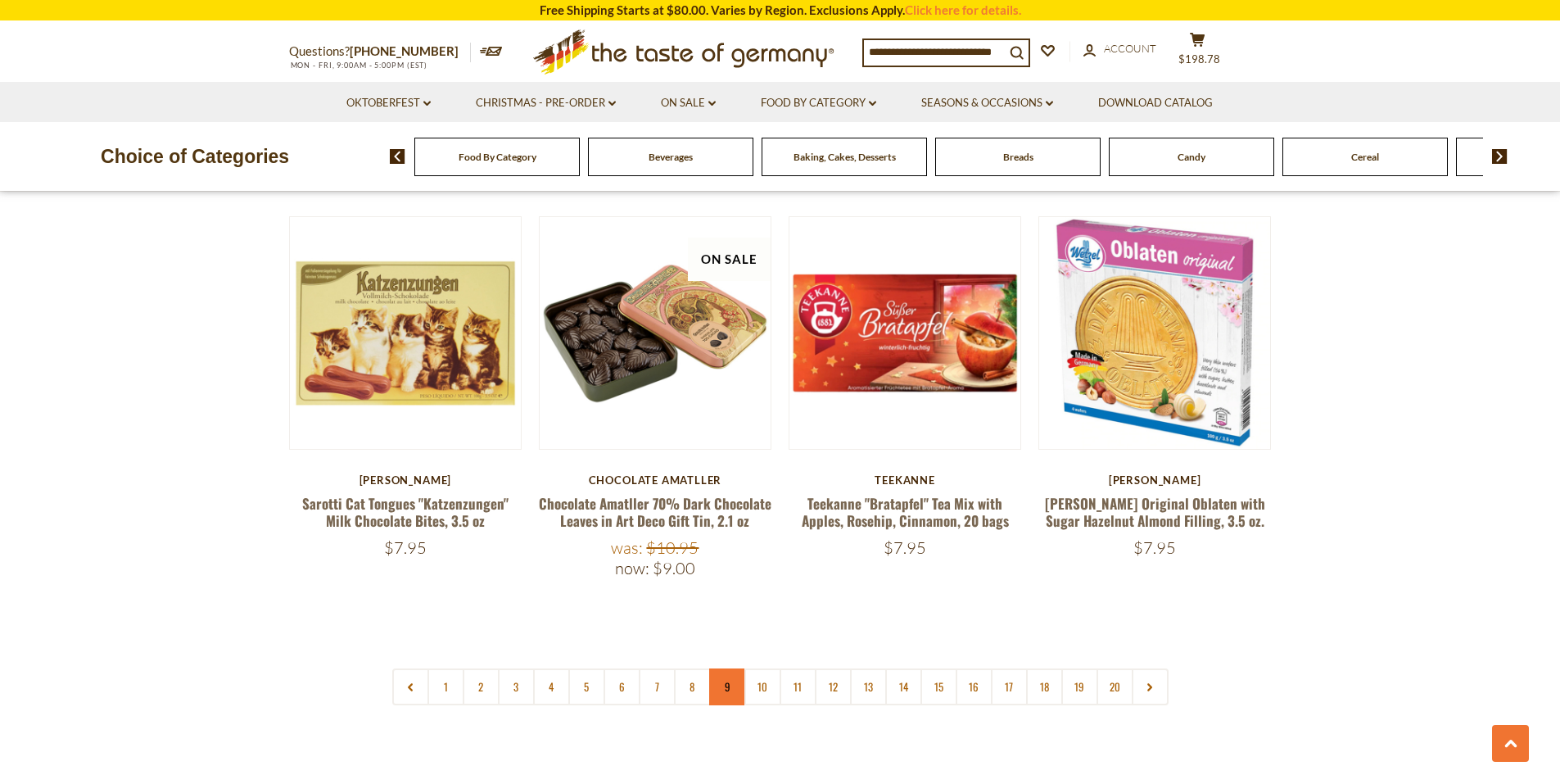
click at [728, 668] on link "9" at bounding box center [728, 687] width 37 height 37
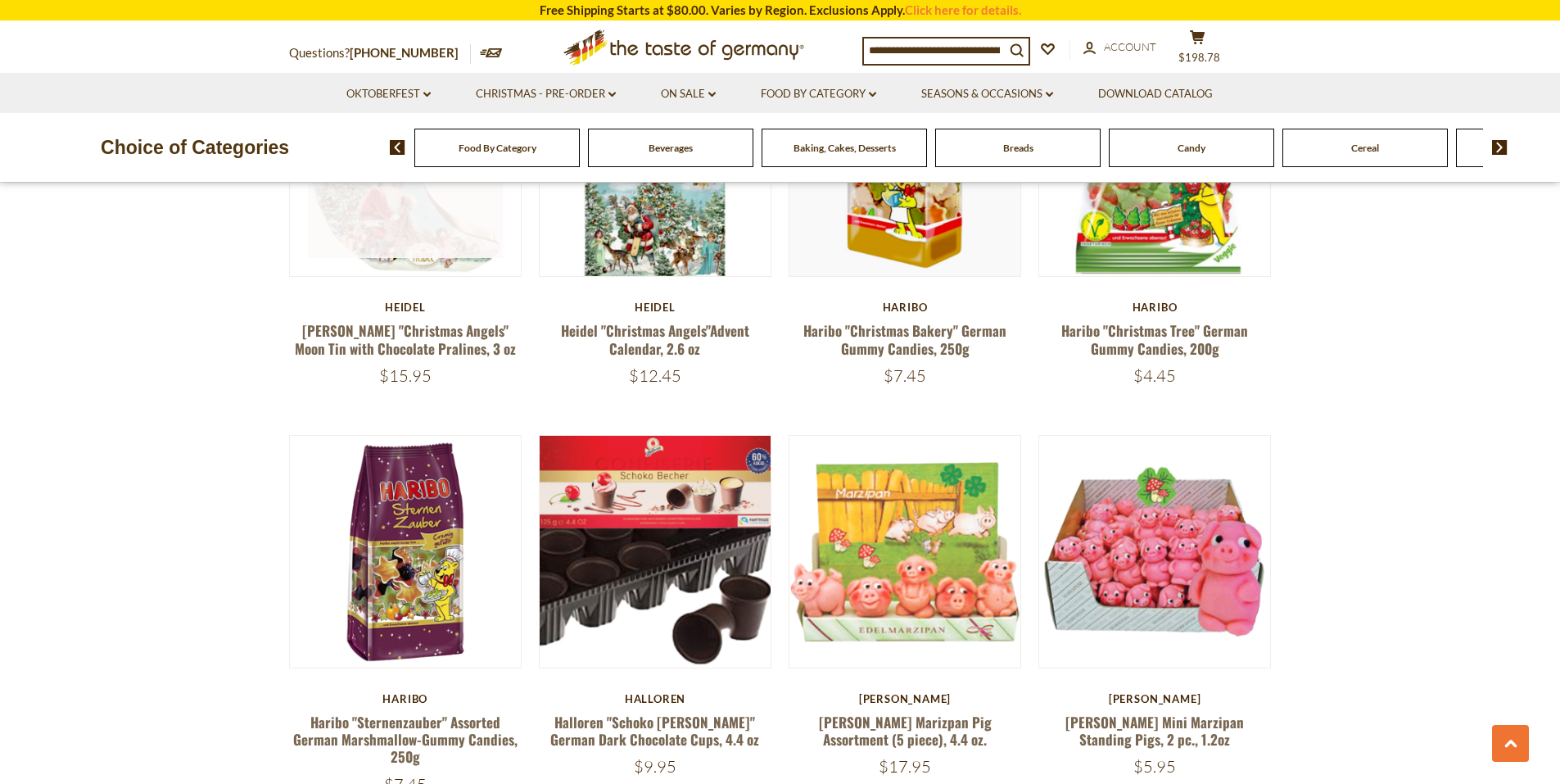
scroll to position [1180, 0]
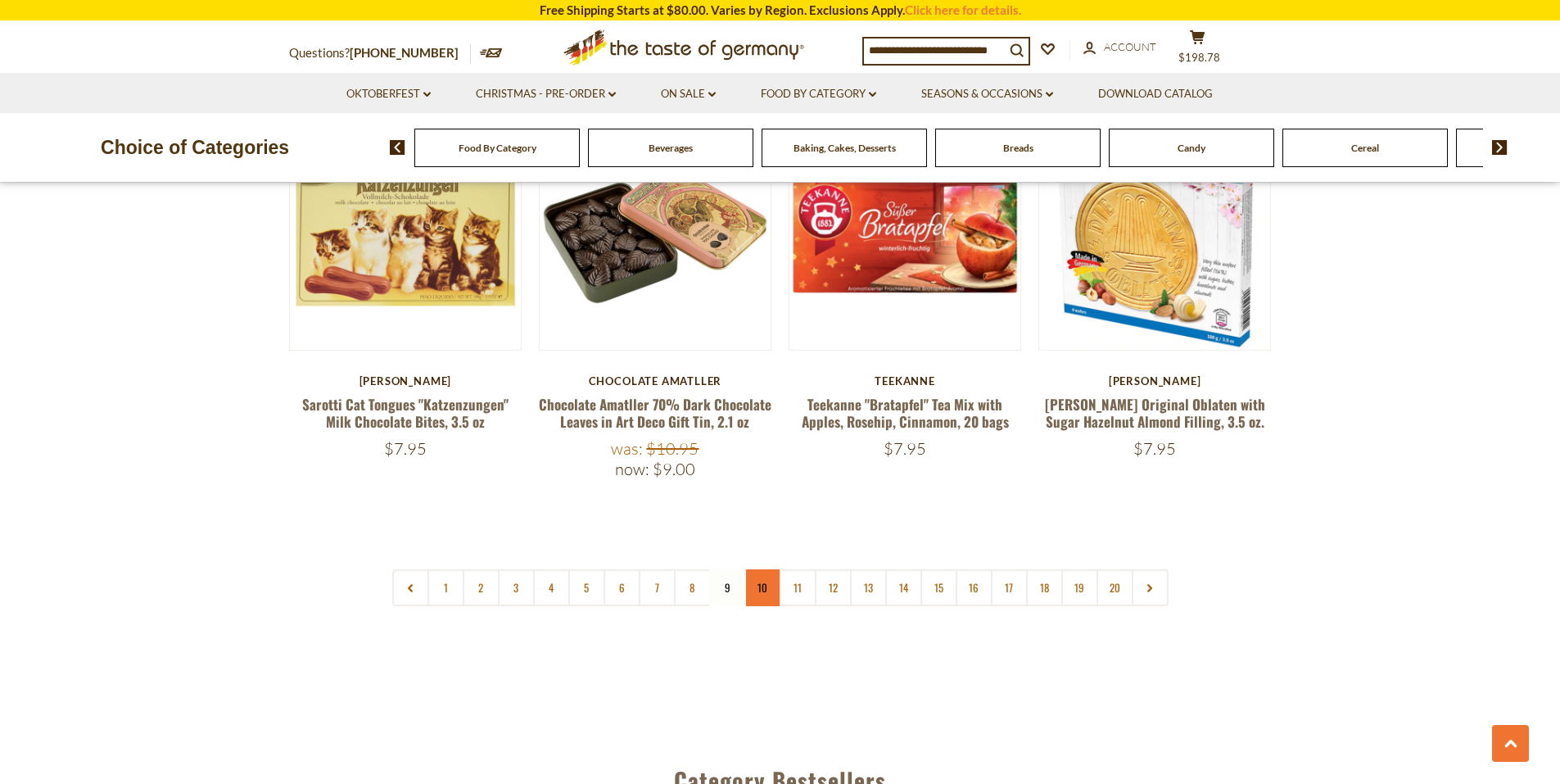
click at [765, 569] on link "10" at bounding box center [763, 587] width 37 height 37
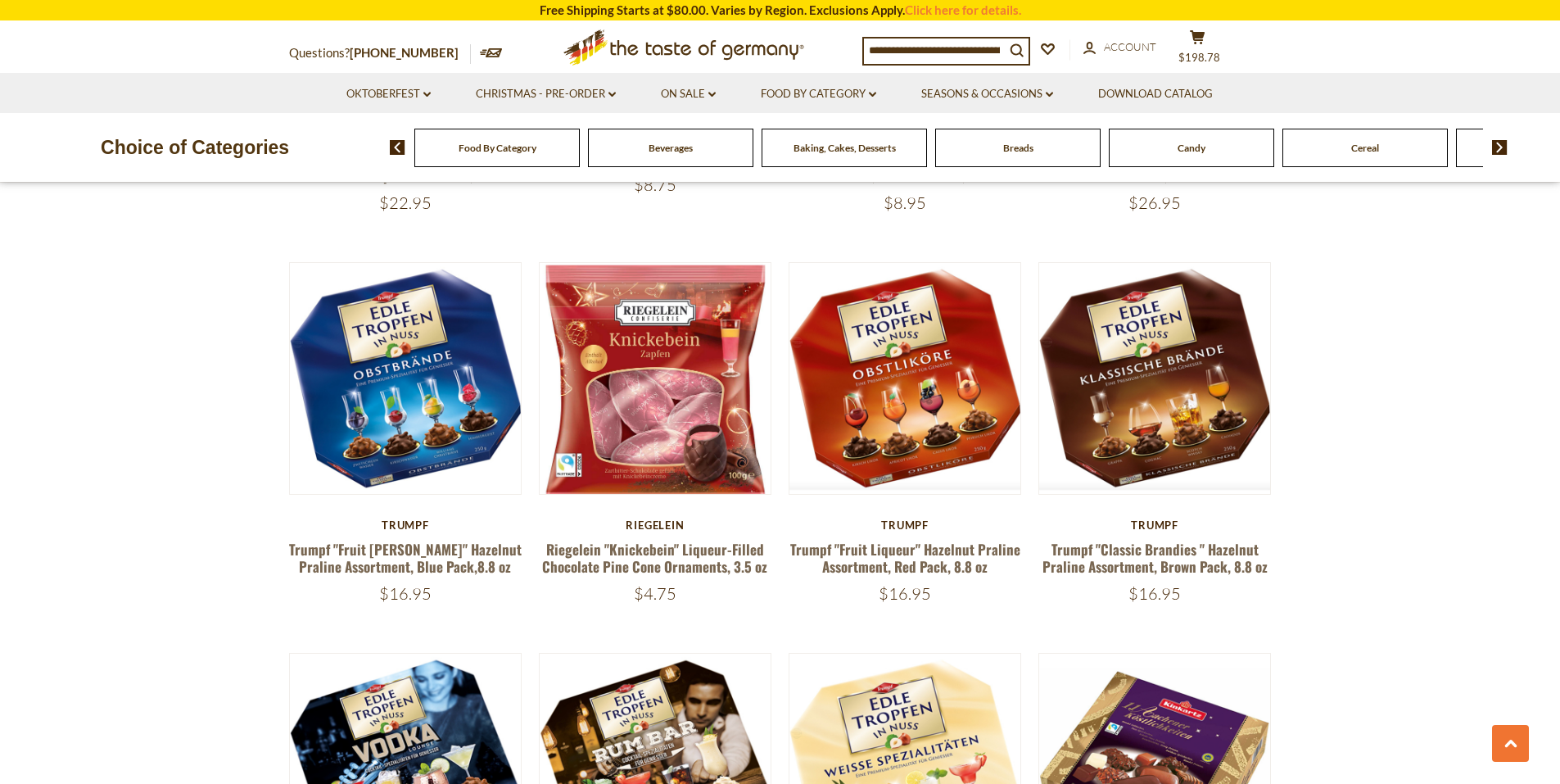
scroll to position [2163, 0]
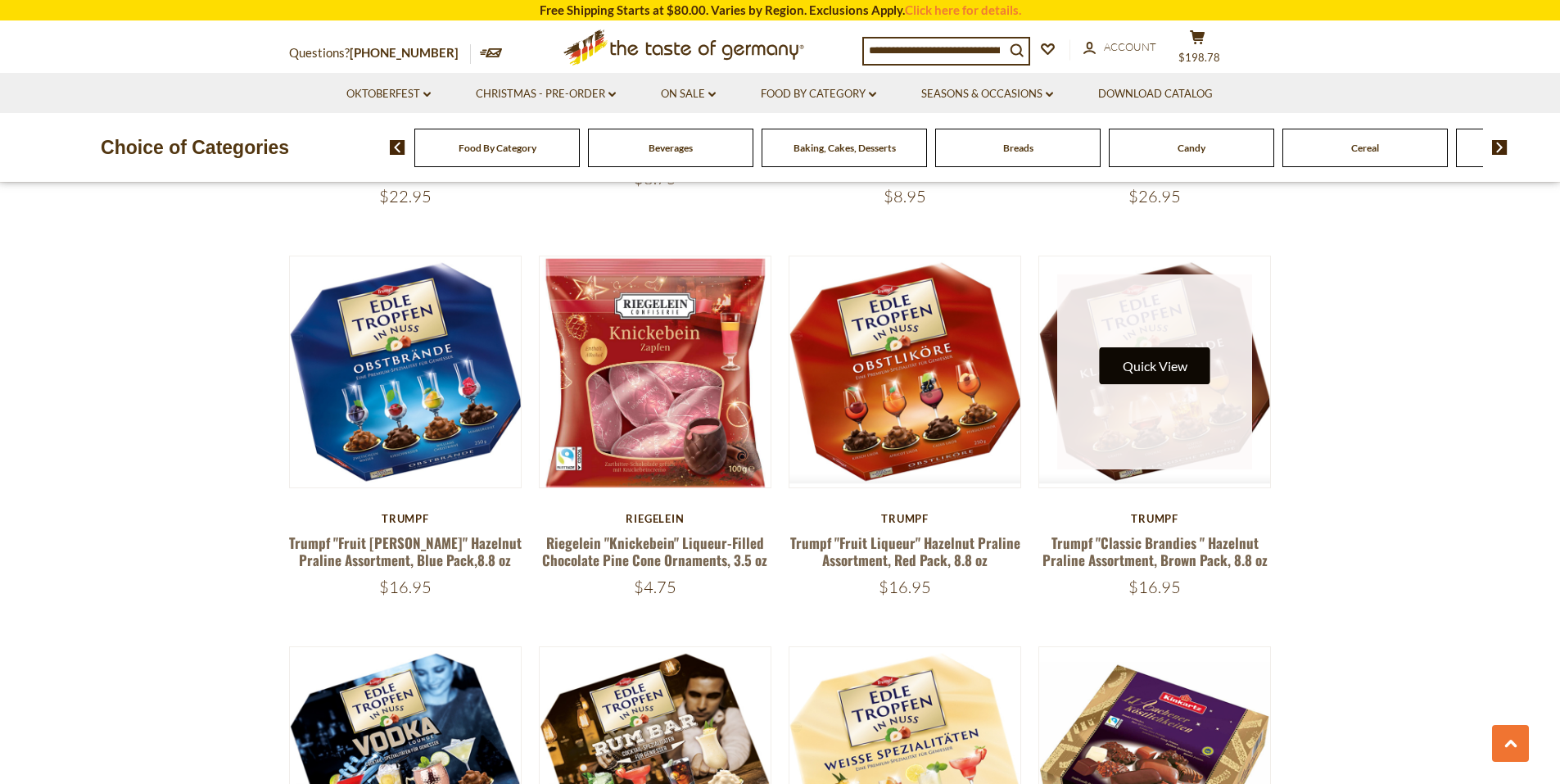
click at [1159, 364] on button "Quick View" at bounding box center [1154, 366] width 110 height 37
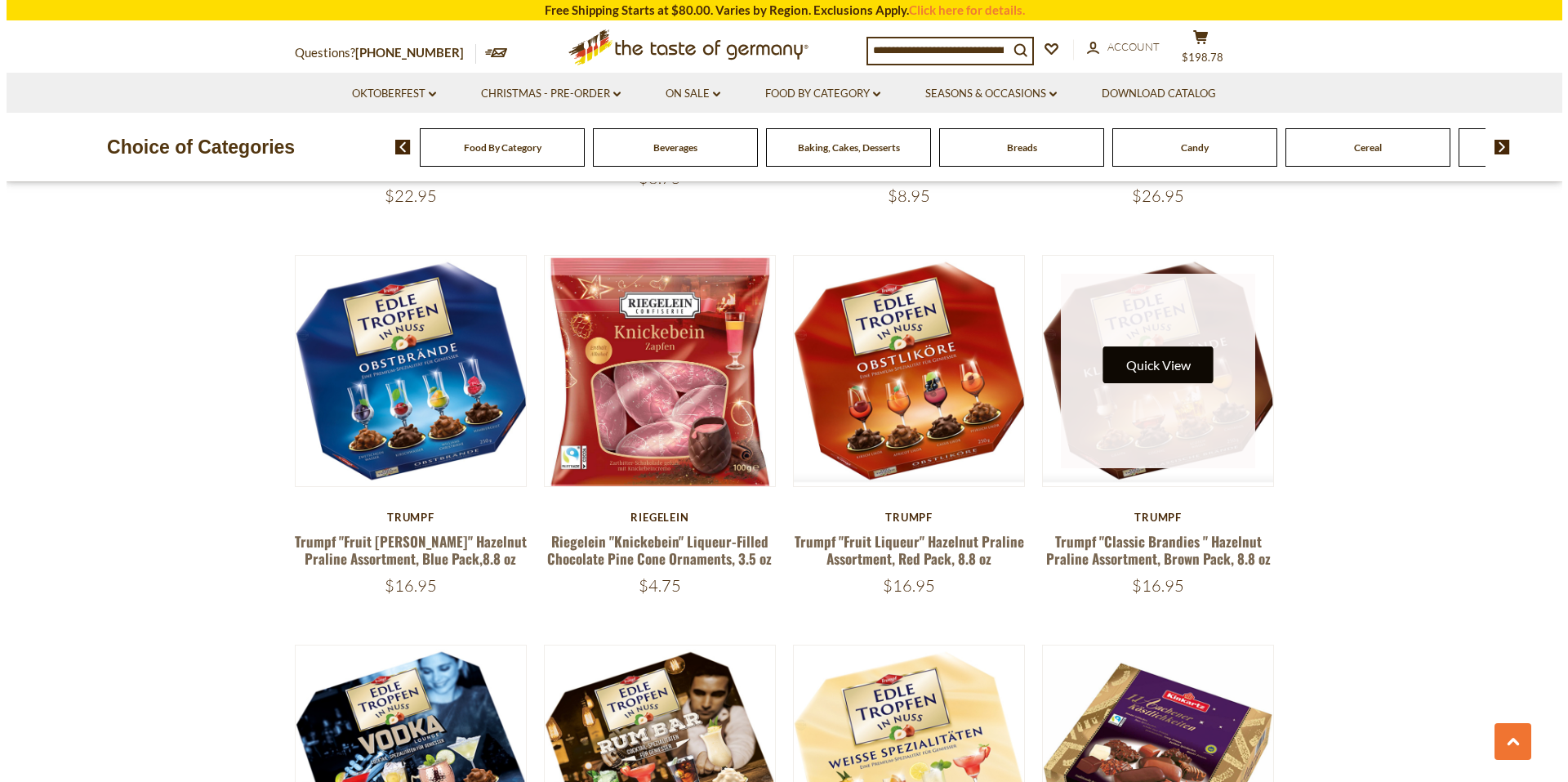
scroll to position [2160, 0]
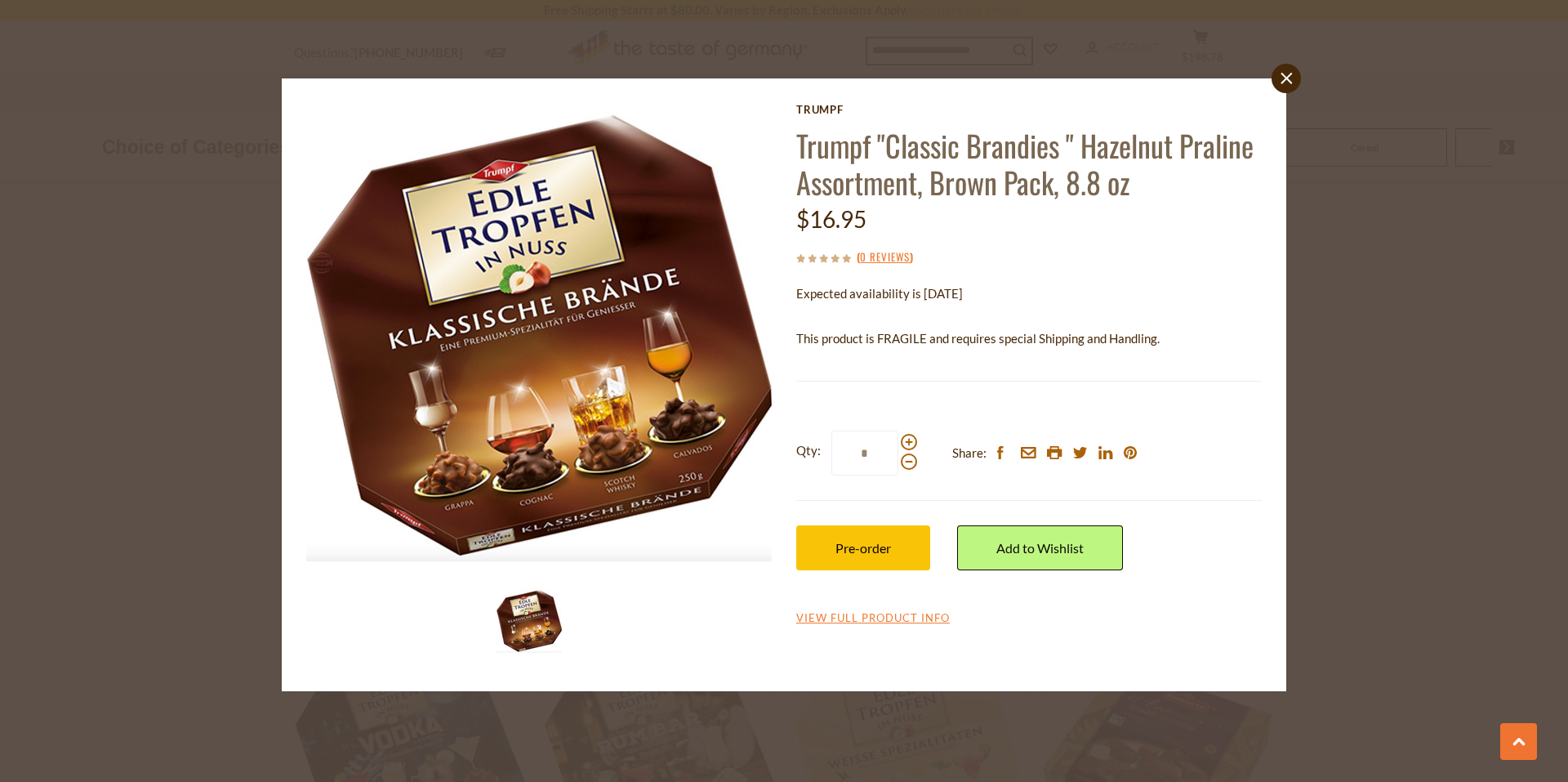
click at [156, 429] on div "close Trumpf Trumpf "Classic Brandies " Hazelnut Praline Assortment, Brown Pack…" at bounding box center [784, 391] width 1568 height 782
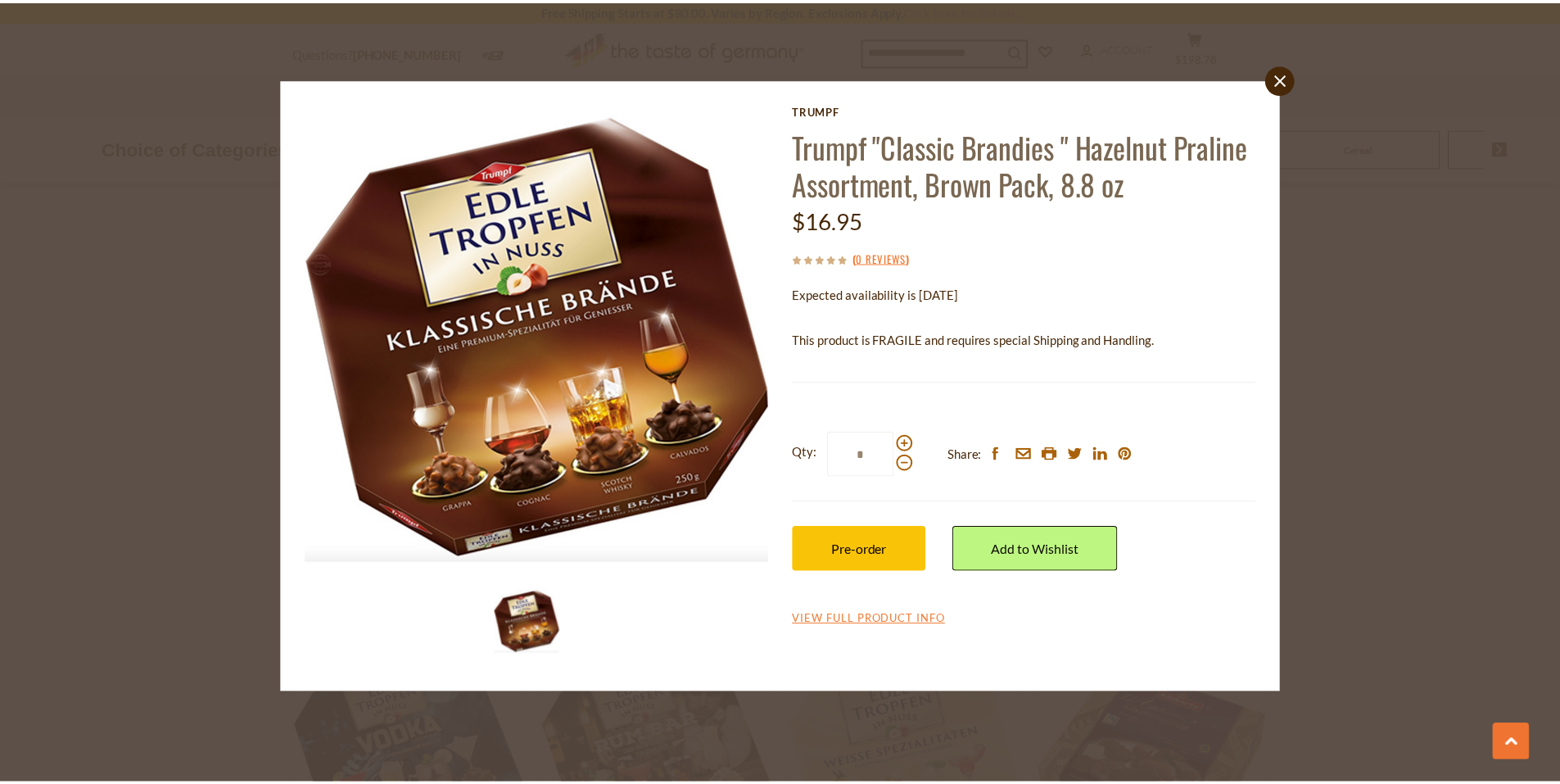
scroll to position [2163, 0]
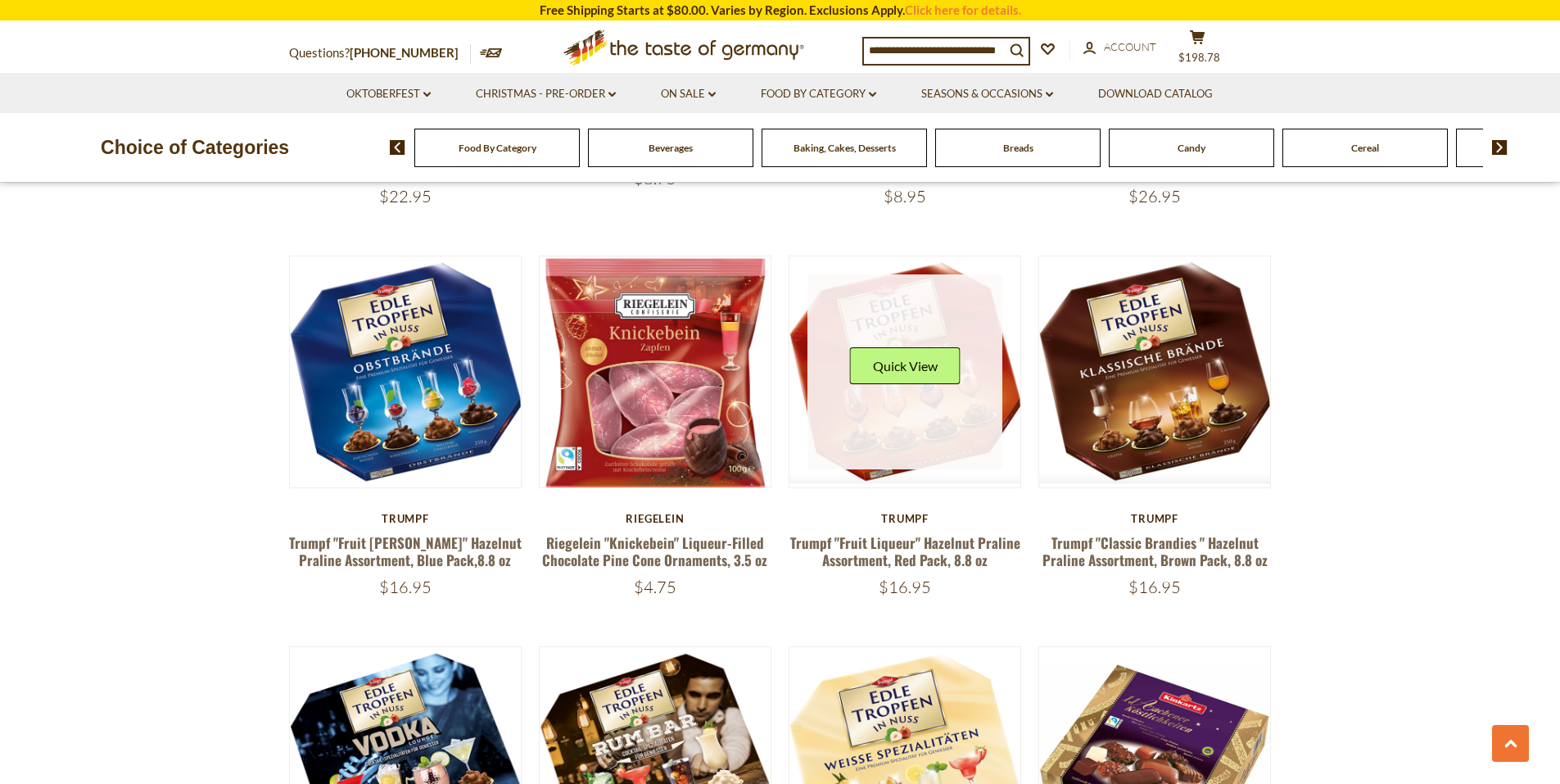
click at [951, 409] on link at bounding box center [905, 372] width 195 height 195
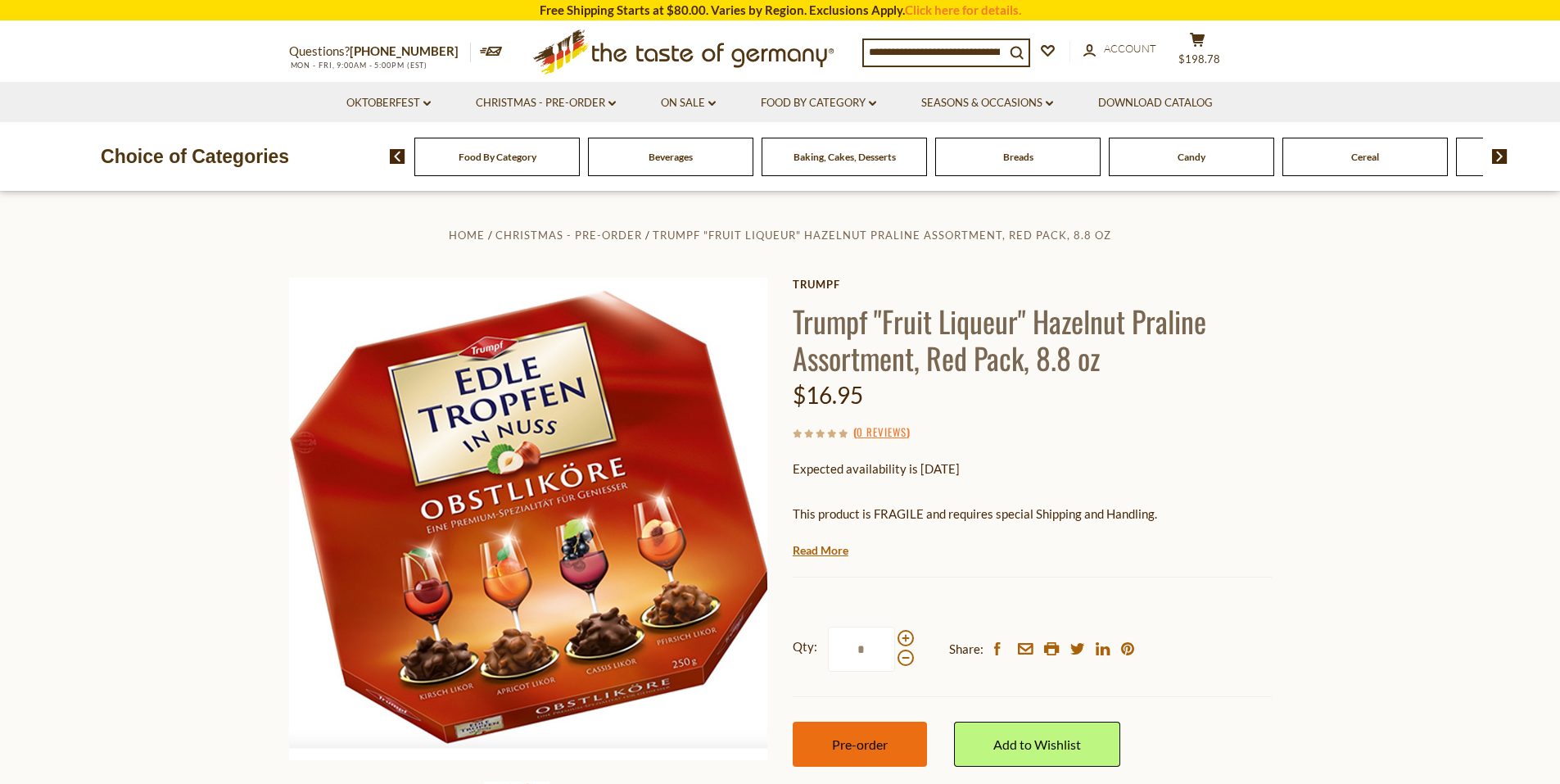
click at [809, 750] on button "Pre-order" at bounding box center [859, 743] width 135 height 45
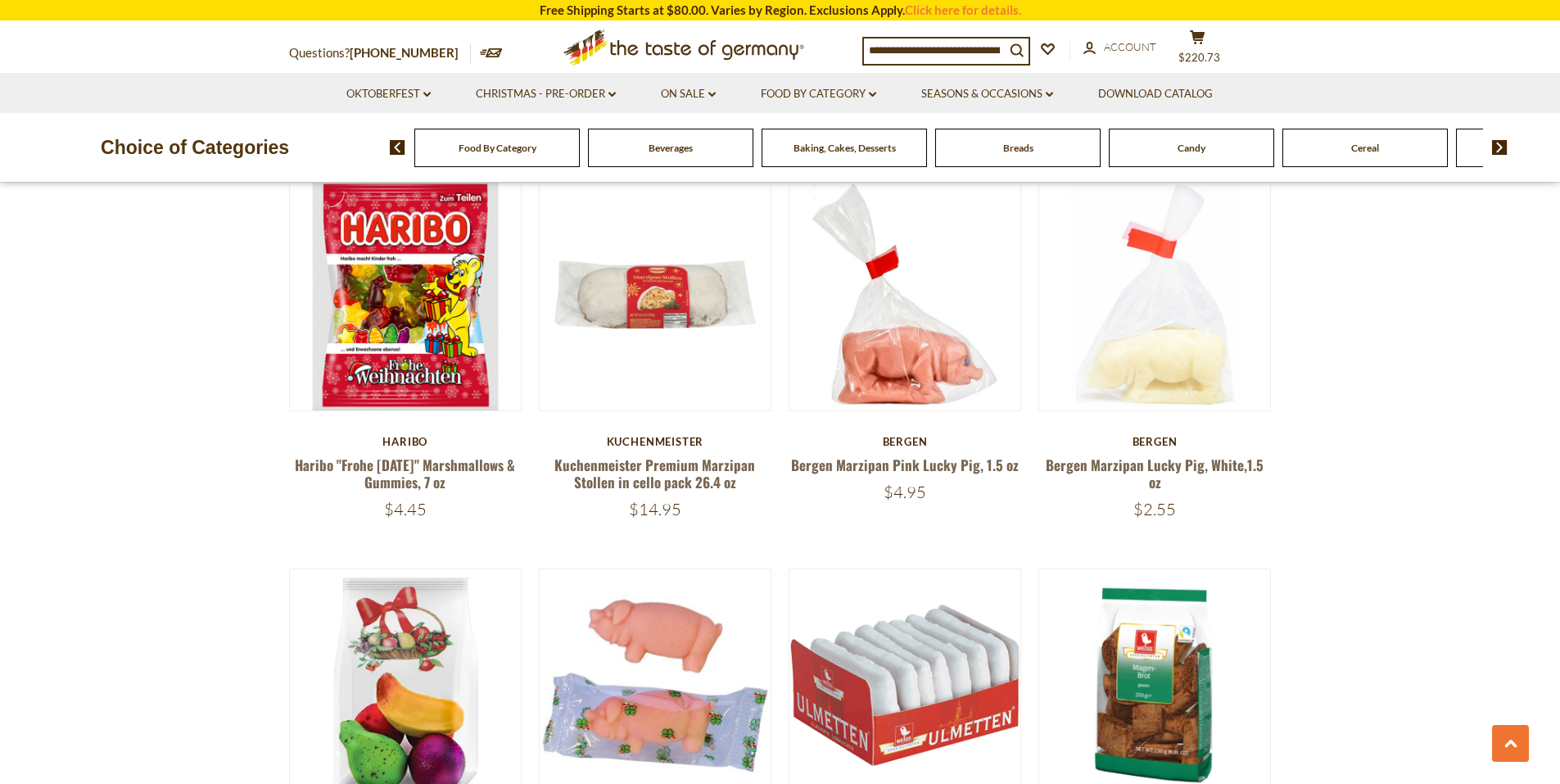
scroll to position [2981, 0]
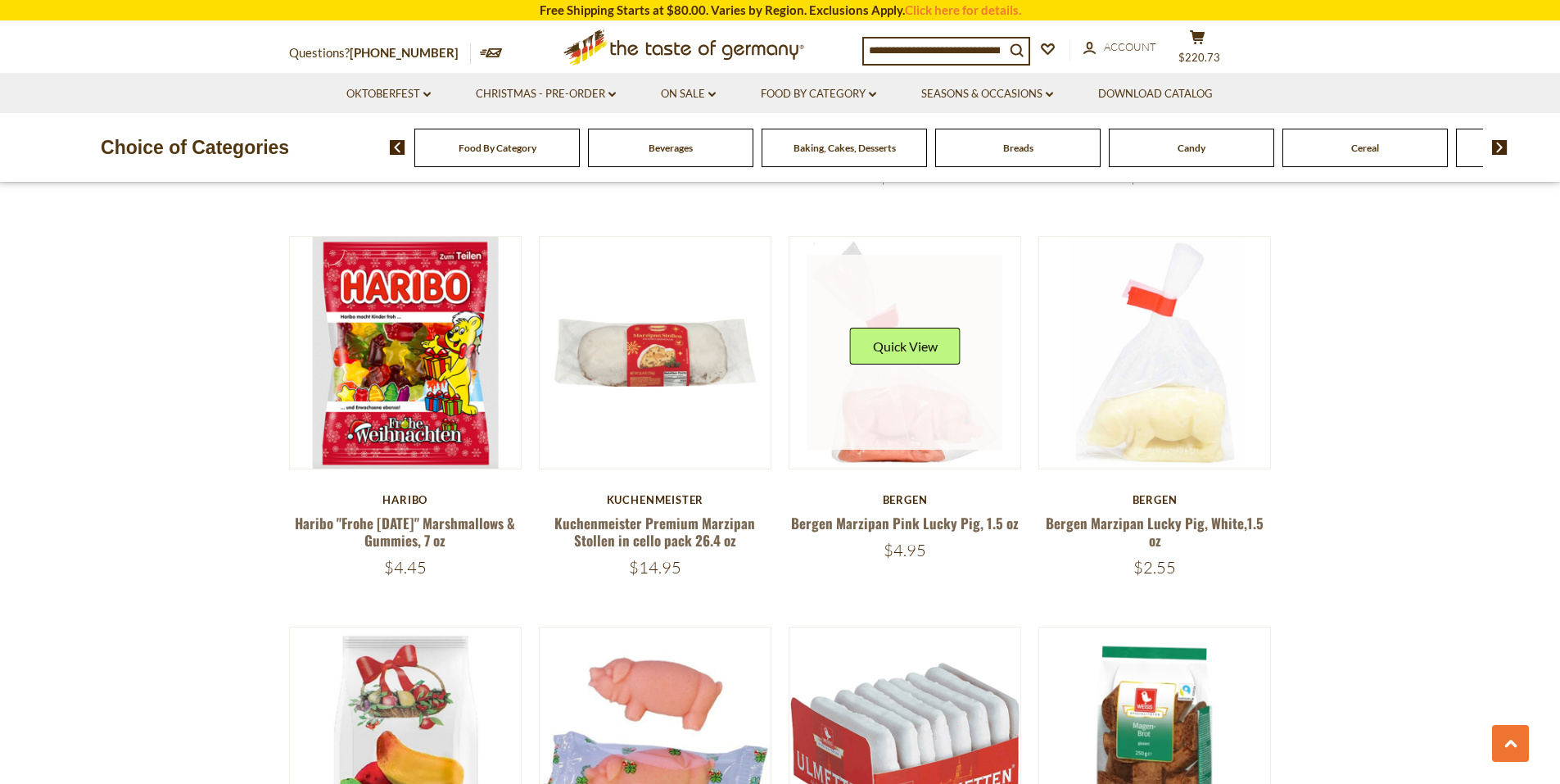
click at [901, 430] on link at bounding box center [905, 352] width 195 height 195
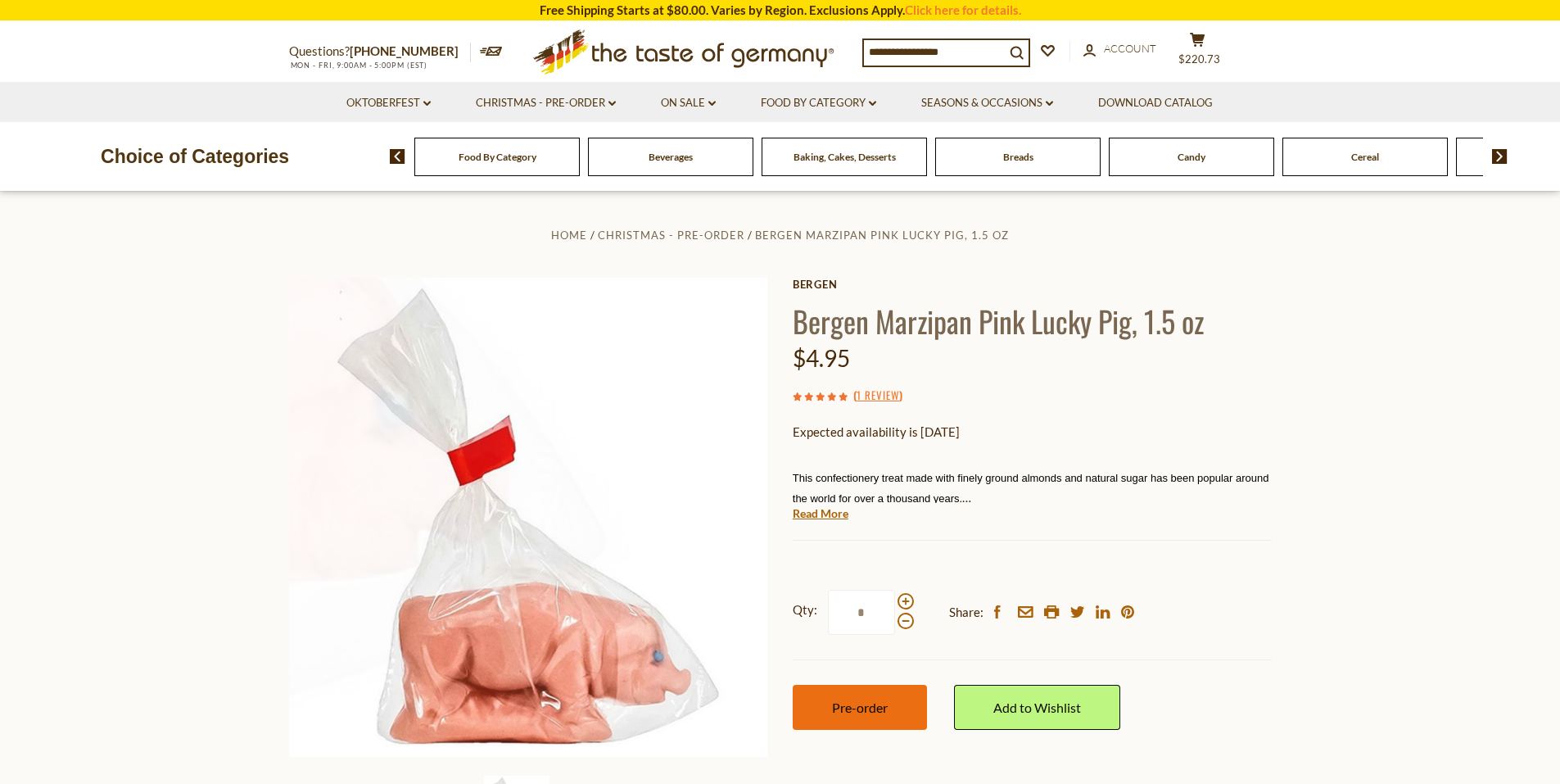
click at [863, 714] on span "Pre-order" at bounding box center [860, 707] width 56 height 16
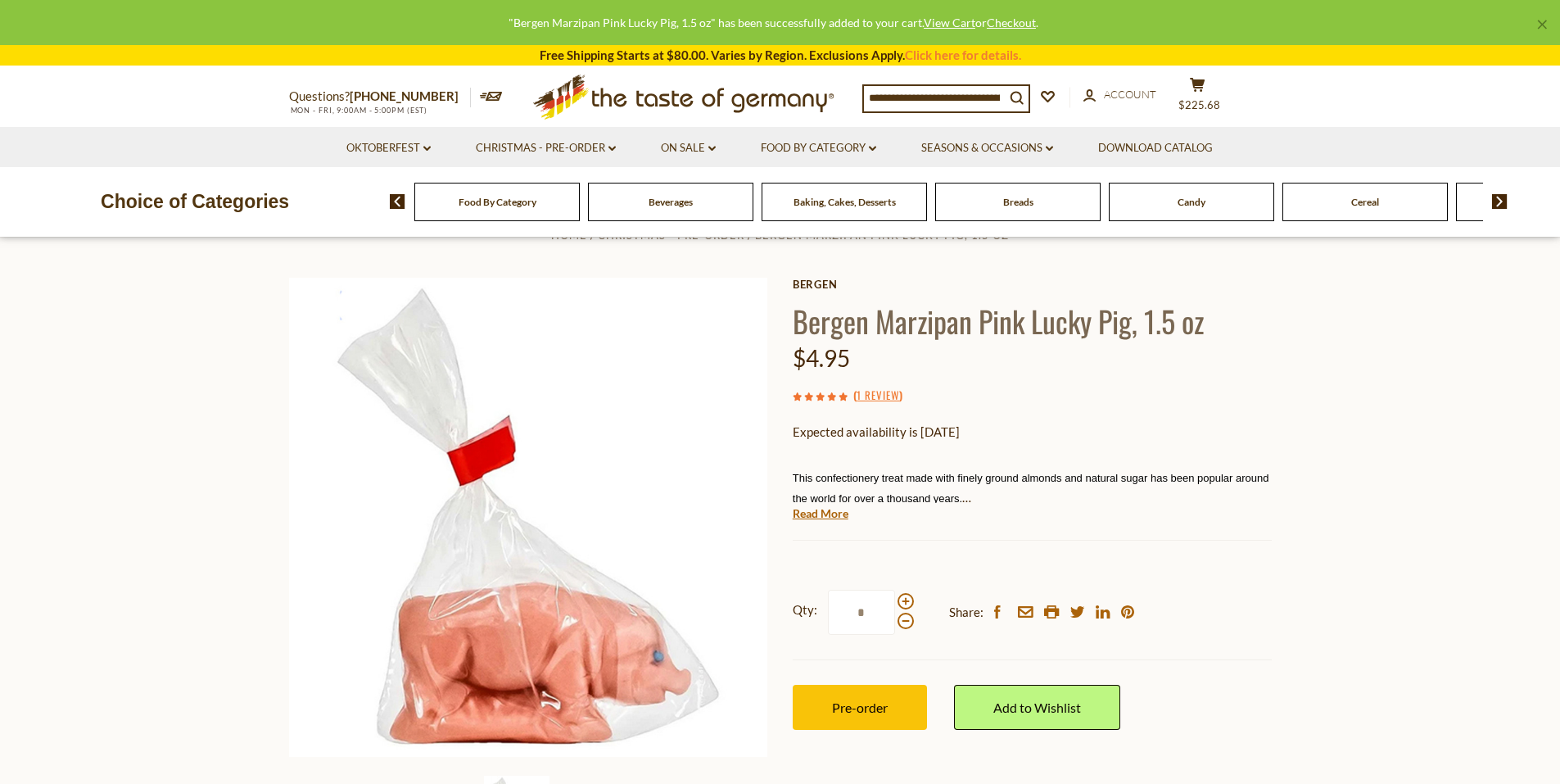
drag, startPoint x: 159, startPoint y: 540, endPoint x: 170, endPoint y: 540, distance: 11.0
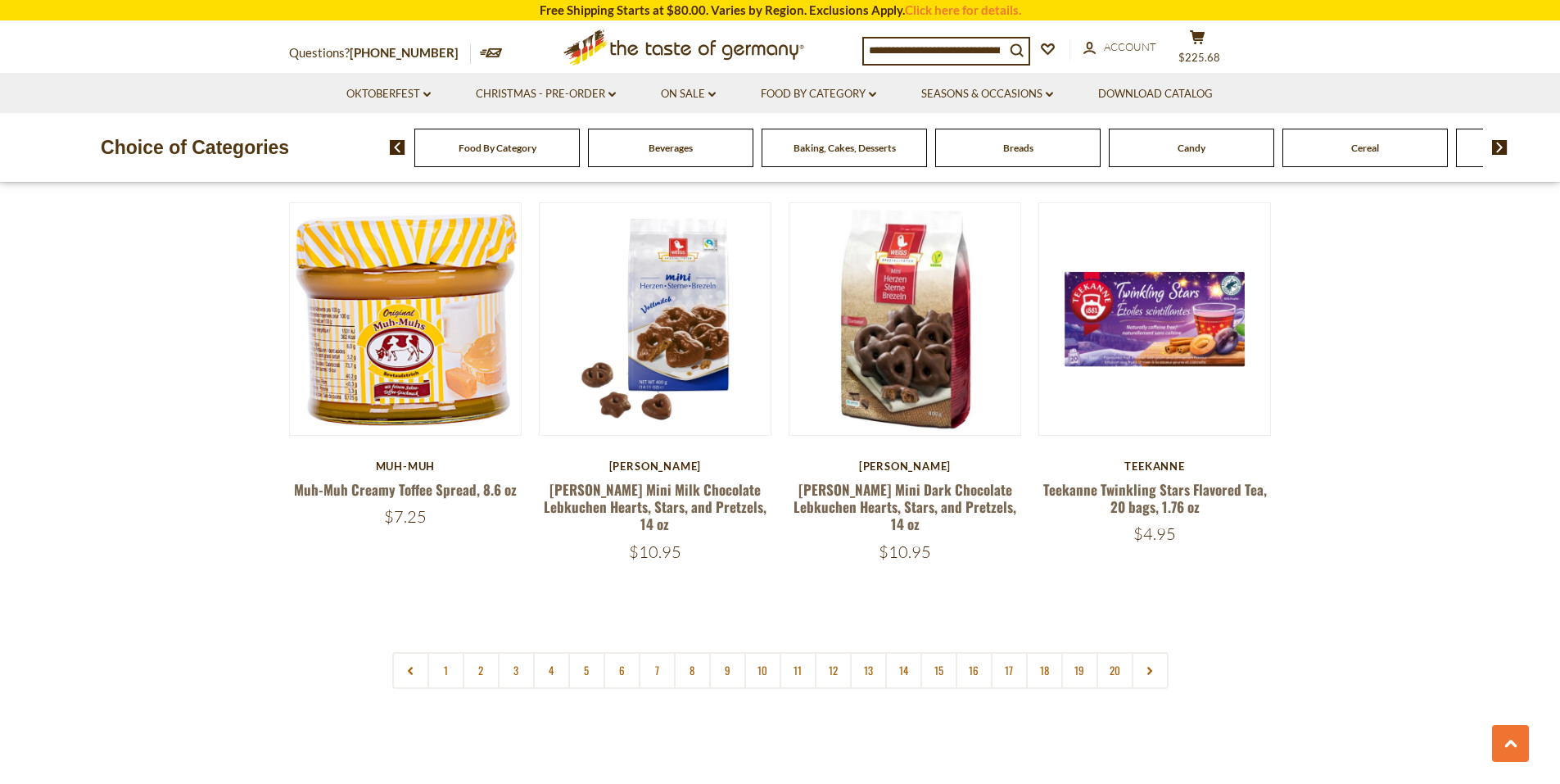
scroll to position [3800, 0]
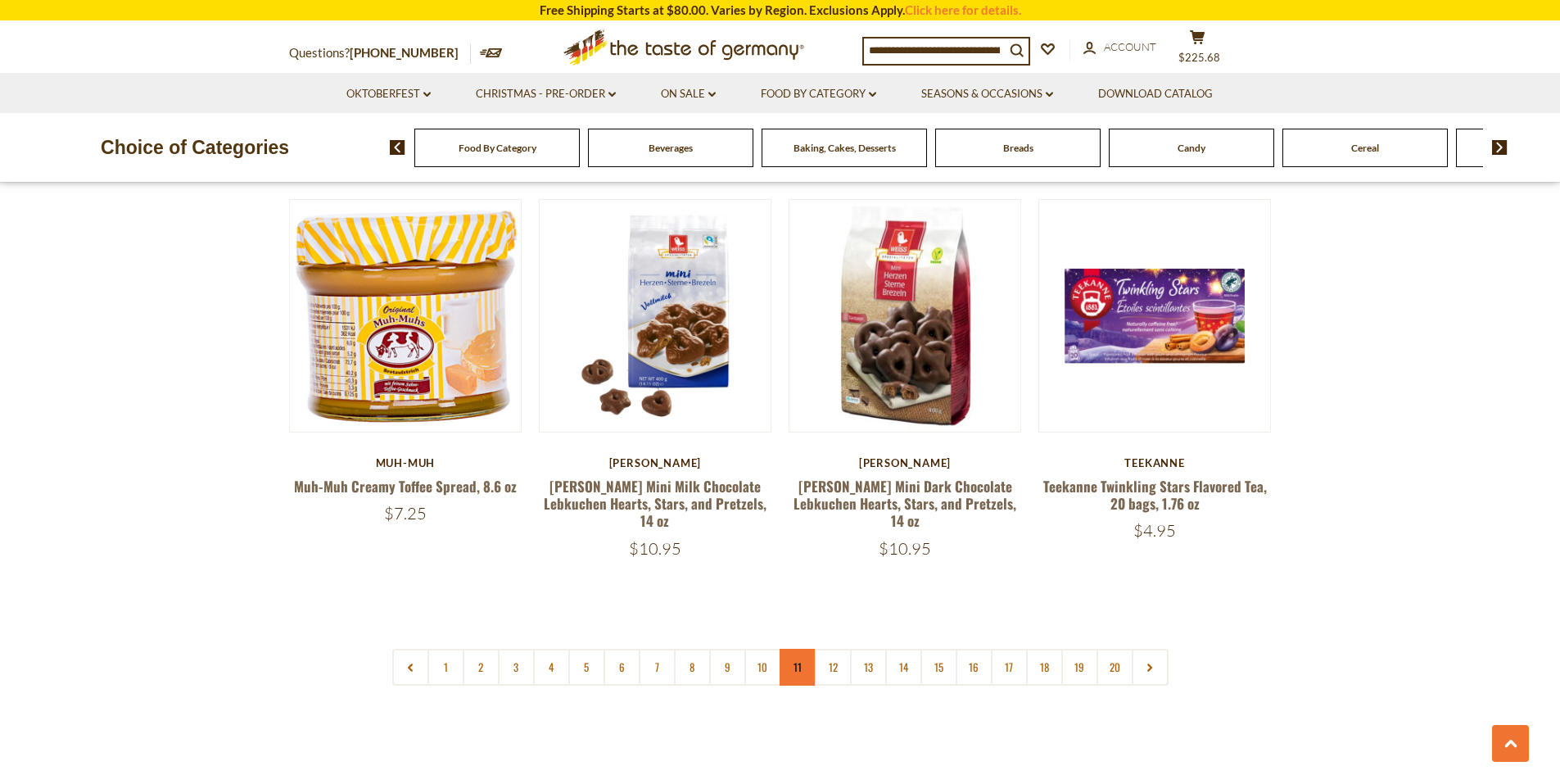
click at [793, 649] on link "11" at bounding box center [798, 667] width 37 height 37
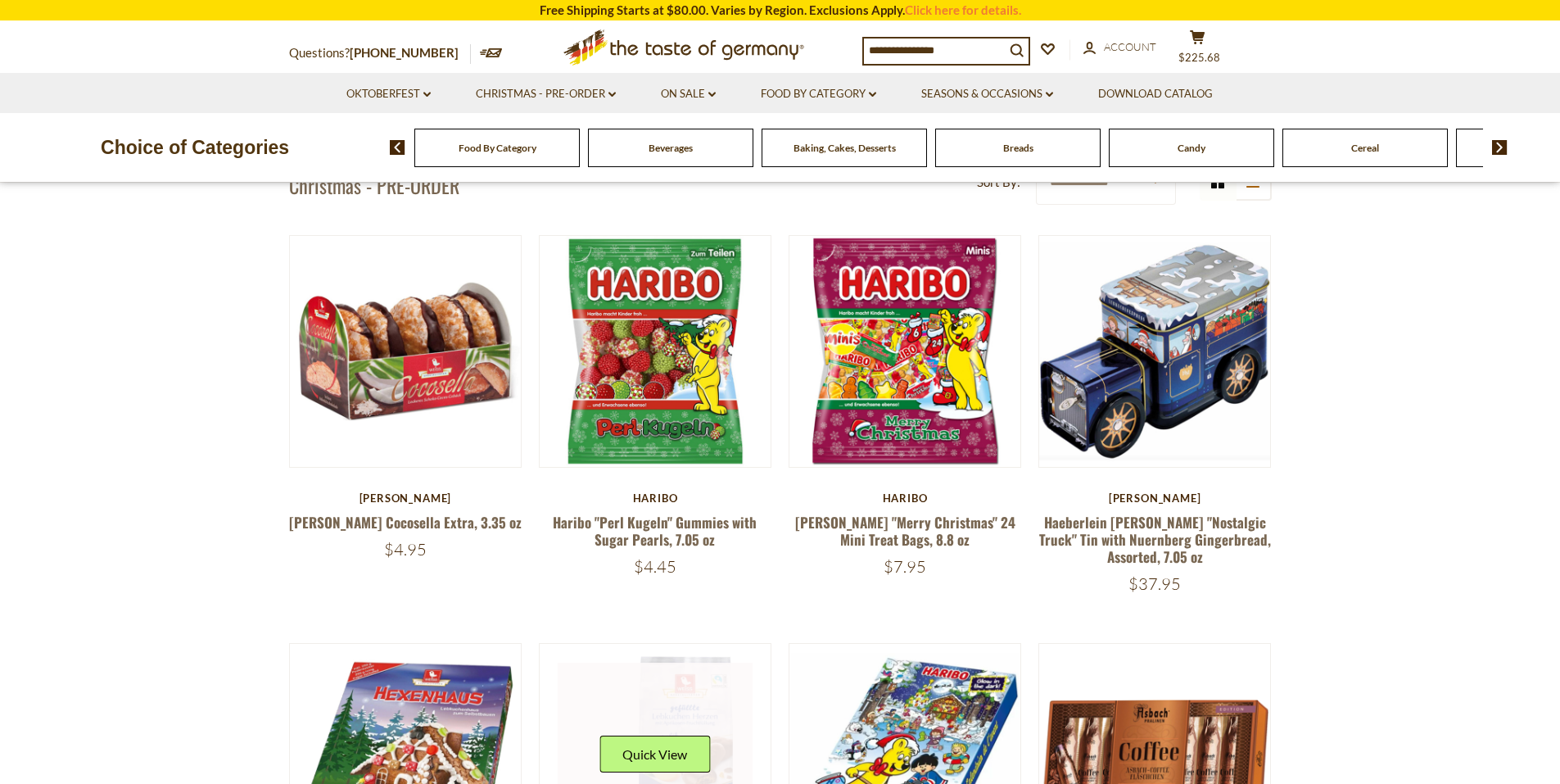
scroll to position [525, 0]
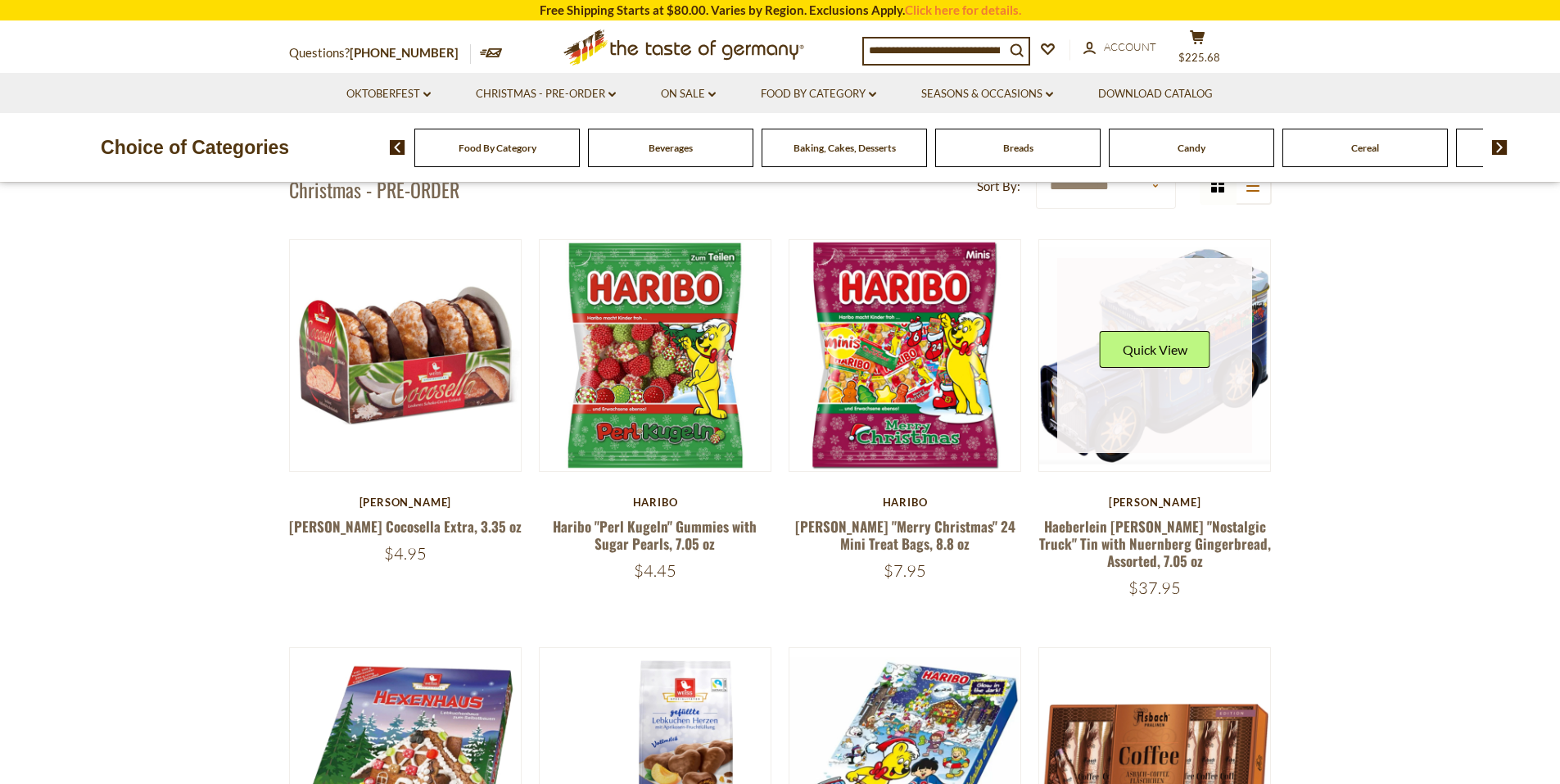
click at [1112, 399] on link at bounding box center [1154, 355] width 195 height 195
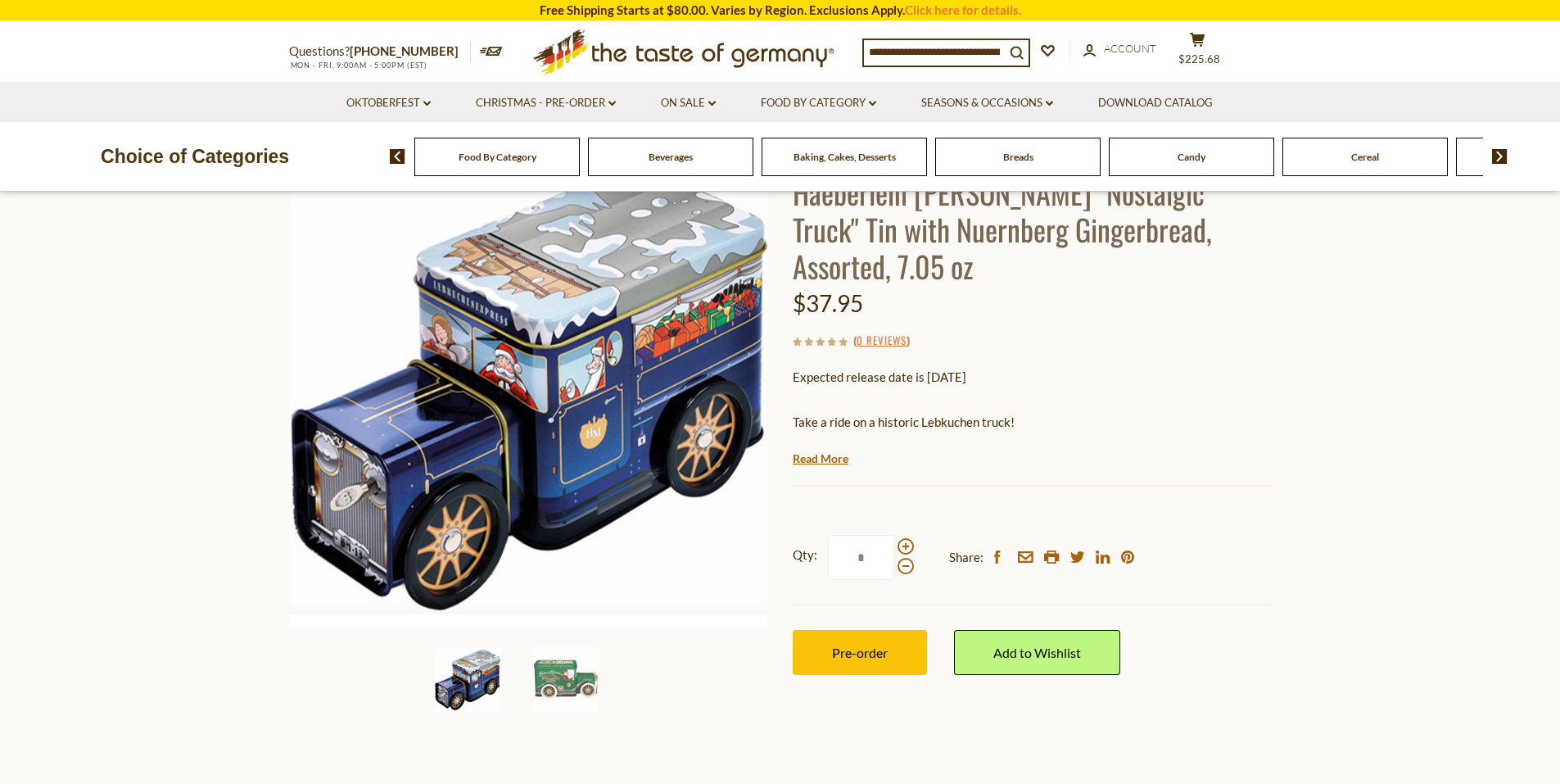
scroll to position [164, 0]
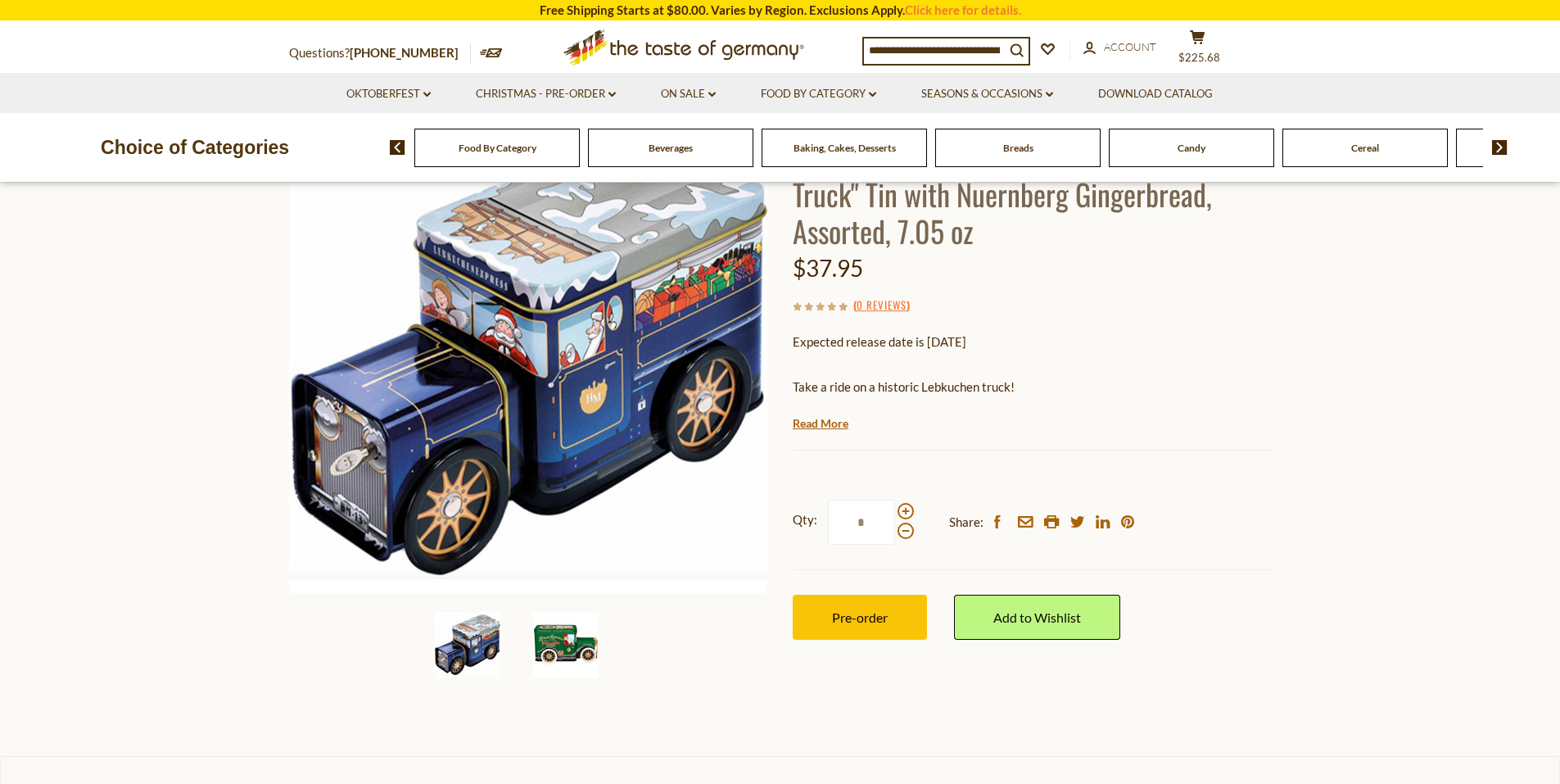
click at [562, 643] on img at bounding box center [566, 644] width 66 height 66
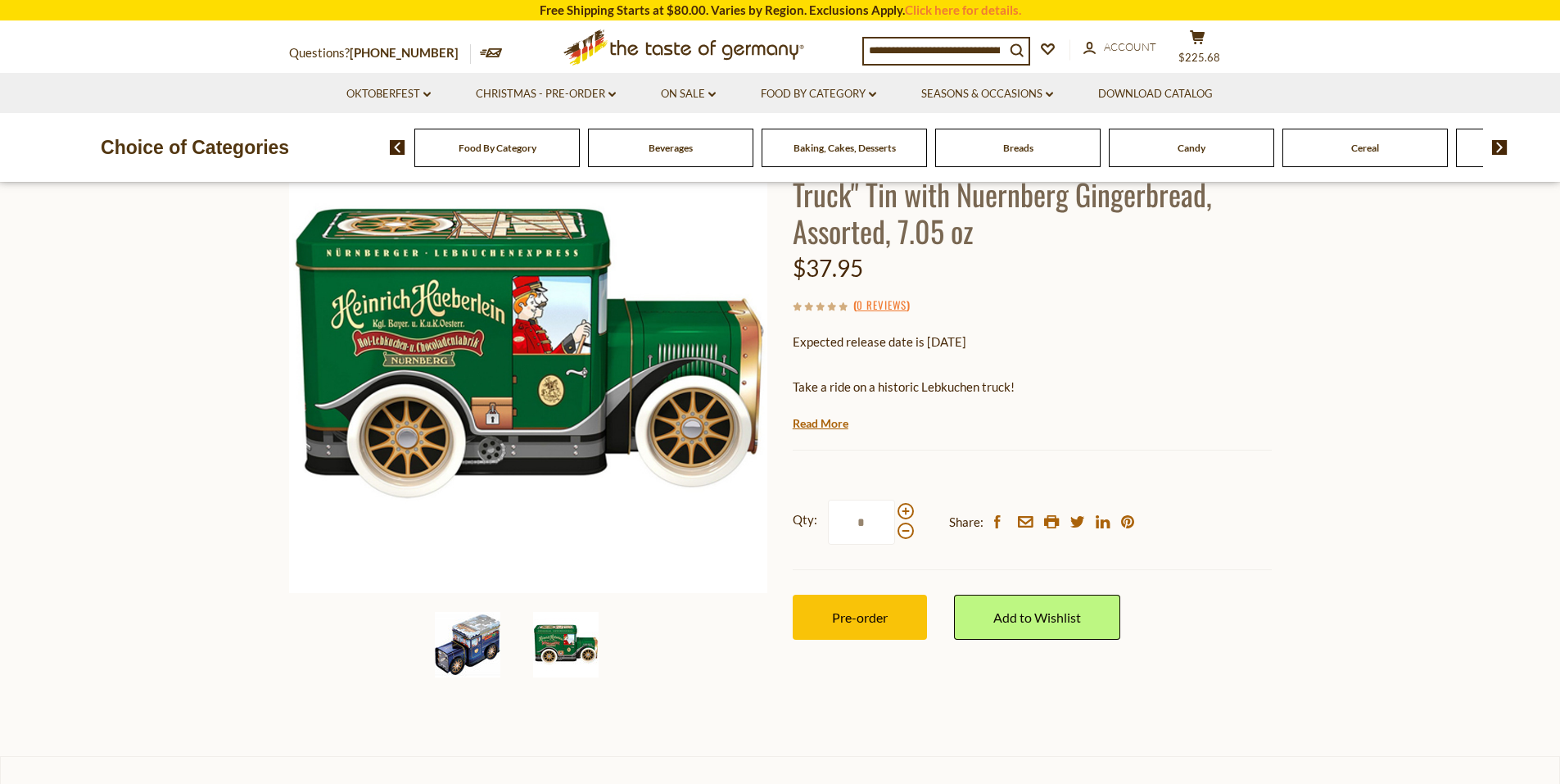
click at [436, 637] on img at bounding box center [468, 644] width 66 height 66
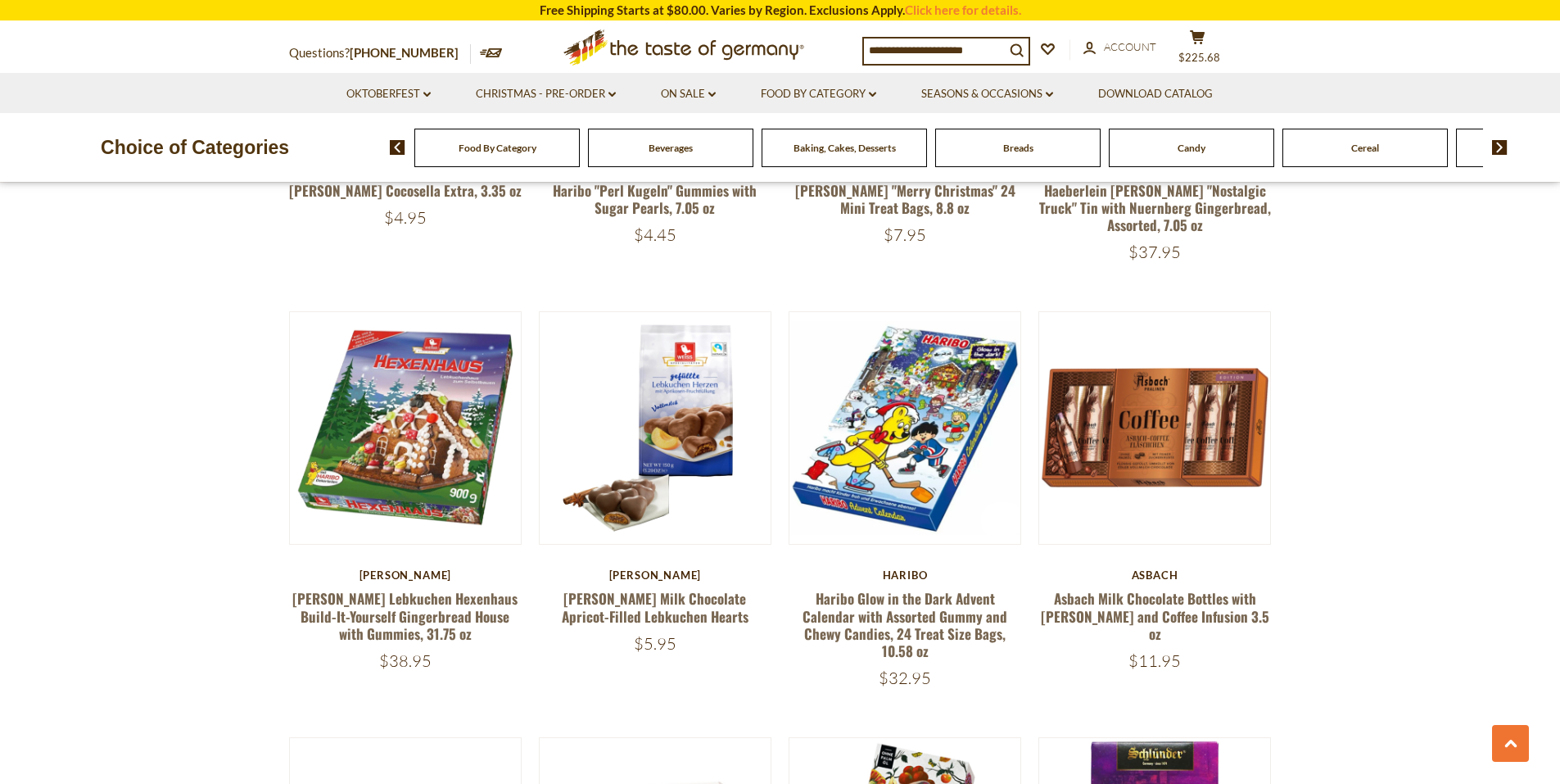
scroll to position [934, 0]
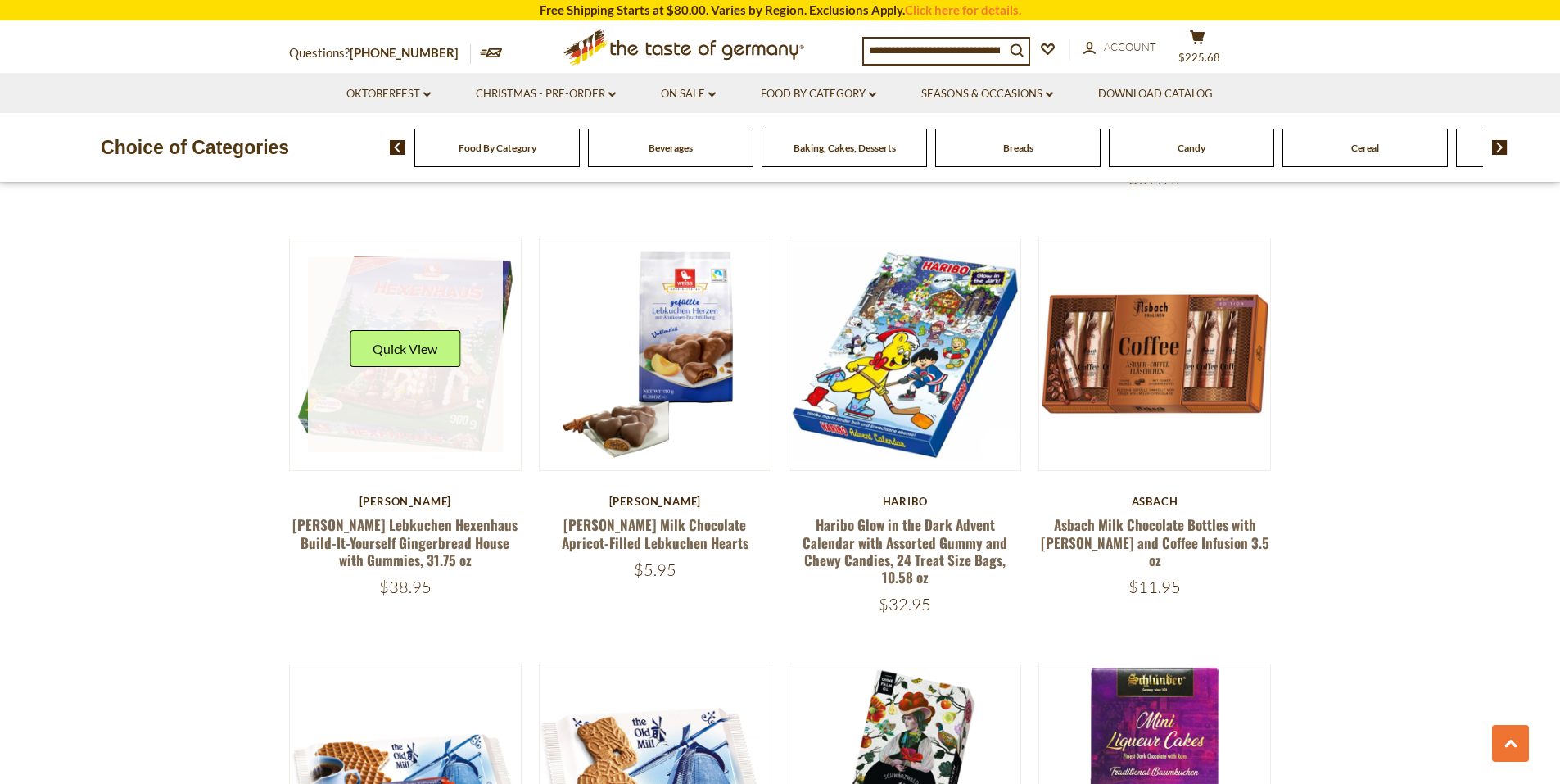
click at [361, 407] on link at bounding box center [406, 354] width 195 height 195
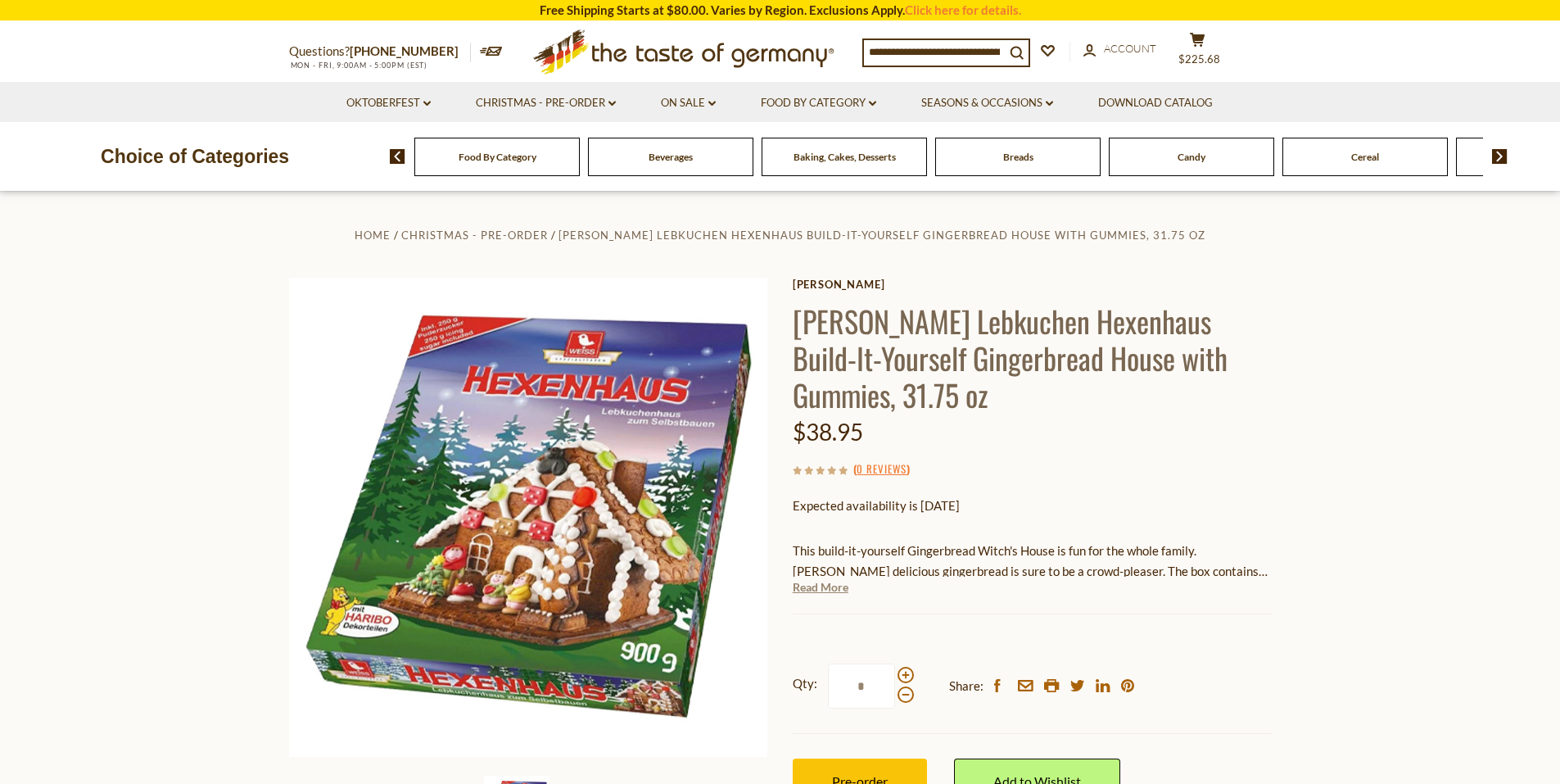
click at [822, 594] on link "Read More" at bounding box center [820, 587] width 56 height 17
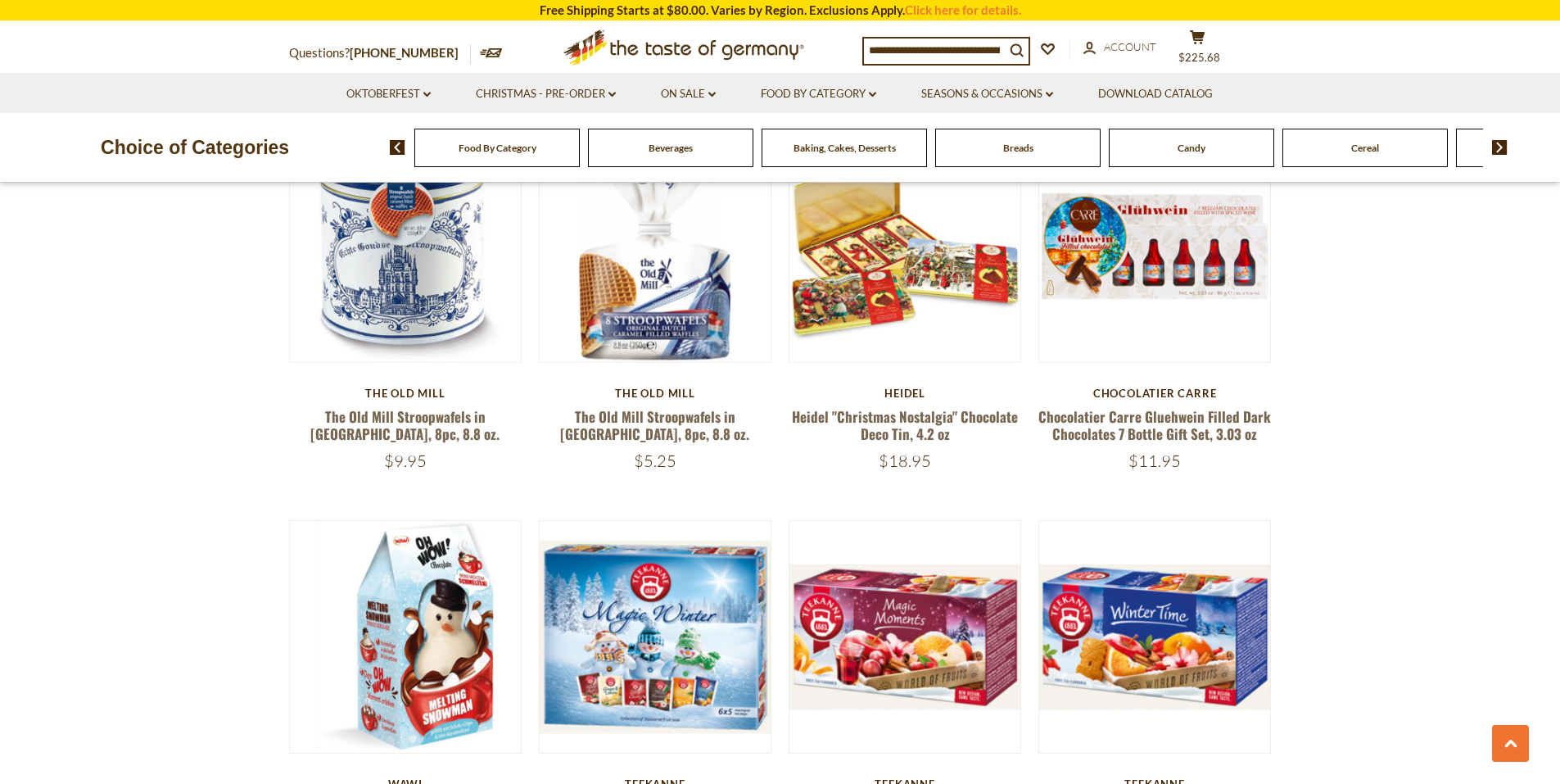
scroll to position [1835, 0]
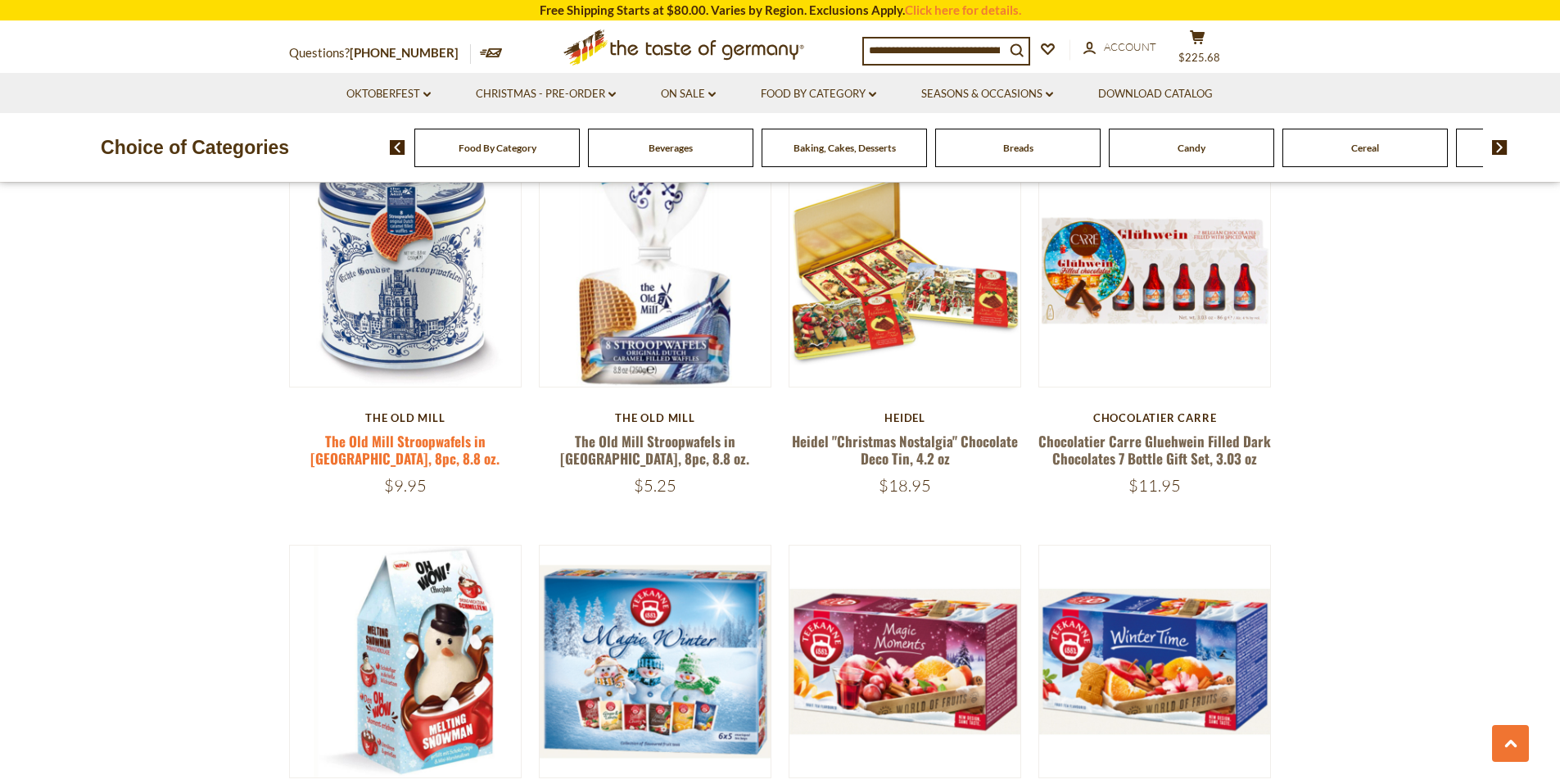
click at [320, 433] on link "The Old Mill Stroopwafels in [GEOGRAPHIC_DATA], 8pc, 8.8 oz." at bounding box center [405, 449] width 189 height 38
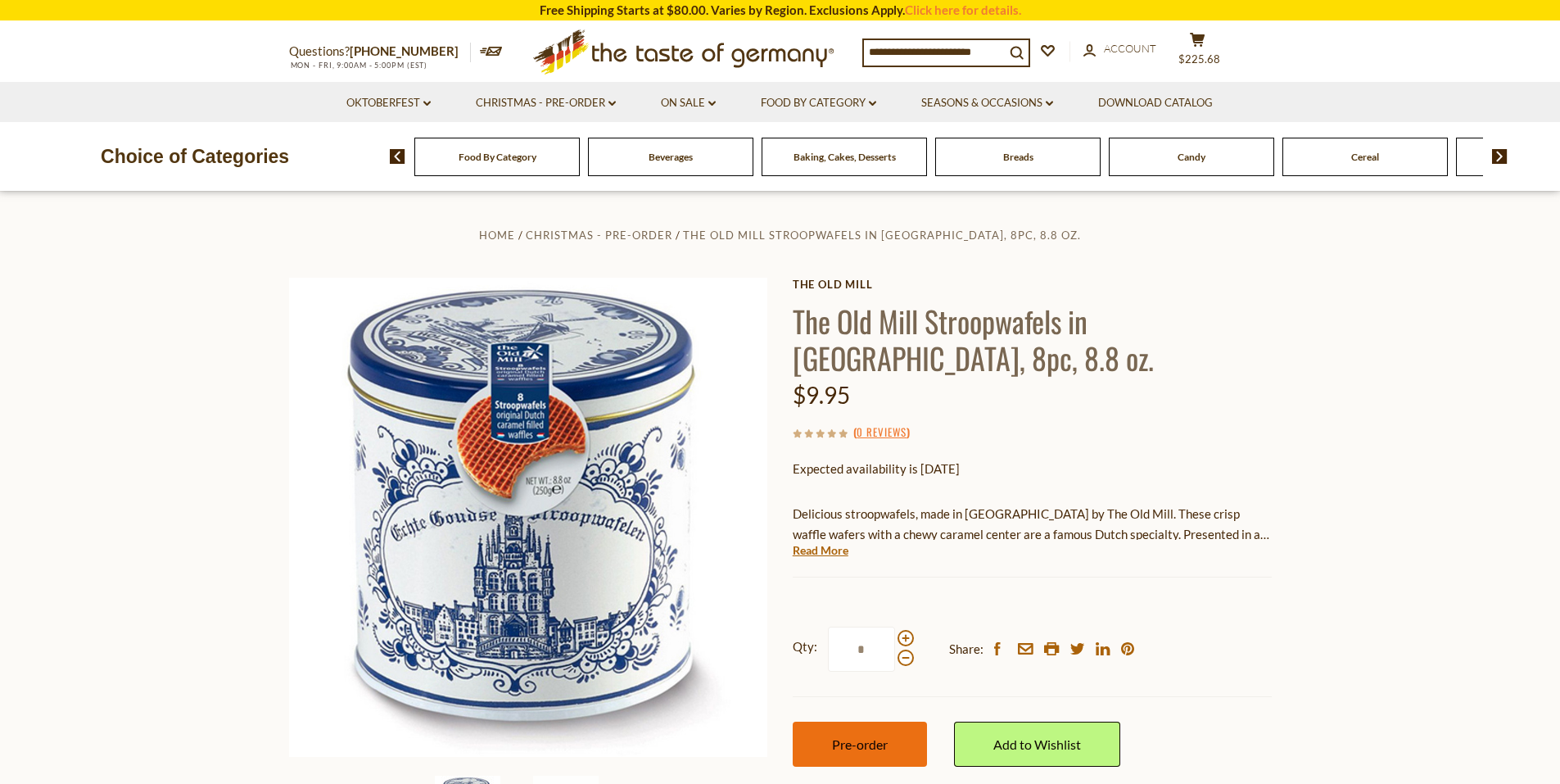
click at [854, 722] on button "Pre-order" at bounding box center [859, 743] width 135 height 45
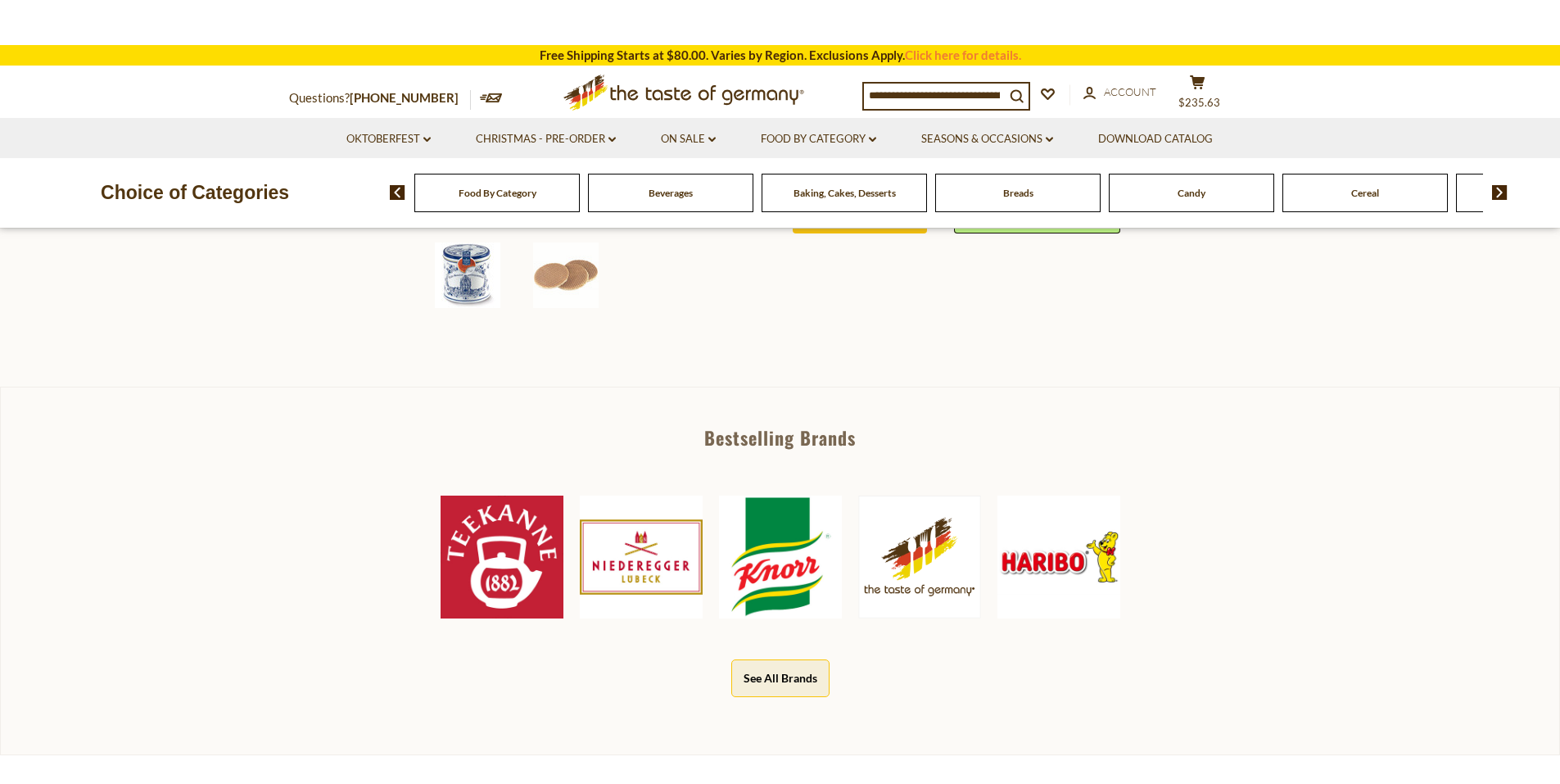
scroll to position [573, 0]
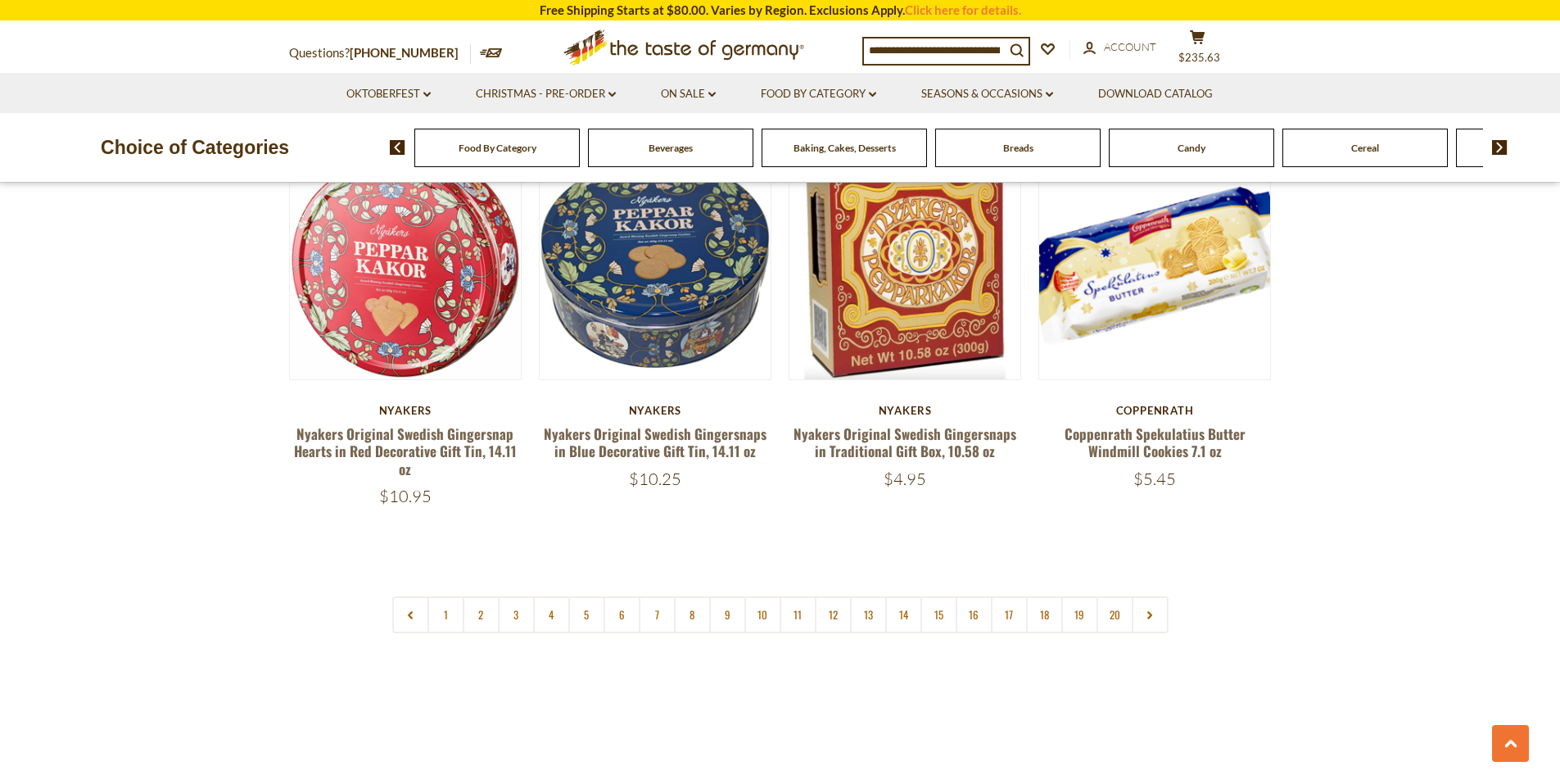
scroll to position [3882, 0]
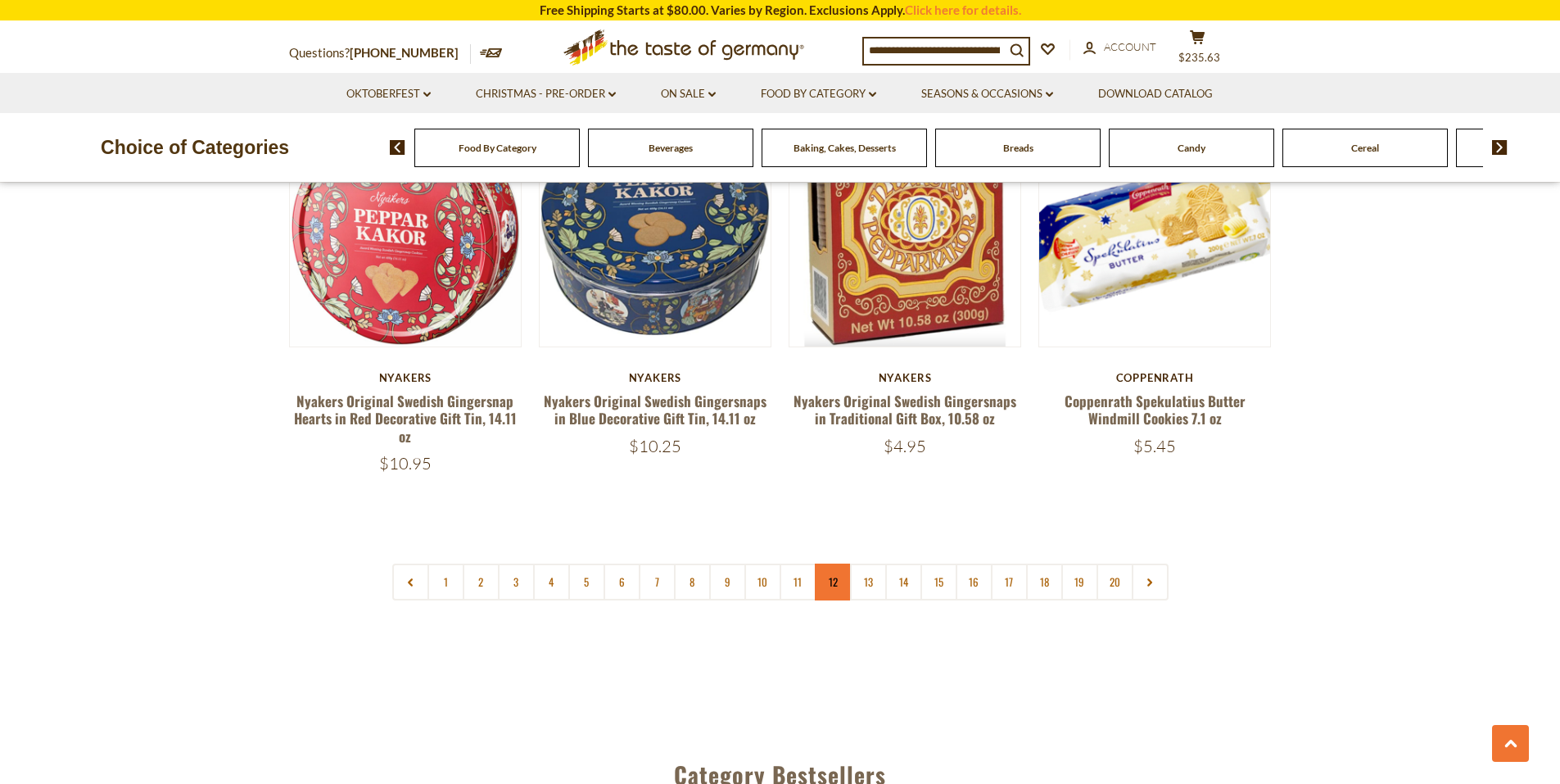
click at [840, 563] on link "12" at bounding box center [833, 582] width 37 height 37
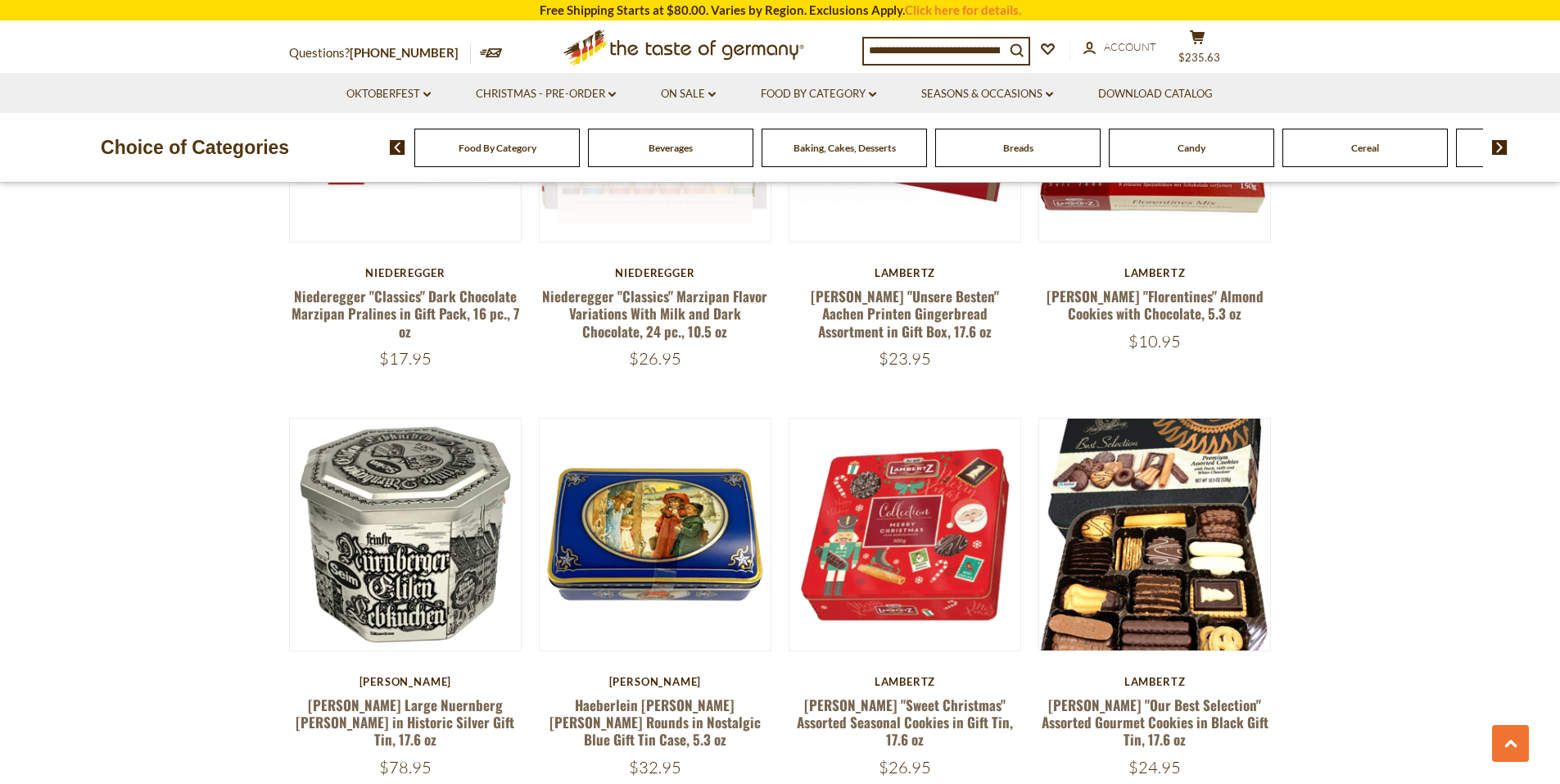
scroll to position [1180, 0]
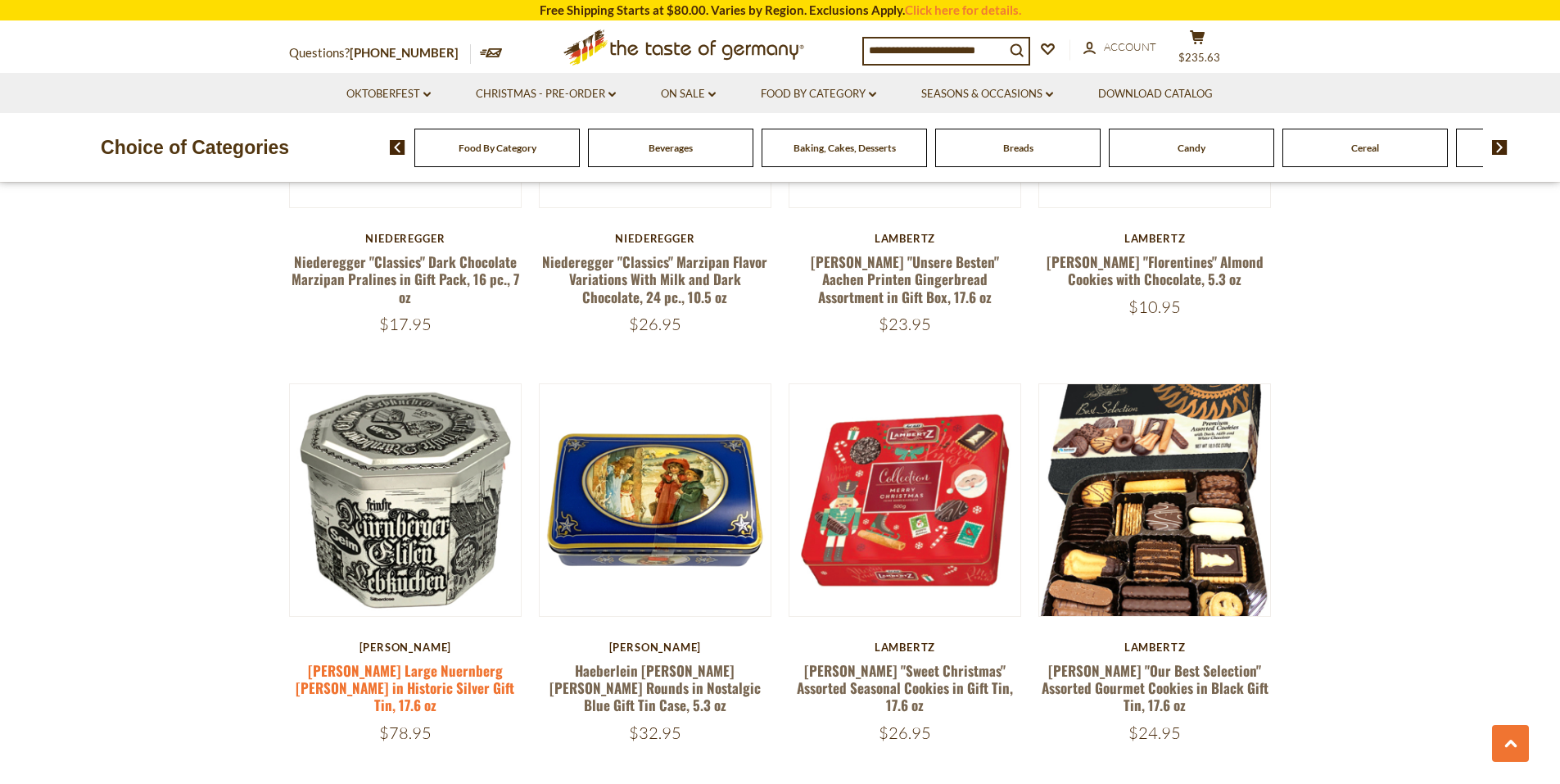
click at [424, 687] on link "[PERSON_NAME] Large Nuernberg [PERSON_NAME] in Historic Silver Gift Tin, 17.6 oz" at bounding box center [406, 688] width 219 height 56
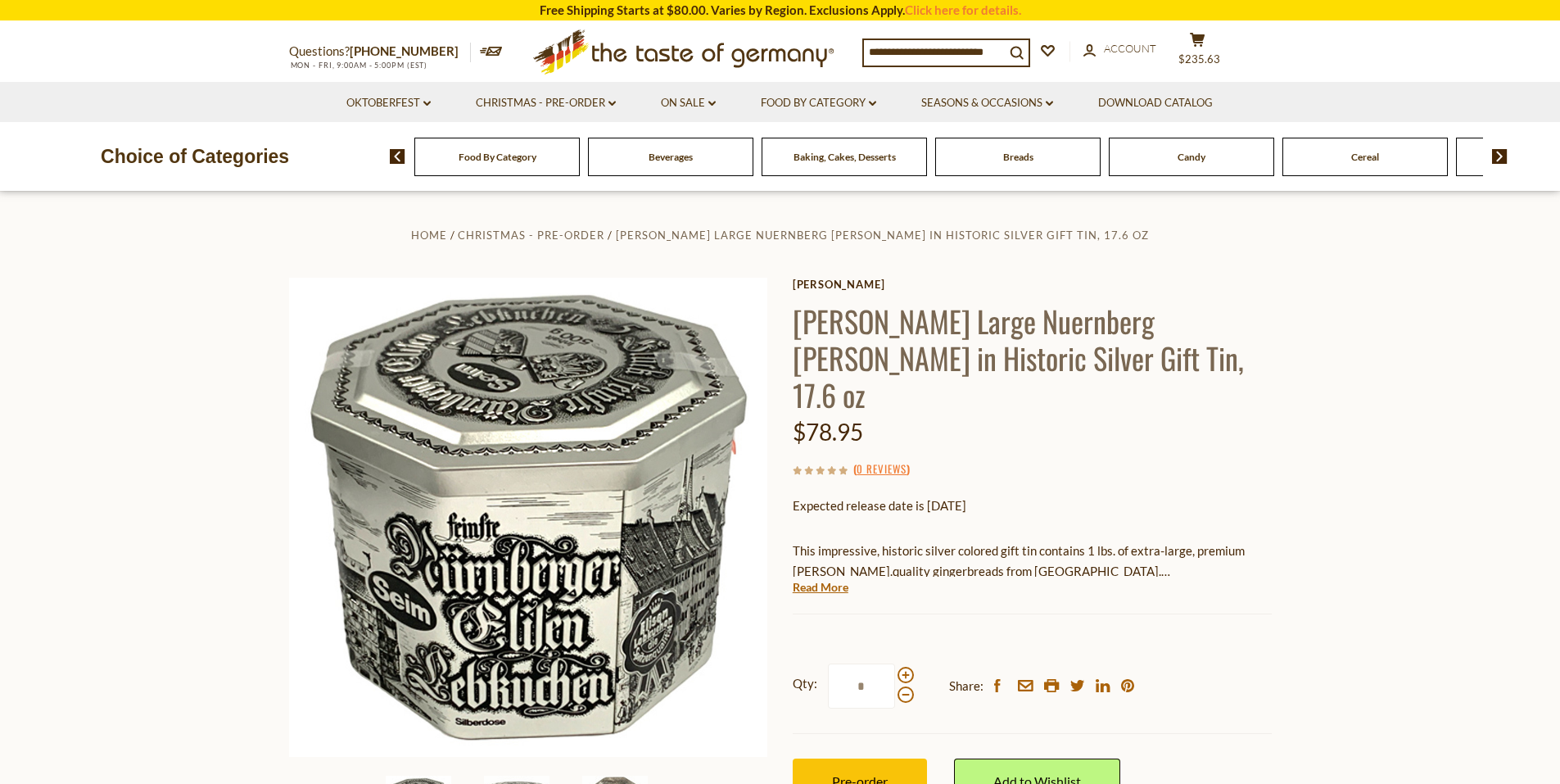
drag, startPoint x: 809, startPoint y: 441, endPoint x: 909, endPoint y: 443, distance: 100.0
click at [909, 443] on div "$78.95" at bounding box center [1032, 431] width 479 height 38
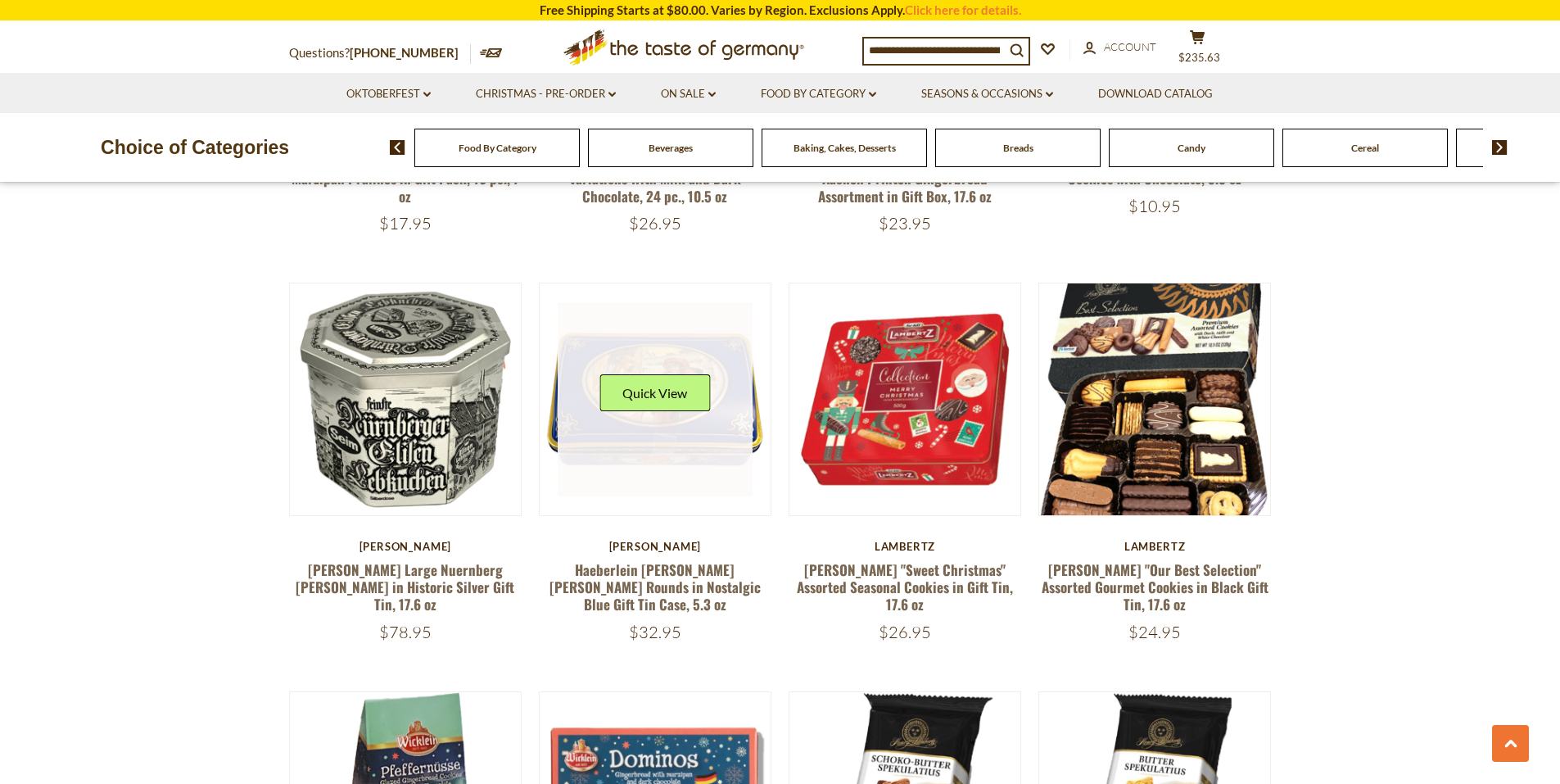
scroll to position [1343, 0]
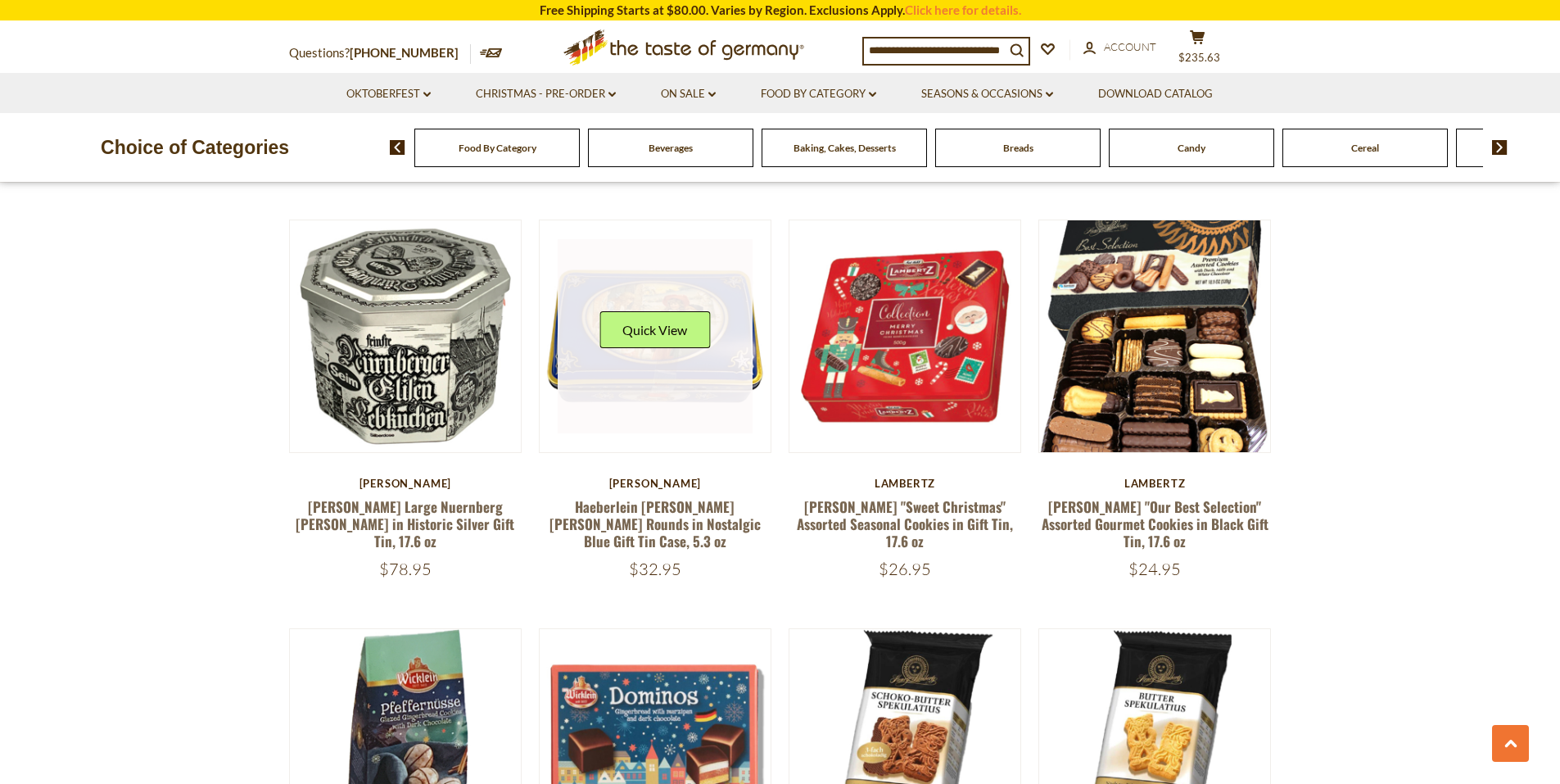
click at [701, 387] on link at bounding box center [655, 337] width 195 height 195
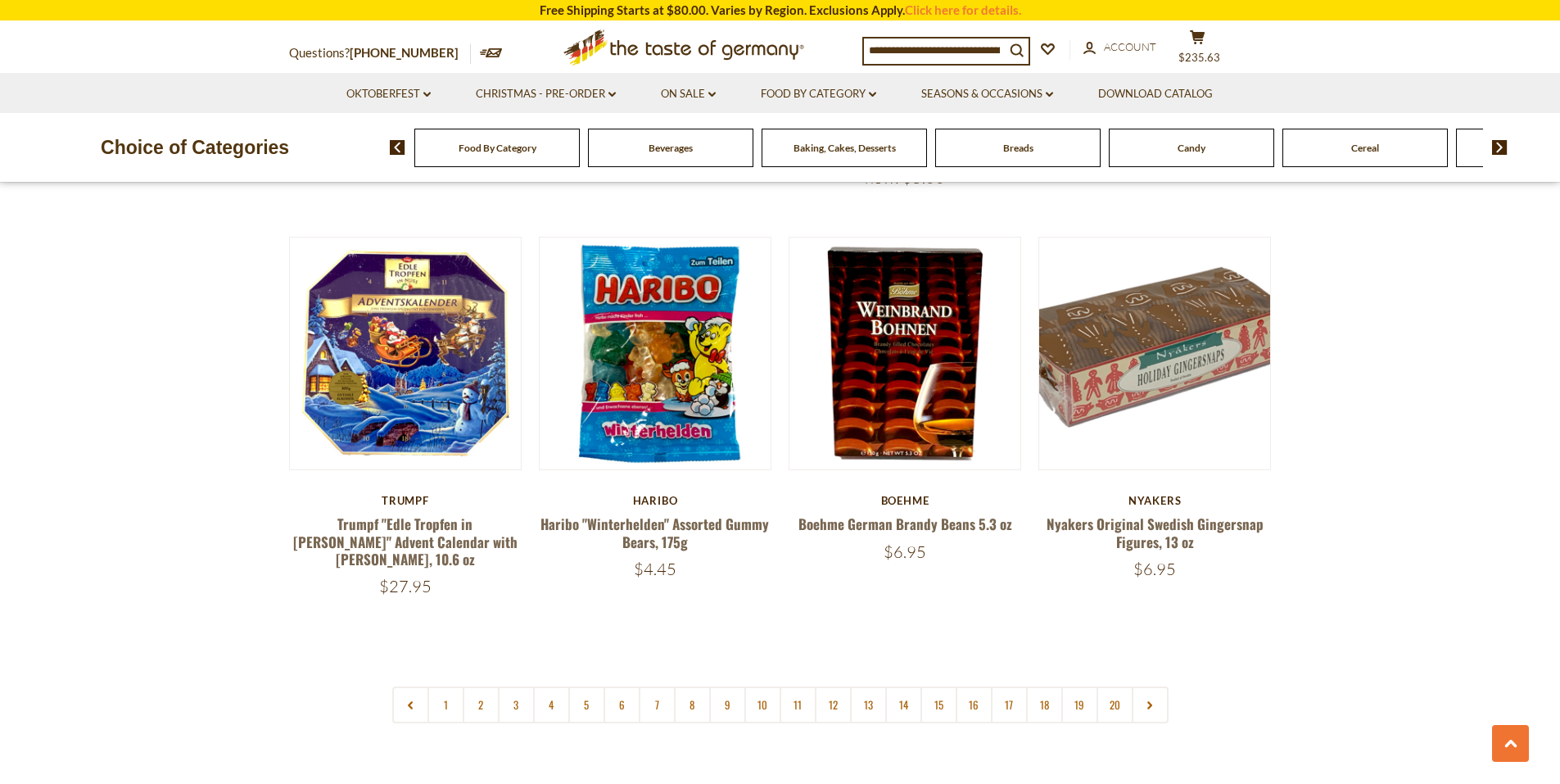
scroll to position [3800, 0]
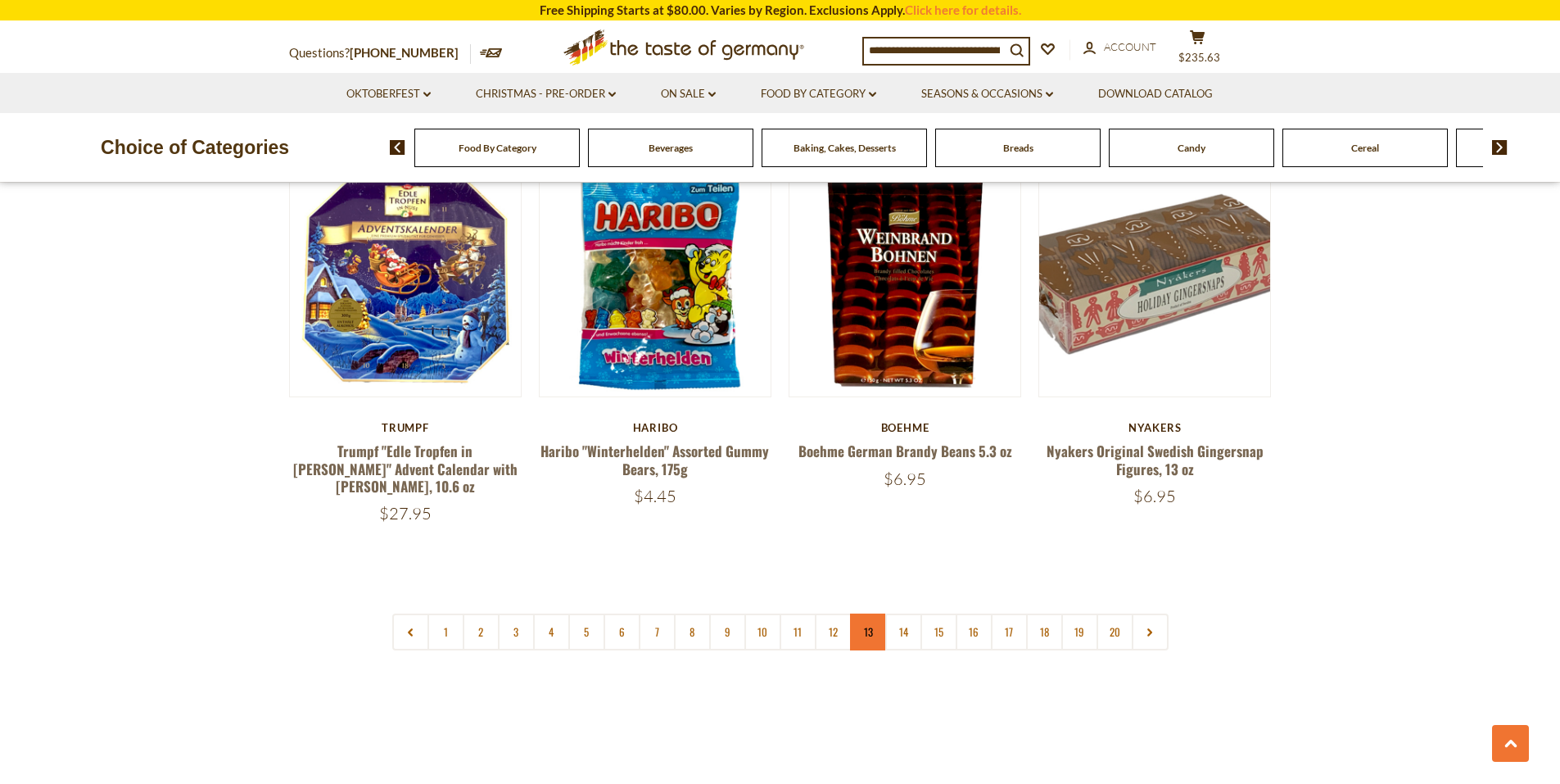
click at [855, 613] on link "13" at bounding box center [869, 632] width 37 height 37
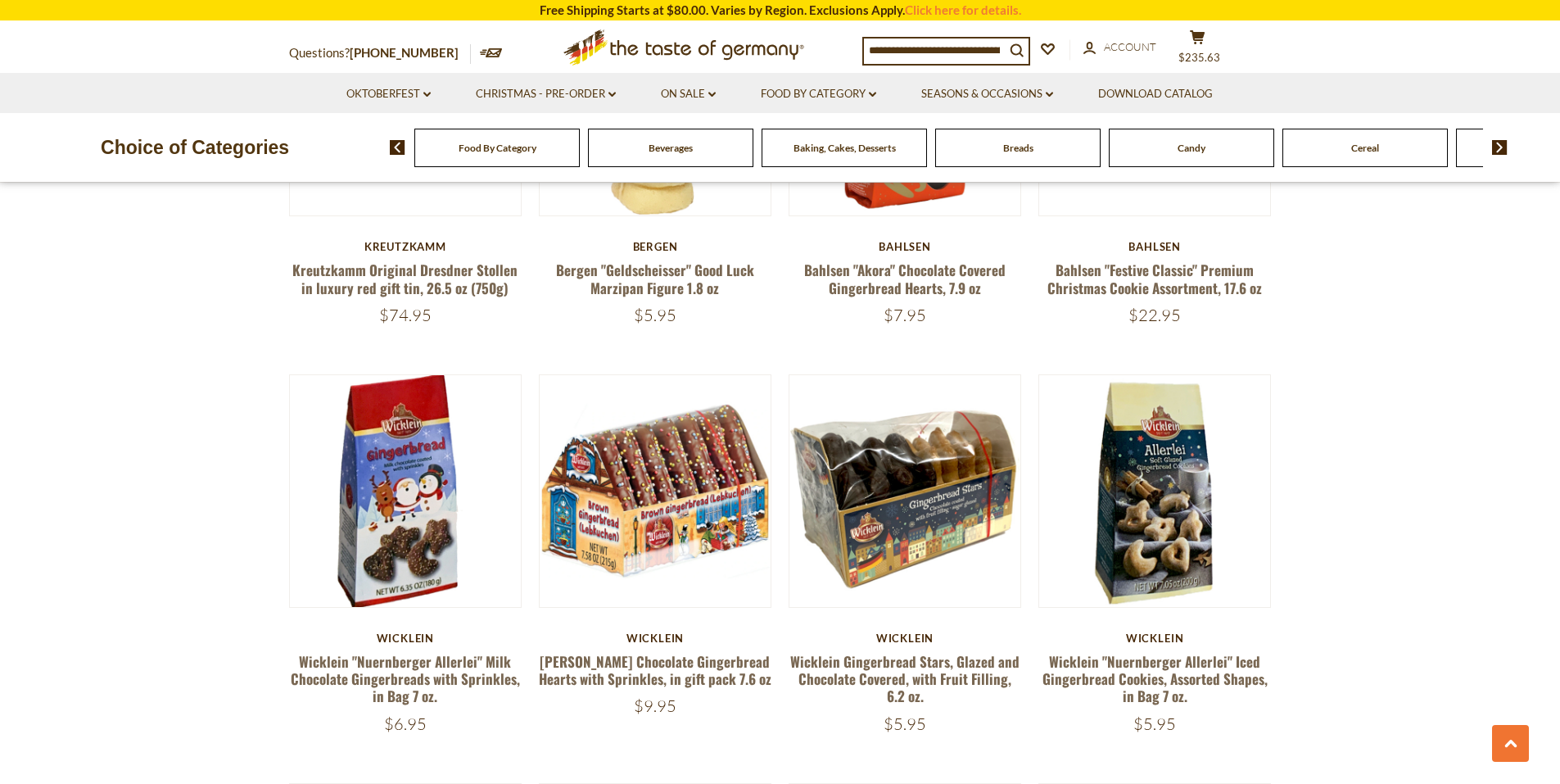
scroll to position [1262, 0]
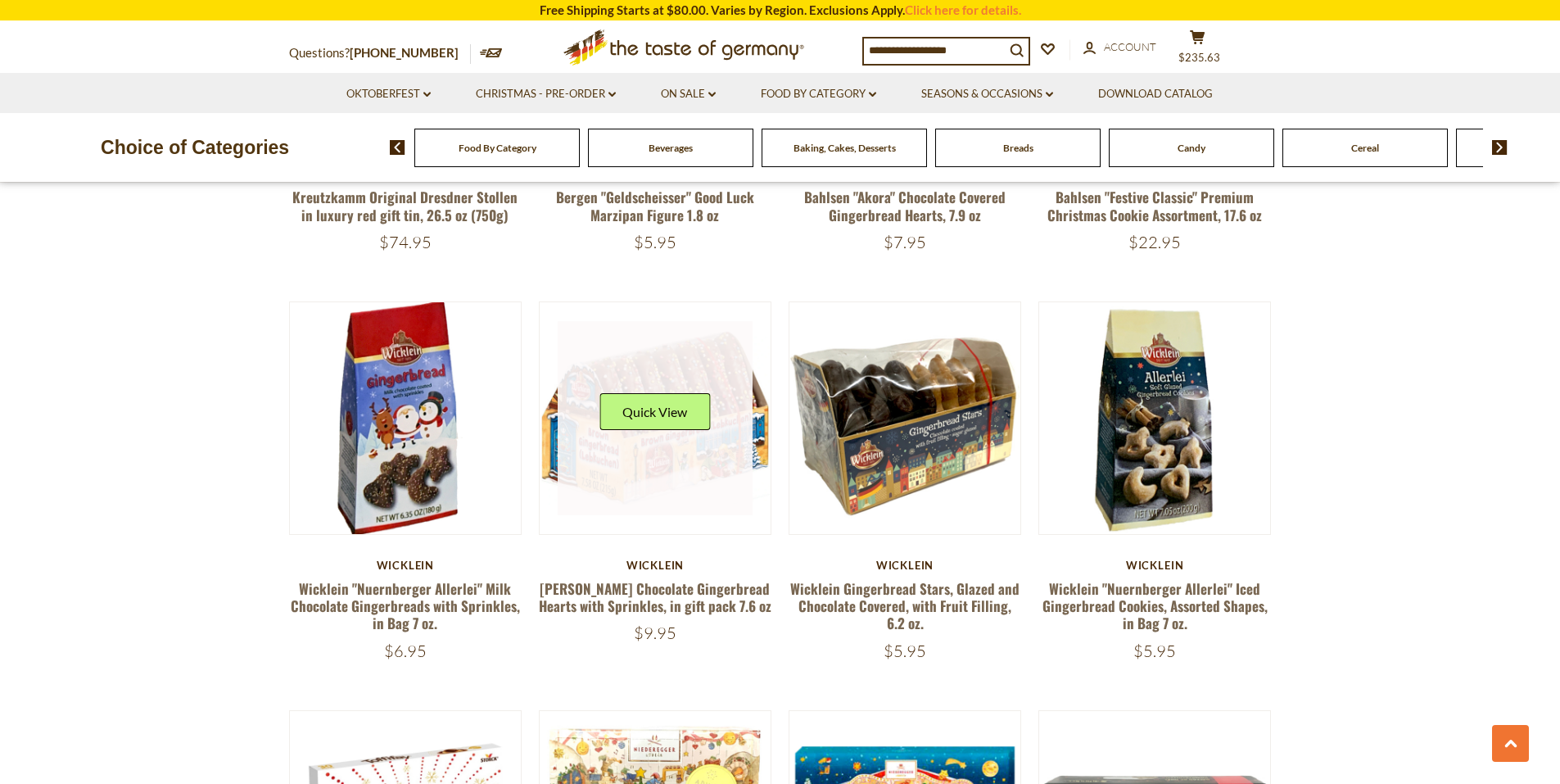
click at [600, 484] on link at bounding box center [655, 418] width 195 height 195
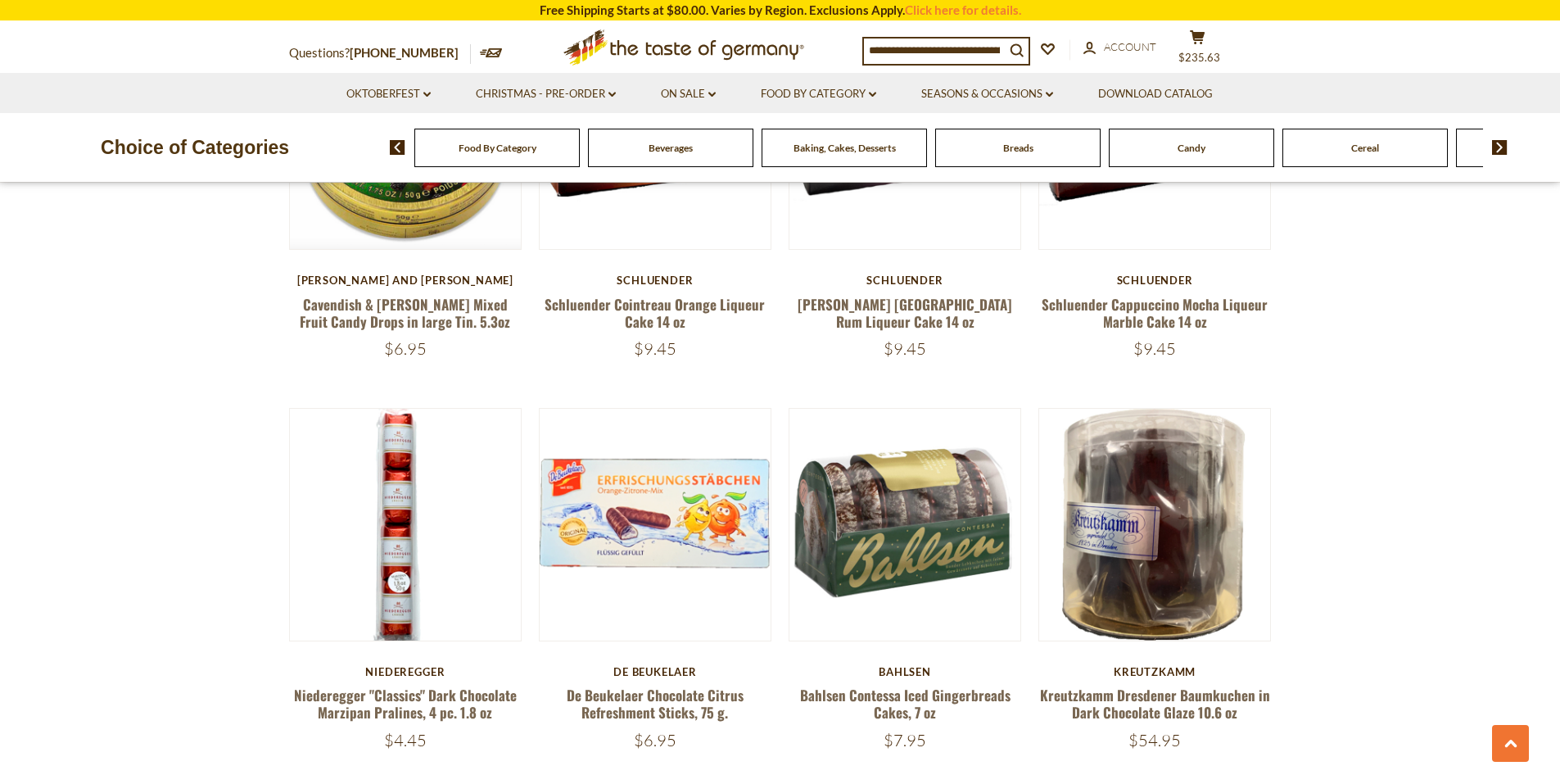
scroll to position [3636, 0]
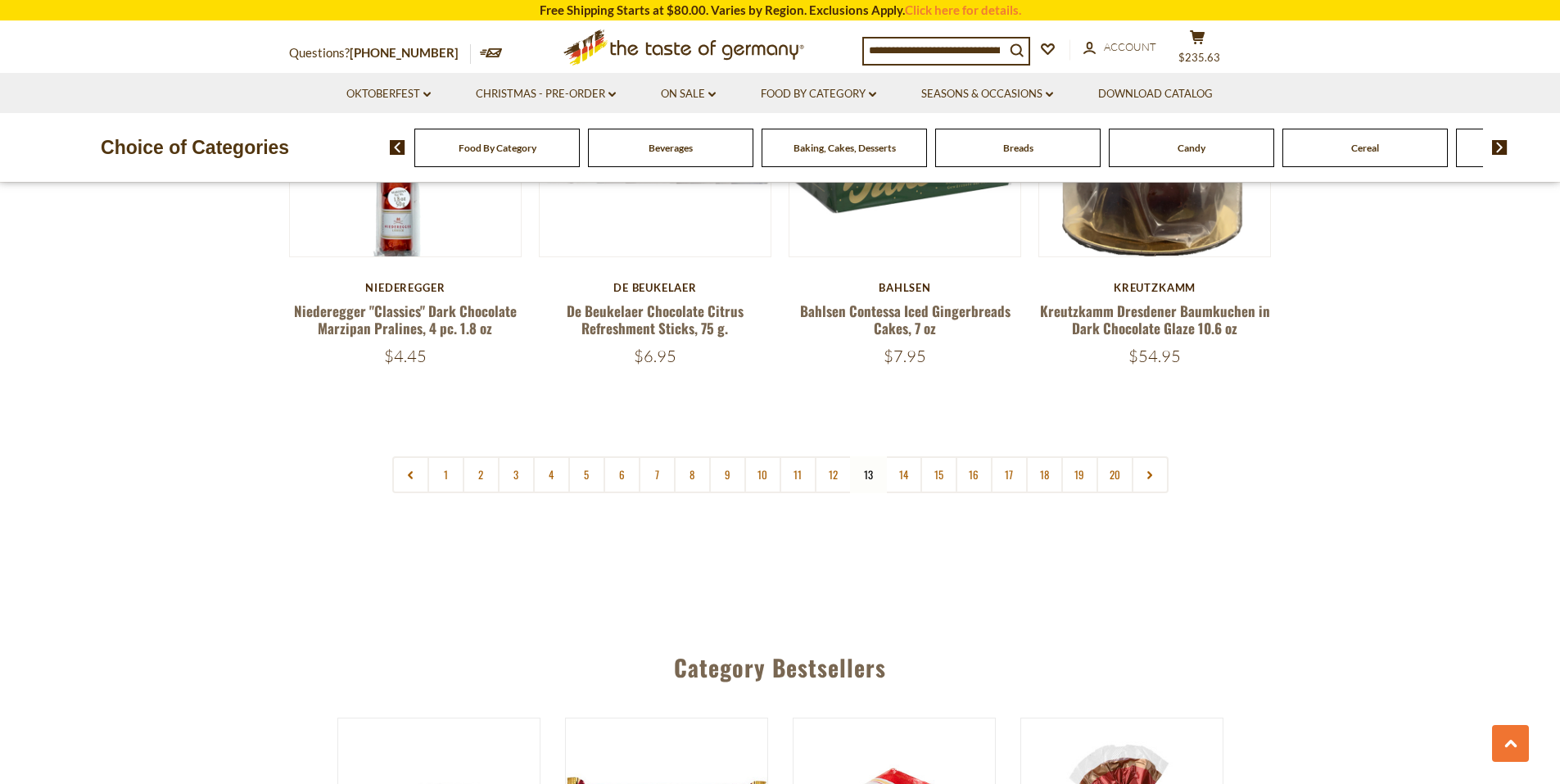
scroll to position [3964, 0]
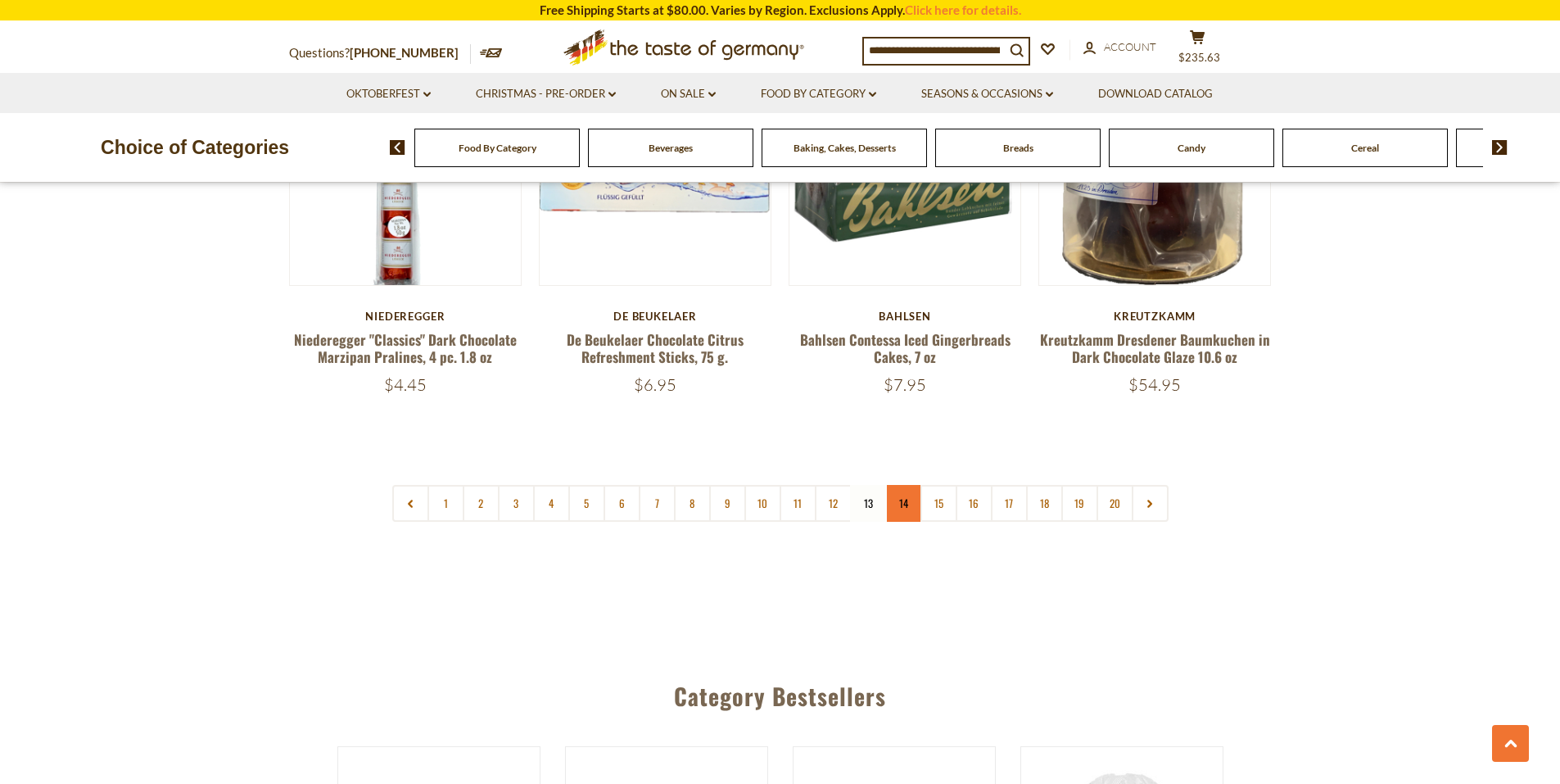
click at [902, 484] on link "14" at bounding box center [904, 503] width 37 height 37
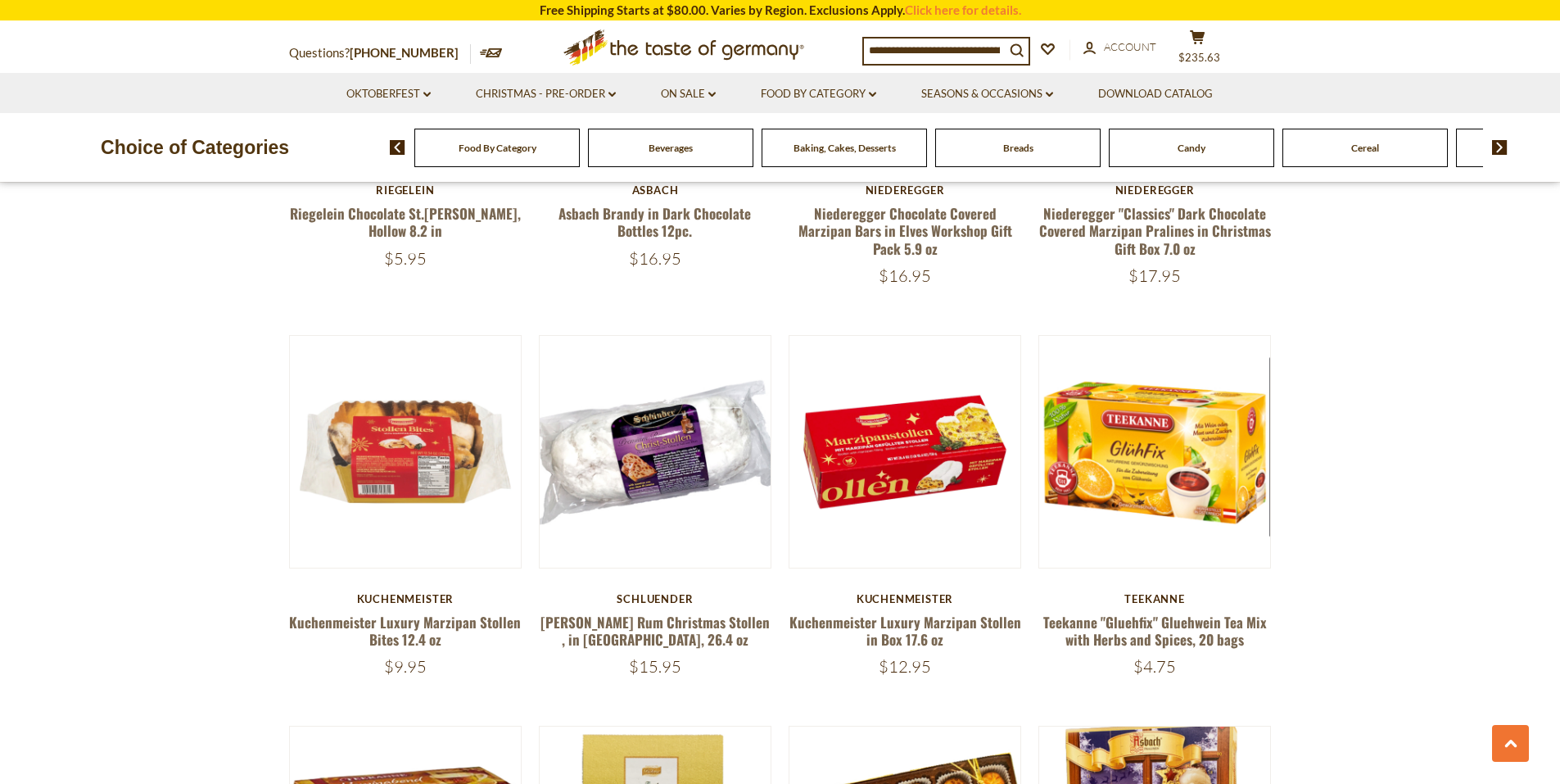
scroll to position [1262, 0]
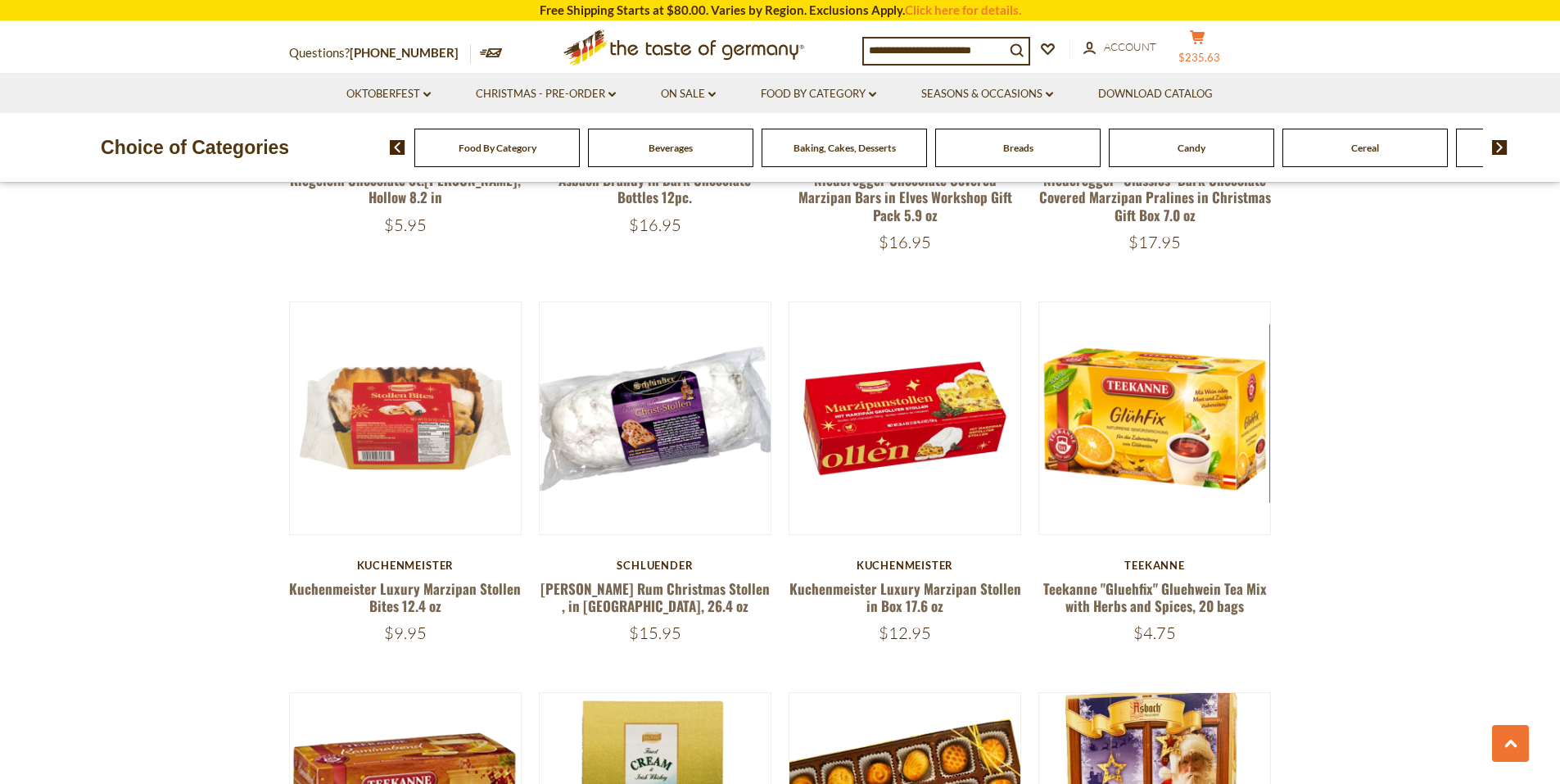
click at [1206, 47] on button "cart $235.63" at bounding box center [1198, 50] width 49 height 41
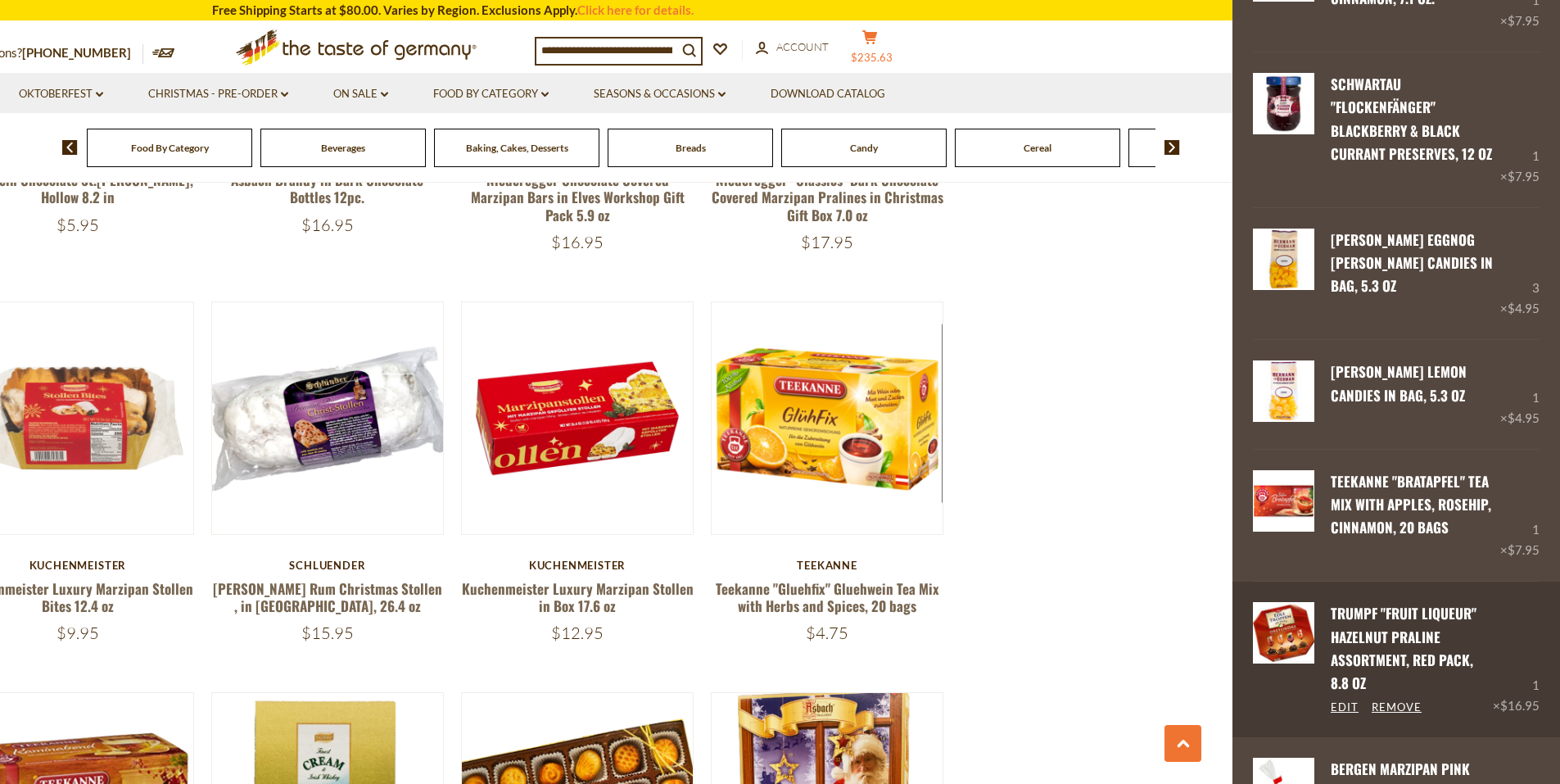
scroll to position [1577, 0]
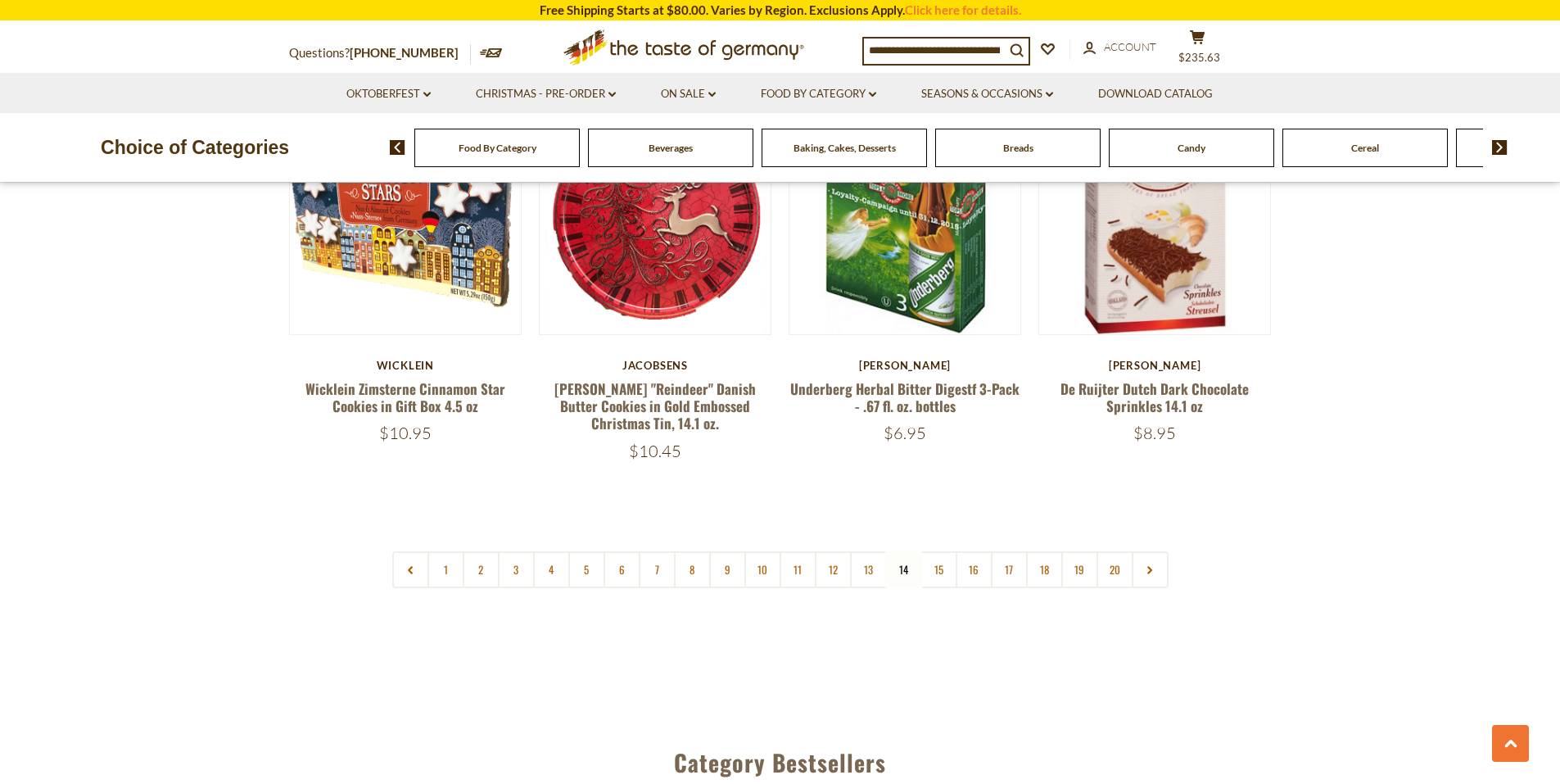
scroll to position [3882, 0]
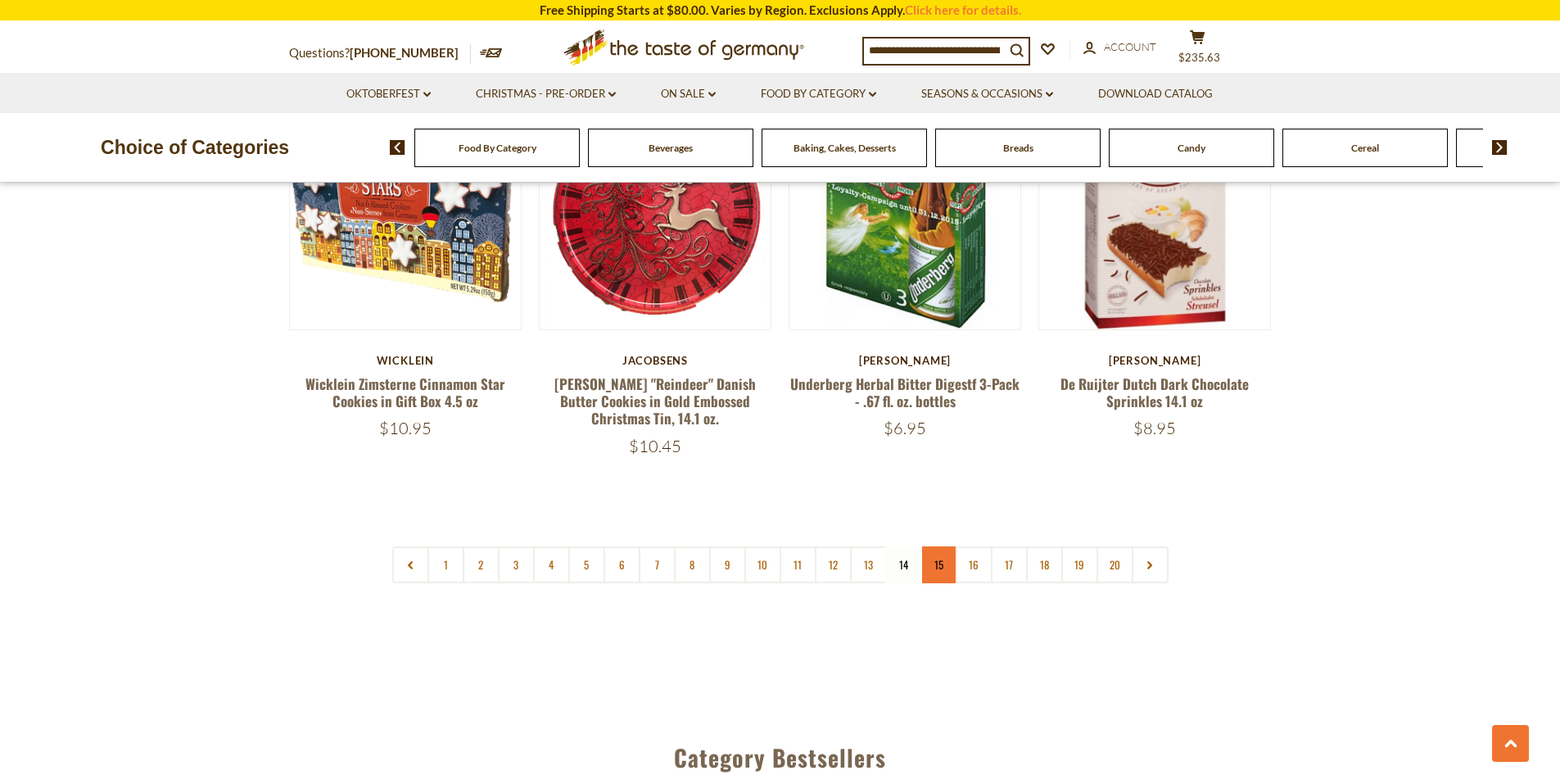
click at [931, 547] on link "15" at bounding box center [939, 565] width 37 height 37
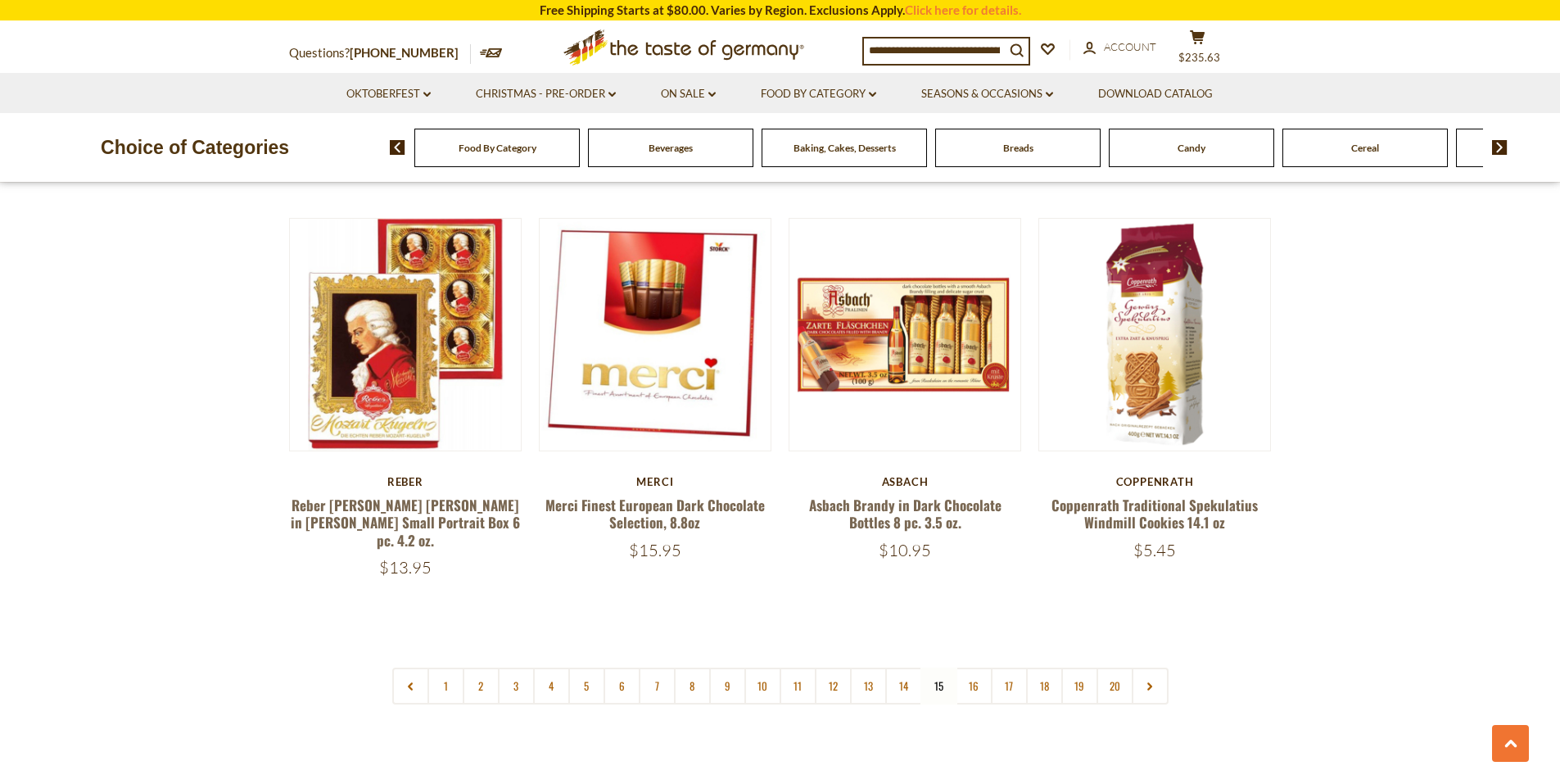
scroll to position [3800, 0]
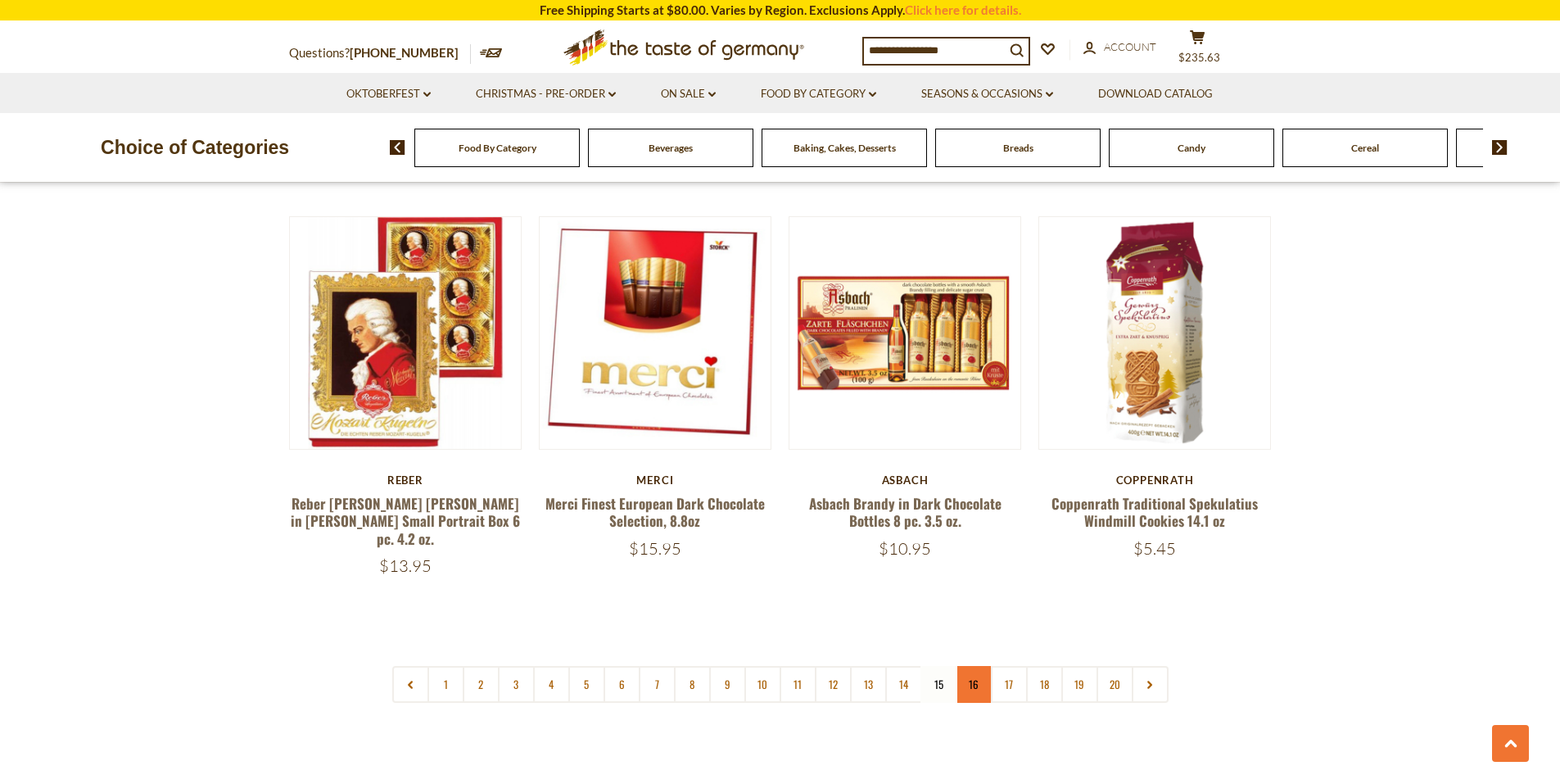
click at [980, 665] on link "16" at bounding box center [974, 684] width 37 height 37
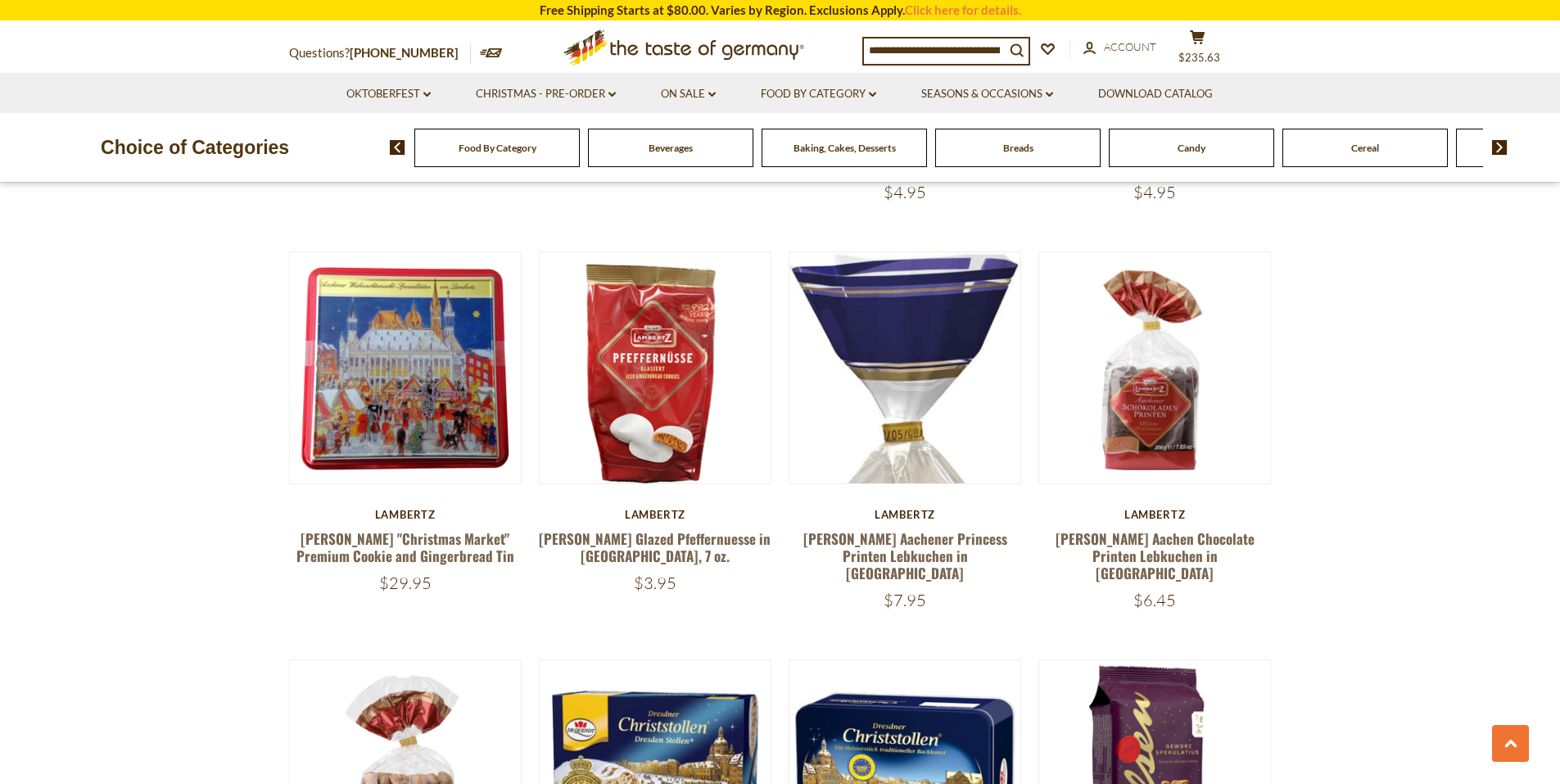
scroll to position [2163, 0]
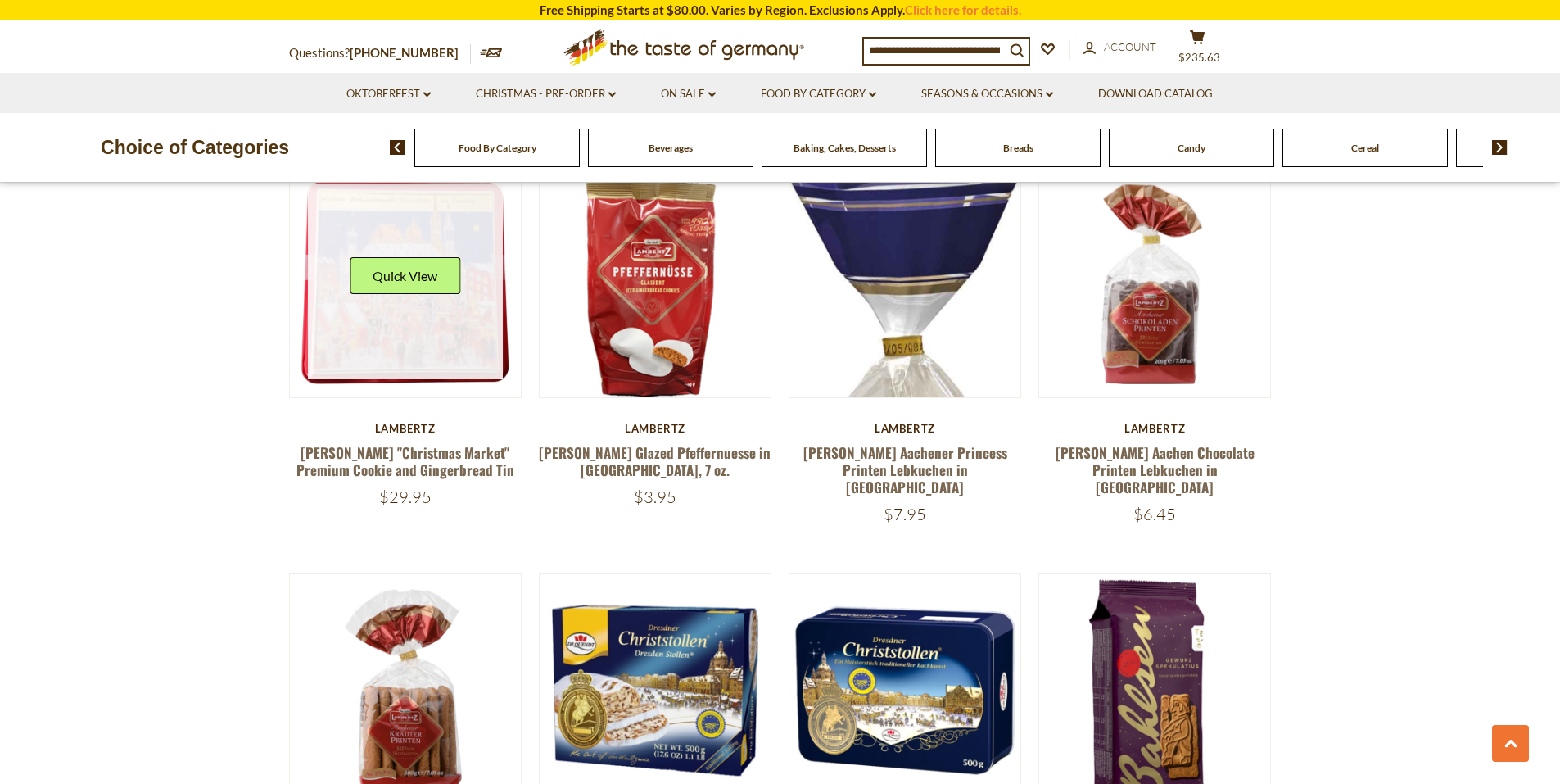
click at [465, 333] on link at bounding box center [406, 282] width 195 height 195
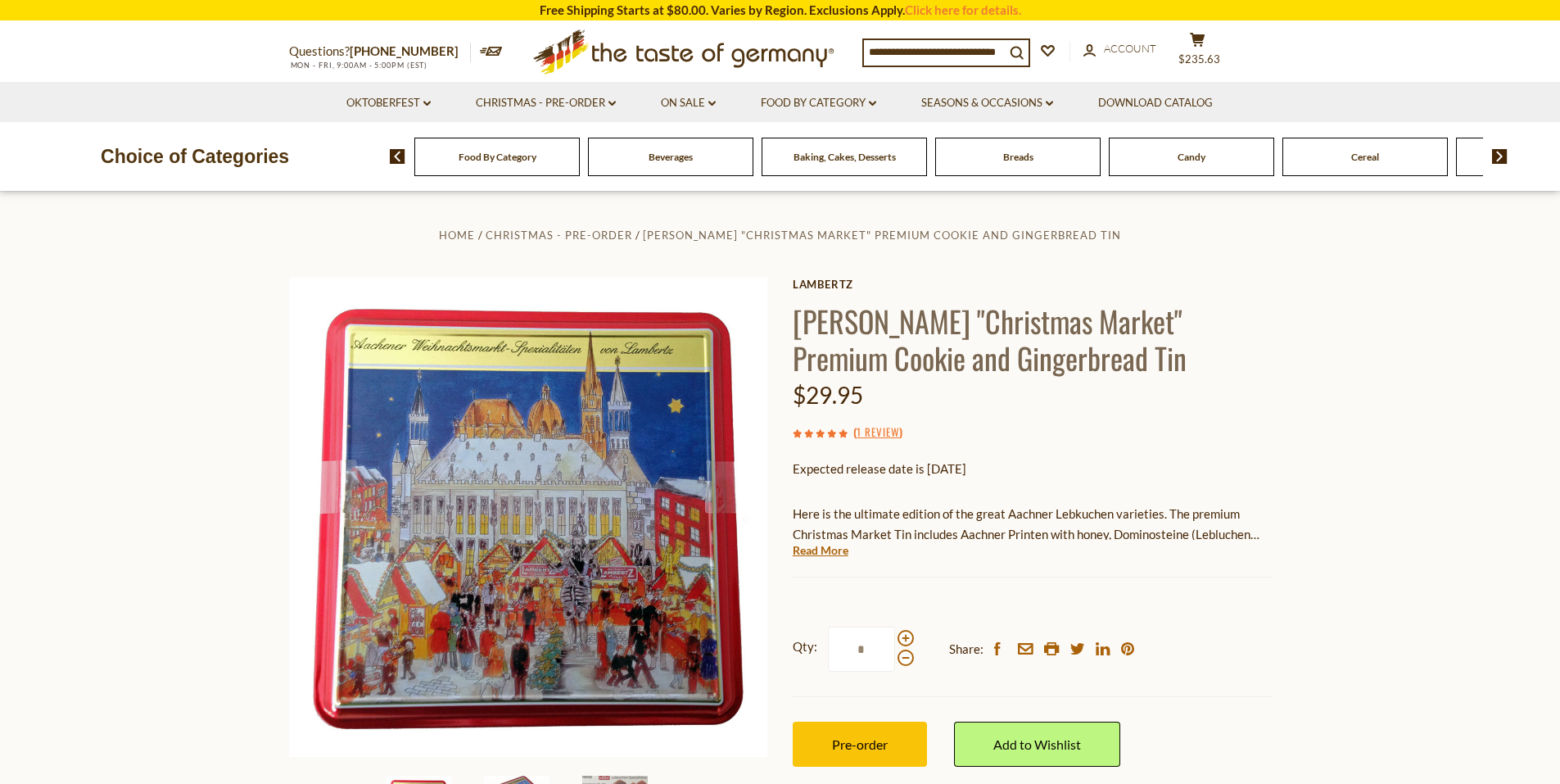
click at [798, 559] on div "[PERSON_NAME] [PERSON_NAME] "Christmas Market" Premium Cookie and Gingerbread T…" at bounding box center [1032, 540] width 479 height 526
click at [808, 550] on link "Read More" at bounding box center [820, 550] width 56 height 17
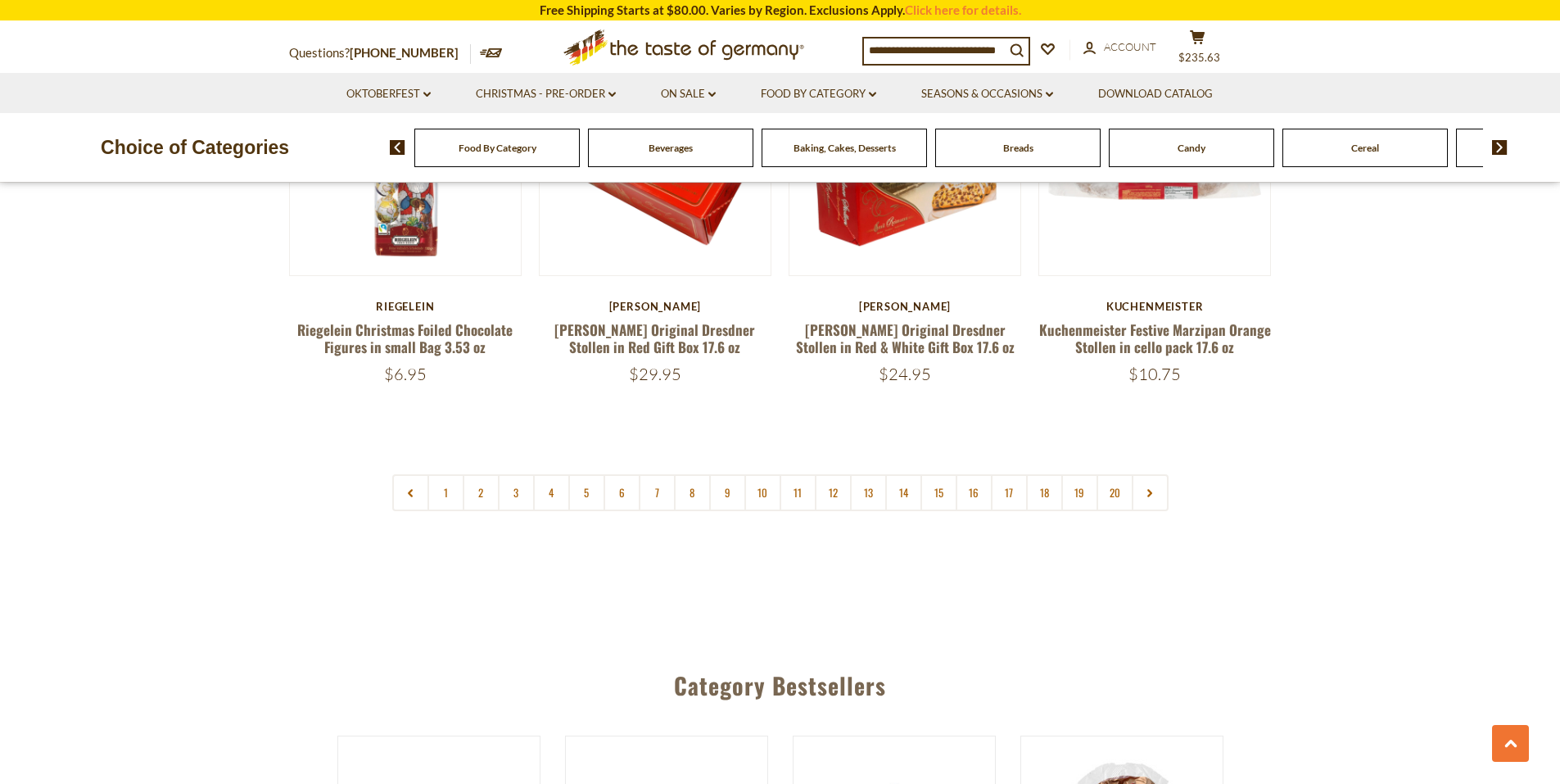
scroll to position [3882, 0]
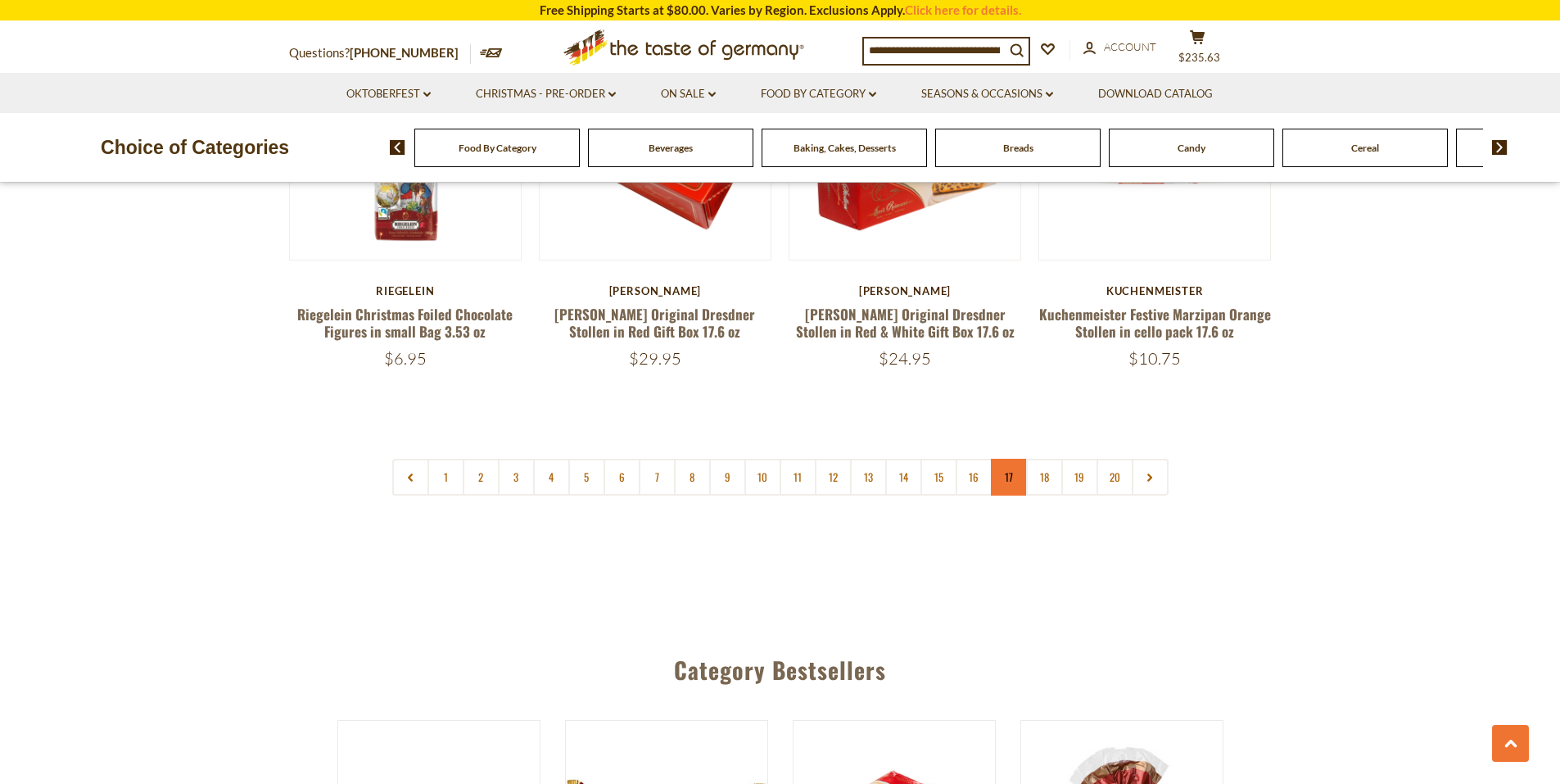
click at [1010, 458] on link "17" at bounding box center [1010, 477] width 37 height 37
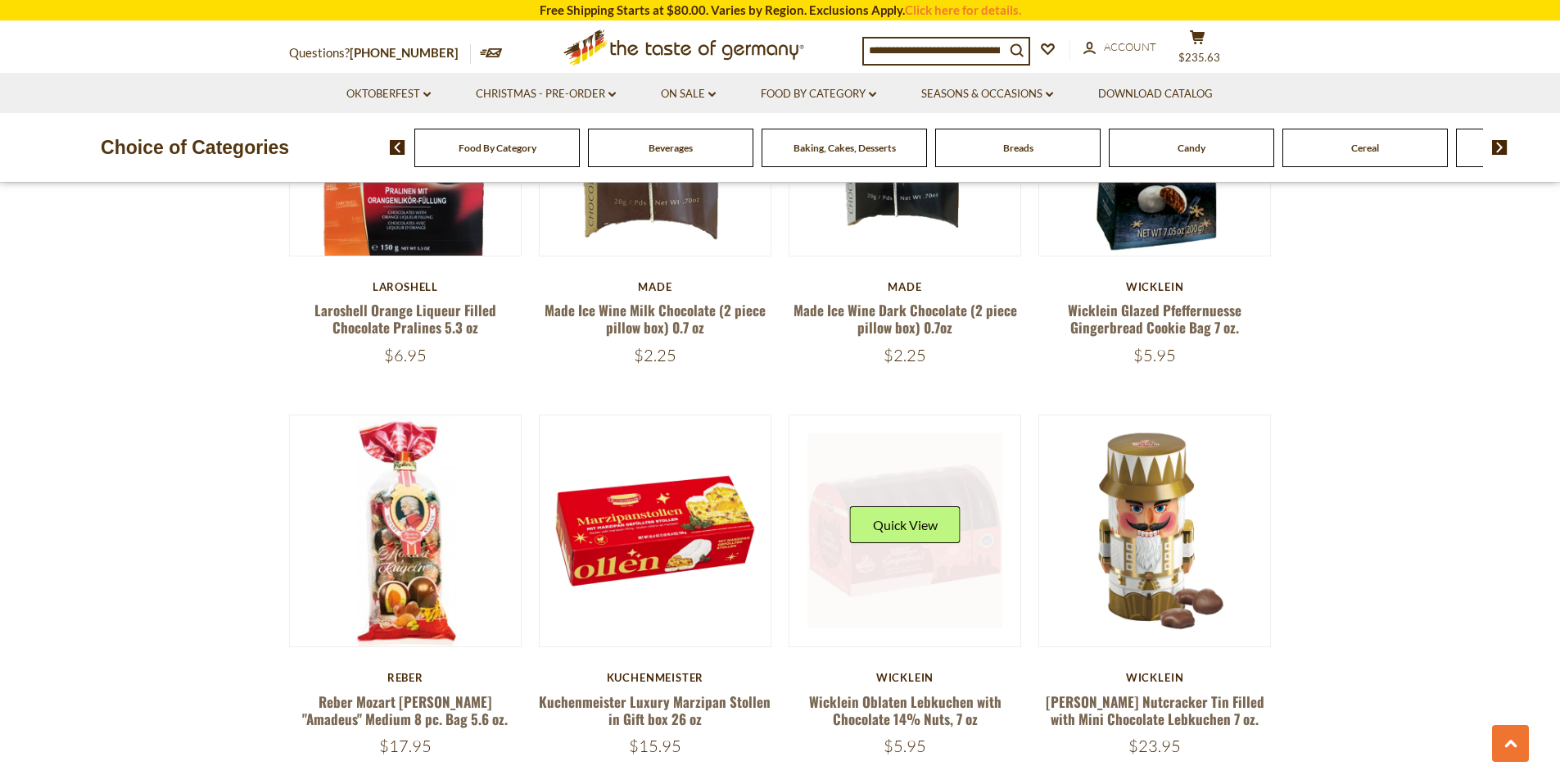
scroll to position [1180, 0]
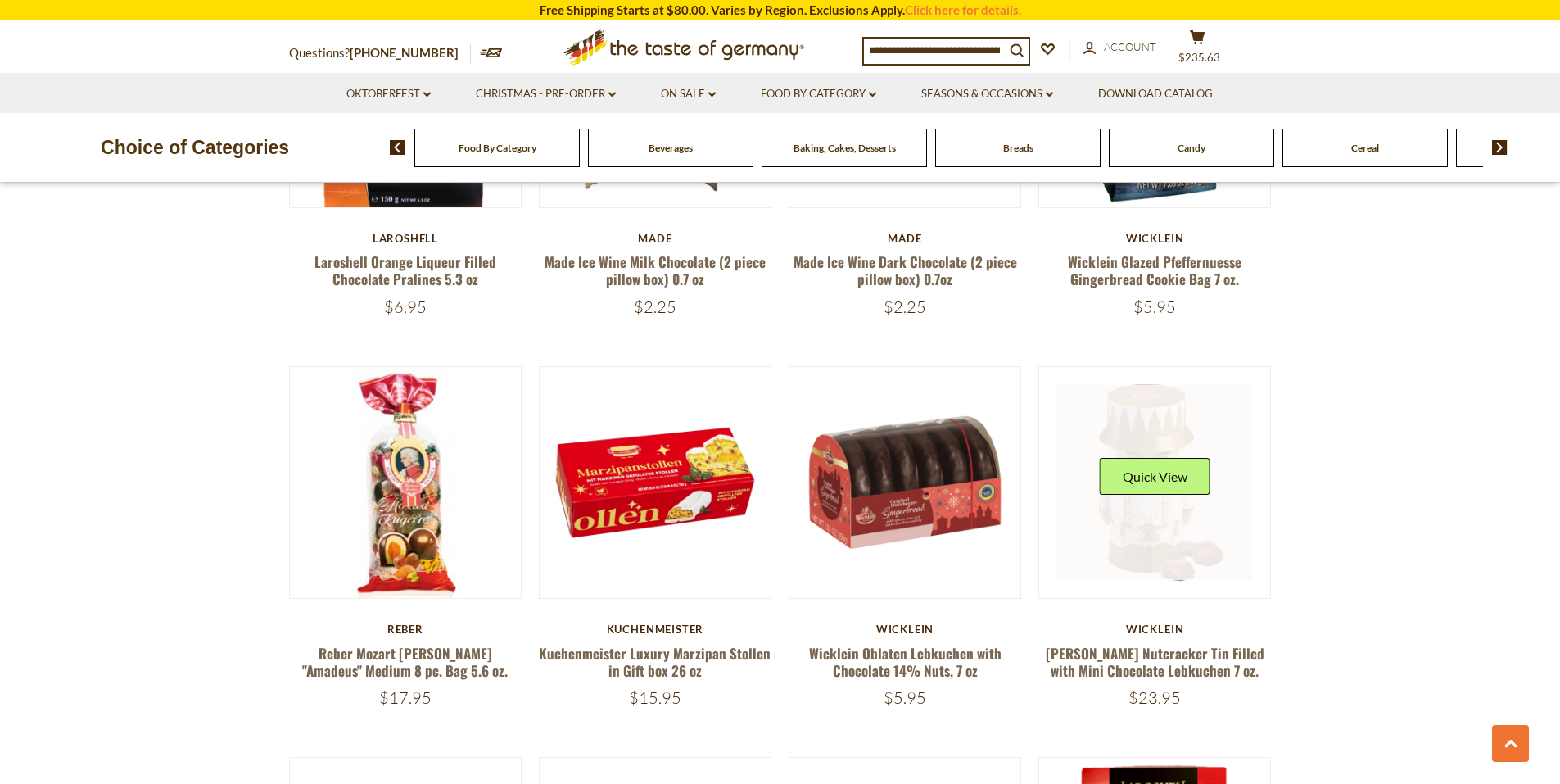
click at [1162, 563] on link at bounding box center [1154, 482] width 195 height 195
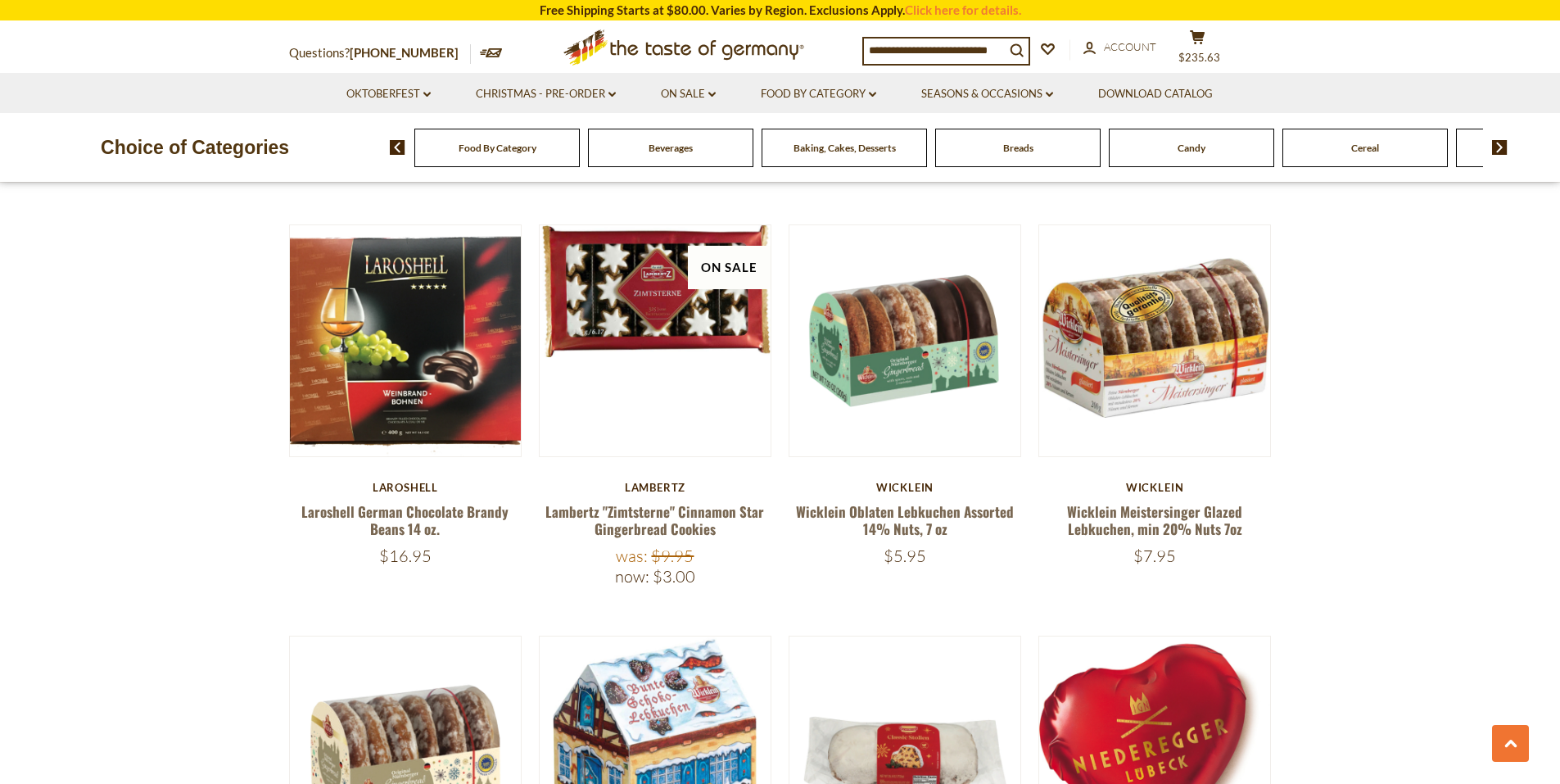
scroll to position [2163, 0]
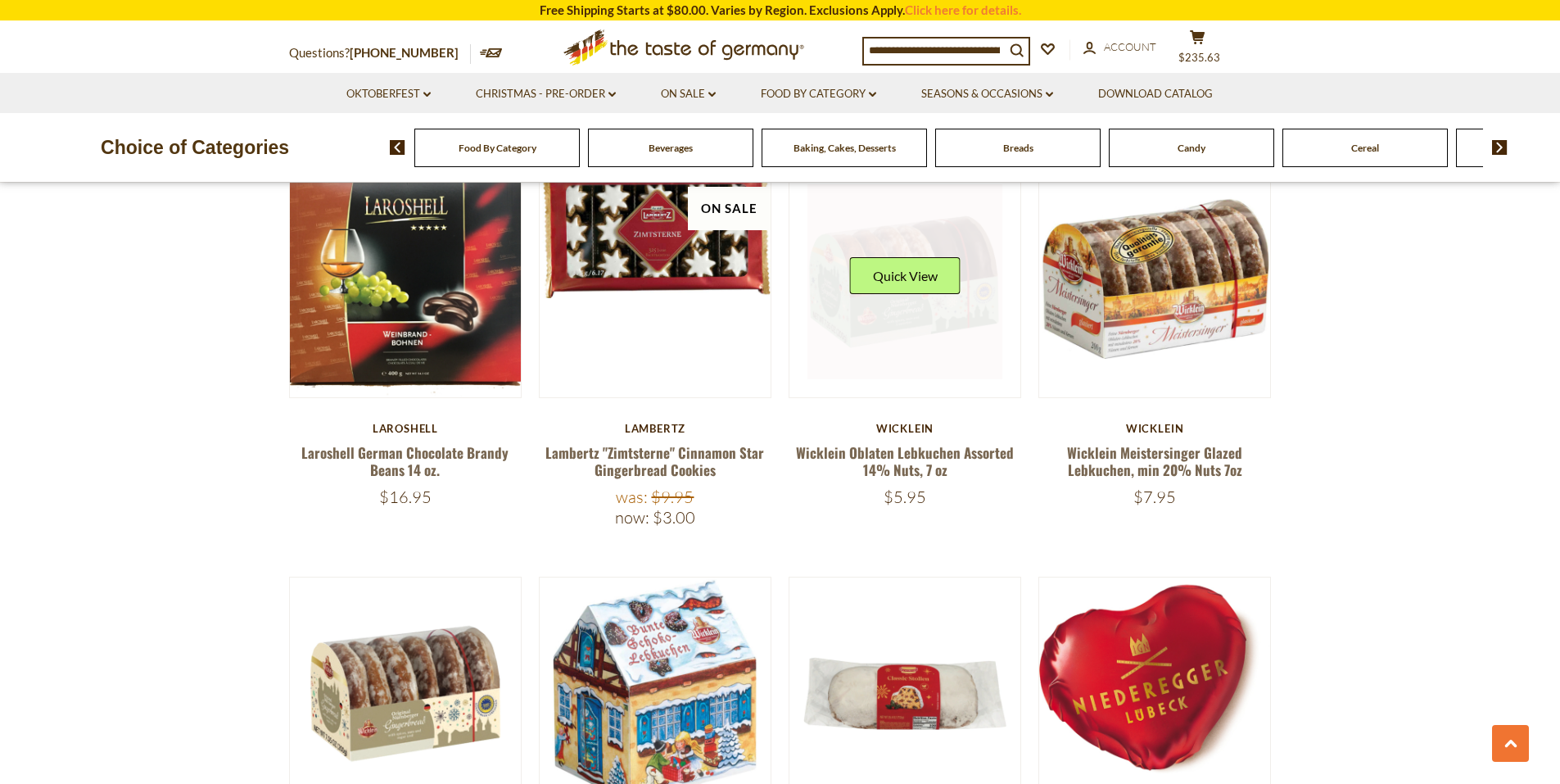
click at [917, 325] on link at bounding box center [905, 282] width 195 height 195
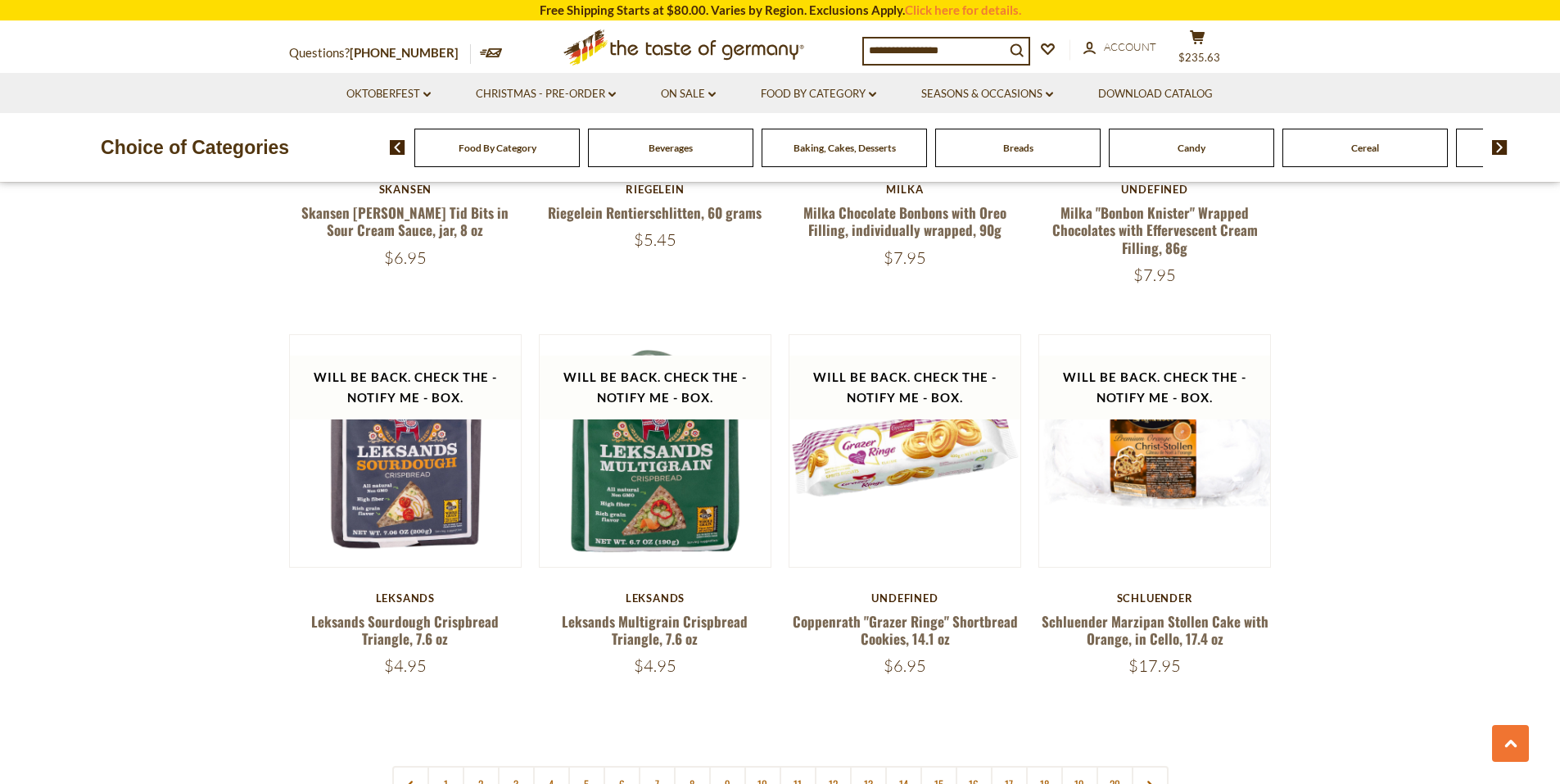
scroll to position [3636, 0]
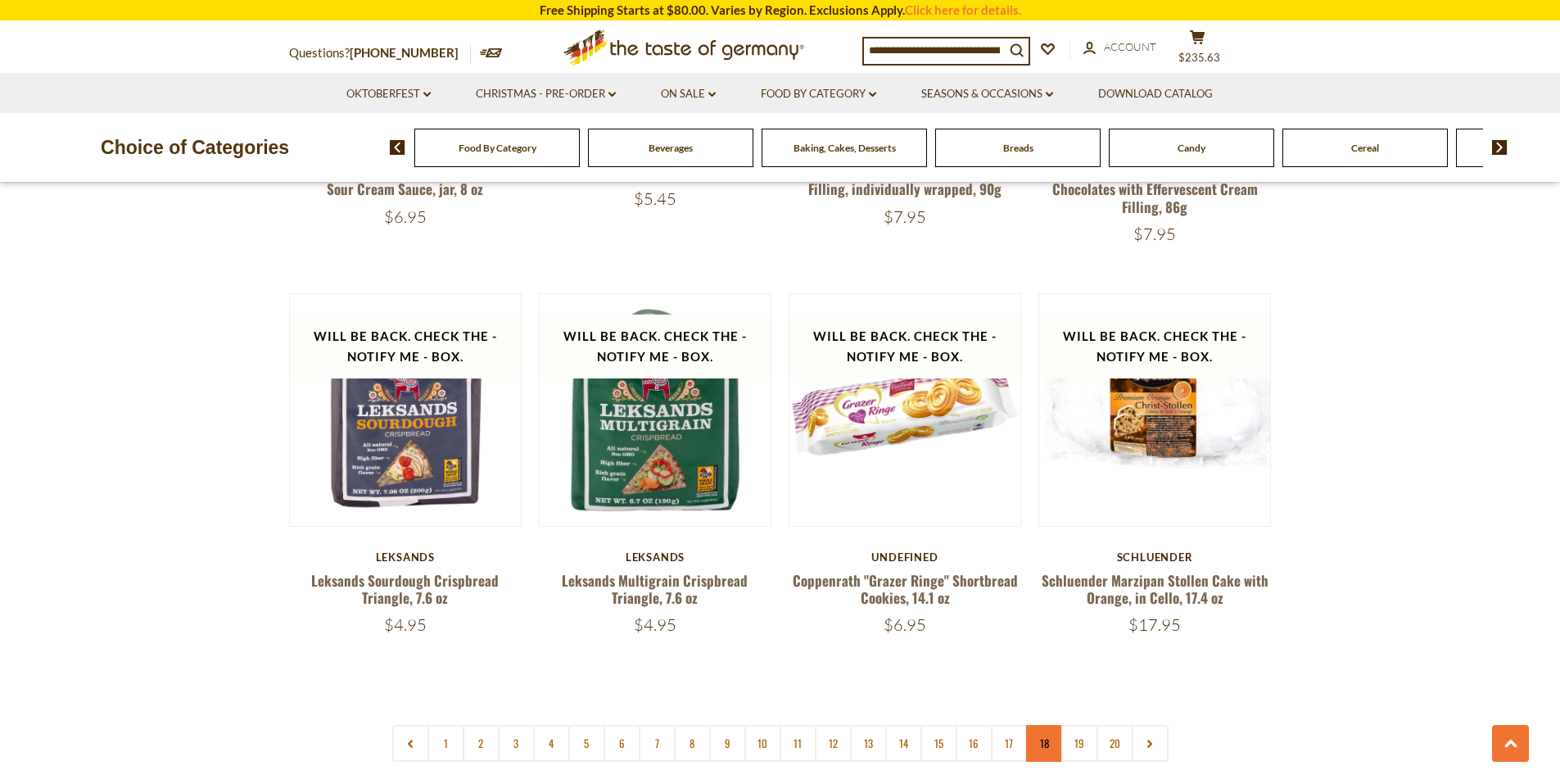
click at [1052, 750] on link "18" at bounding box center [1045, 743] width 37 height 37
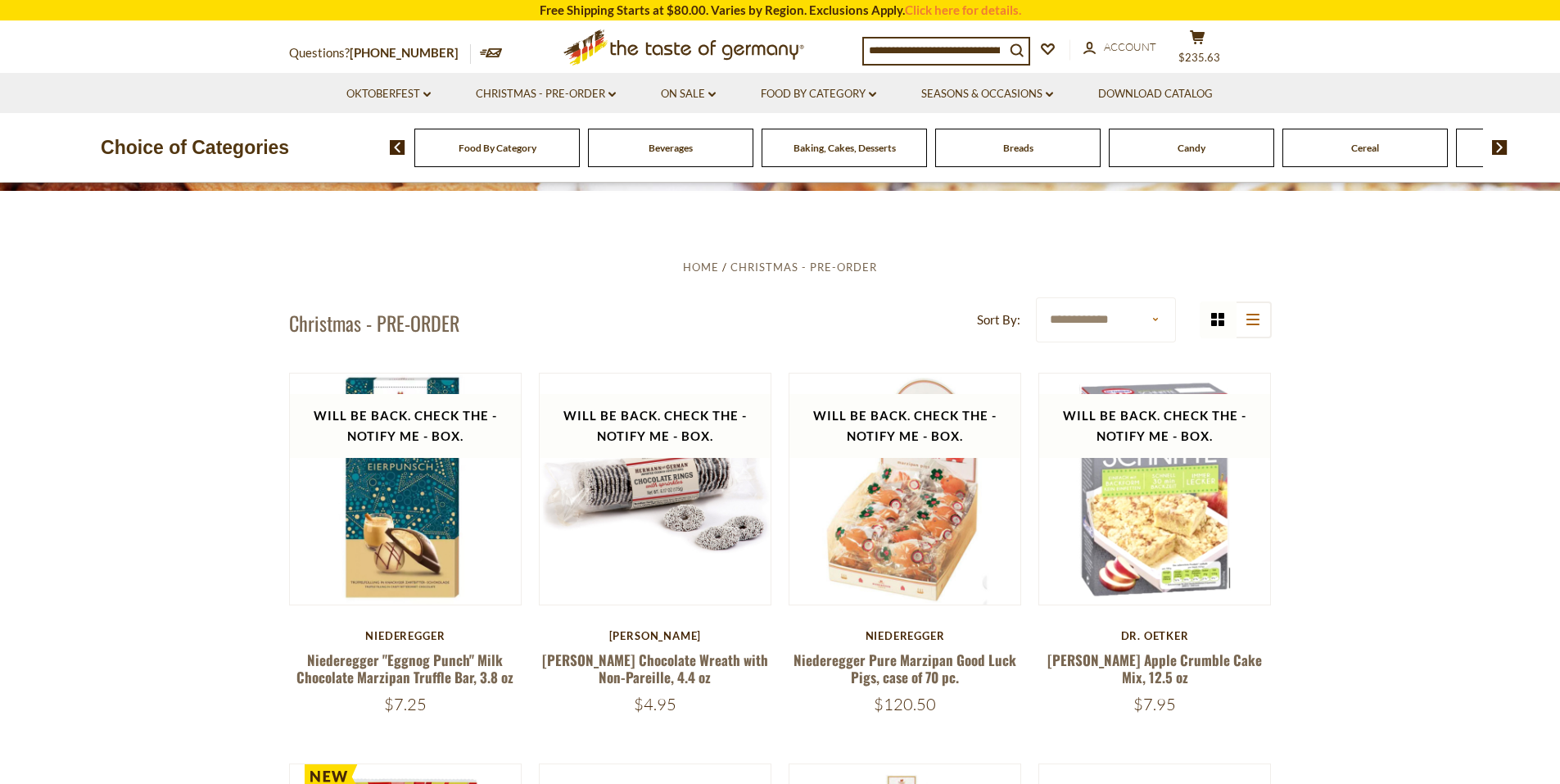
scroll to position [361, 0]
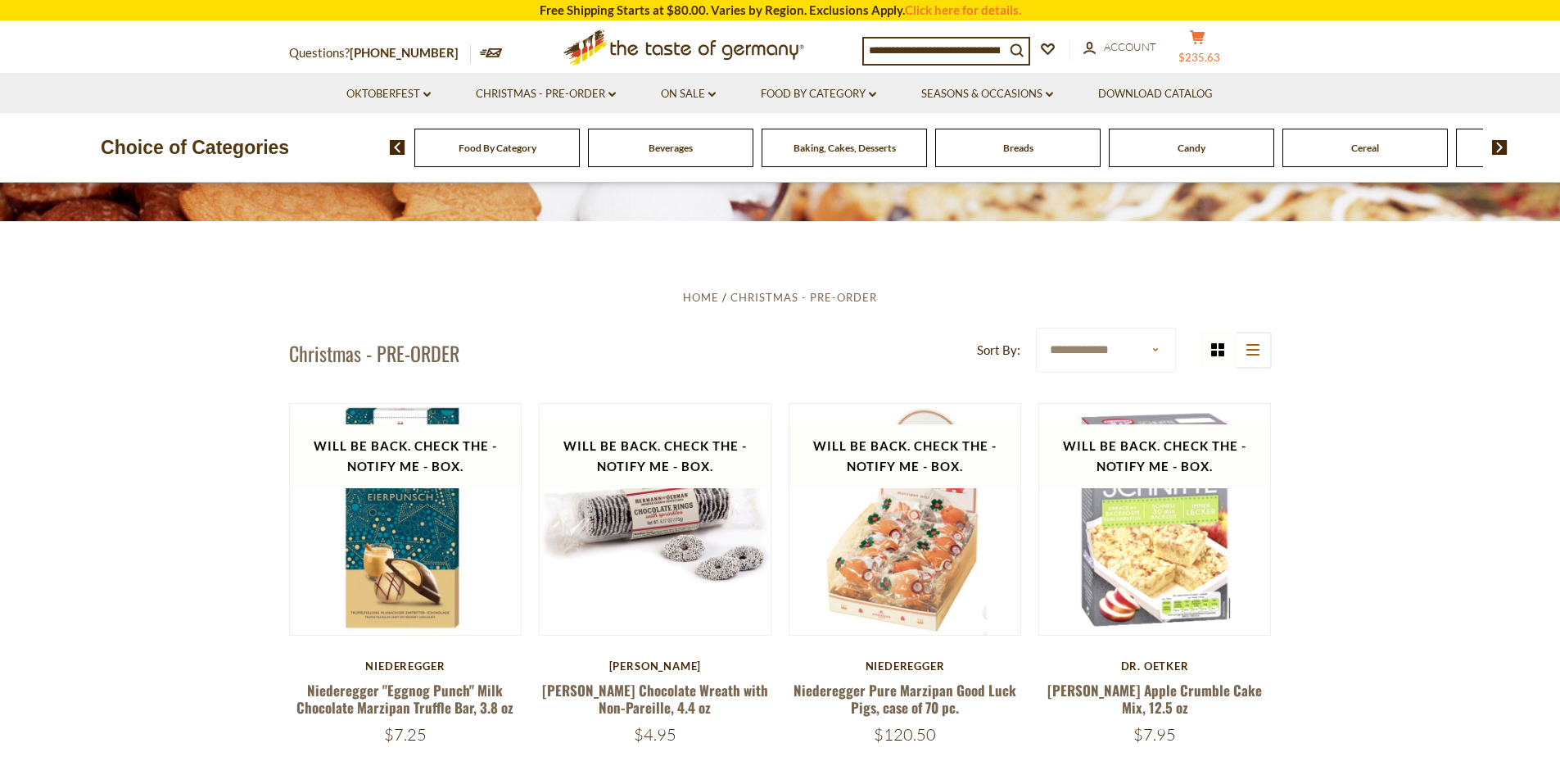
click at [1205, 32] on icon "cart" at bounding box center [1197, 37] width 16 height 14
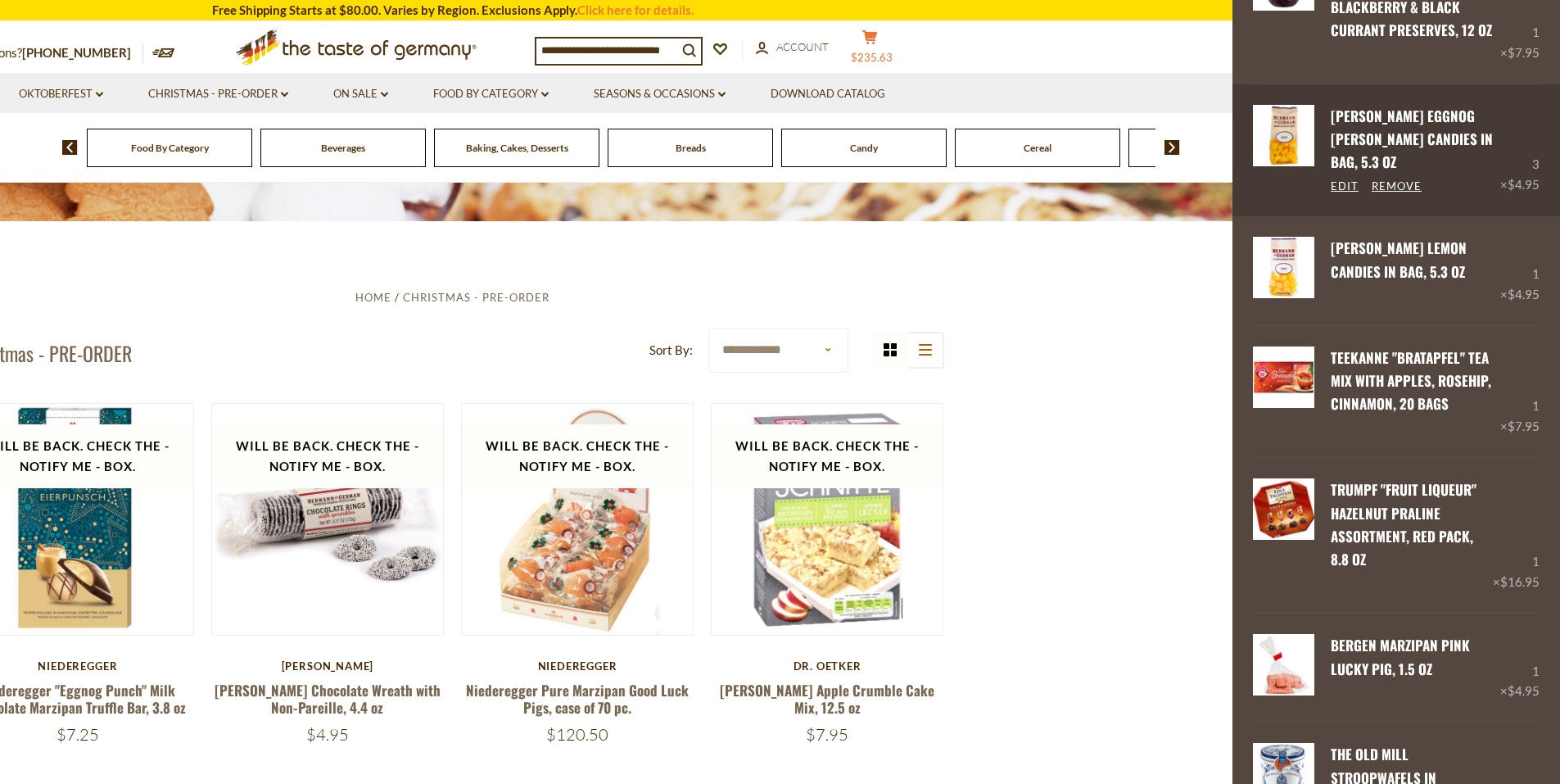
scroll to position [2068, 0]
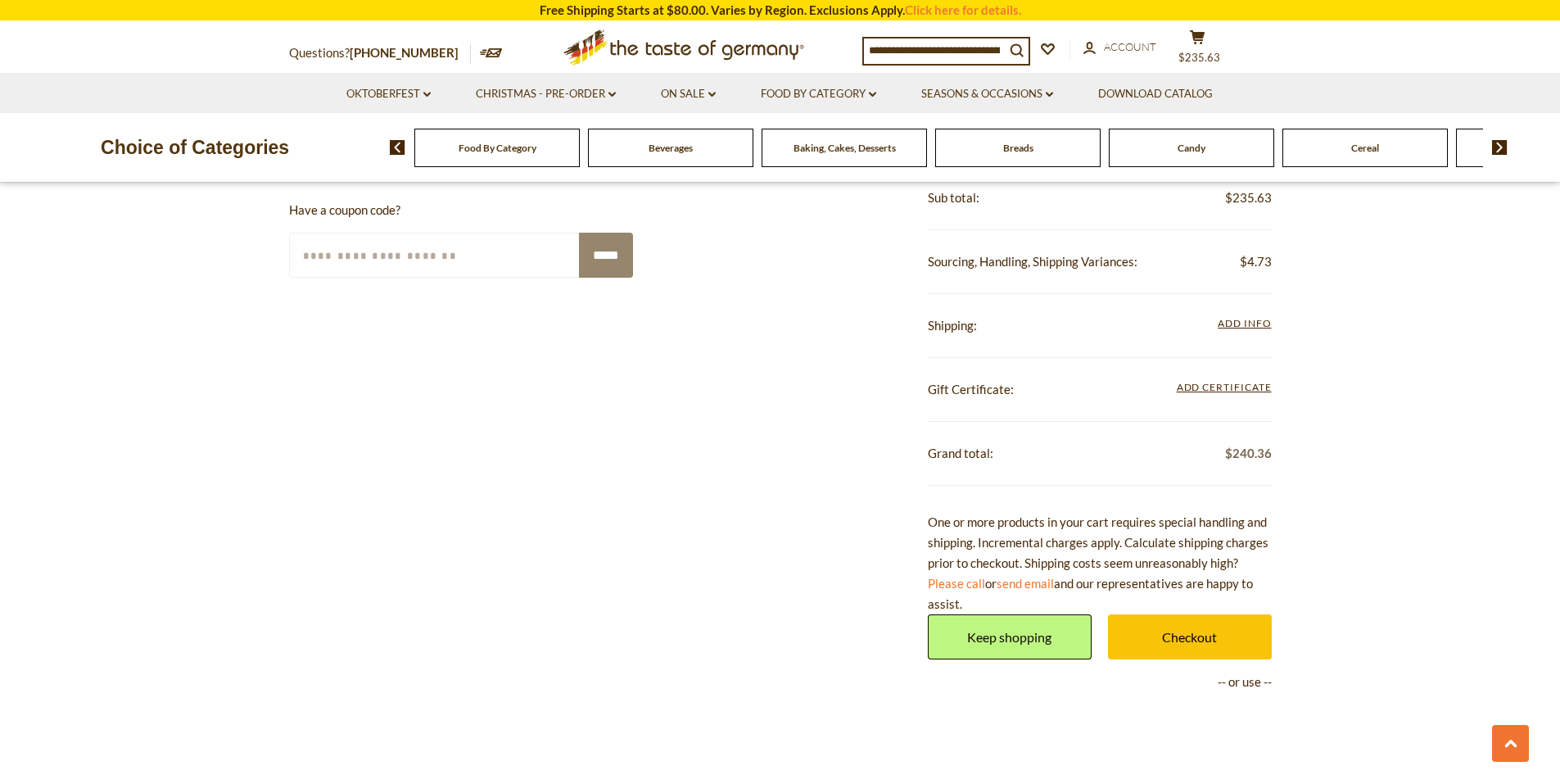
scroll to position [3029, 0]
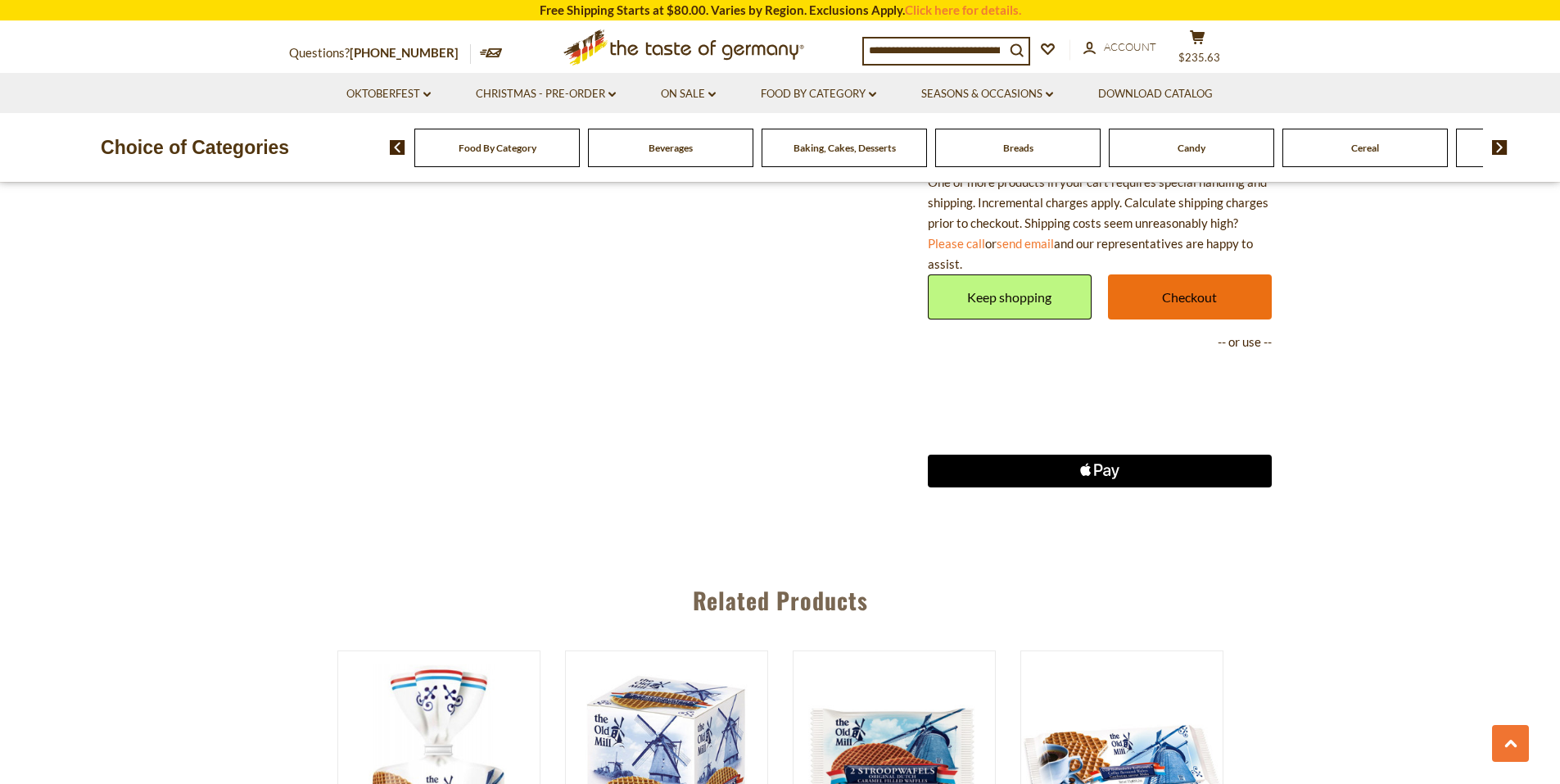
click at [1190, 282] on link "Checkout" at bounding box center [1190, 297] width 164 height 45
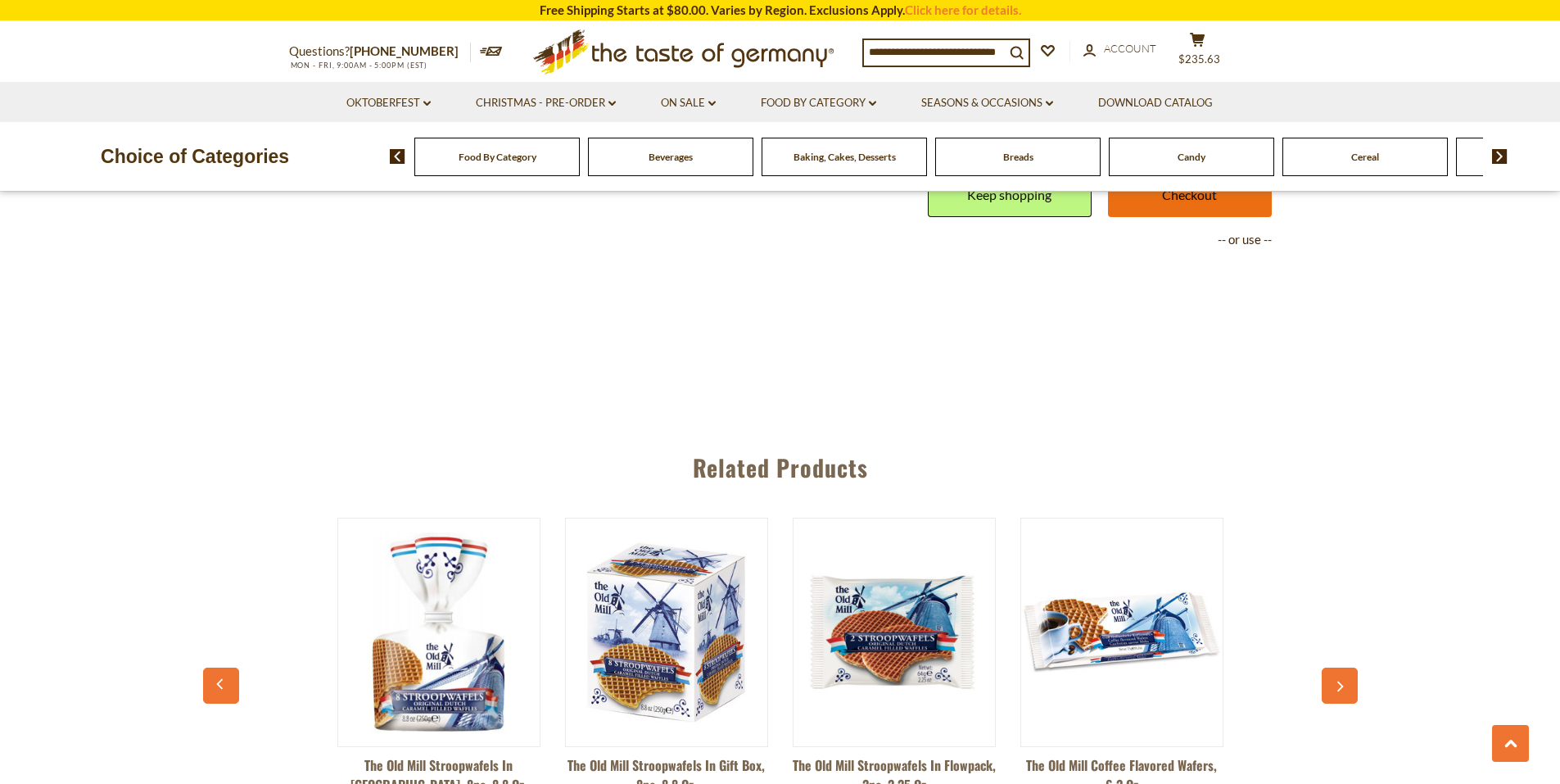
click at [1221, 217] on link "Checkout" at bounding box center [1190, 194] width 164 height 45
